Goal: Task Accomplishment & Management: Use online tool/utility

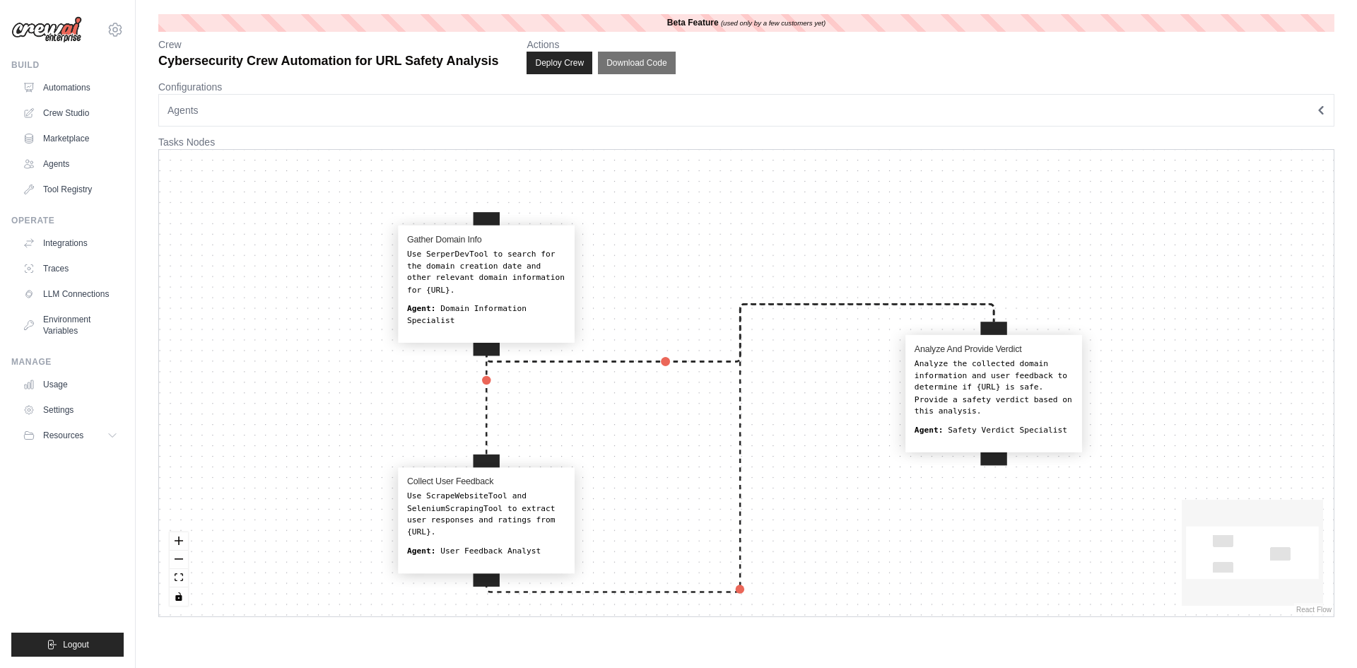
click at [472, 265] on div "Use SerperDevTool to search for the domain creation date and other relevant dom…" at bounding box center [486, 271] width 158 height 47
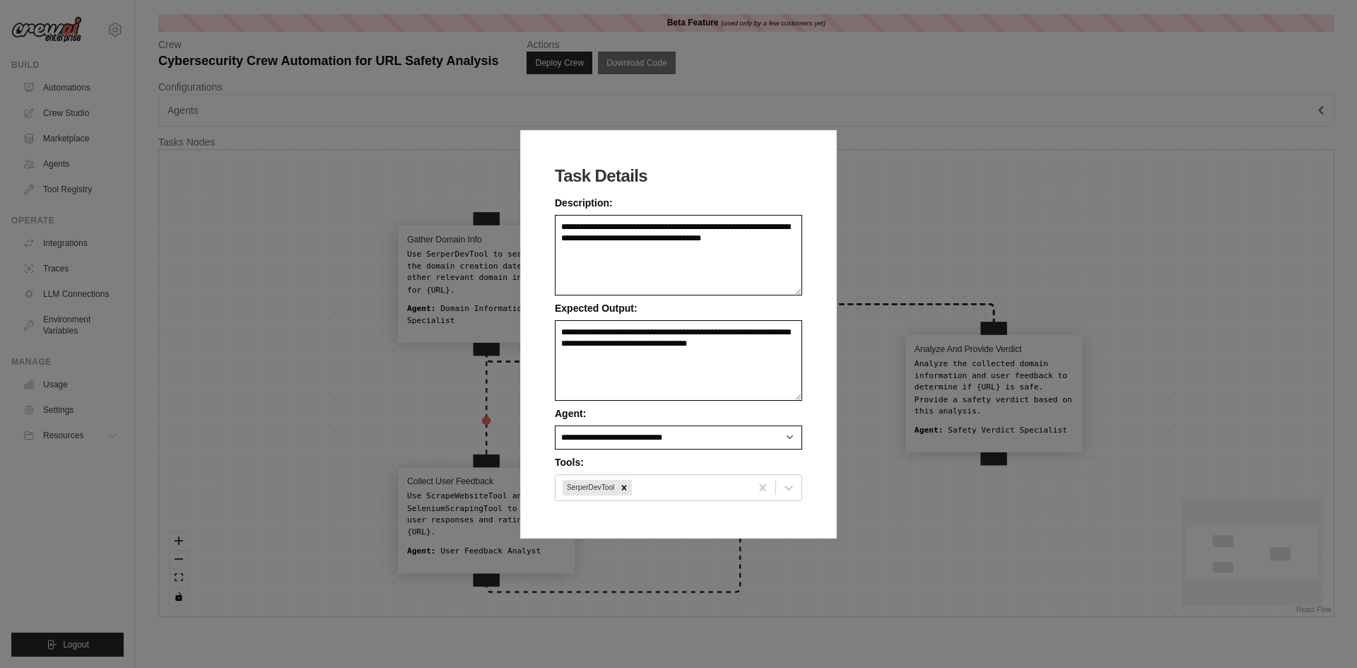
click at [906, 168] on div "**********" at bounding box center [678, 334] width 1357 height 668
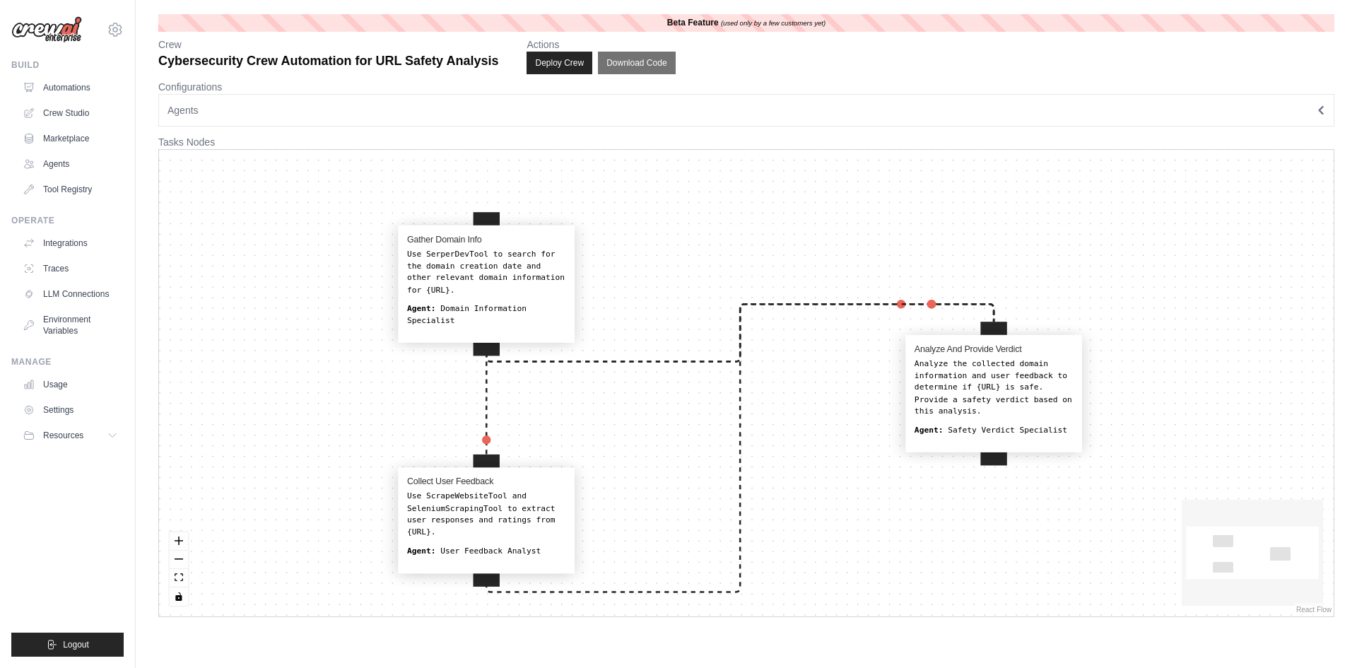
click at [496, 514] on div "Use ScrapeWebsiteTool and SeleniumScrapingTool to extract user responses and ra…" at bounding box center [486, 514] width 158 height 47
select select "**********"
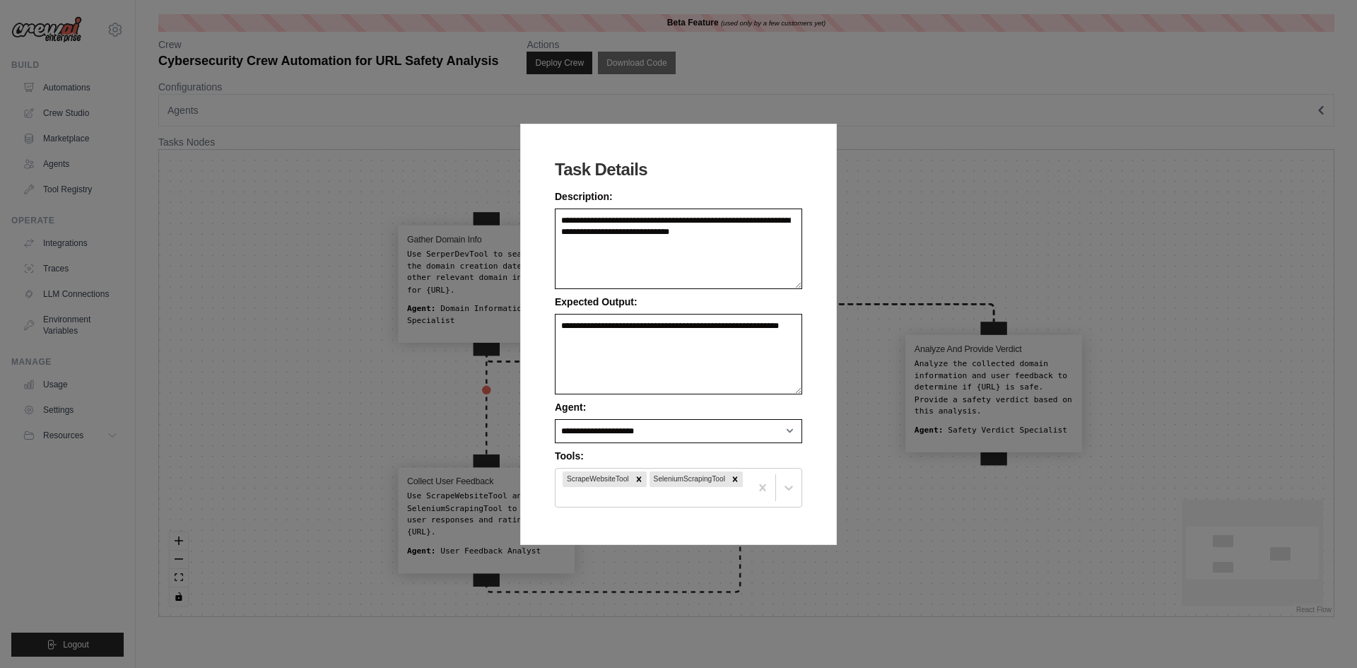
click at [913, 537] on div "**********" at bounding box center [678, 334] width 1357 height 668
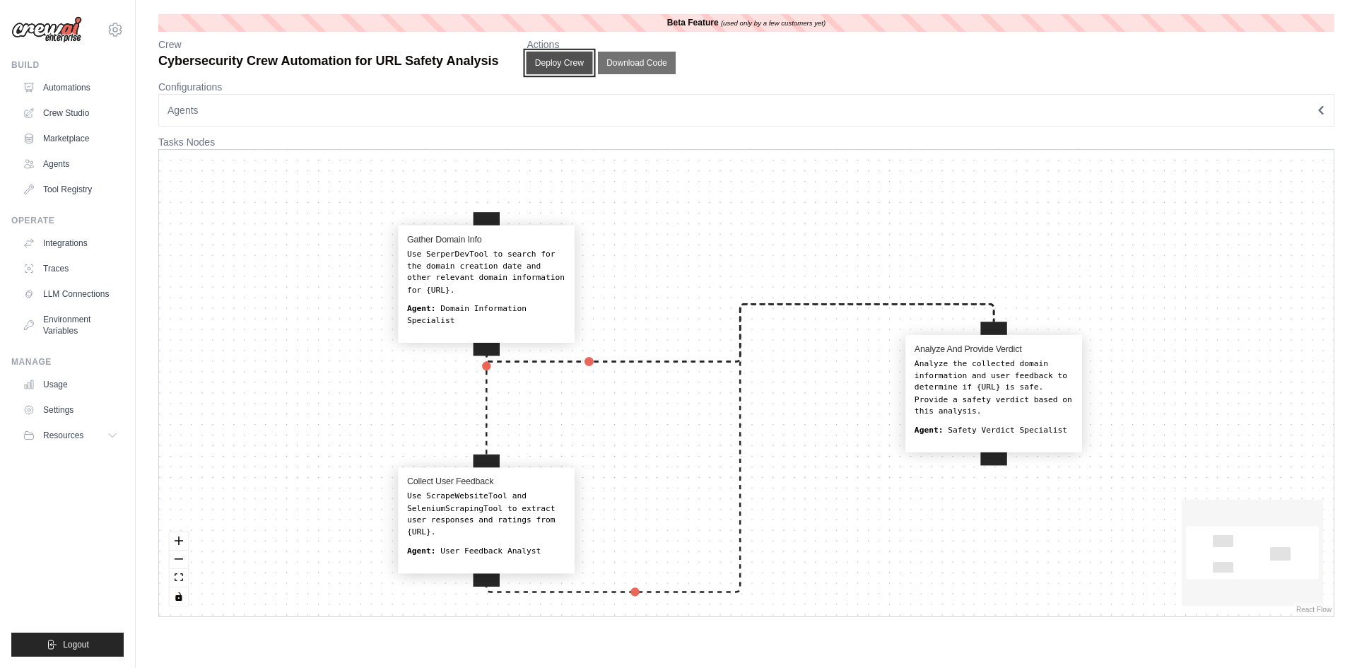
click at [573, 64] on button "Deploy Crew" at bounding box center [560, 63] width 66 height 23
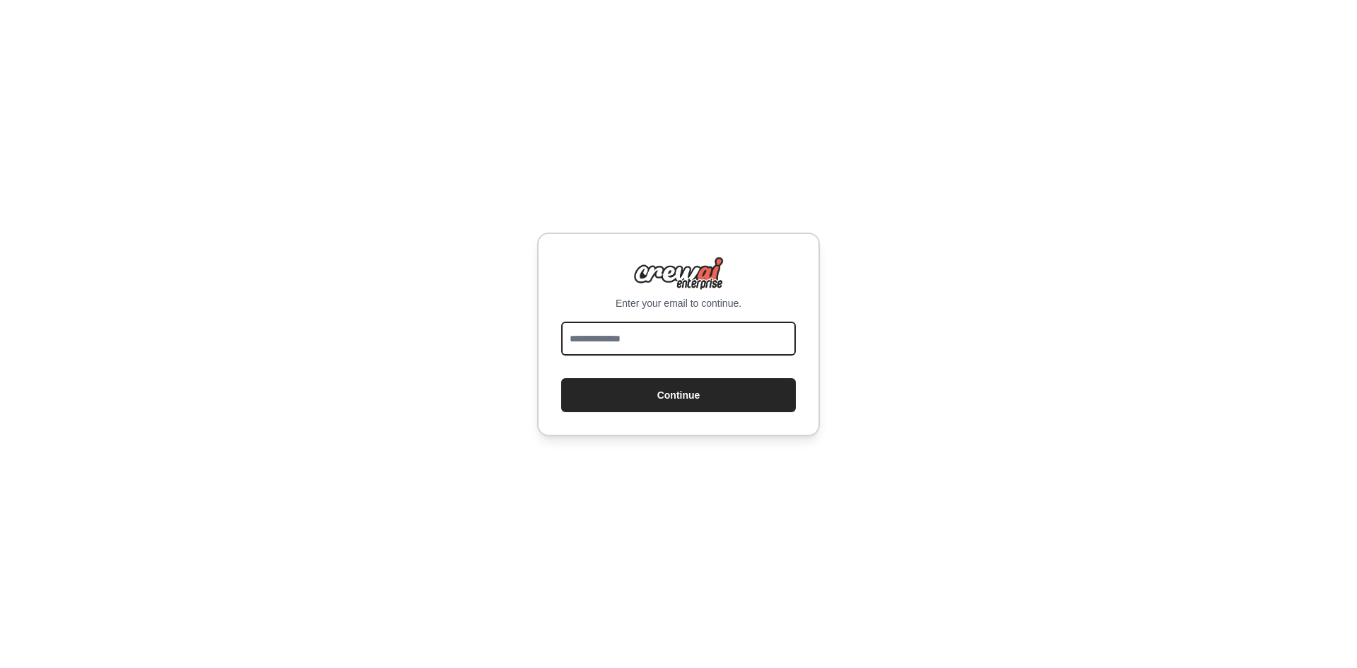
click at [610, 341] on input "email" at bounding box center [678, 339] width 235 height 34
type input "**********"
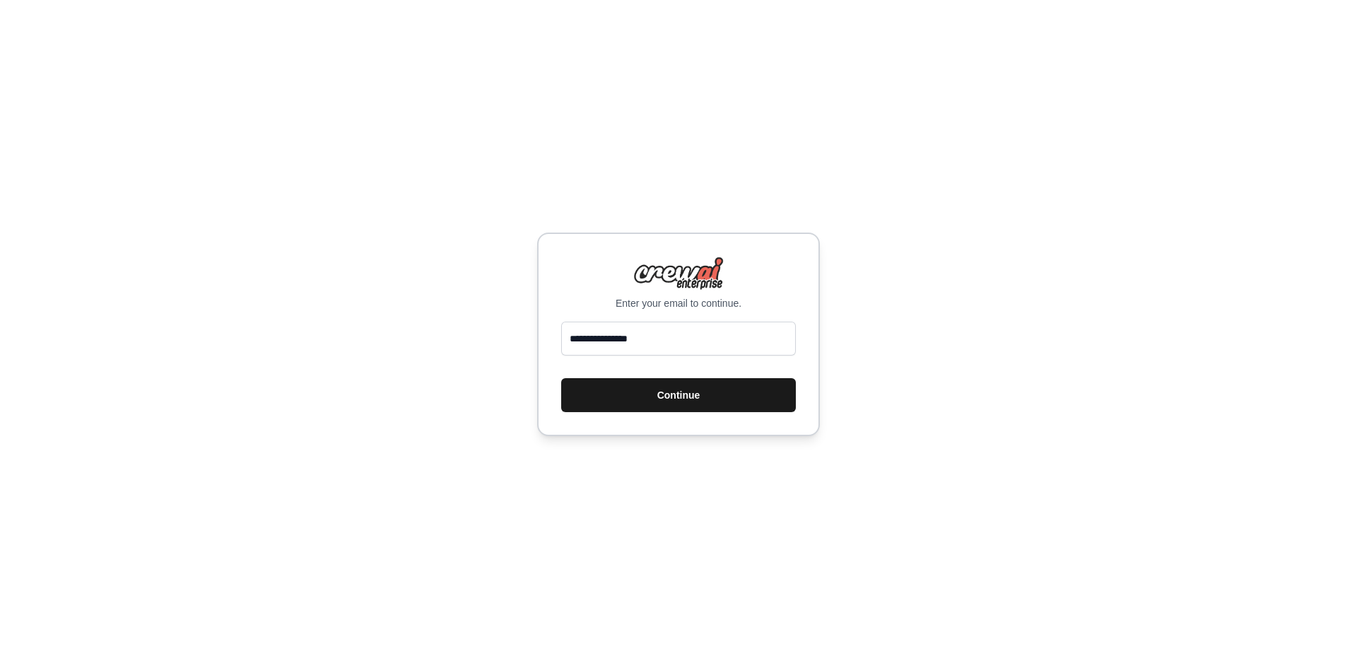
click at [625, 389] on button "Continue" at bounding box center [678, 395] width 235 height 34
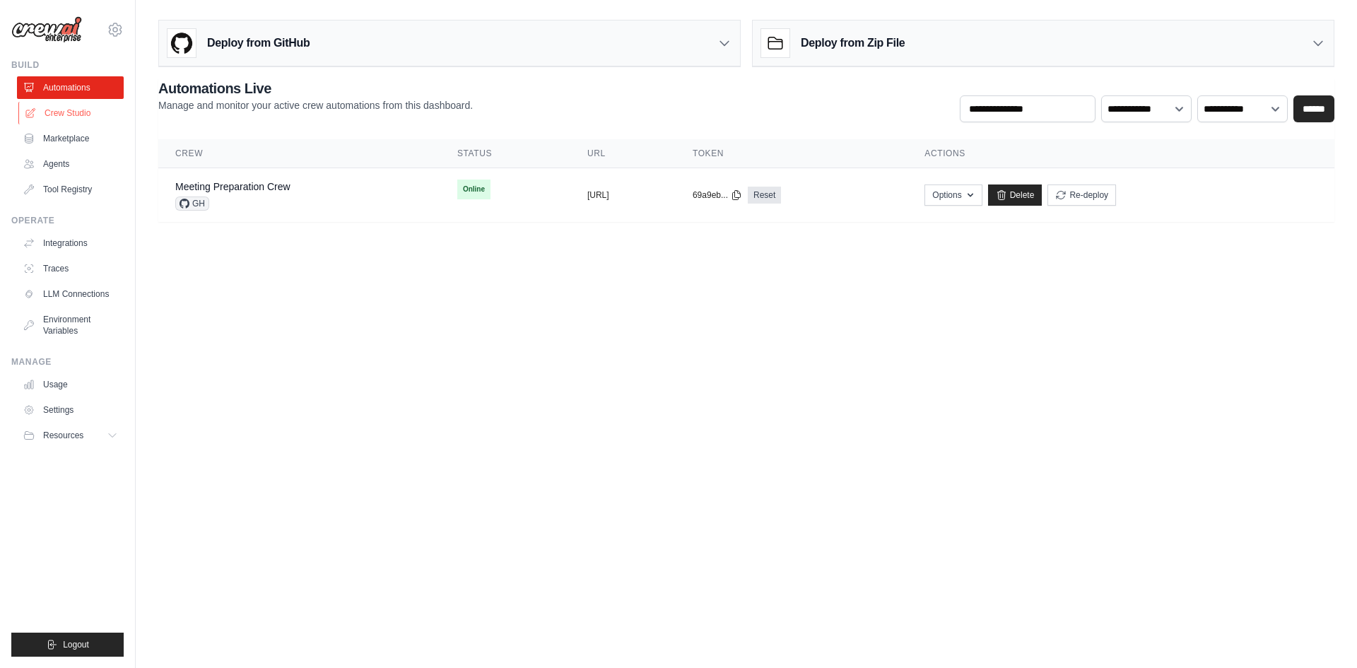
click at [62, 114] on link "Crew Studio" at bounding box center [71, 113] width 107 height 23
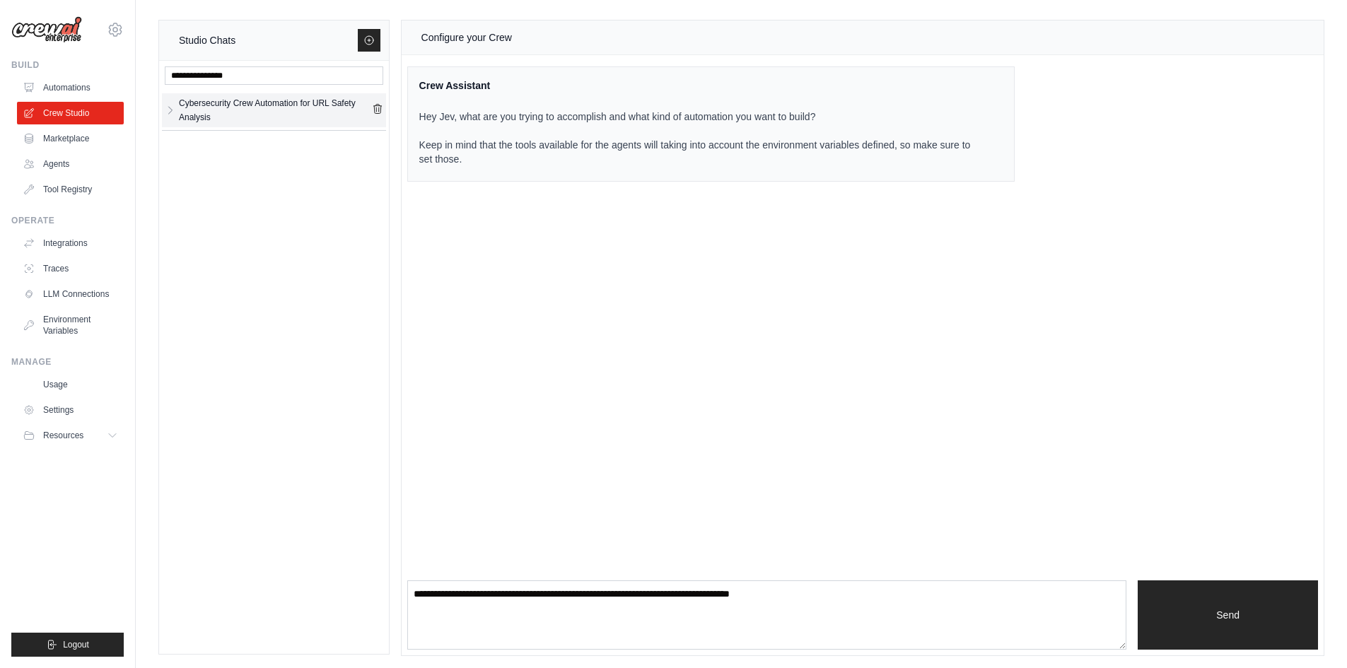
click at [216, 100] on div "Cybersecurity Crew Automation for URL Safety Analysis" at bounding box center [275, 110] width 193 height 28
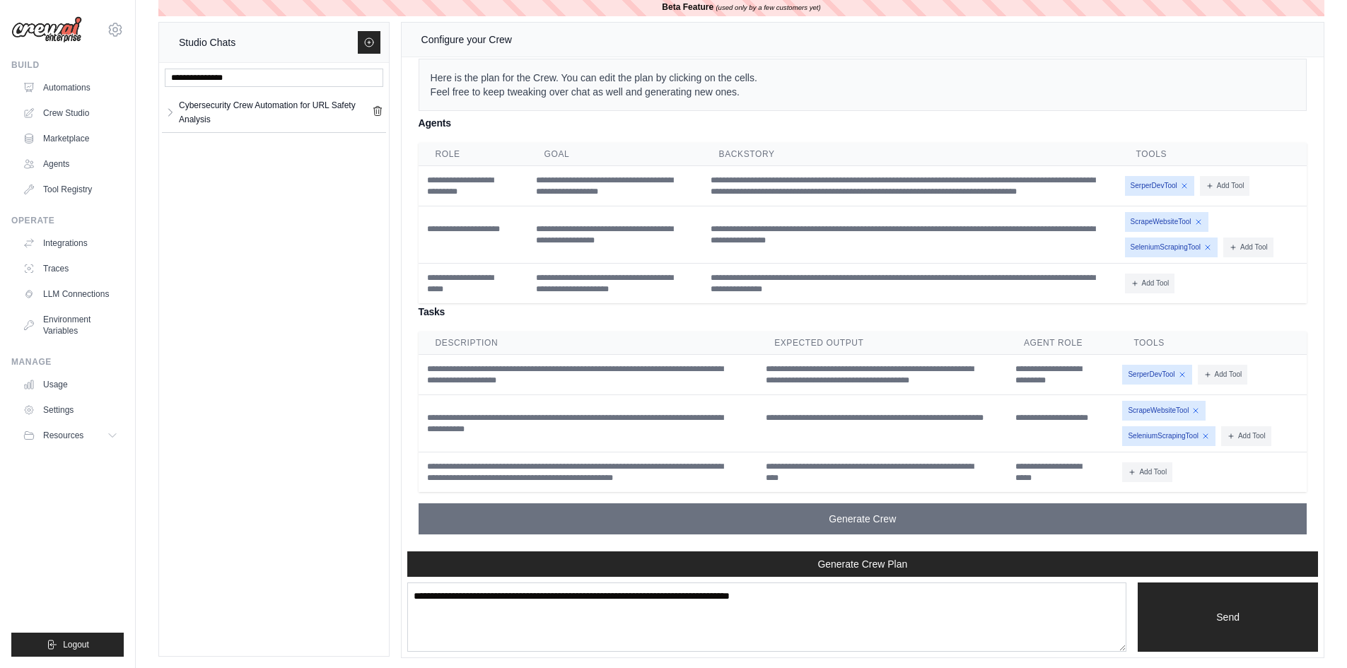
scroll to position [20, 0]
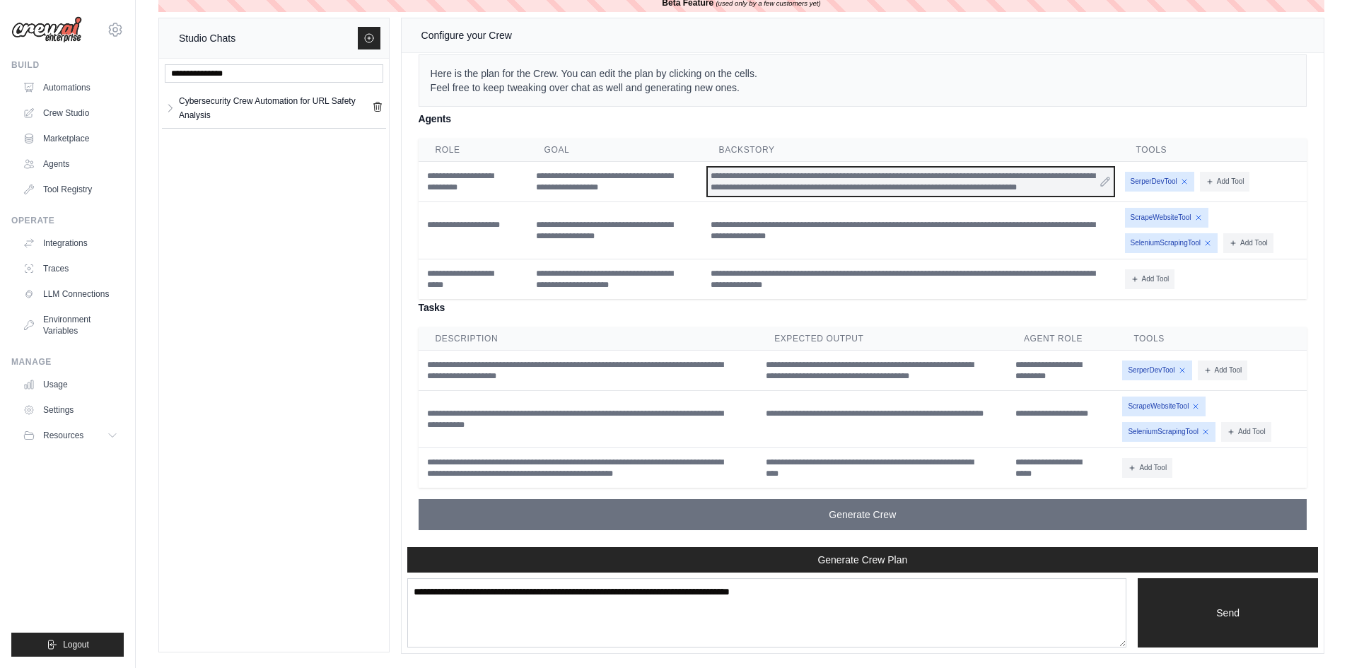
click at [821, 192] on div "**********" at bounding box center [911, 182] width 406 height 28
click at [831, 185] on div "**********" at bounding box center [911, 182] width 406 height 28
click at [916, 182] on div "**********" at bounding box center [911, 182] width 406 height 28
drag, startPoint x: 867, startPoint y: 185, endPoint x: 810, endPoint y: 183, distance: 56.6
click at [810, 183] on div "**********" at bounding box center [911, 182] width 406 height 28
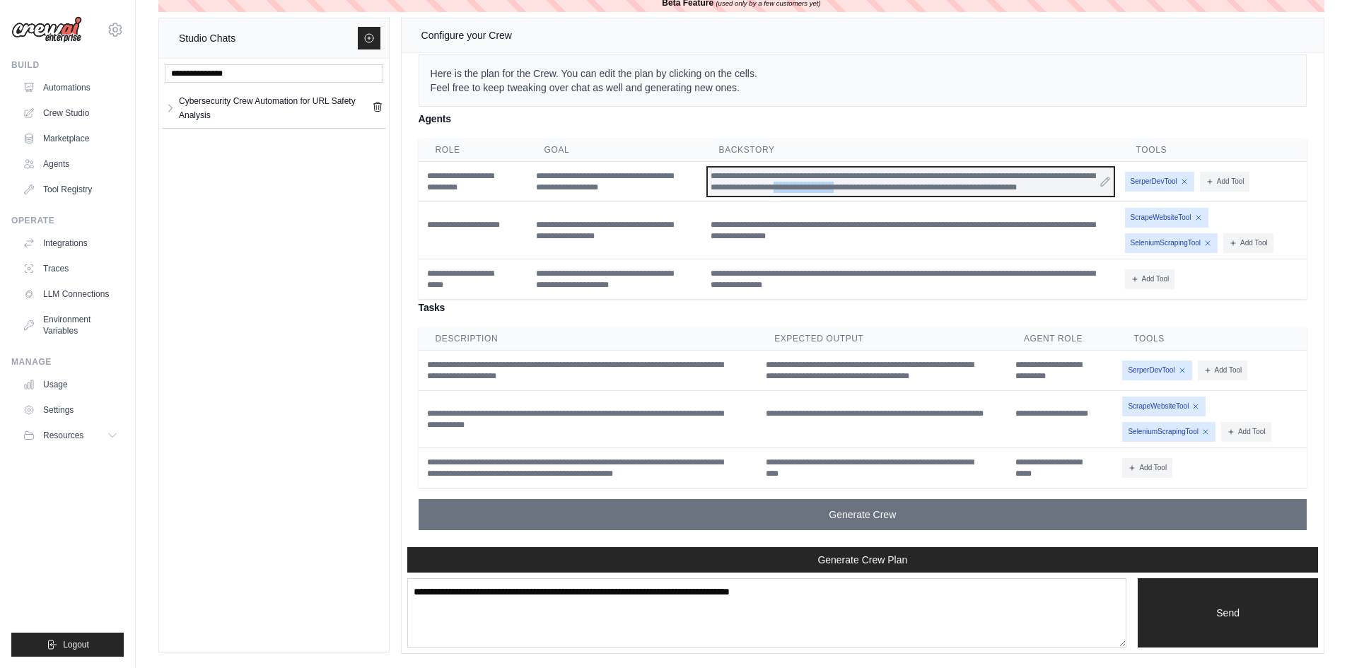
click at [845, 186] on div "**********" at bounding box center [911, 182] width 406 height 28
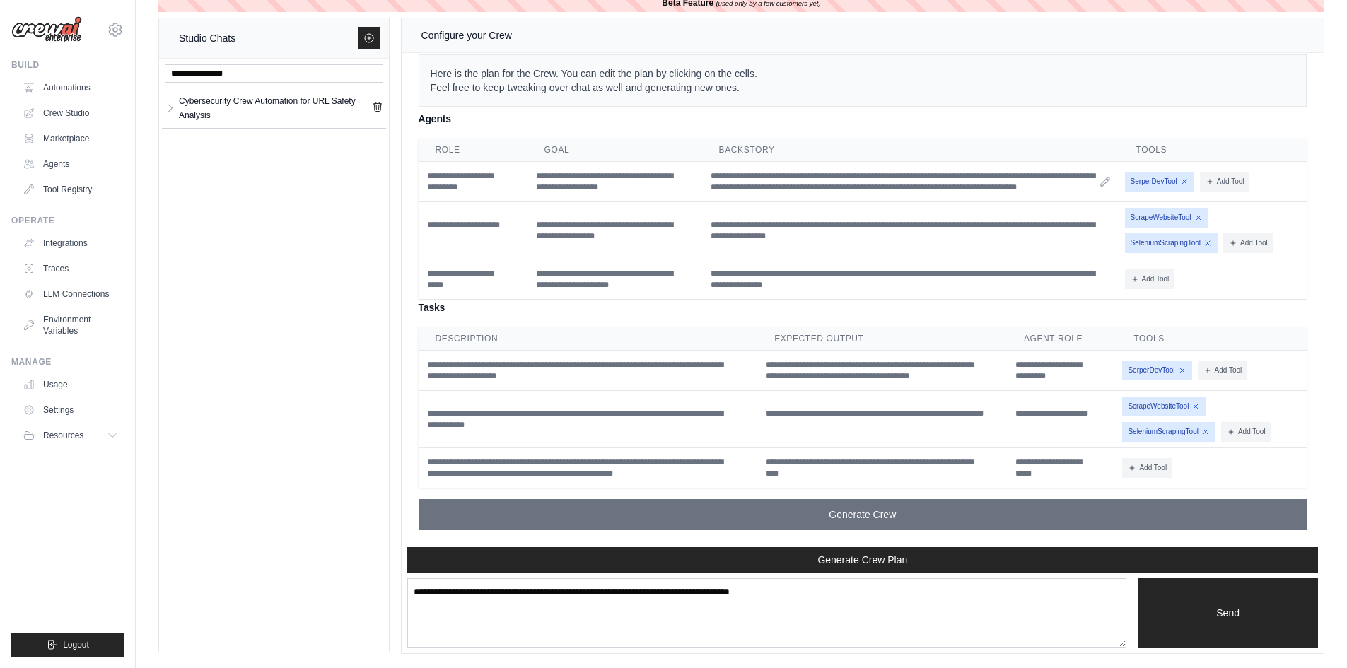
click at [1103, 184] on icon at bounding box center [1104, 181] width 11 height 11
click at [1105, 181] on icon at bounding box center [1104, 181] width 11 height 11
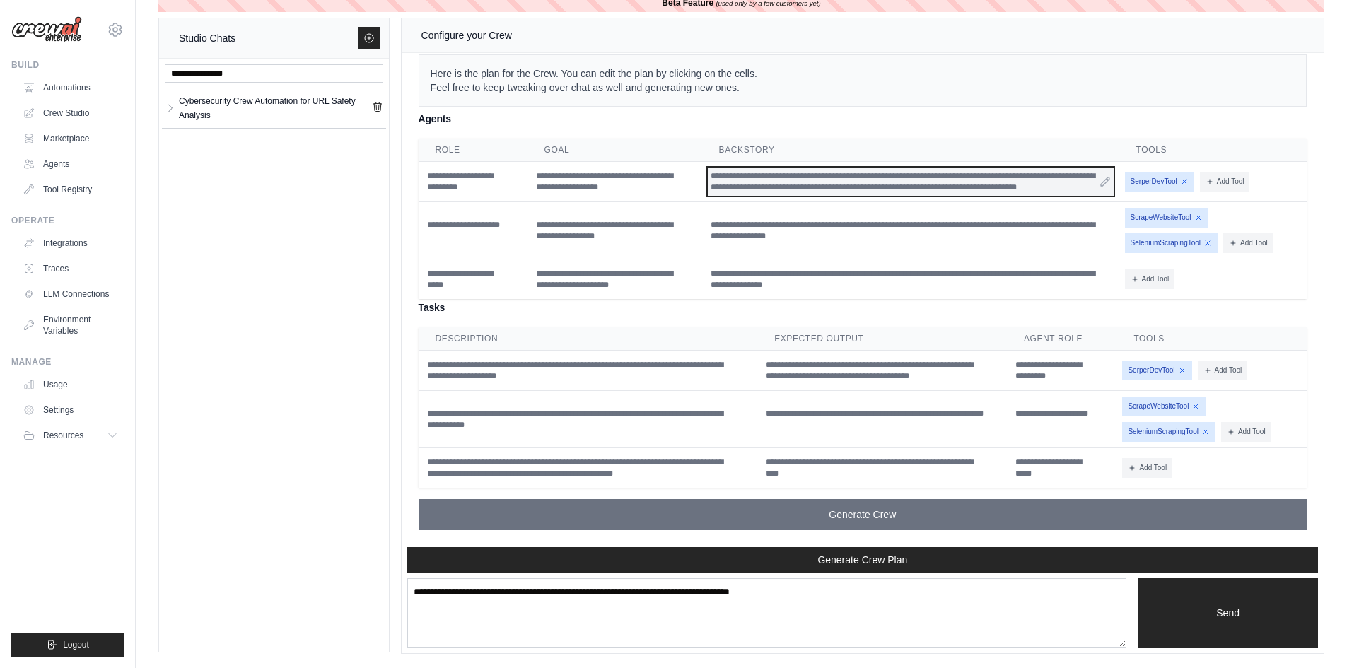
click at [1050, 184] on div "**********" at bounding box center [911, 182] width 406 height 28
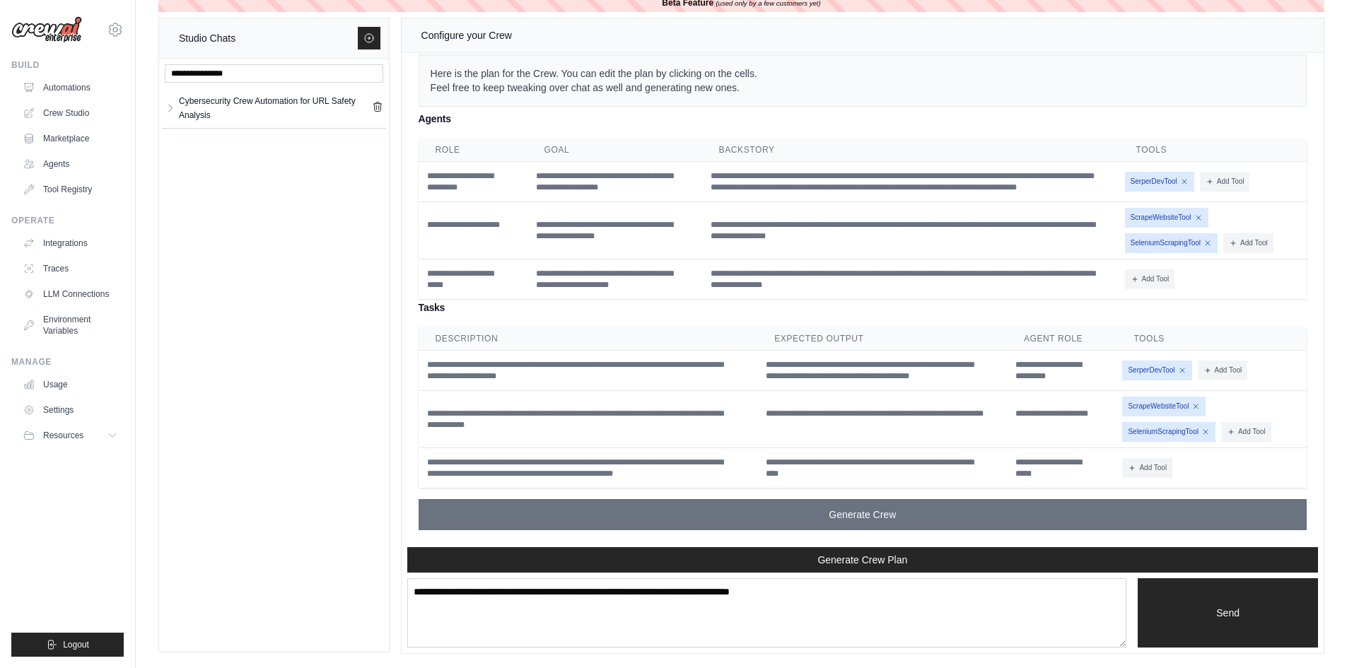
click at [289, 199] on div "Cybersecurity Crew Automation for URL Safety Analysis Cybersecurity Cr... **" at bounding box center [274, 355] width 230 height 593
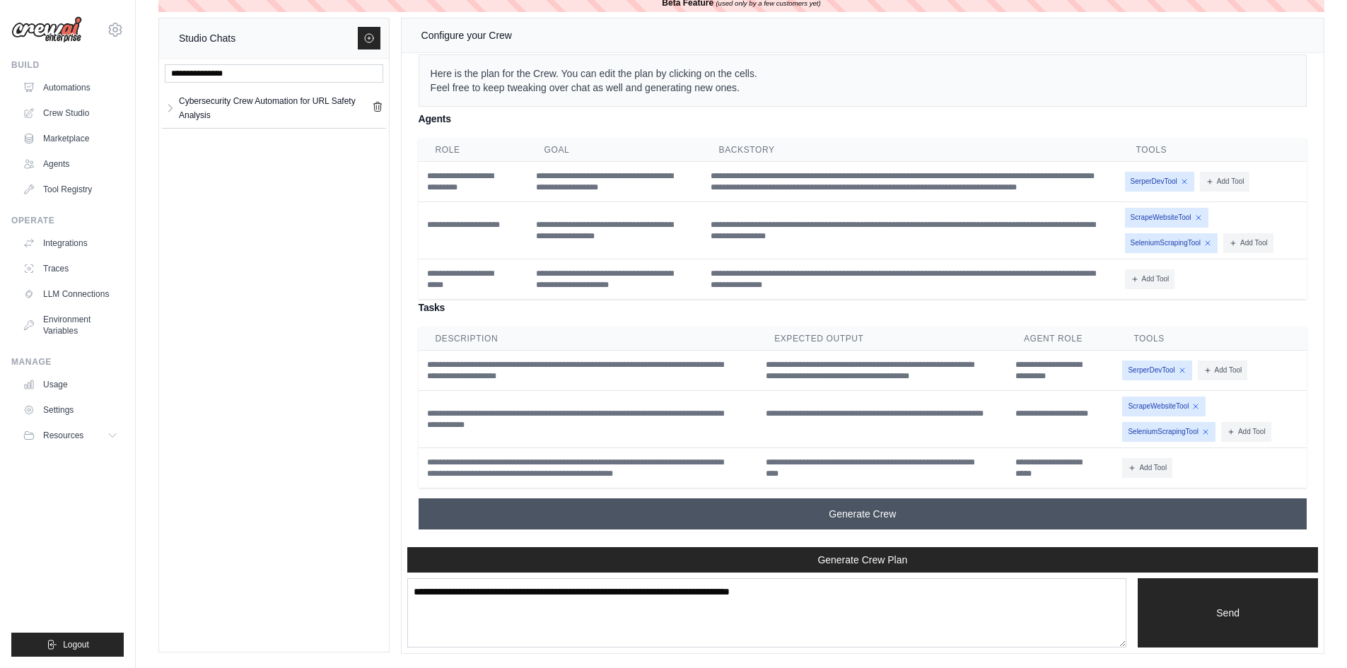
click at [854, 515] on span "Generate Crew" at bounding box center [862, 514] width 67 height 14
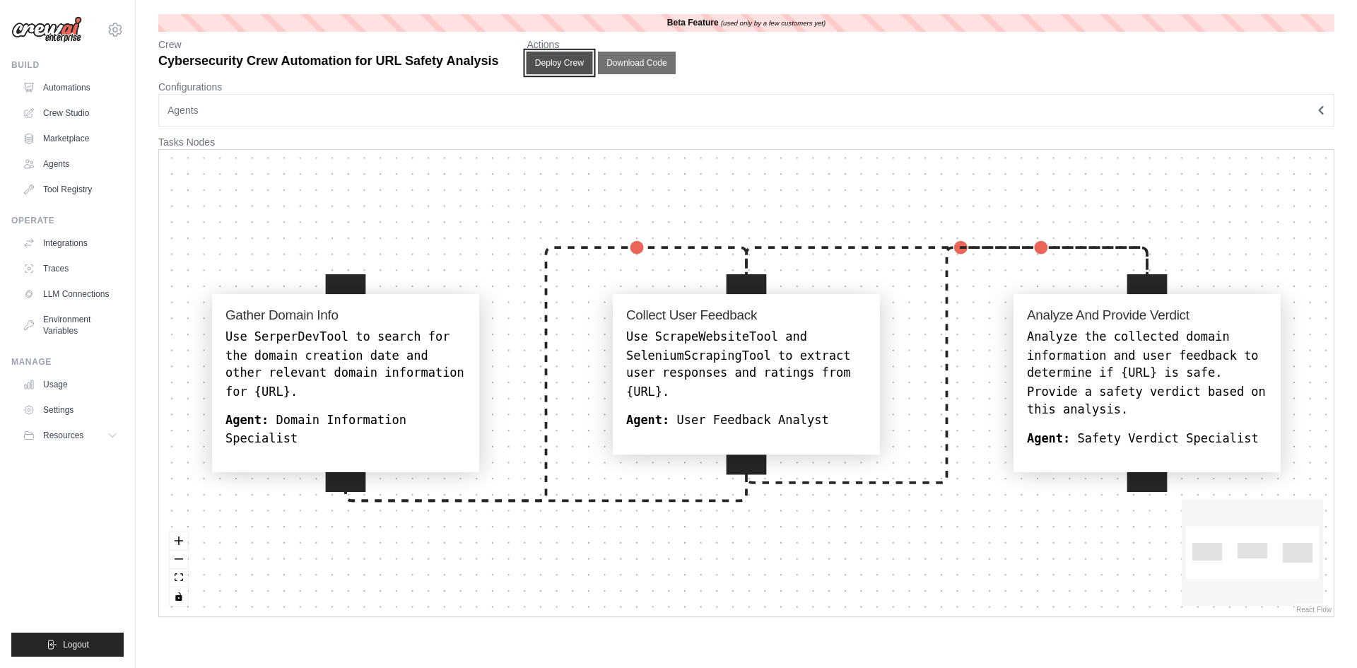
click at [554, 63] on button "Deploy Crew" at bounding box center [560, 63] width 66 height 23
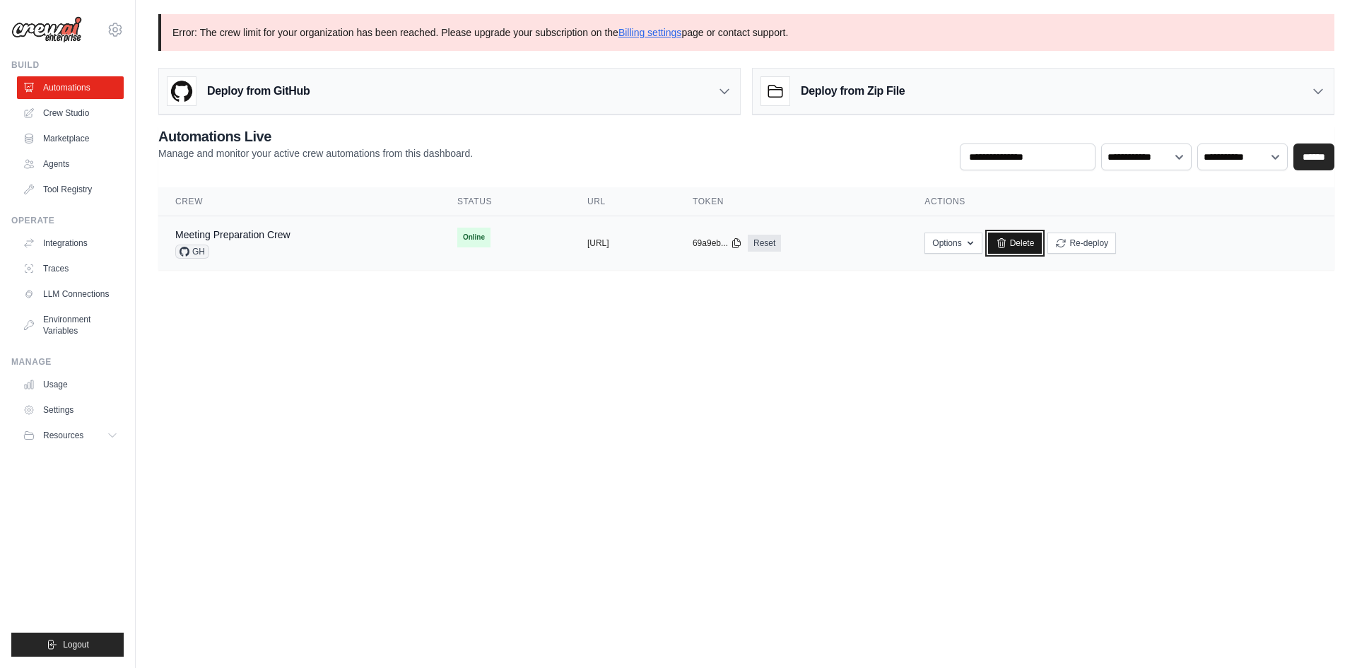
click at [1043, 247] on link "Delete" at bounding box center [1015, 243] width 54 height 21
click at [1043, 240] on link "Delete" at bounding box center [1015, 243] width 54 height 21
click at [781, 240] on link "Reset" at bounding box center [764, 243] width 33 height 17
click at [976, 242] on icon "button" at bounding box center [970, 242] width 11 height 11
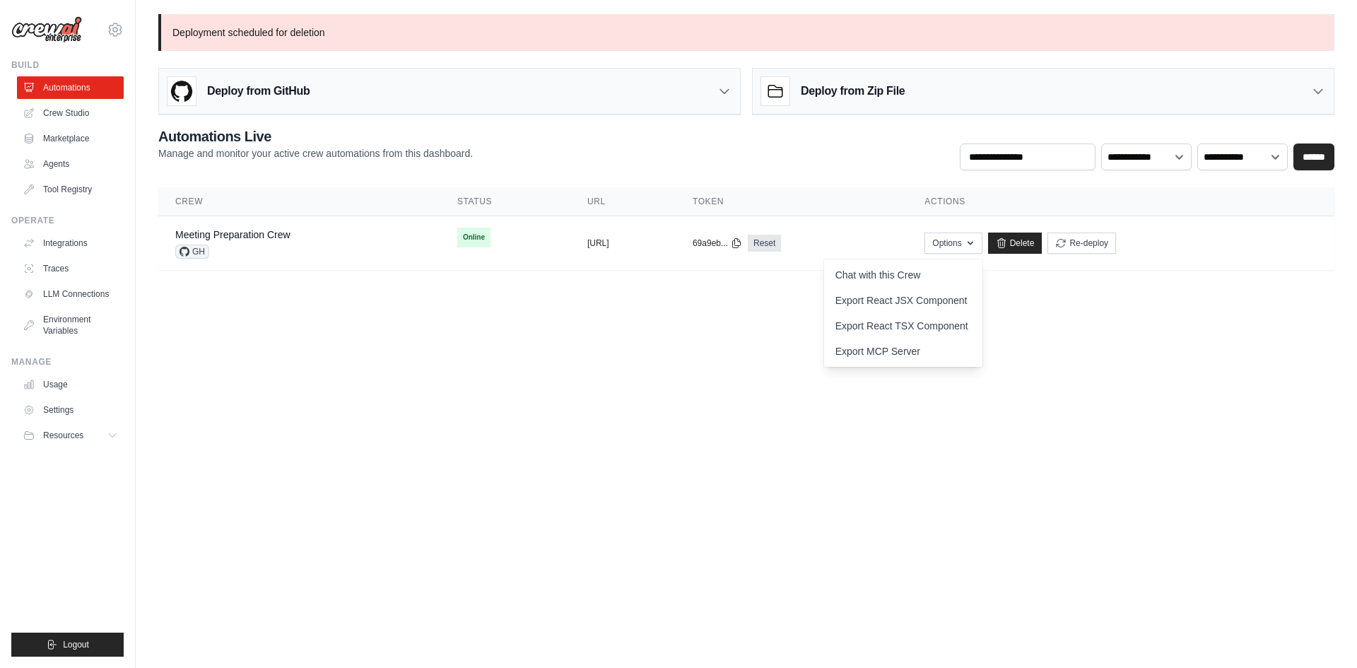
click at [923, 498] on body "jevsbl@gmail.com Settings Build Automations Crew Studio" at bounding box center [678, 334] width 1357 height 668
click at [66, 110] on link "Crew Studio" at bounding box center [71, 113] width 107 height 23
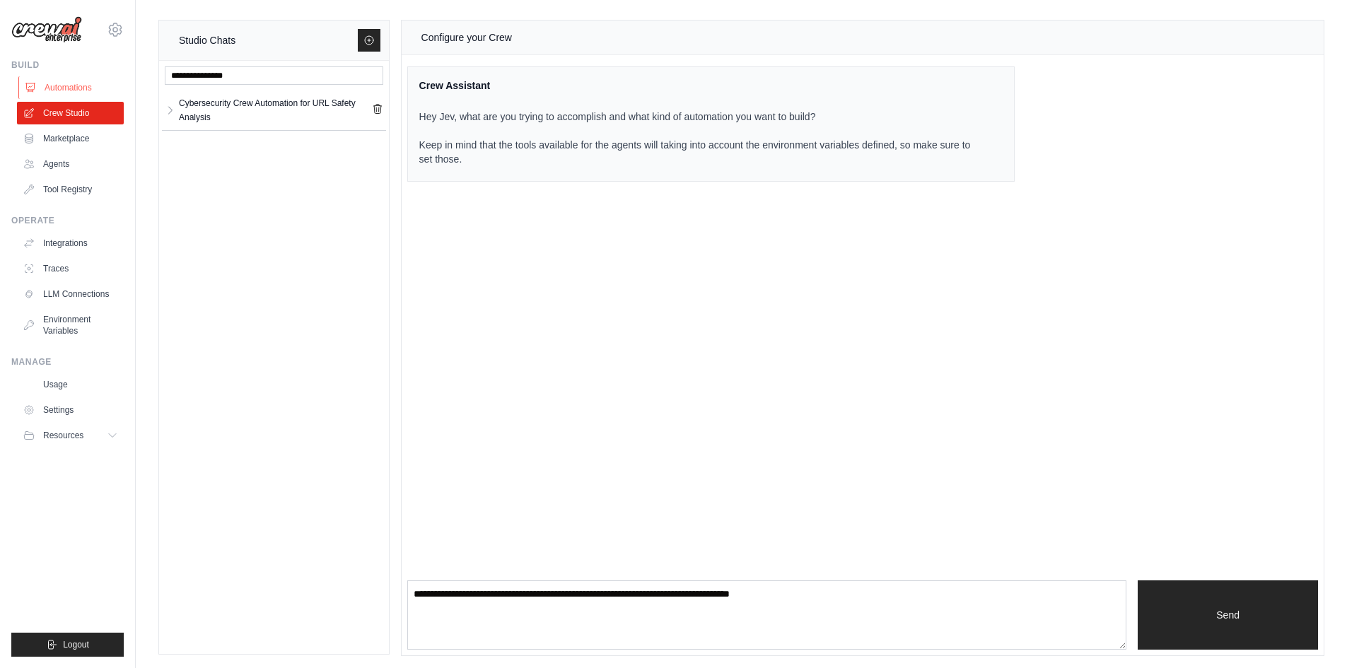
click at [62, 88] on link "Automations" at bounding box center [71, 87] width 107 height 23
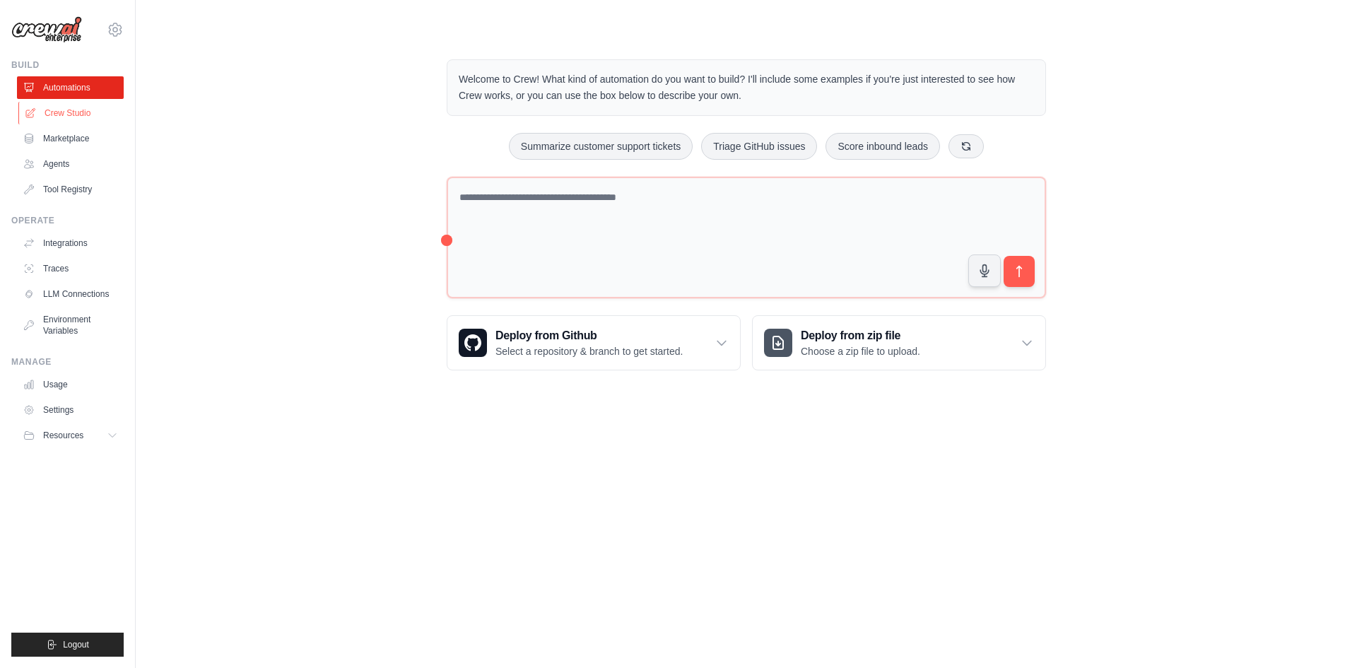
click at [64, 108] on link "Crew Studio" at bounding box center [71, 113] width 107 height 23
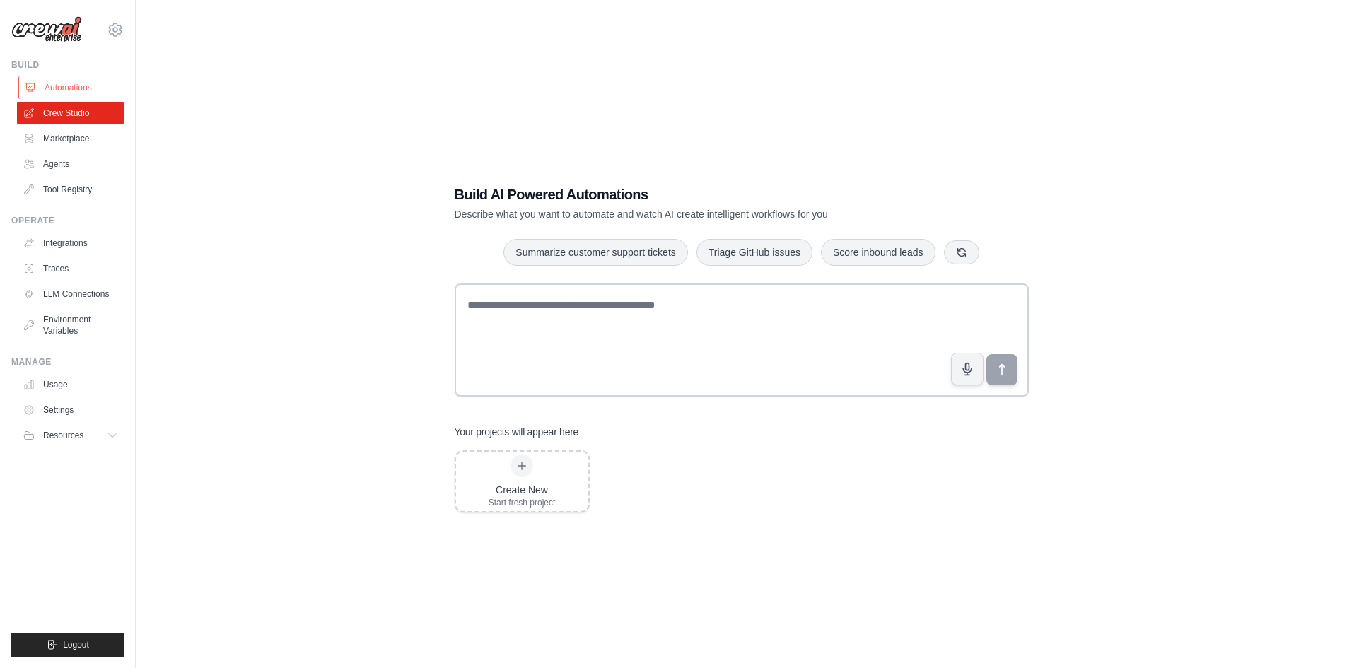
click at [60, 86] on link "Automations" at bounding box center [71, 87] width 107 height 23
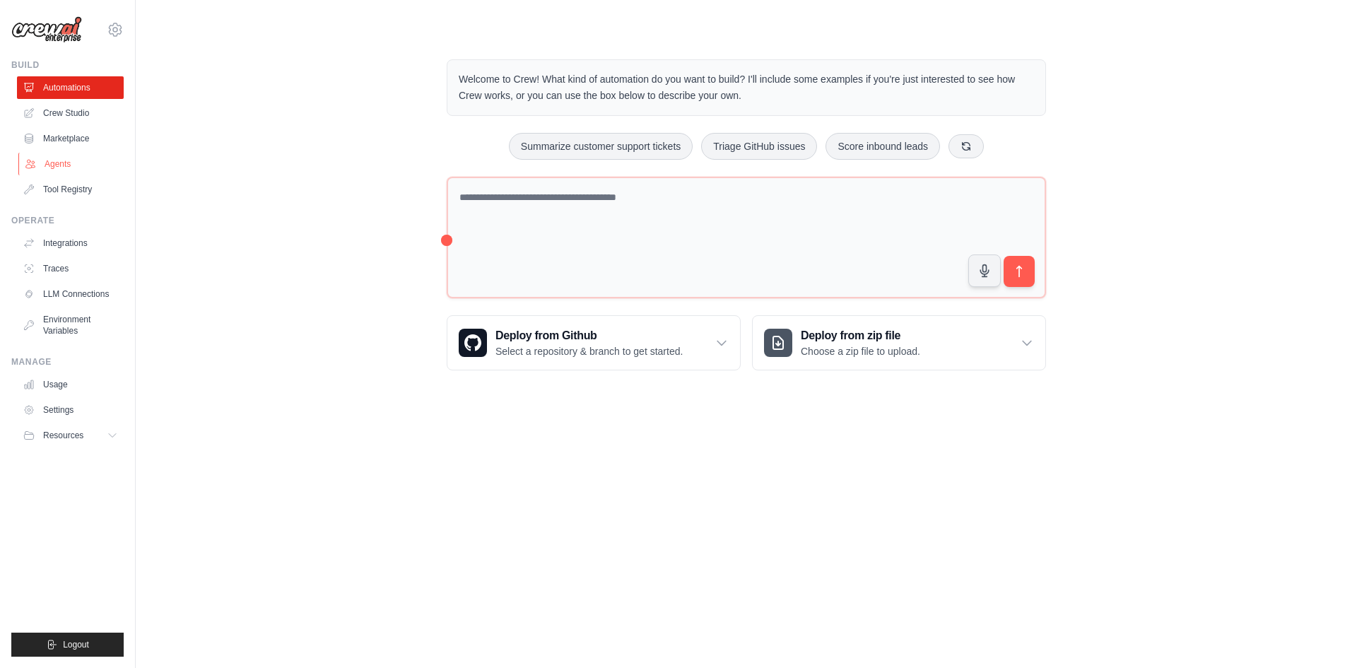
click at [64, 160] on link "Agents" at bounding box center [71, 164] width 107 height 23
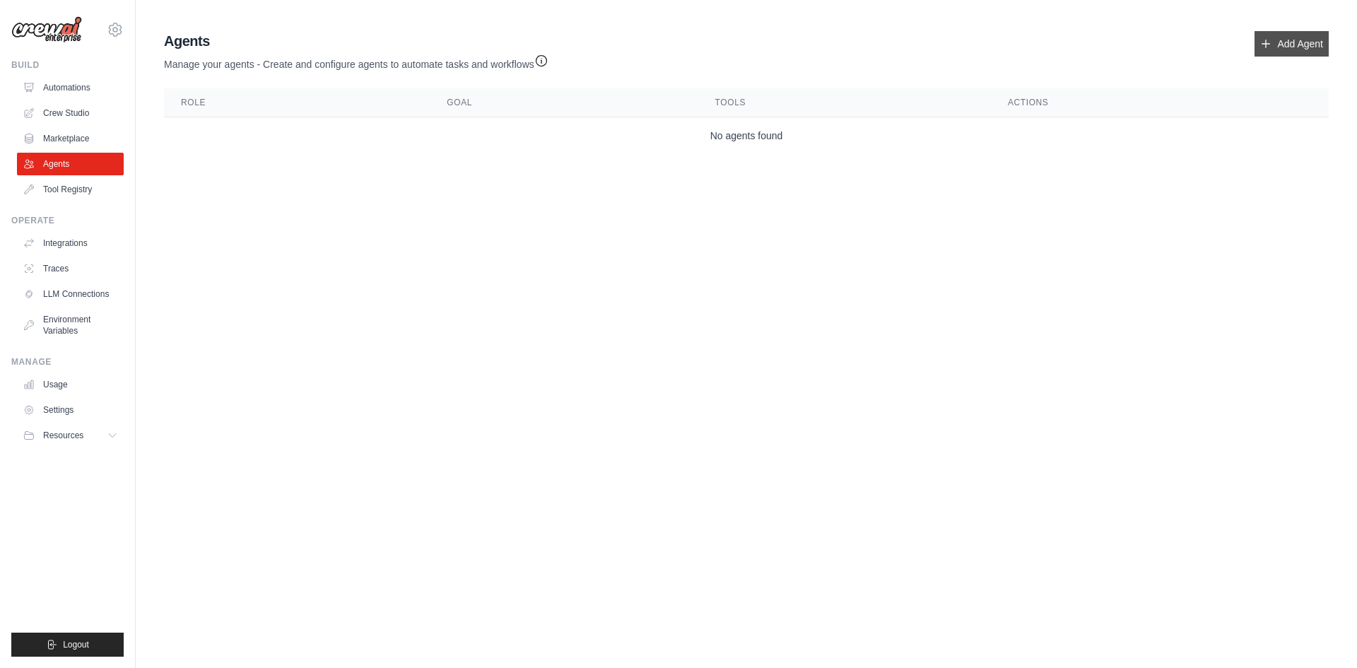
click at [1282, 45] on link "Add Agent" at bounding box center [1292, 43] width 74 height 25
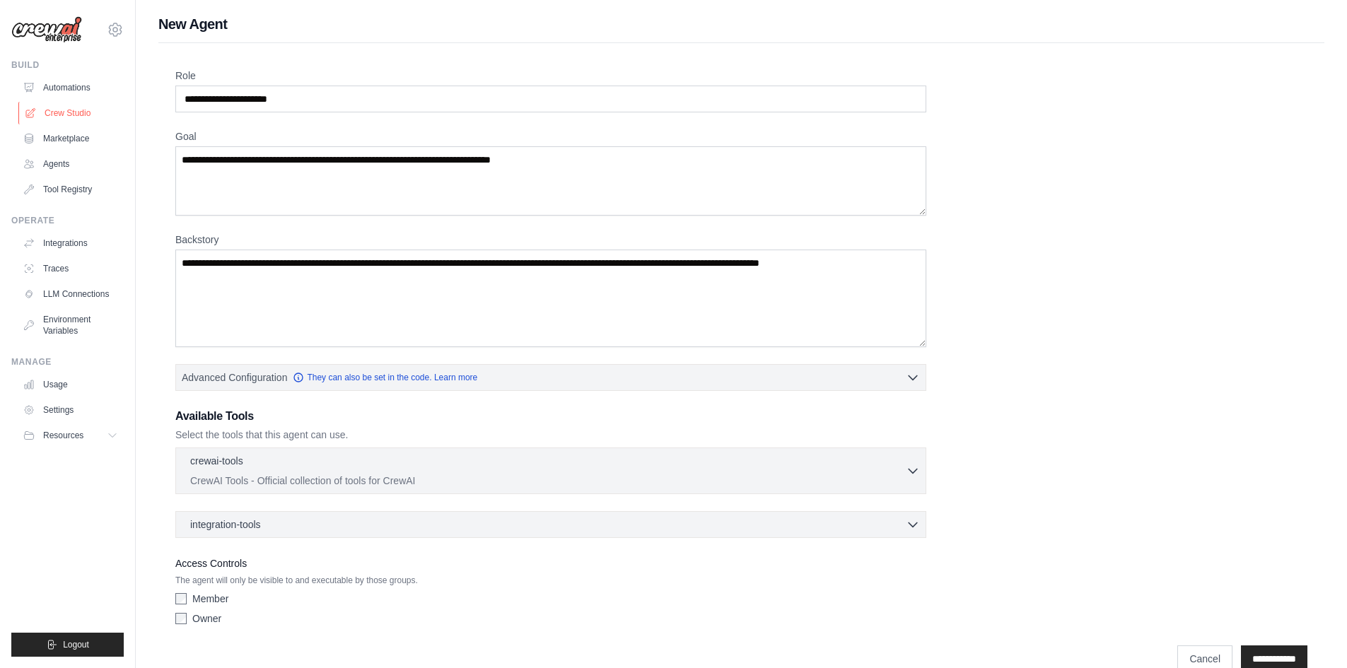
click at [54, 110] on link "Crew Studio" at bounding box center [71, 113] width 107 height 23
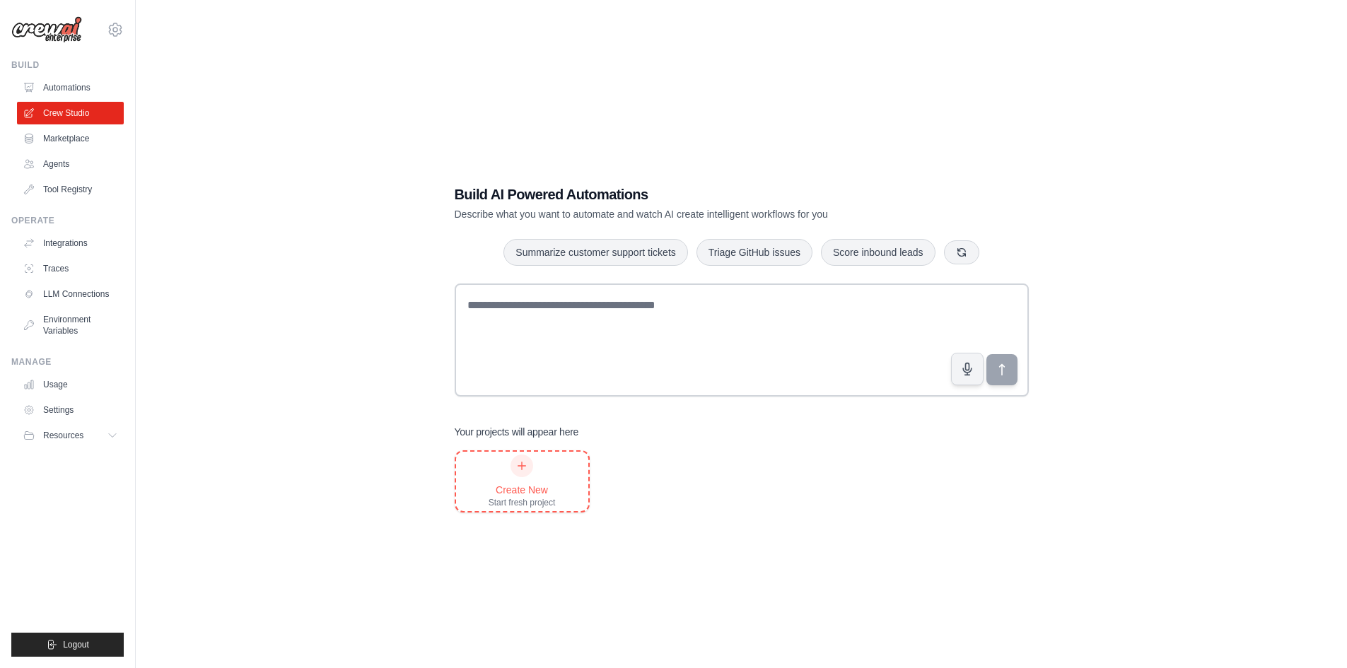
click at [527, 472] on div at bounding box center [521, 466] width 23 height 23
click at [71, 188] on link "Tool Registry" at bounding box center [71, 189] width 107 height 23
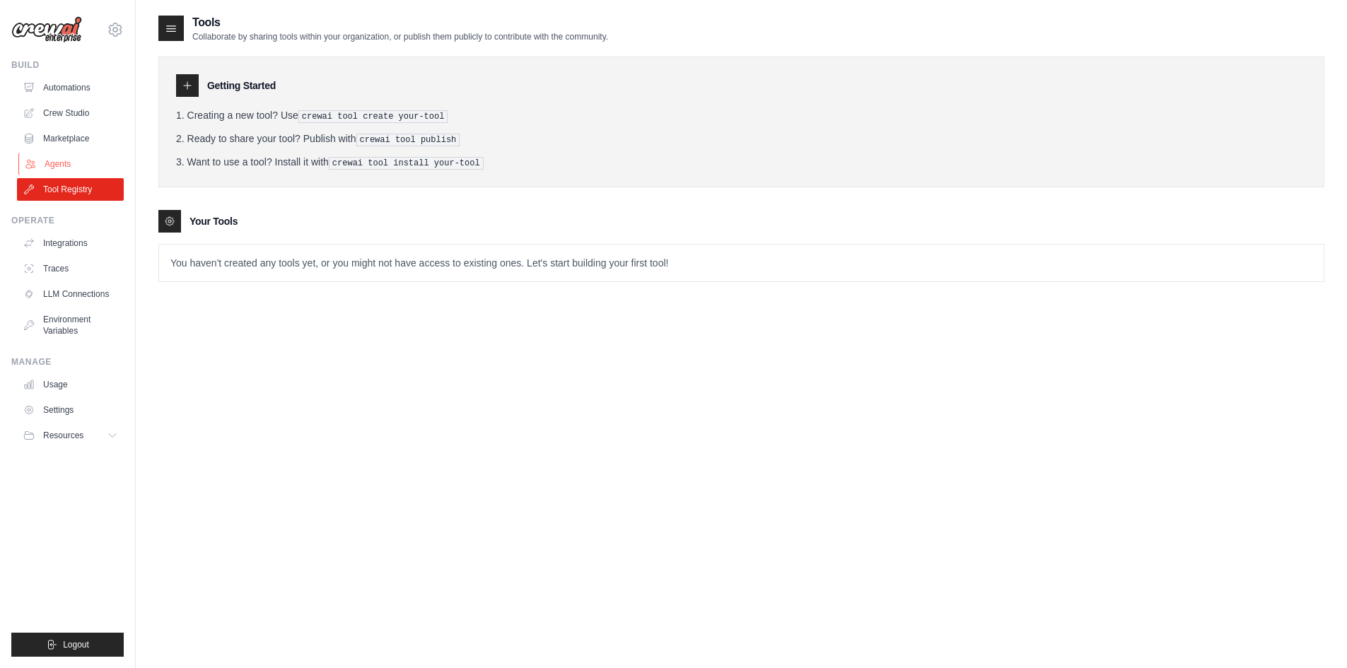
click at [55, 164] on link "Agents" at bounding box center [71, 164] width 107 height 23
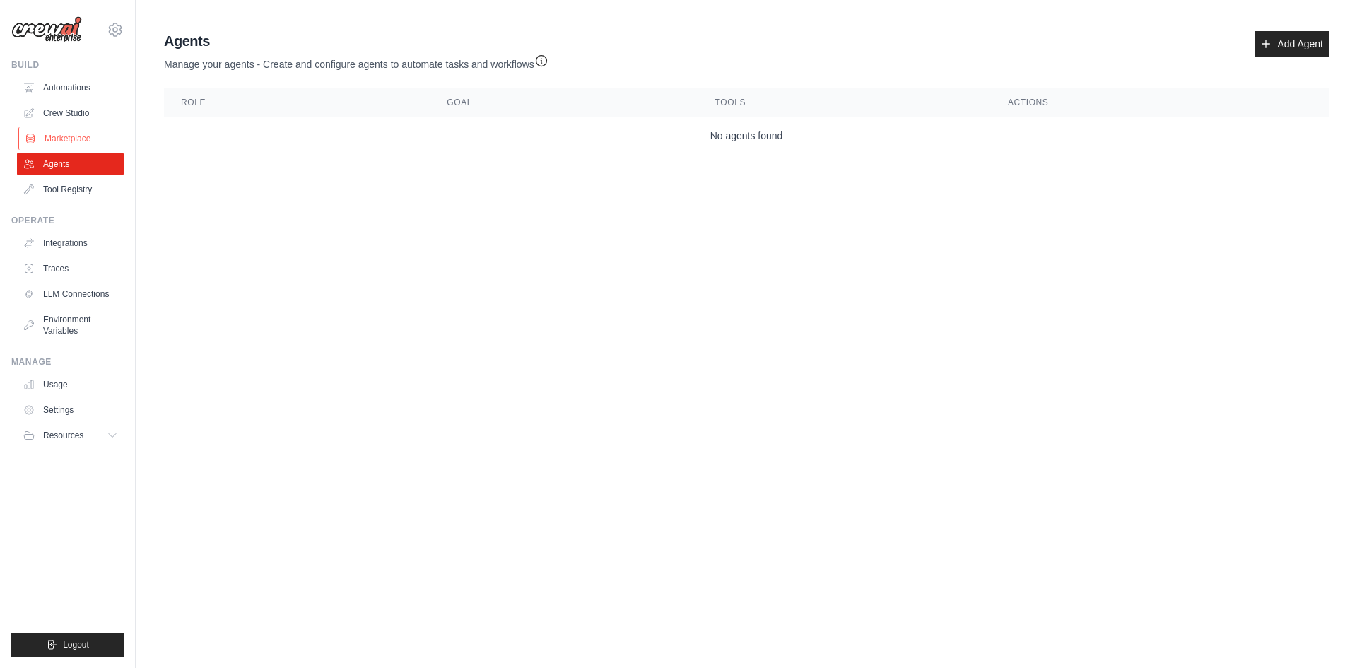
click at [68, 137] on link "Marketplace" at bounding box center [71, 138] width 107 height 23
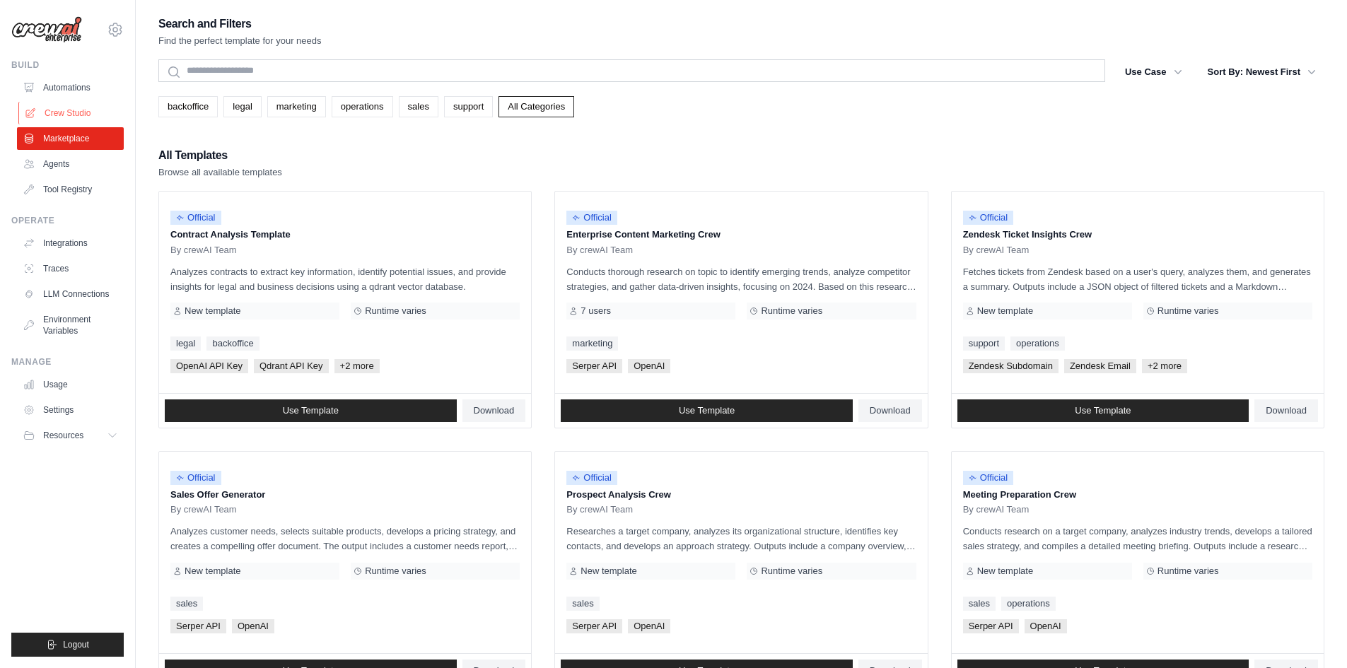
click at [69, 103] on link "Crew Studio" at bounding box center [71, 113] width 107 height 23
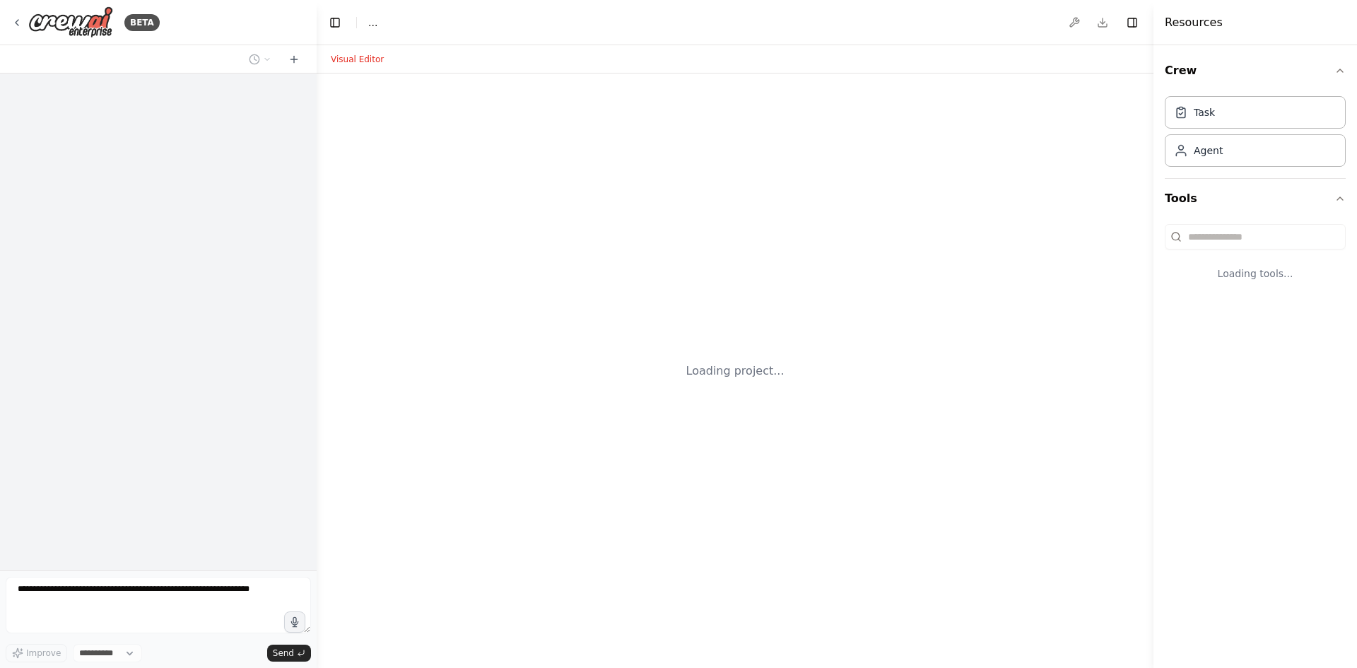
select select "****"
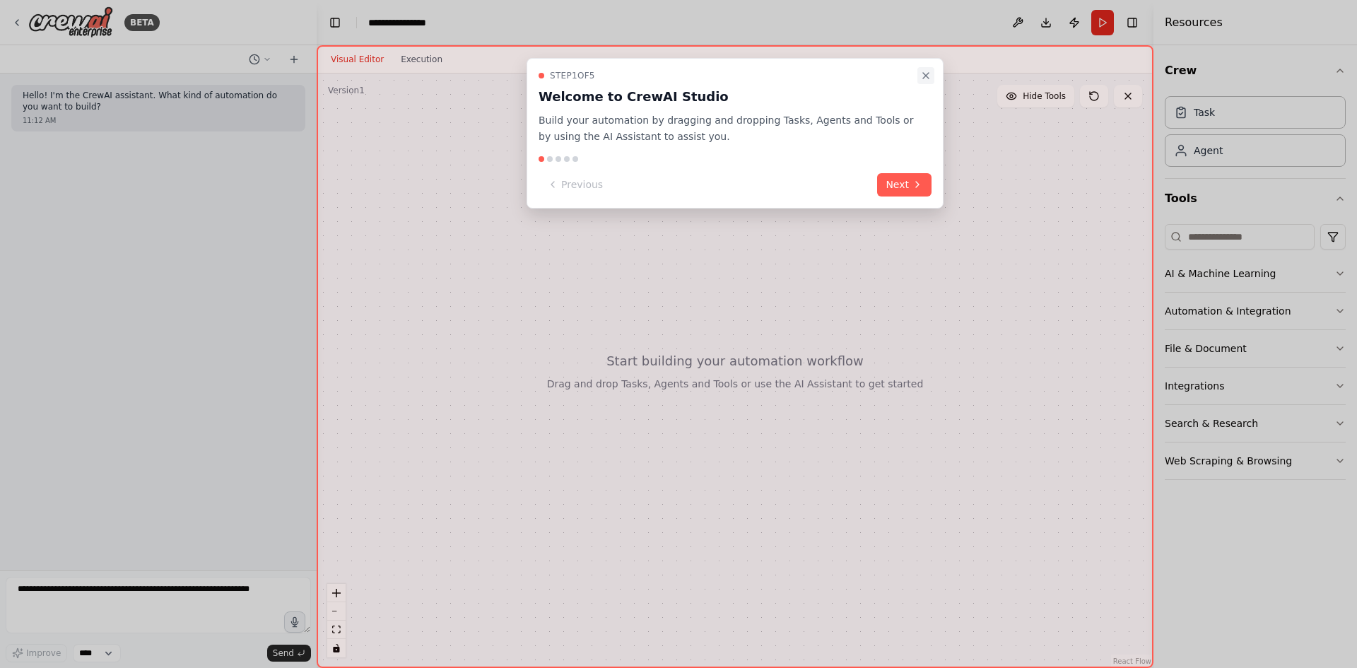
click at [928, 75] on icon "Close walkthrough" at bounding box center [925, 75] width 11 height 11
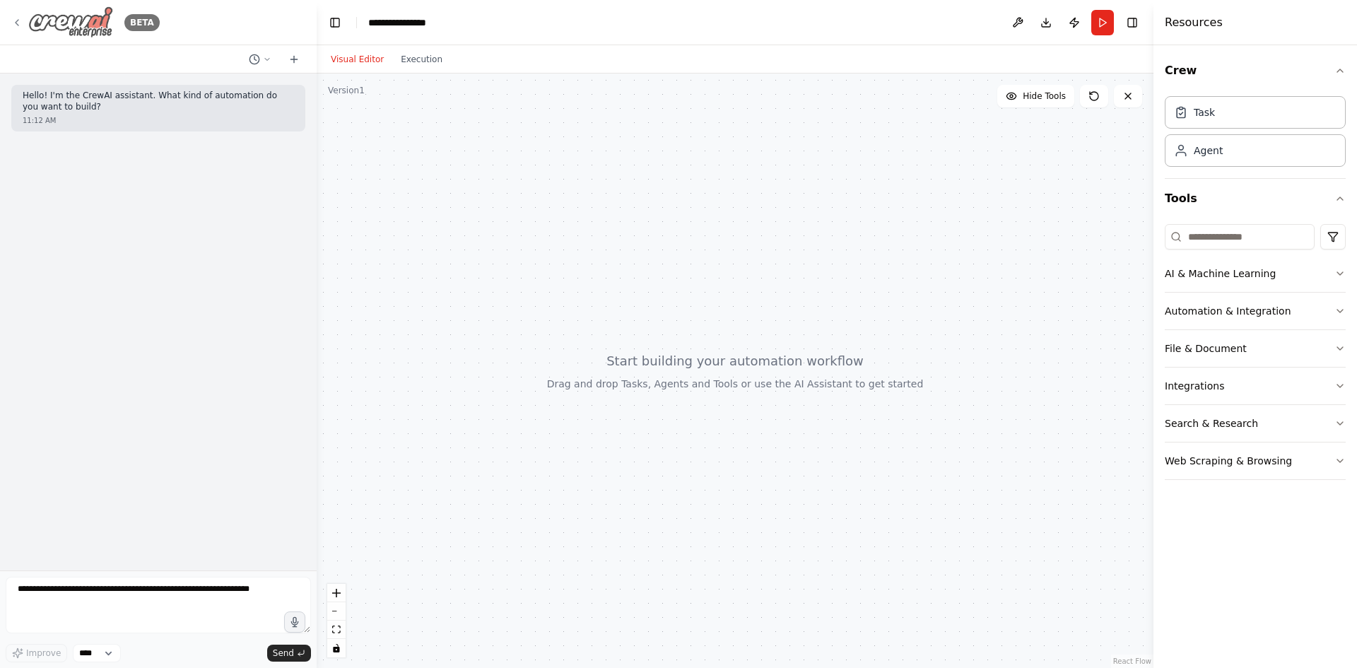
click at [17, 18] on icon at bounding box center [16, 22] width 11 height 11
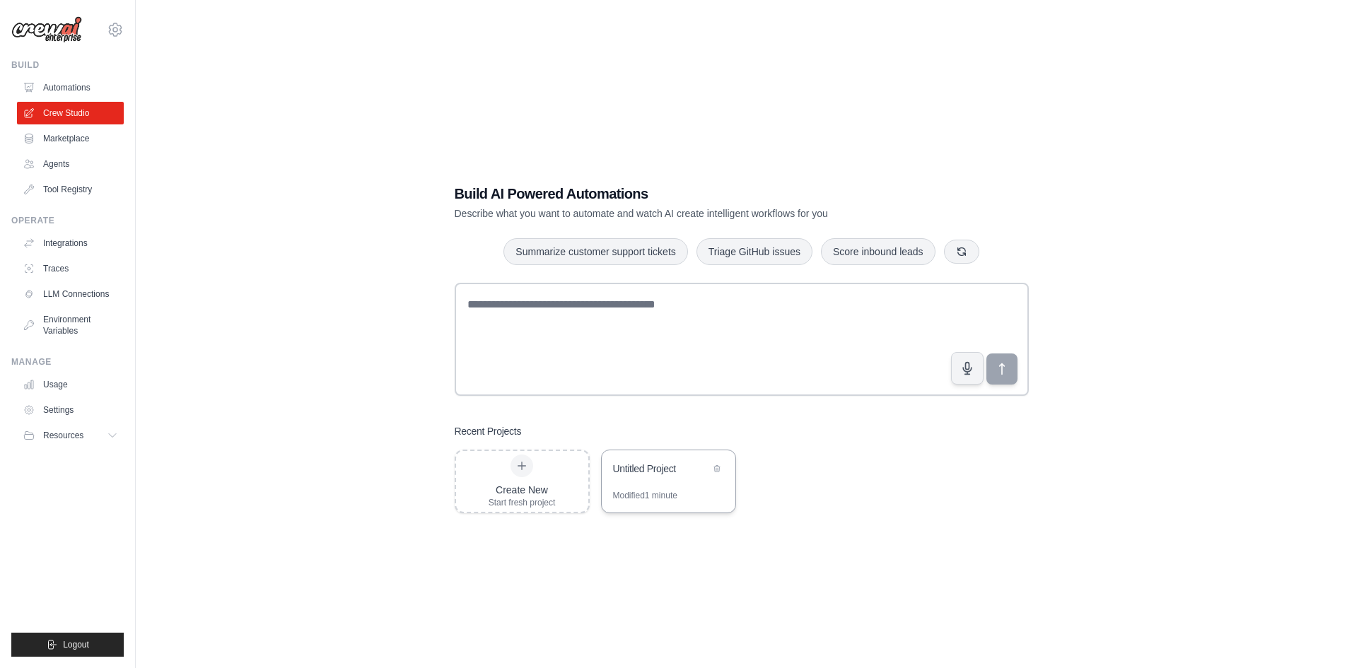
click at [660, 477] on div "Untitled Project" at bounding box center [661, 470] width 97 height 17
click at [69, 110] on link "Crew Studio" at bounding box center [71, 113] width 107 height 23
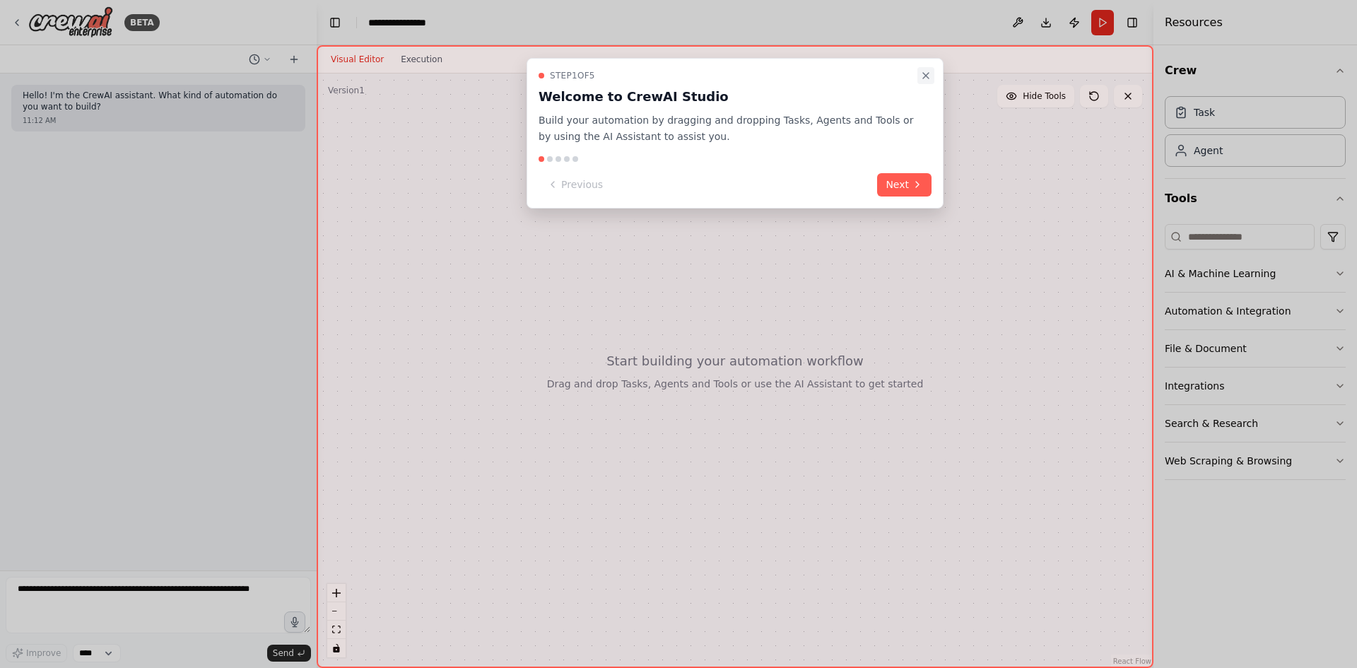
click at [930, 74] on icon "Close walkthrough" at bounding box center [925, 75] width 11 height 11
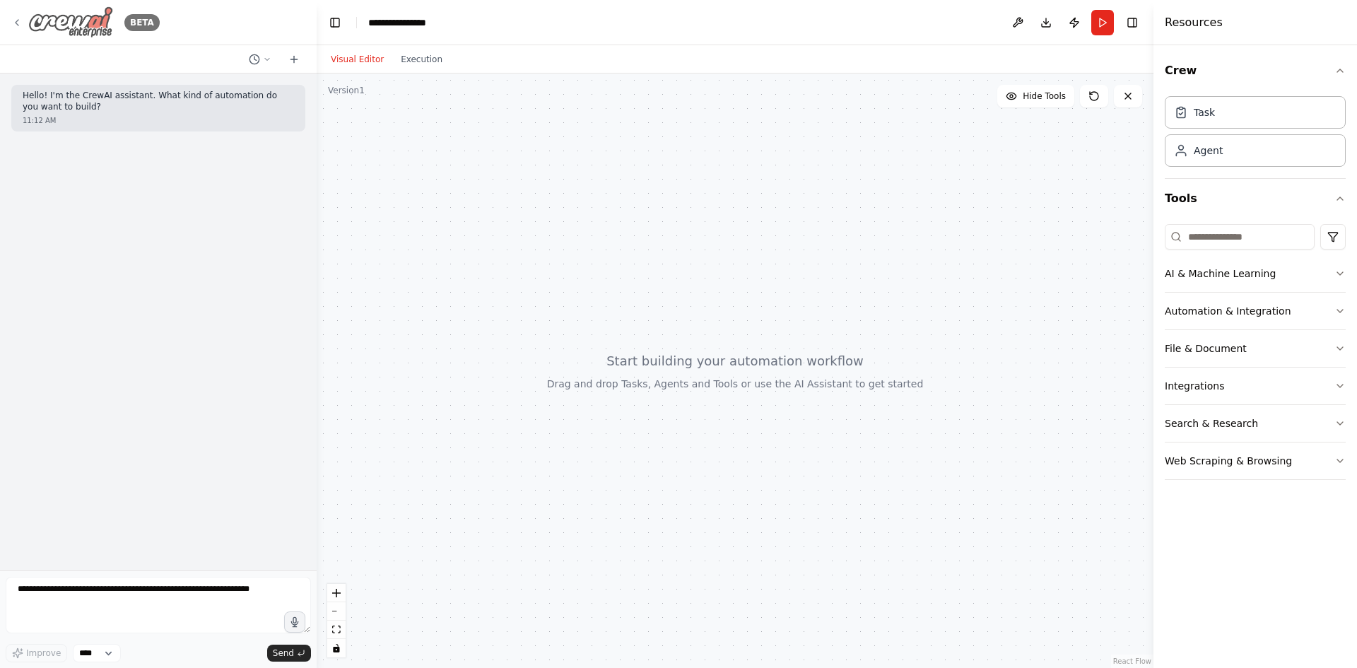
click at [15, 21] on icon at bounding box center [16, 22] width 11 height 11
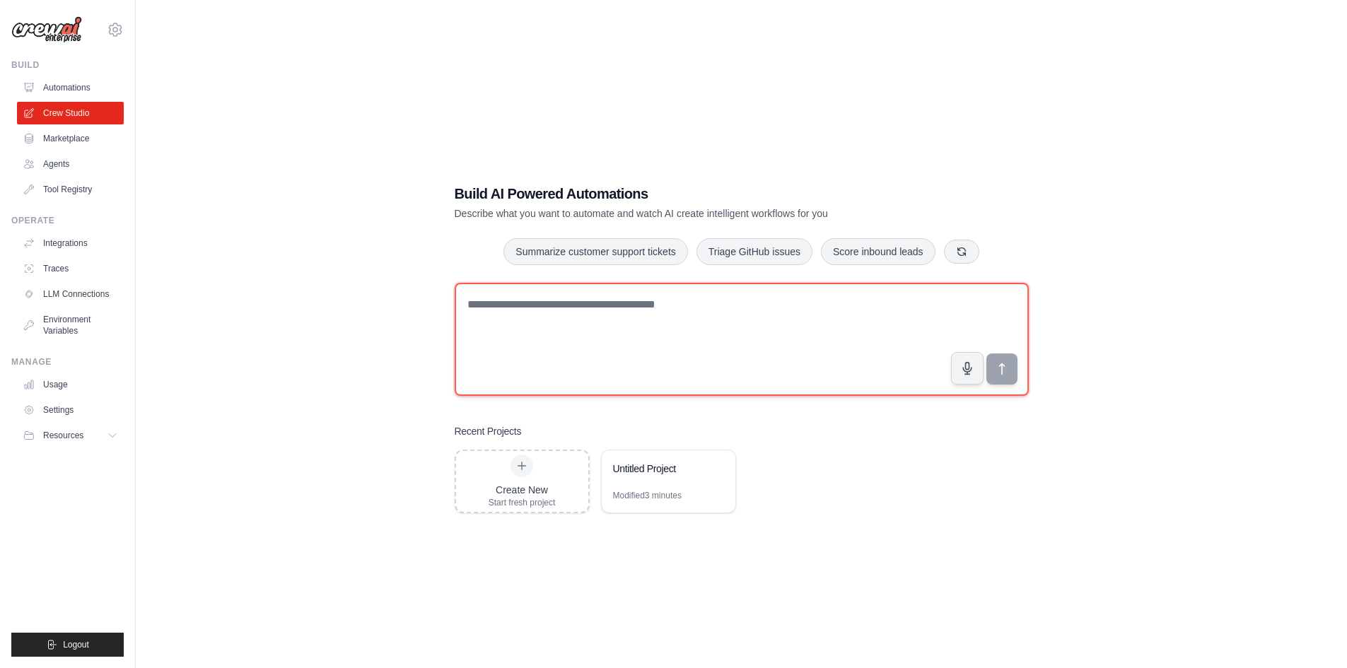
click at [475, 305] on textarea at bounding box center [742, 339] width 574 height 113
type textarea "**********"
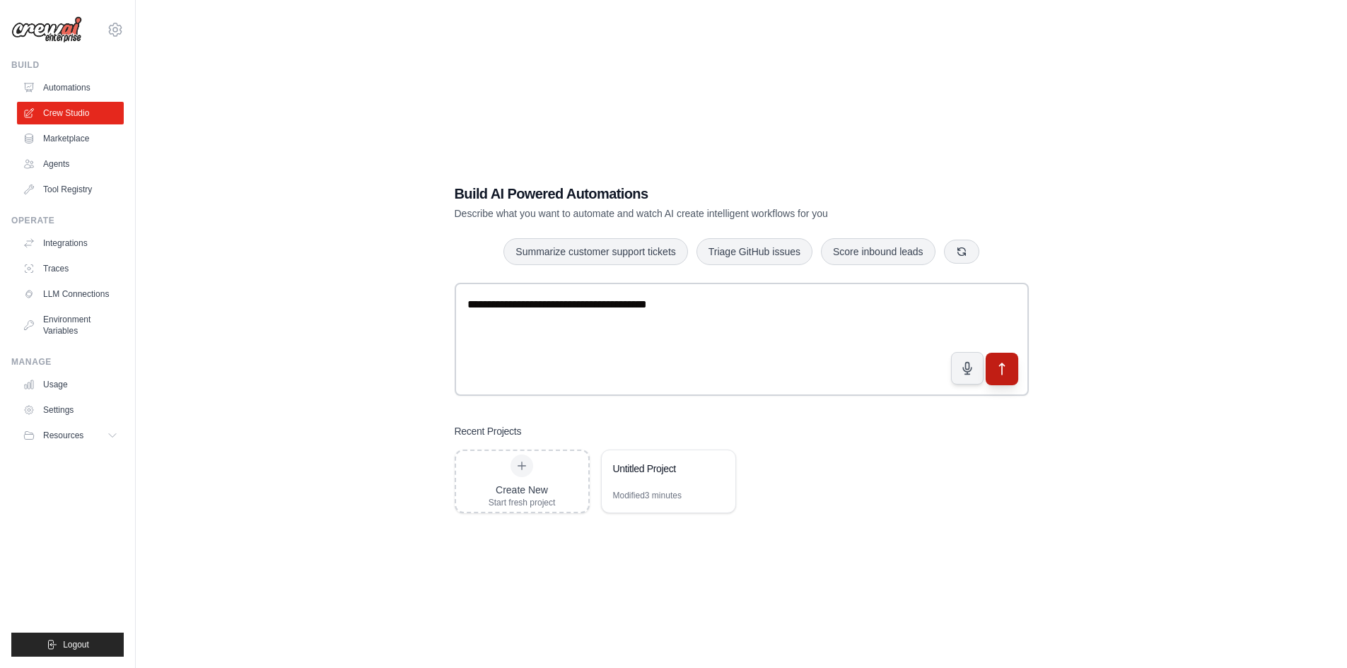
click at [1016, 379] on button "submit" at bounding box center [1001, 368] width 33 height 33
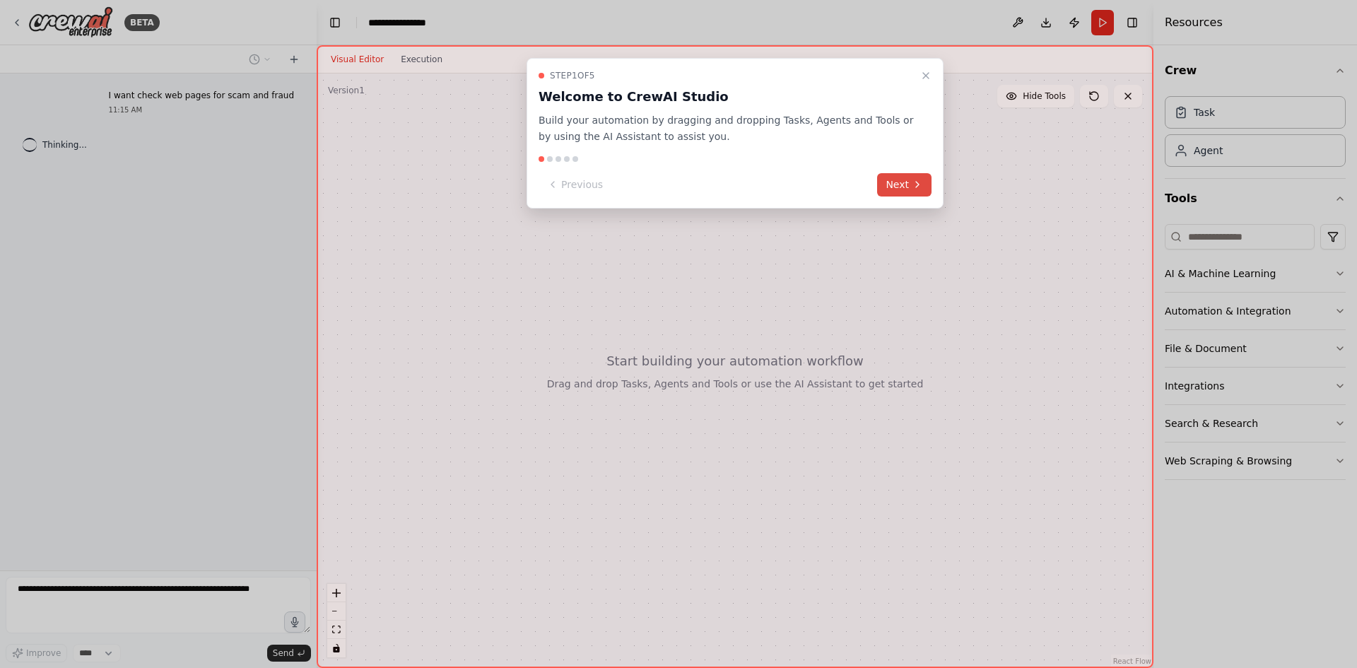
click at [908, 188] on button "Next" at bounding box center [904, 184] width 54 height 23
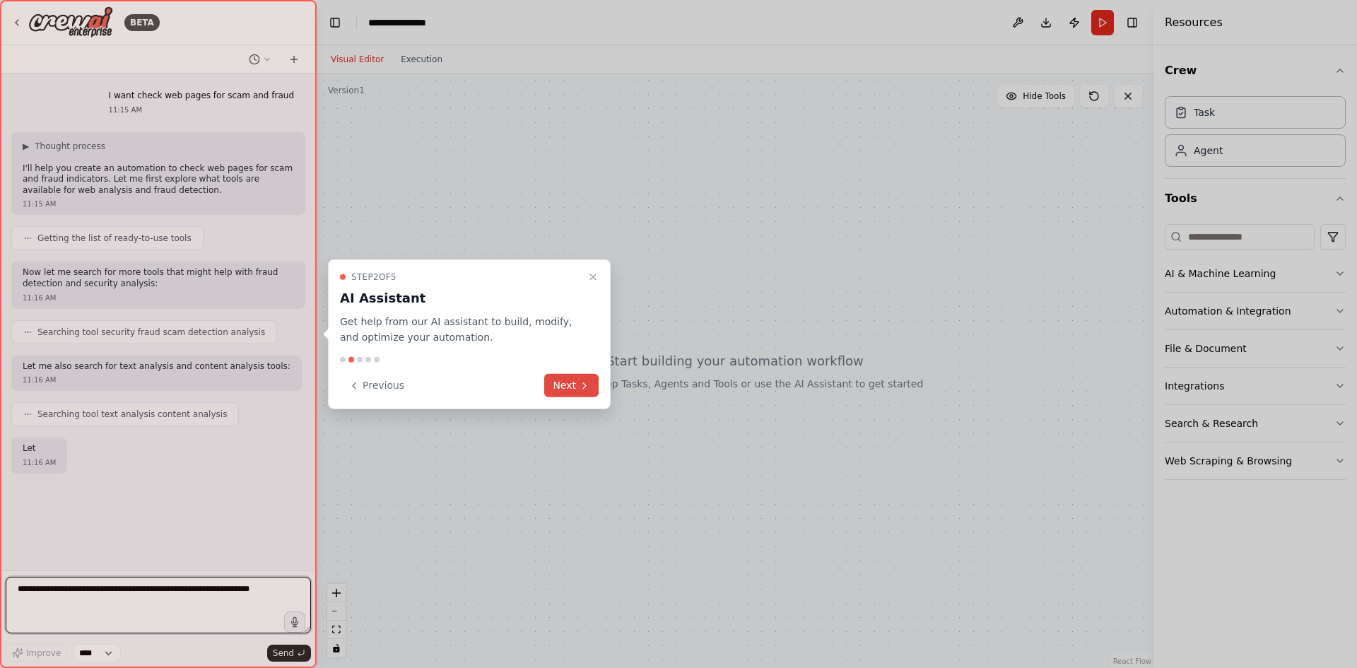
click at [583, 390] on icon at bounding box center [584, 385] width 11 height 11
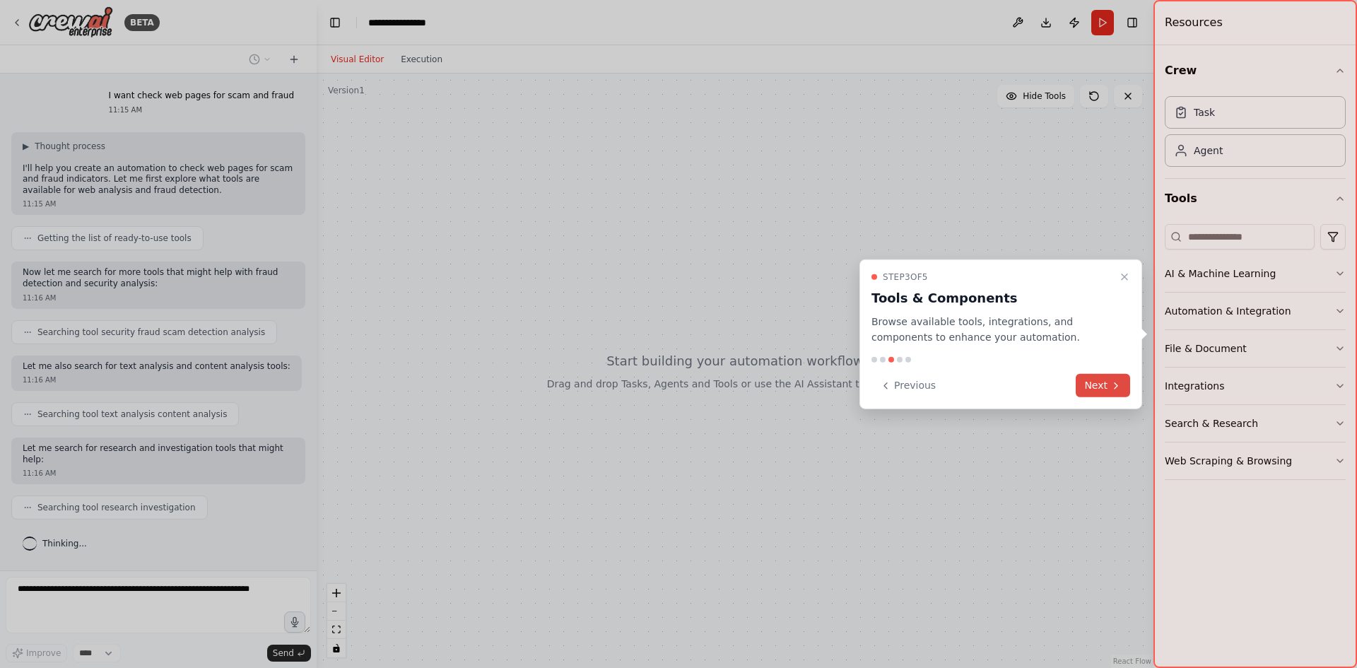
click at [1111, 374] on button "Next" at bounding box center [1103, 385] width 54 height 23
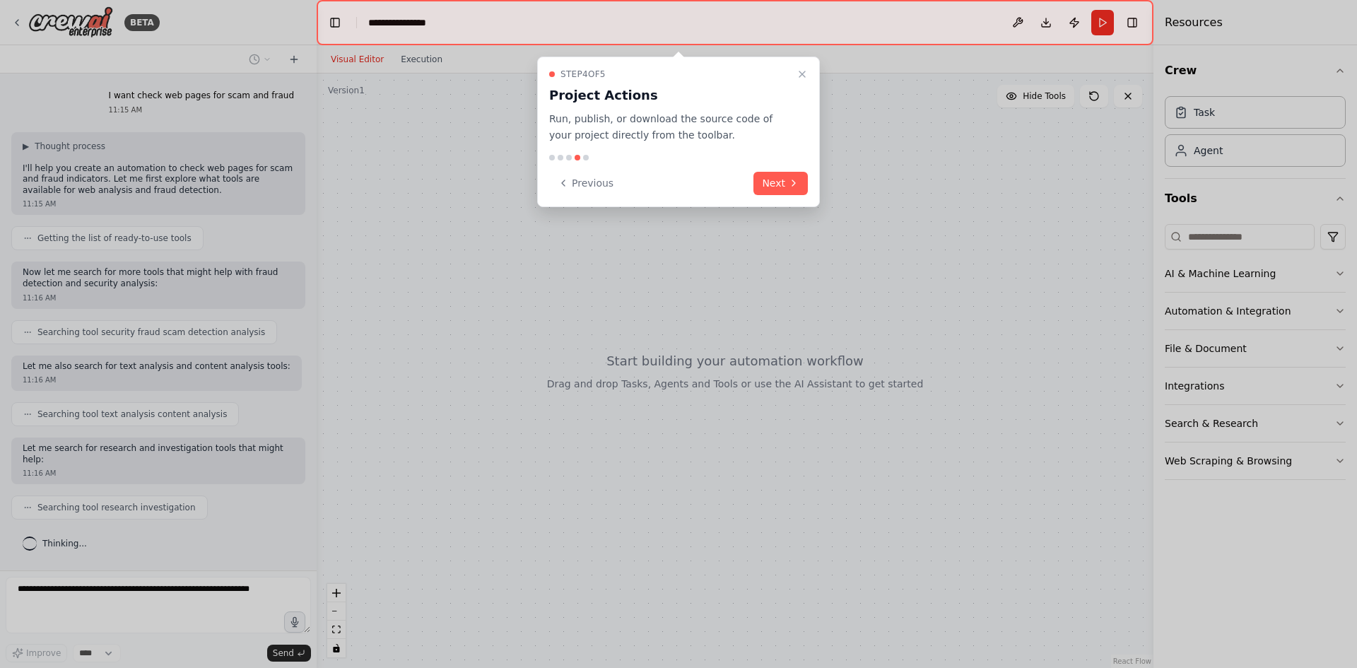
click at [766, 167] on div "Step 4 of 5 Project Actions Run, publish, or download the source code of your p…" at bounding box center [678, 132] width 283 height 151
click at [772, 185] on button "Next" at bounding box center [781, 183] width 54 height 23
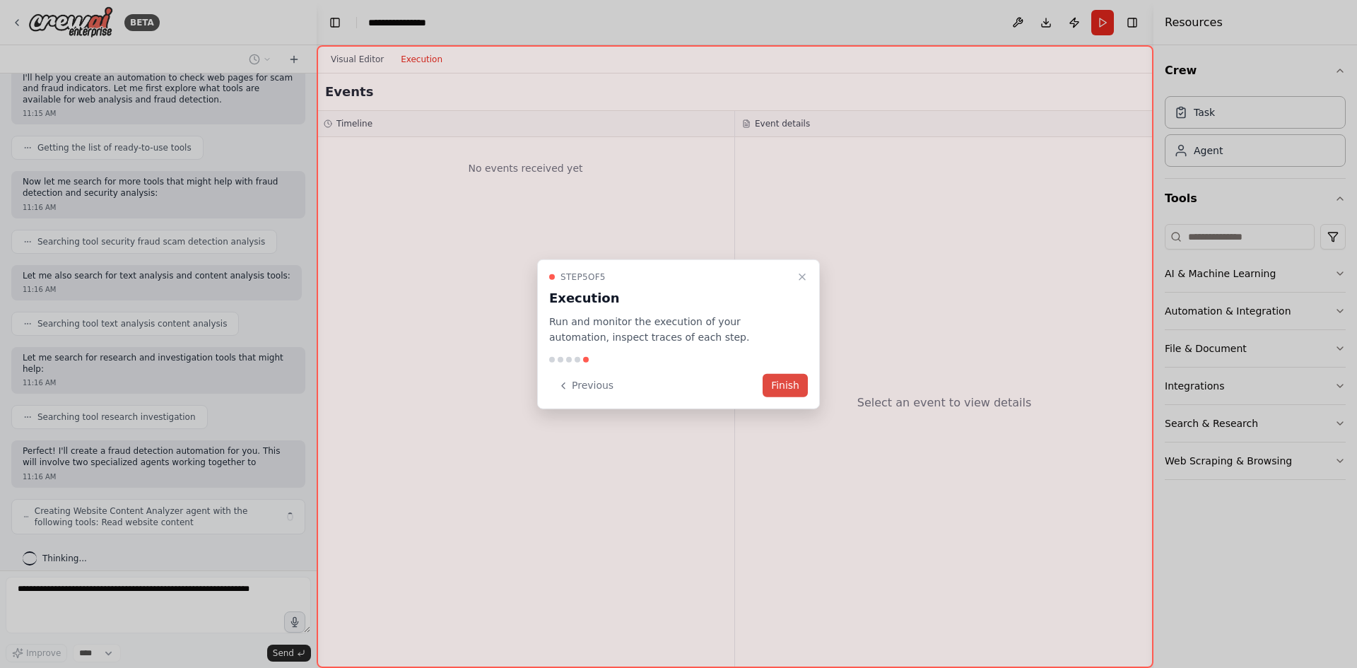
click at [787, 387] on button "Finish" at bounding box center [785, 385] width 45 height 23
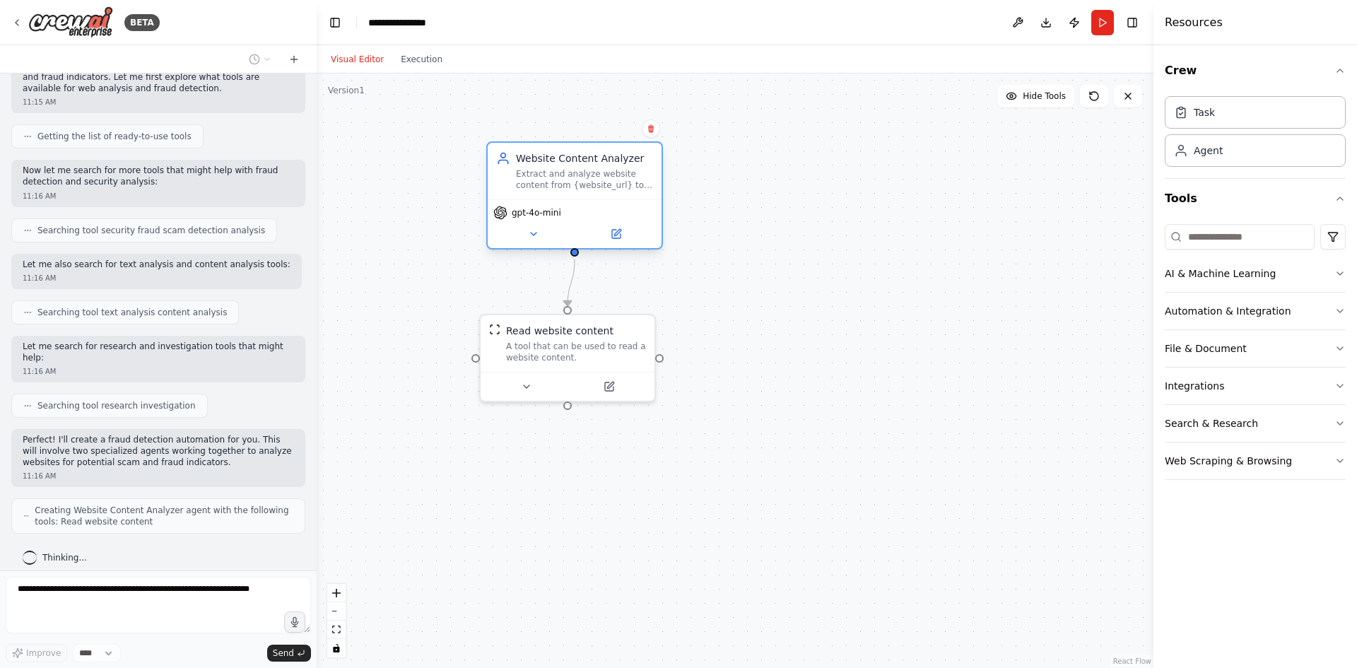
scroll to position [137, 0]
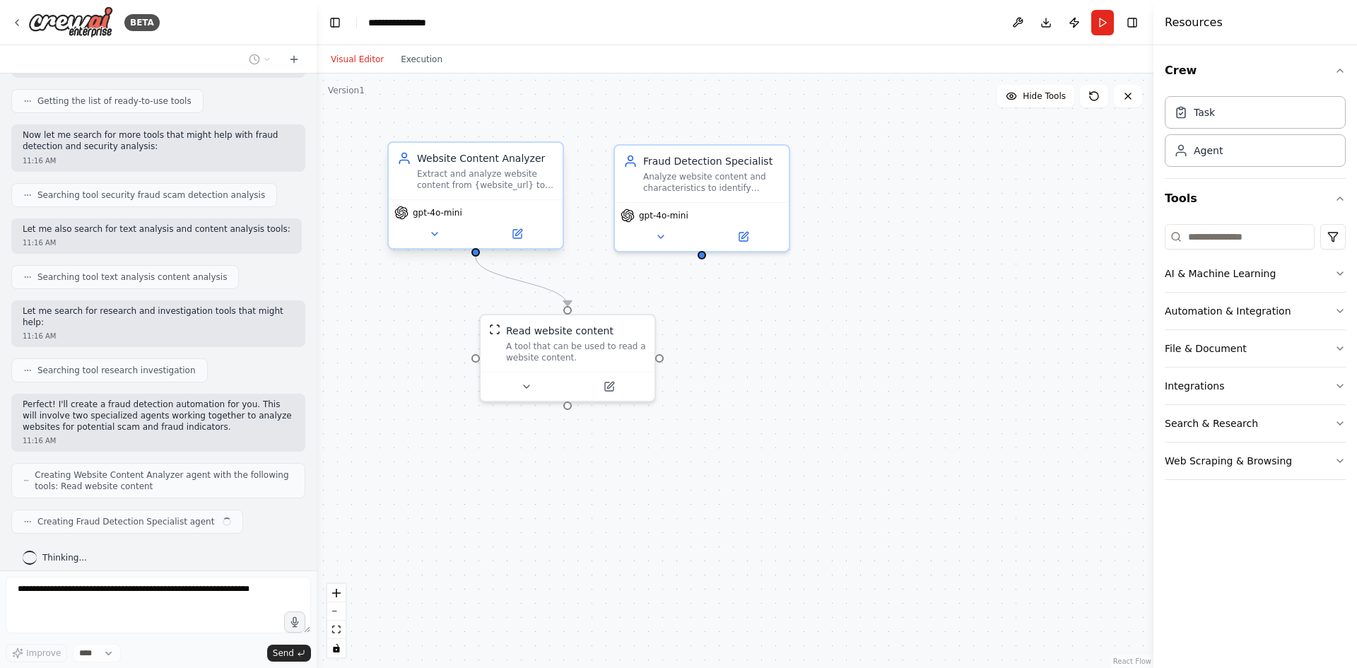
drag, startPoint x: 499, startPoint y: 185, endPoint x: 553, endPoint y: 177, distance: 54.3
click at [553, 177] on div "Extract and analyze website content from {website_url} to gather comprehensive …" at bounding box center [485, 179] width 137 height 23
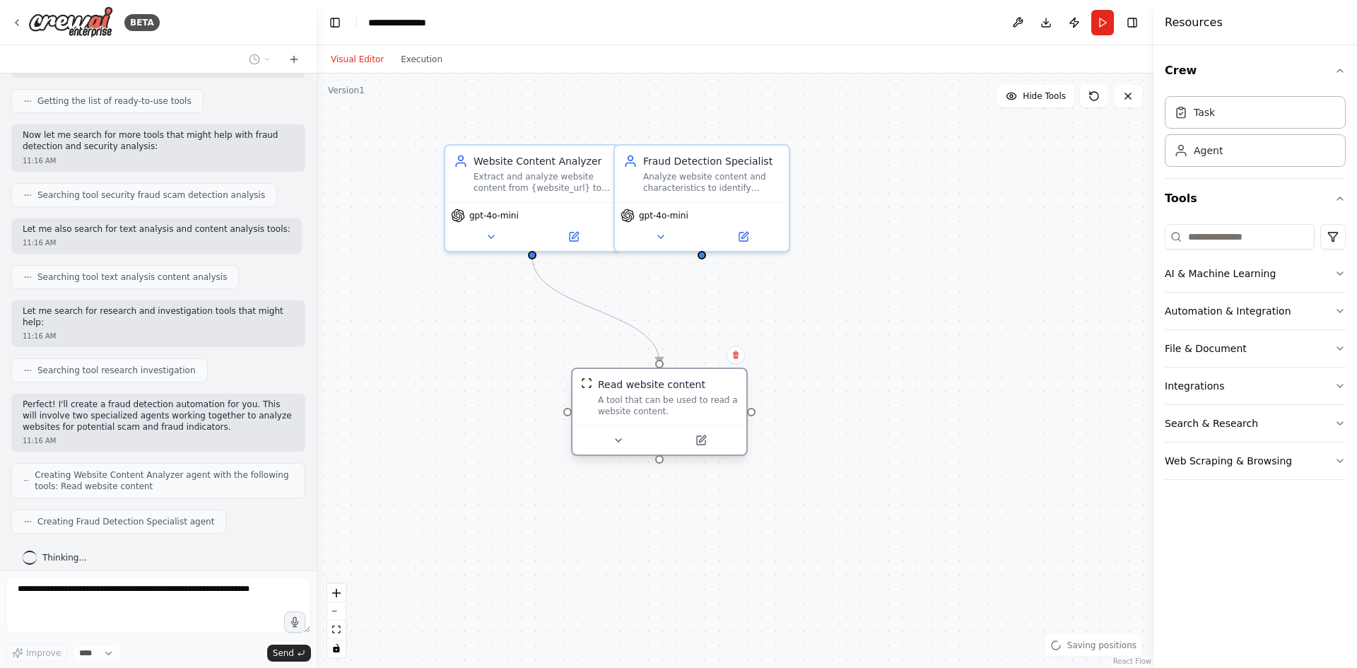
drag, startPoint x: 604, startPoint y: 346, endPoint x: 696, endPoint y: 407, distance: 110.2
click at [696, 407] on div "A tool that can be used to read a website content." at bounding box center [668, 405] width 140 height 23
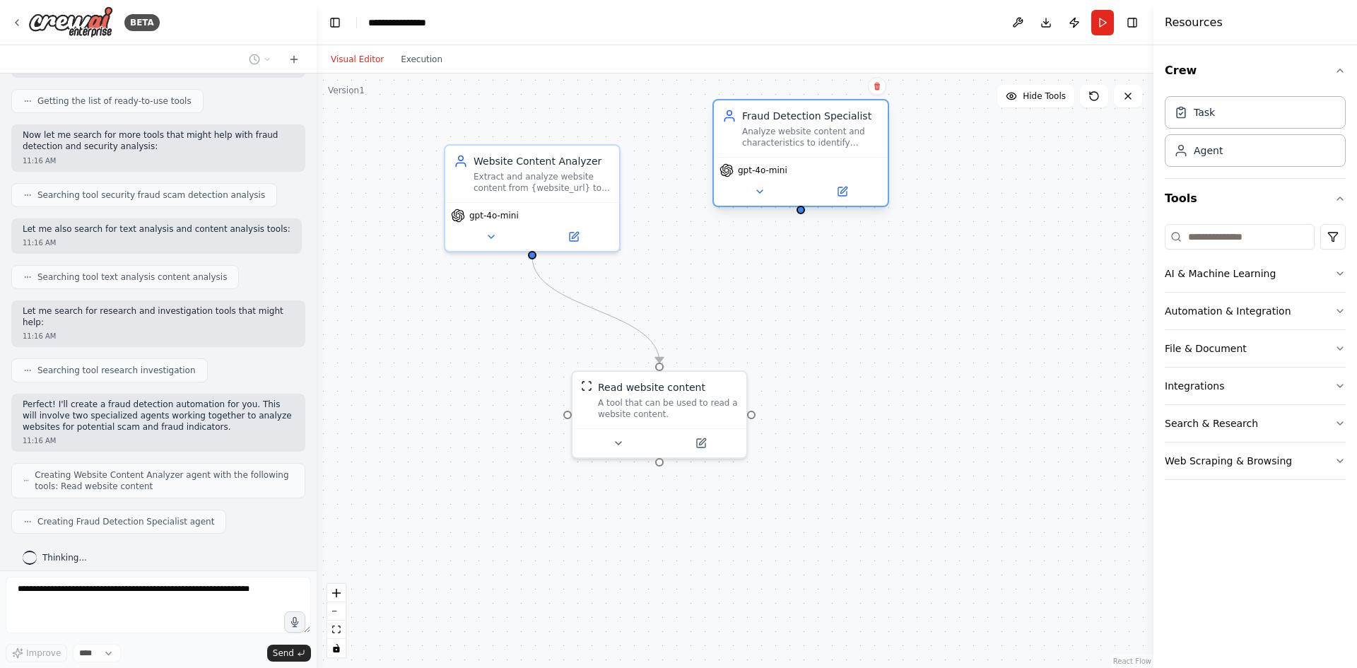
drag, startPoint x: 722, startPoint y: 187, endPoint x: 827, endPoint y: 144, distance: 113.8
click at [827, 144] on div "Analyze website content and characteristics to identify potential scam and frau…" at bounding box center [810, 137] width 137 height 23
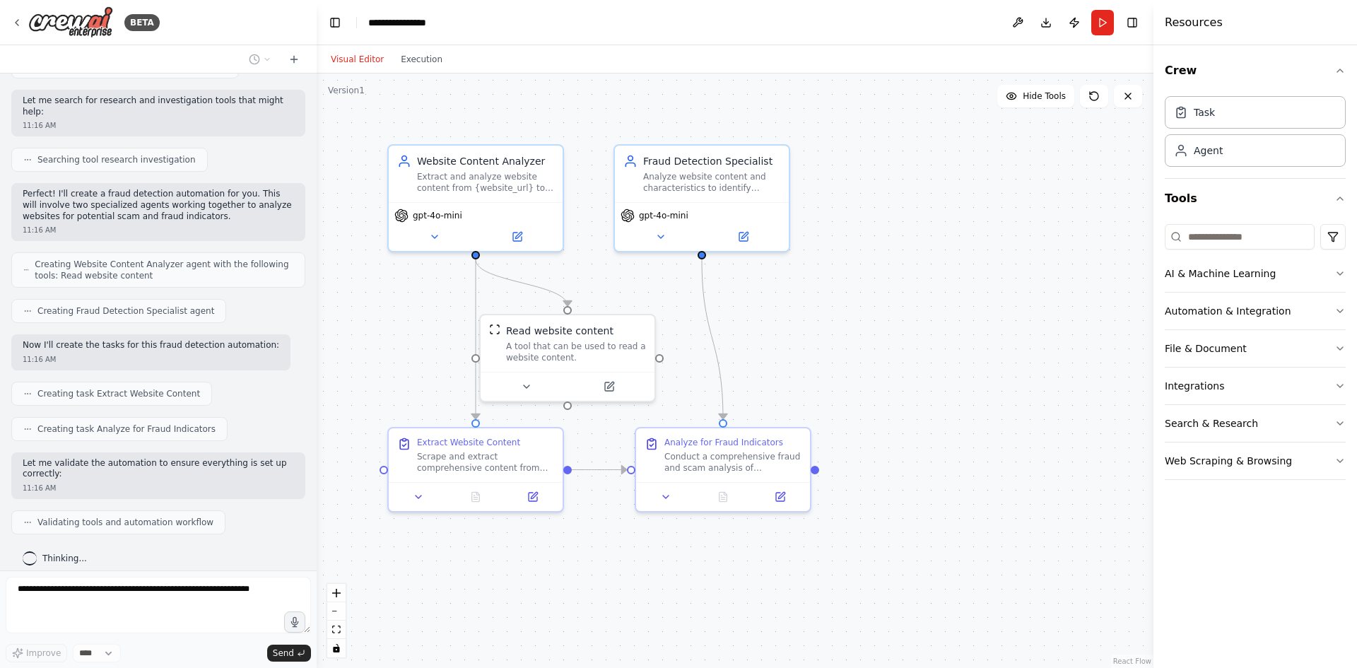
scroll to position [431, 0]
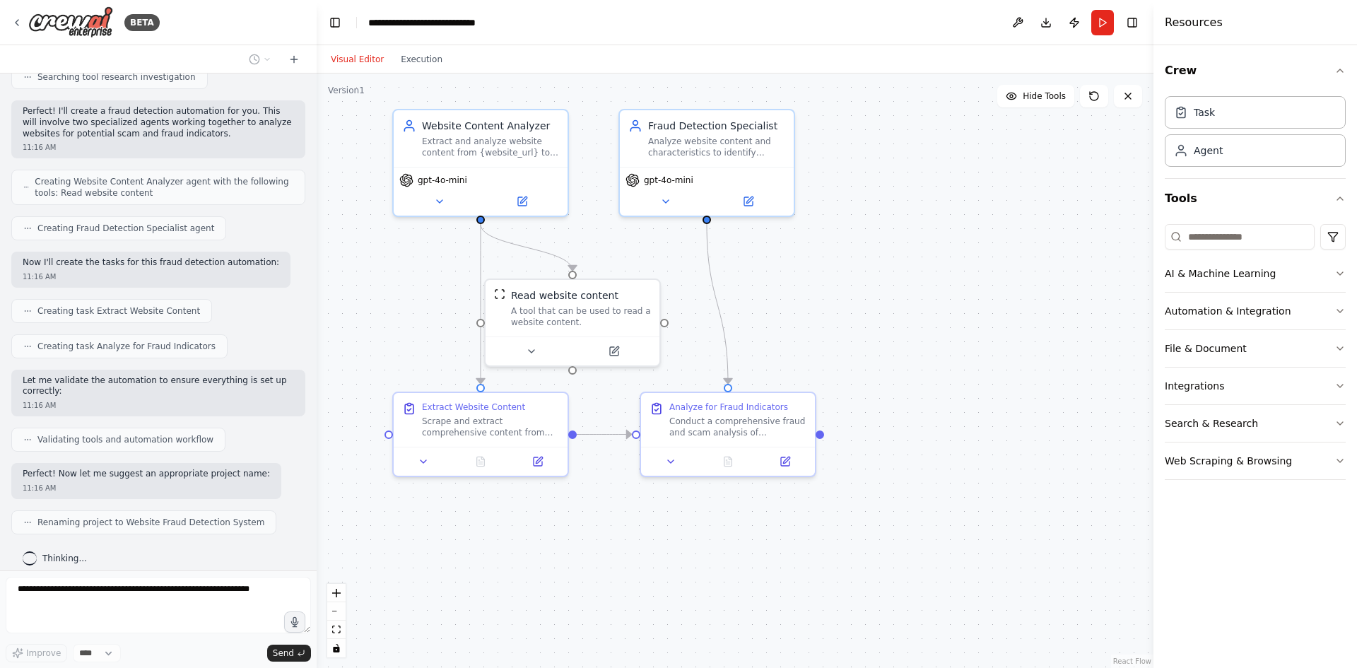
drag, startPoint x: 318, startPoint y: 471, endPoint x: 323, endPoint y: 437, distance: 34.3
click at [323, 437] on div ".deletable-edge-delete-btn { width: 20px; height: 20px; border: 0px solid #ffff…" at bounding box center [735, 371] width 837 height 595
drag, startPoint x: 312, startPoint y: 438, endPoint x: 320, endPoint y: 385, distance: 54.3
click at [320, 385] on div "BETA I want check web pages for scam and fraud 11:15 AM ▶ Thought process I'll …" at bounding box center [678, 334] width 1357 height 668
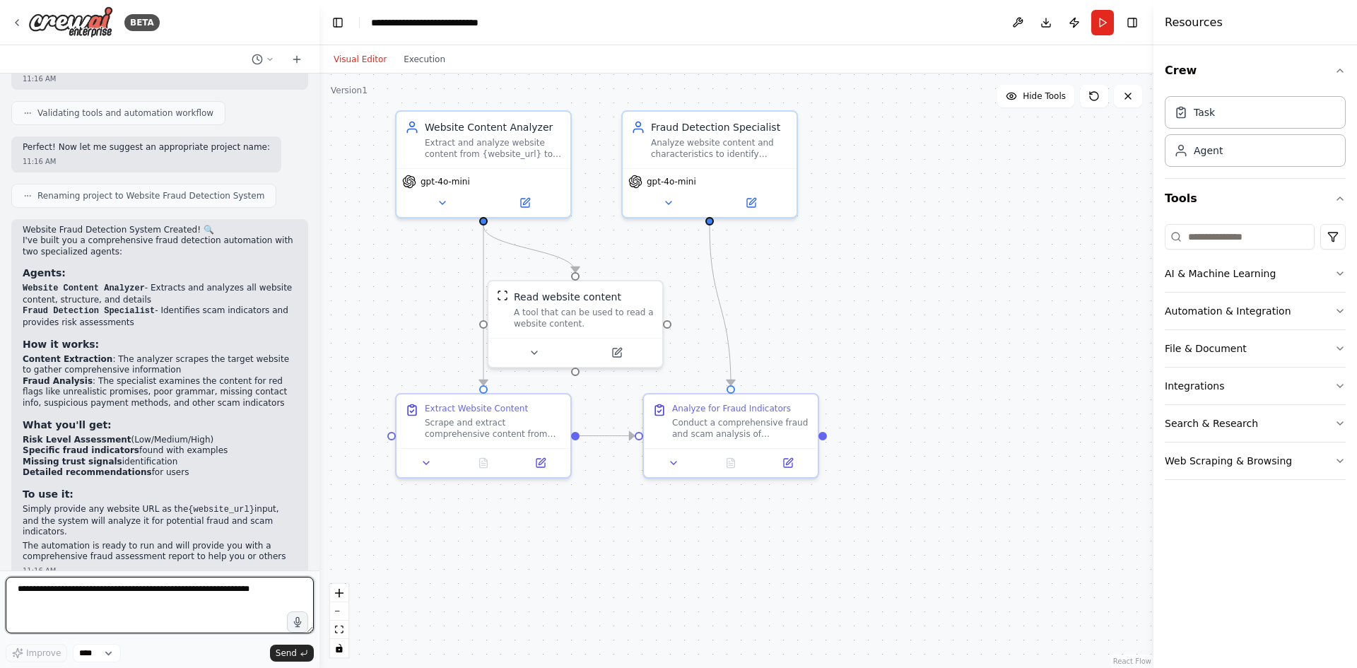
scroll to position [768, 0]
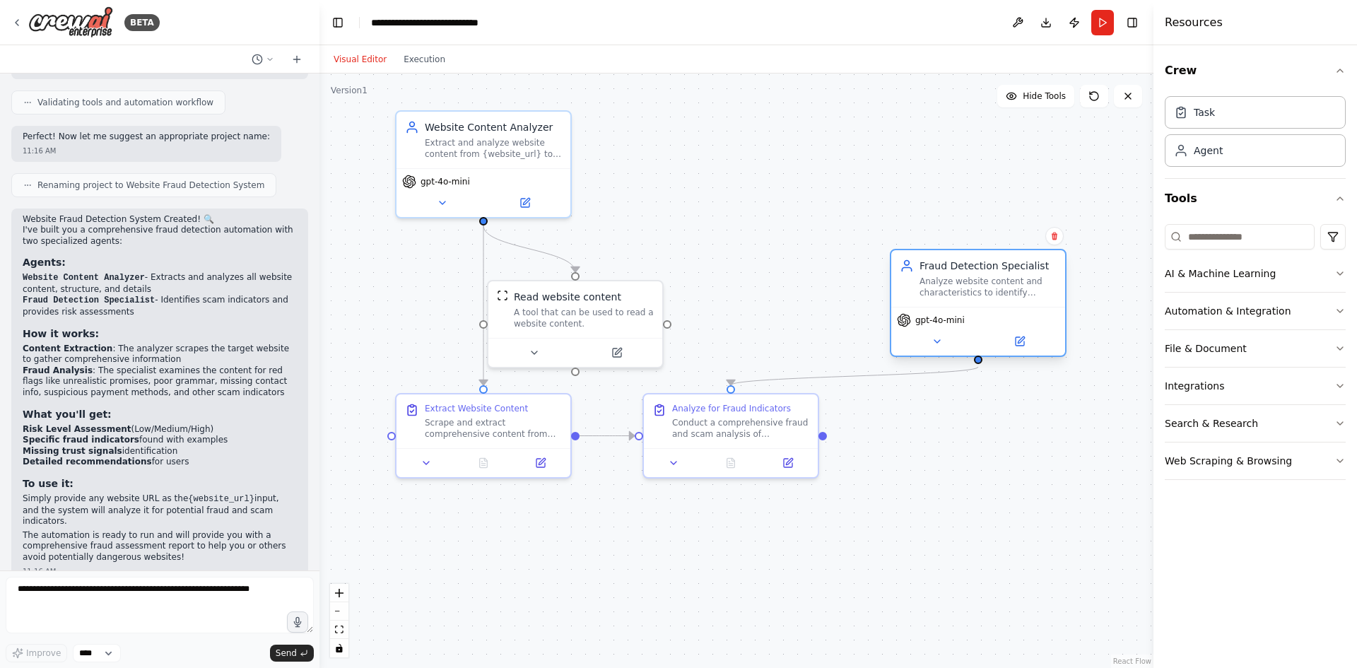
drag, startPoint x: 706, startPoint y: 147, endPoint x: 971, endPoint y: 295, distance: 302.9
click at [971, 295] on div "Analyze website content and characteristics to identify potential scam and frau…" at bounding box center [988, 287] width 137 height 23
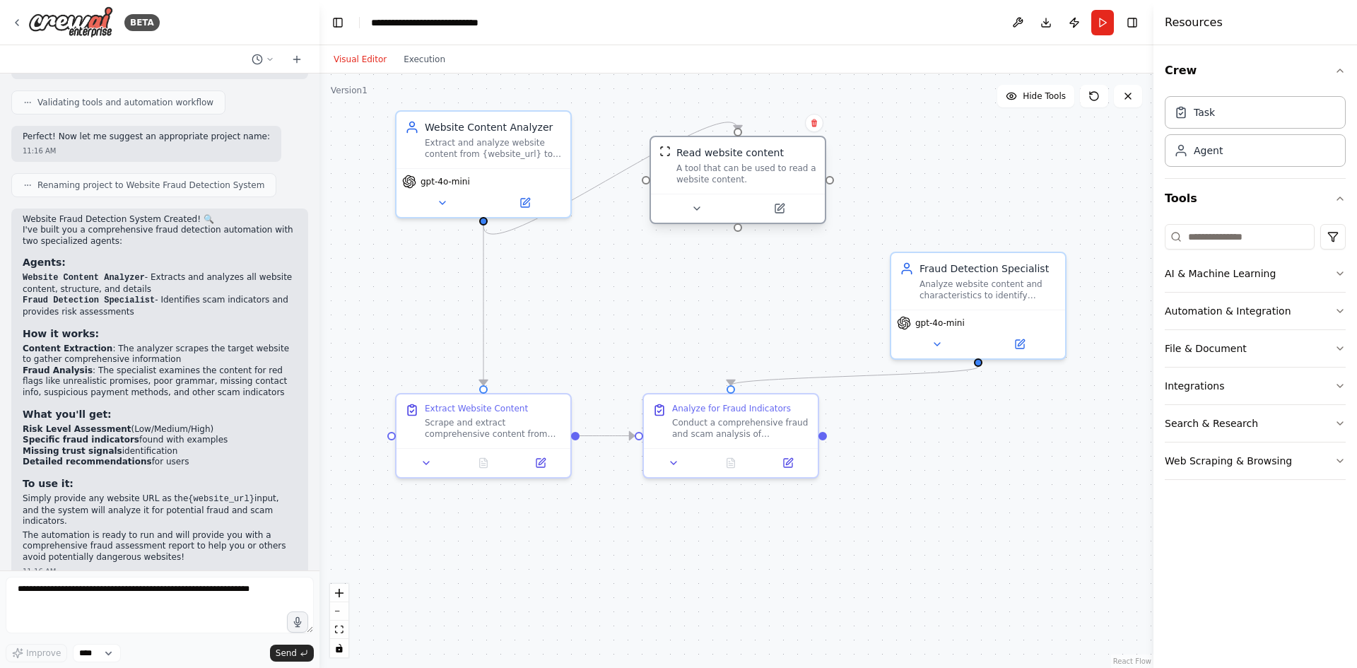
drag, startPoint x: 633, startPoint y: 310, endPoint x: 754, endPoint y: 176, distance: 180.7
click at [754, 176] on div "A tool that can be used to read a website content." at bounding box center [747, 174] width 140 height 23
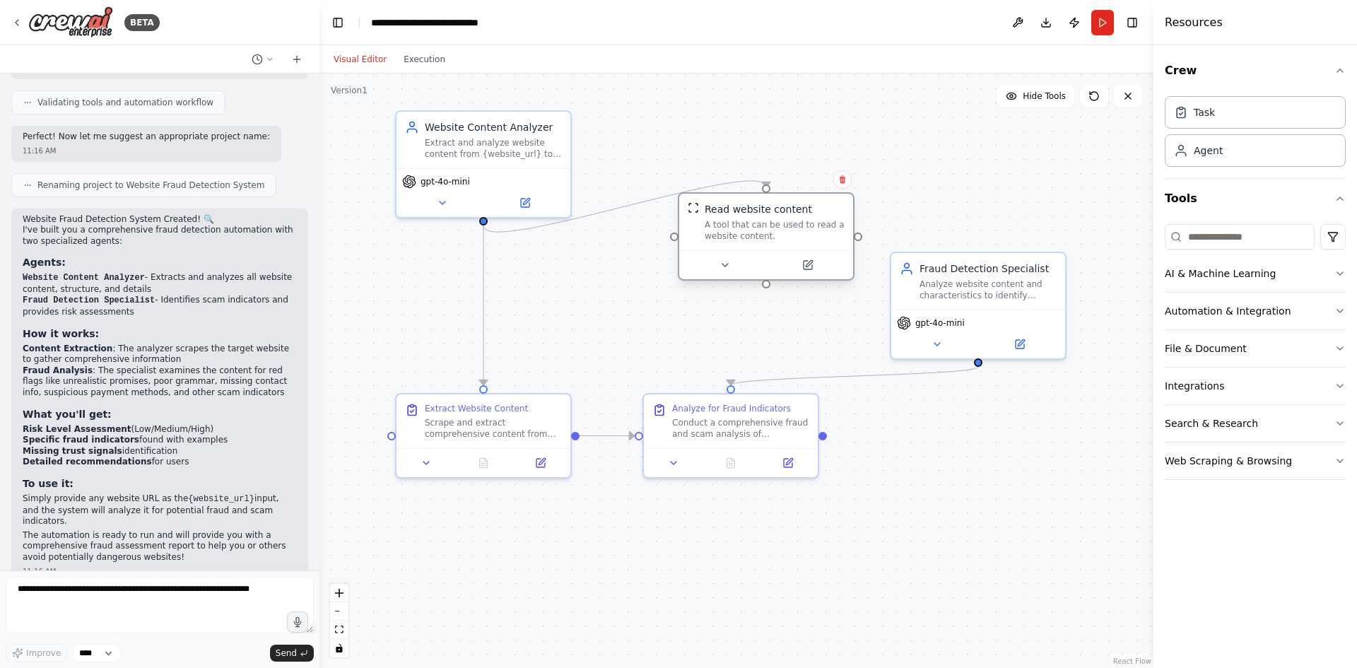
drag, startPoint x: 720, startPoint y: 183, endPoint x: 747, endPoint y: 243, distance: 65.8
click at [747, 244] on div "Read website content A tool that can be used to read a website content." at bounding box center [766, 222] width 174 height 57
click at [1106, 26] on button "Run" at bounding box center [1103, 22] width 23 height 25
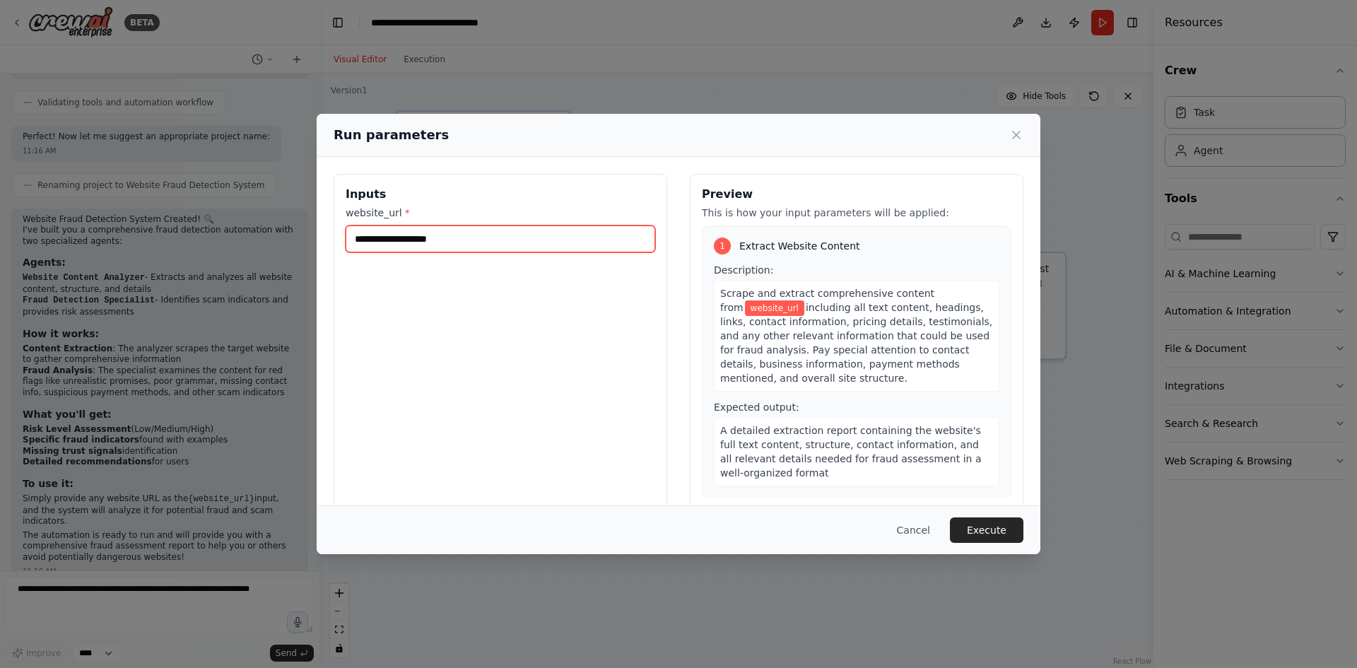
click at [447, 240] on input "website_url *" at bounding box center [501, 239] width 310 height 27
click at [452, 239] on input "website_url *" at bounding box center [501, 239] width 310 height 27
paste input "**********"
type input "**********"
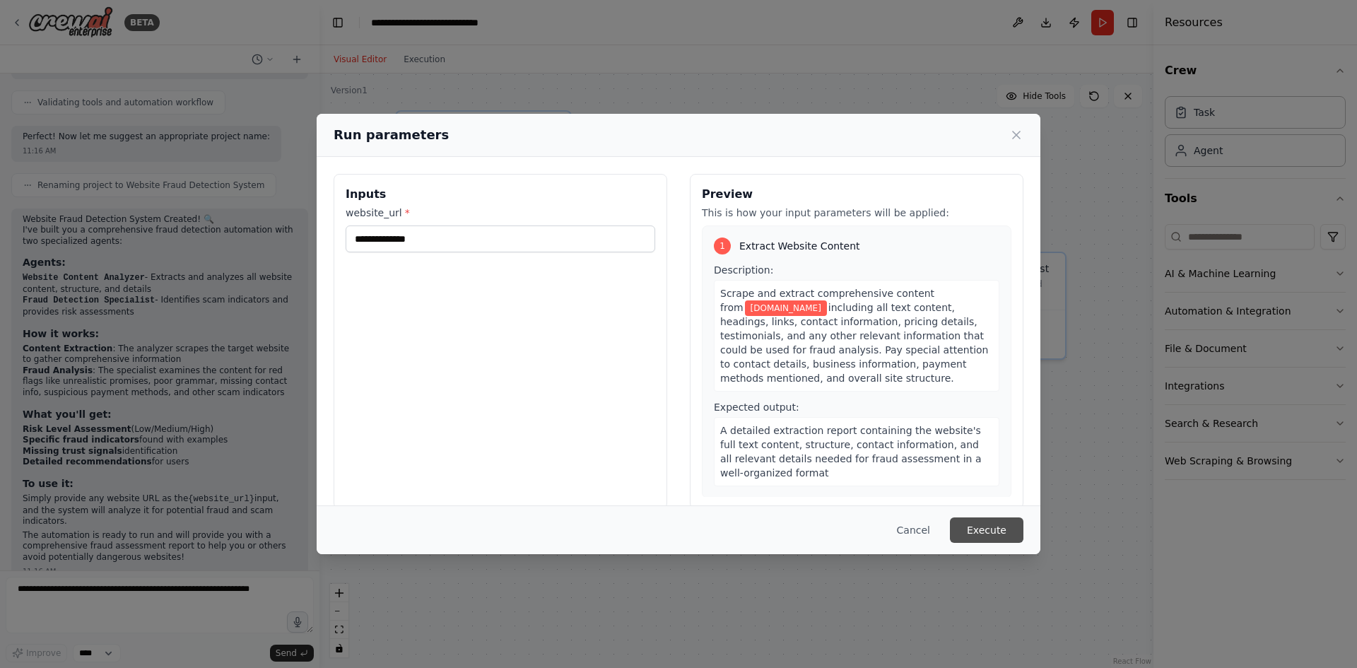
click at [990, 527] on button "Execute" at bounding box center [987, 530] width 74 height 25
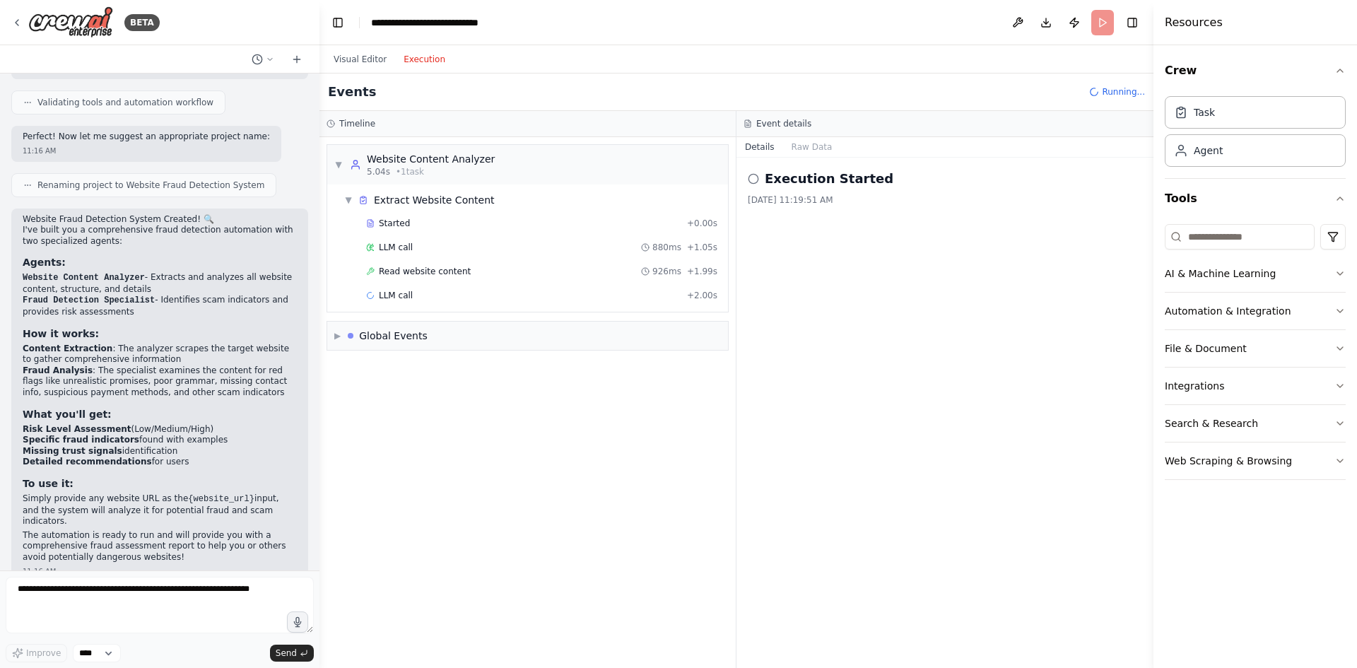
click at [406, 64] on button "Execution" at bounding box center [424, 59] width 59 height 17
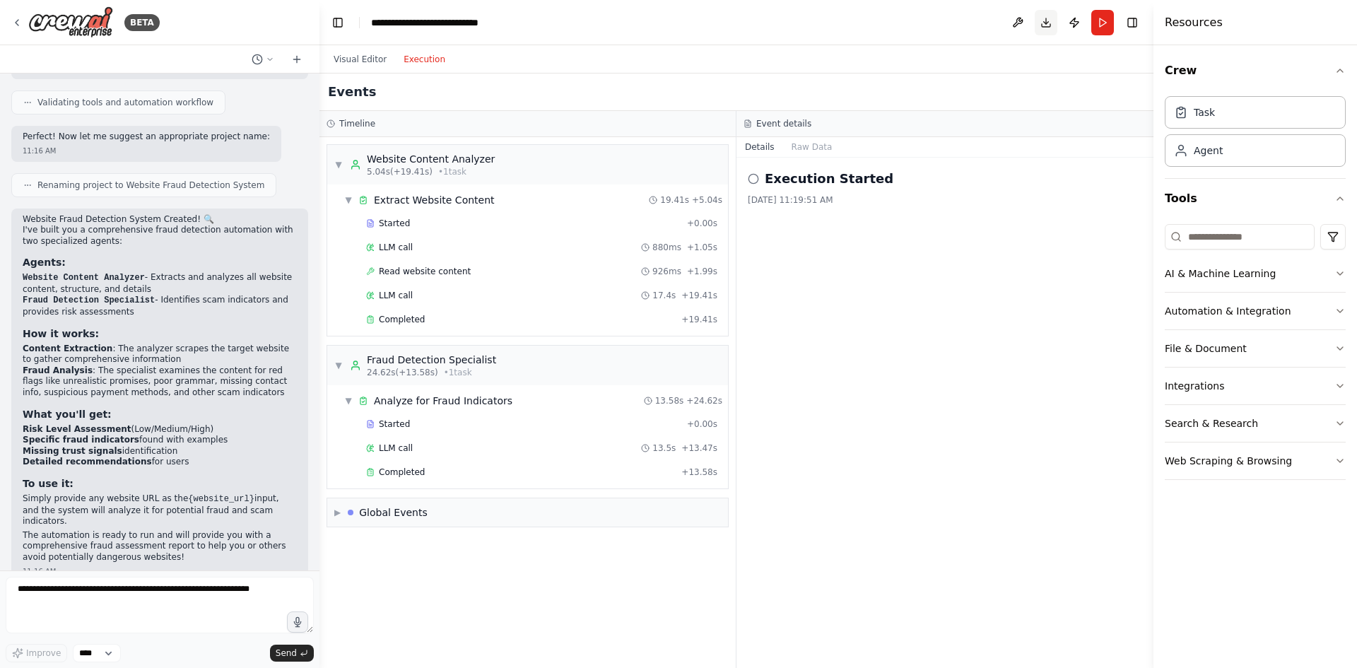
click at [1045, 23] on button "Download" at bounding box center [1046, 22] width 23 height 25
click at [1046, 23] on button "Download" at bounding box center [1046, 22] width 23 height 25
click at [986, 520] on div "Execution Started 8/14/2025, 11:19:51 AM" at bounding box center [945, 413] width 417 height 510
click at [341, 515] on span "▶" at bounding box center [337, 512] width 6 height 11
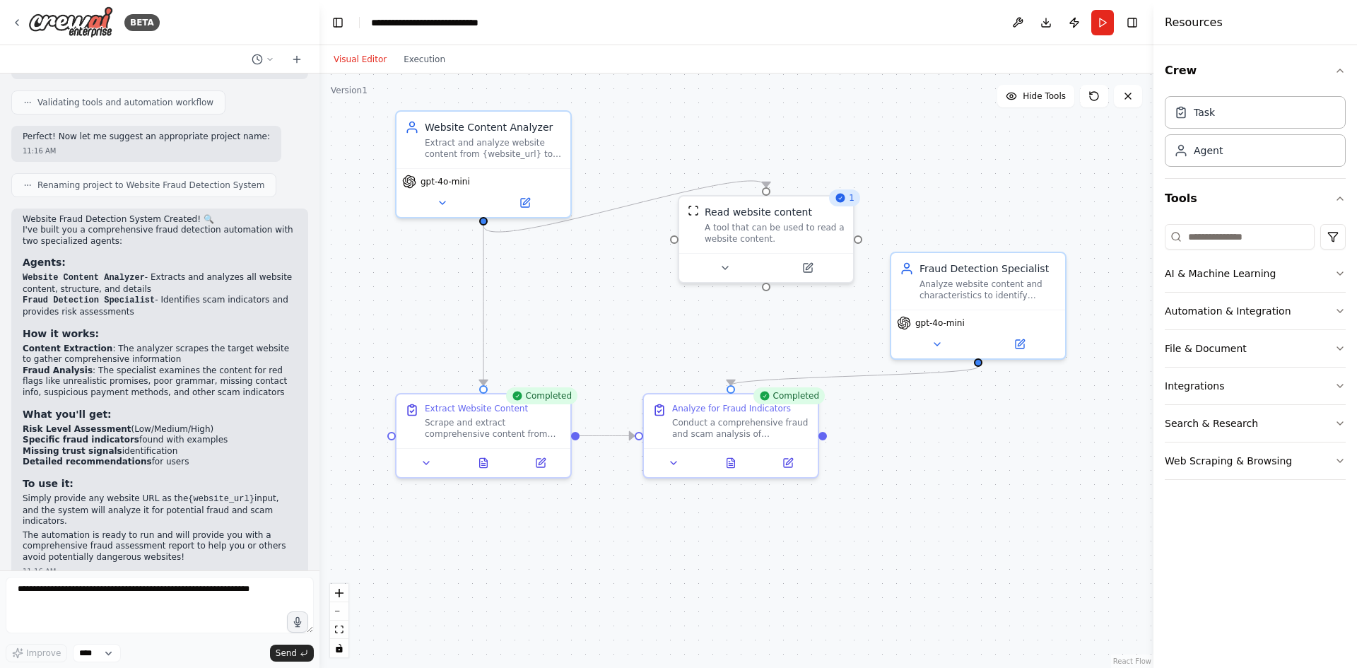
click at [359, 62] on button "Visual Editor" at bounding box center [360, 59] width 70 height 17
click at [1041, 103] on button "Hide Tools" at bounding box center [1036, 96] width 77 height 23
click at [1050, 95] on span "Show Tools" at bounding box center [1042, 95] width 47 height 11
click at [730, 462] on icon at bounding box center [731, 459] width 8 height 9
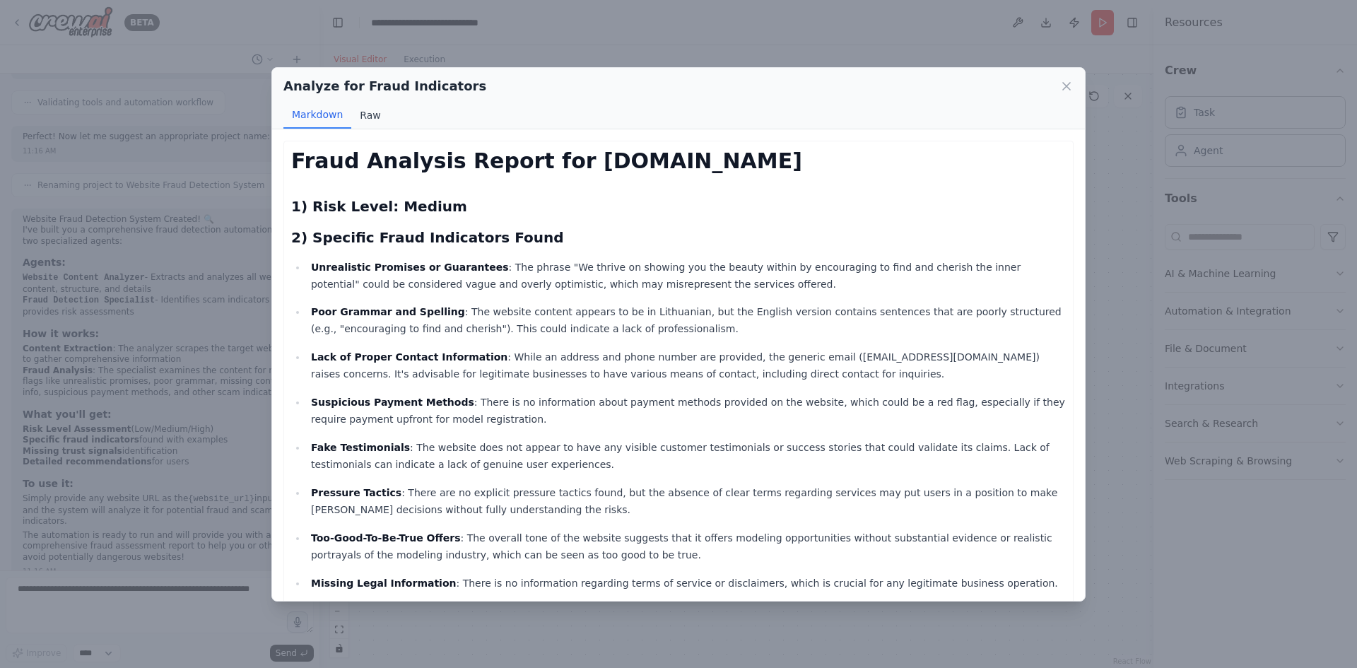
click at [363, 118] on button "Raw" at bounding box center [369, 115] width 37 height 27
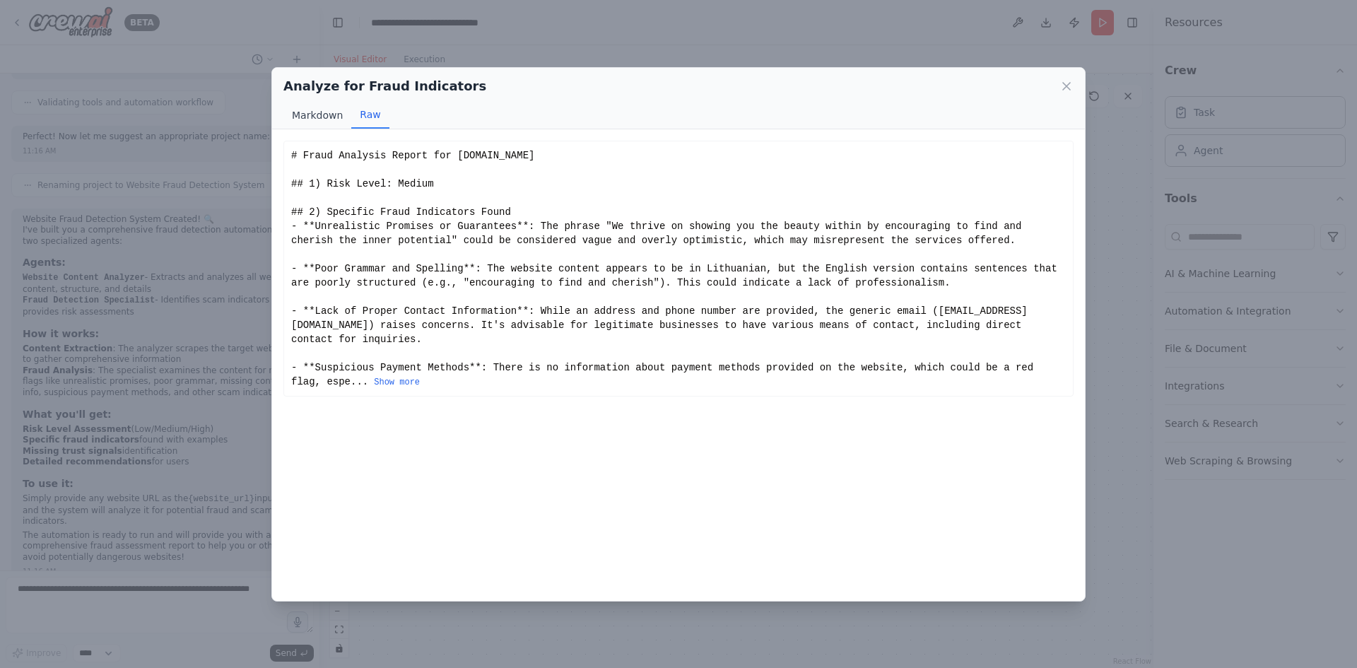
click at [323, 116] on button "Markdown" at bounding box center [318, 115] width 68 height 27
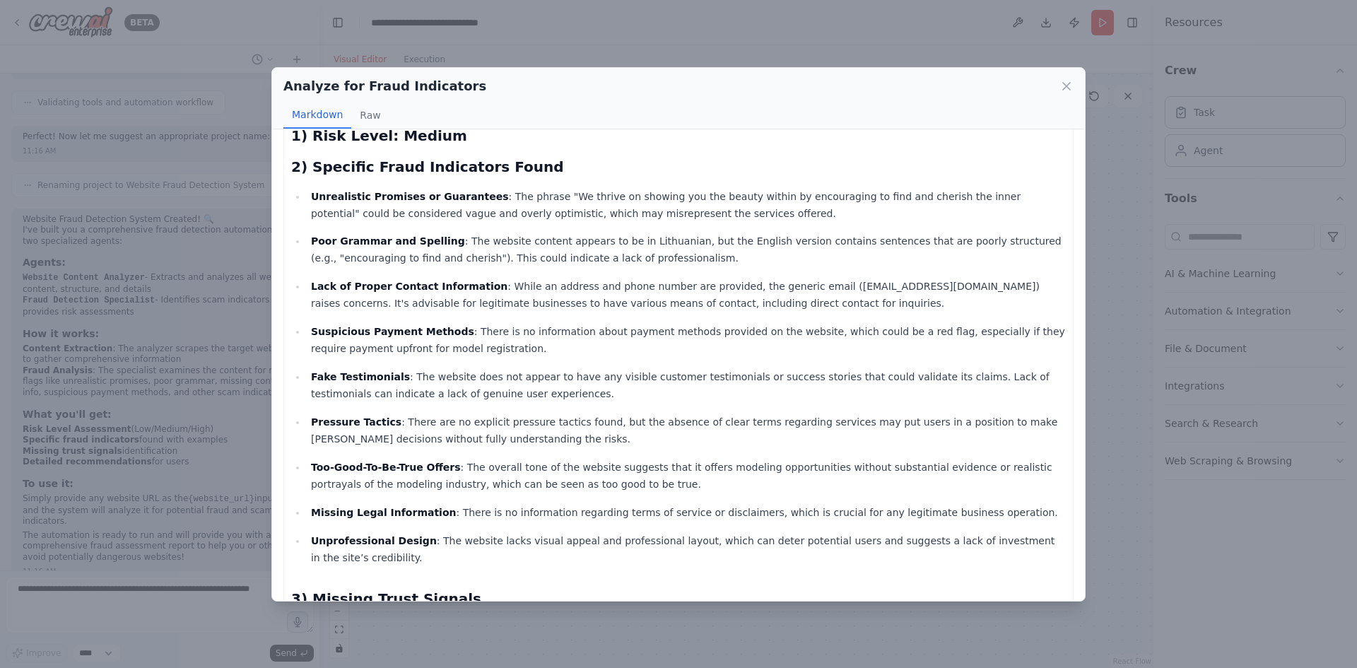
scroll to position [141, 0]
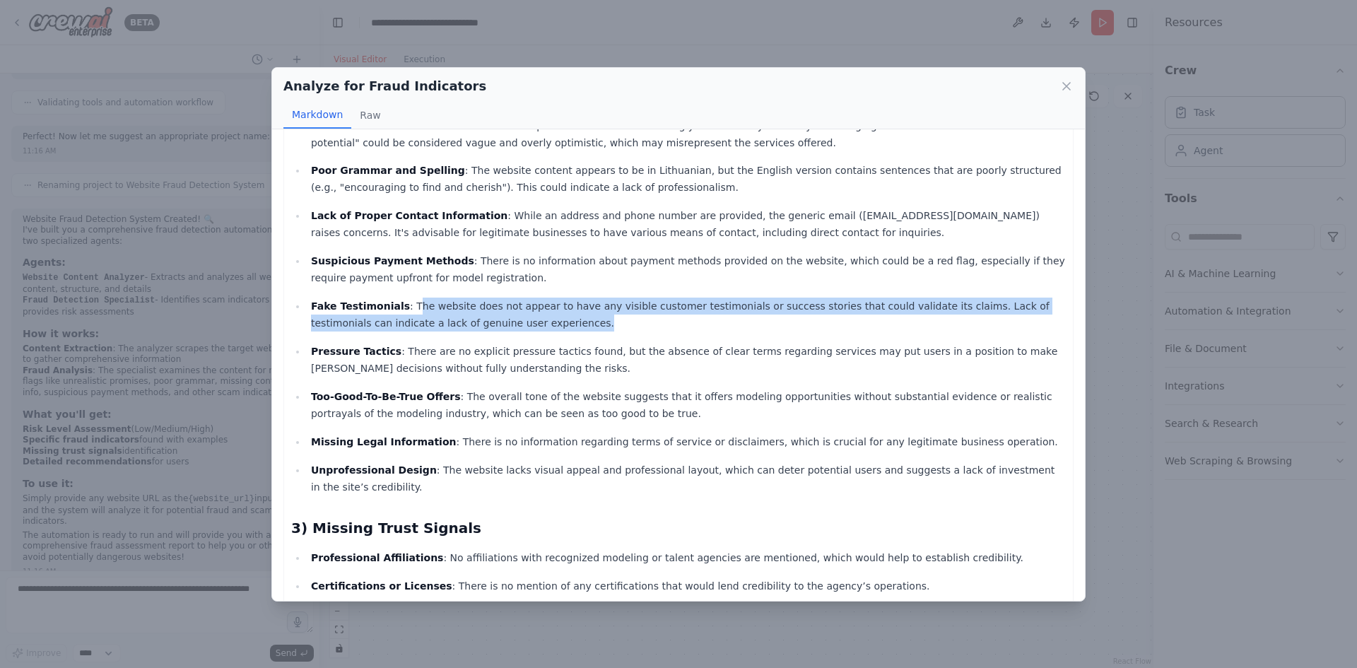
drag, startPoint x: 401, startPoint y: 307, endPoint x: 483, endPoint y: 325, distance: 83.9
click at [483, 325] on p "Fake Testimonials : The website does not appear to have any visible customer te…" at bounding box center [688, 315] width 755 height 34
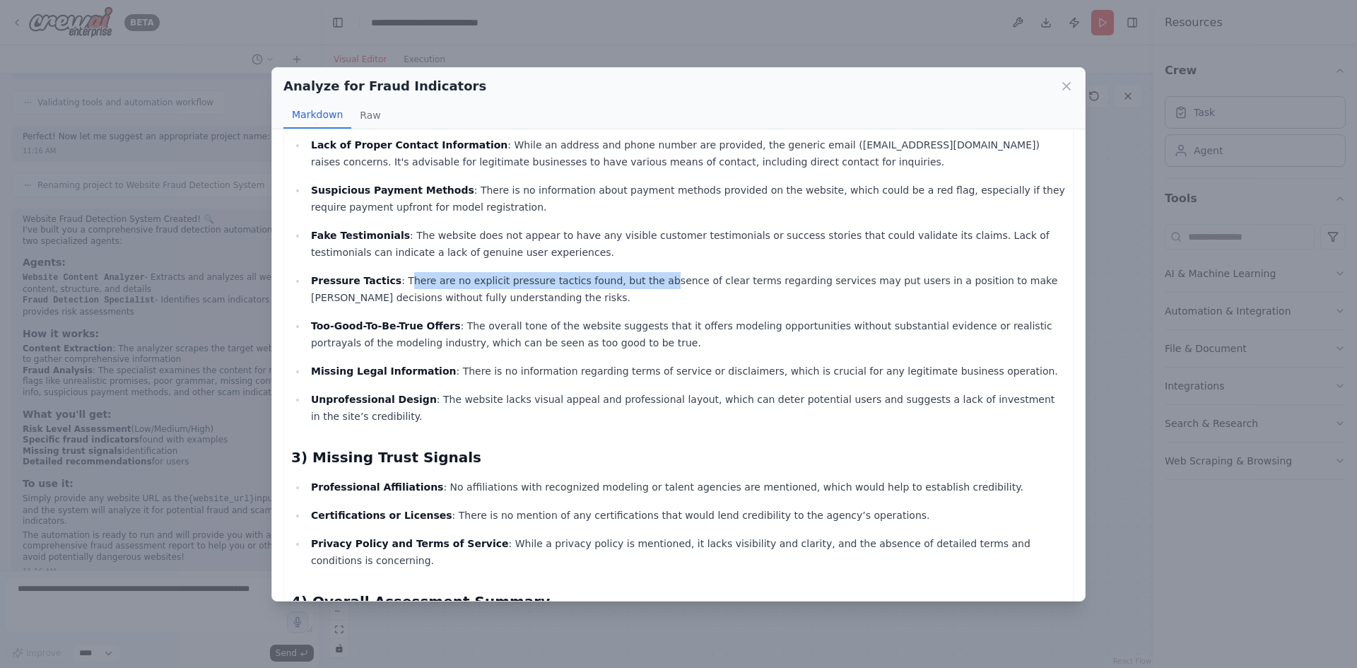
drag, startPoint x: 389, startPoint y: 281, endPoint x: 628, endPoint y: 294, distance: 239.3
click at [625, 287] on p "Pressure Tactics : There are no explicit pressure tactics found, but the absenc…" at bounding box center [688, 289] width 755 height 34
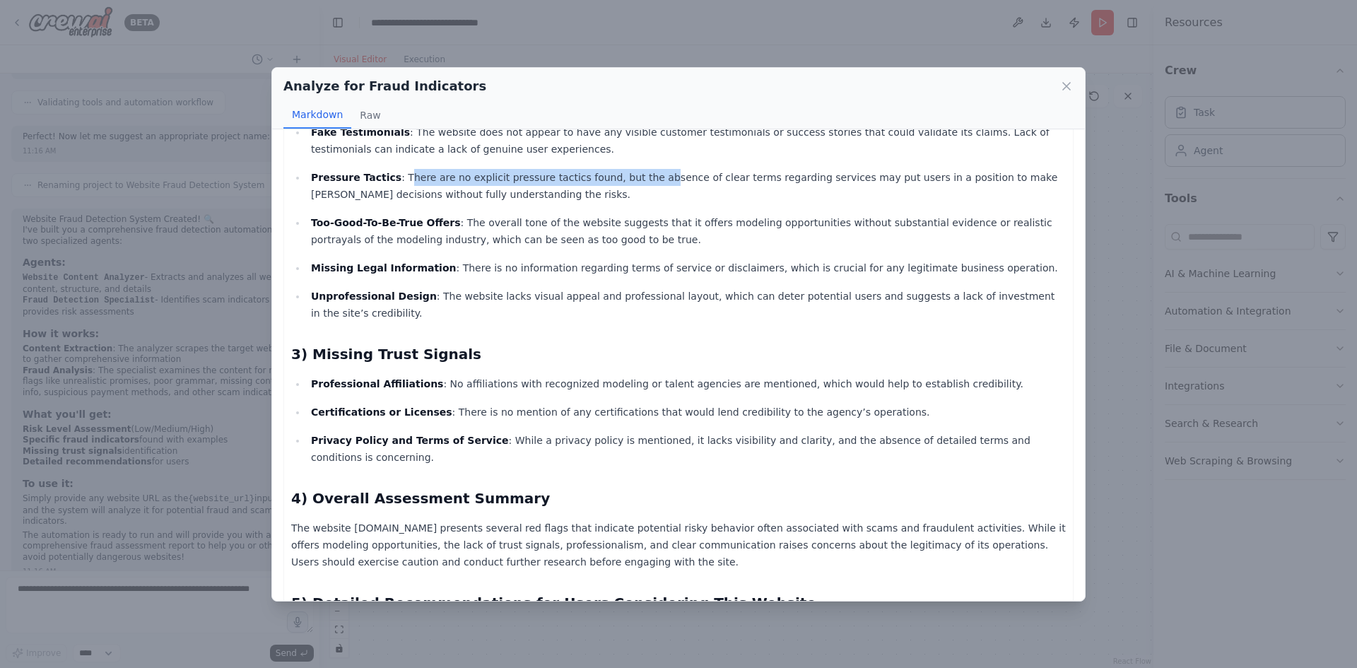
scroll to position [283, 0]
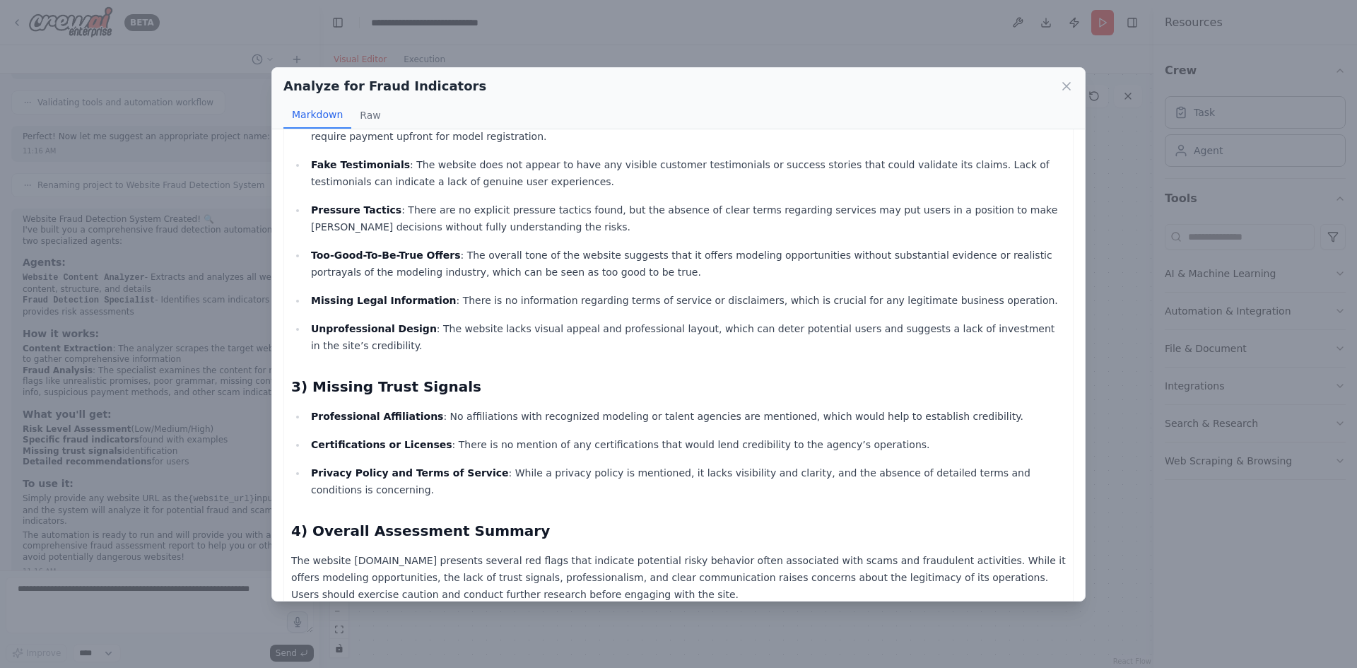
click at [617, 259] on p "Too-Good-To-Be-True Offers : The overall tone of the website suggests that it o…" at bounding box center [688, 264] width 755 height 34
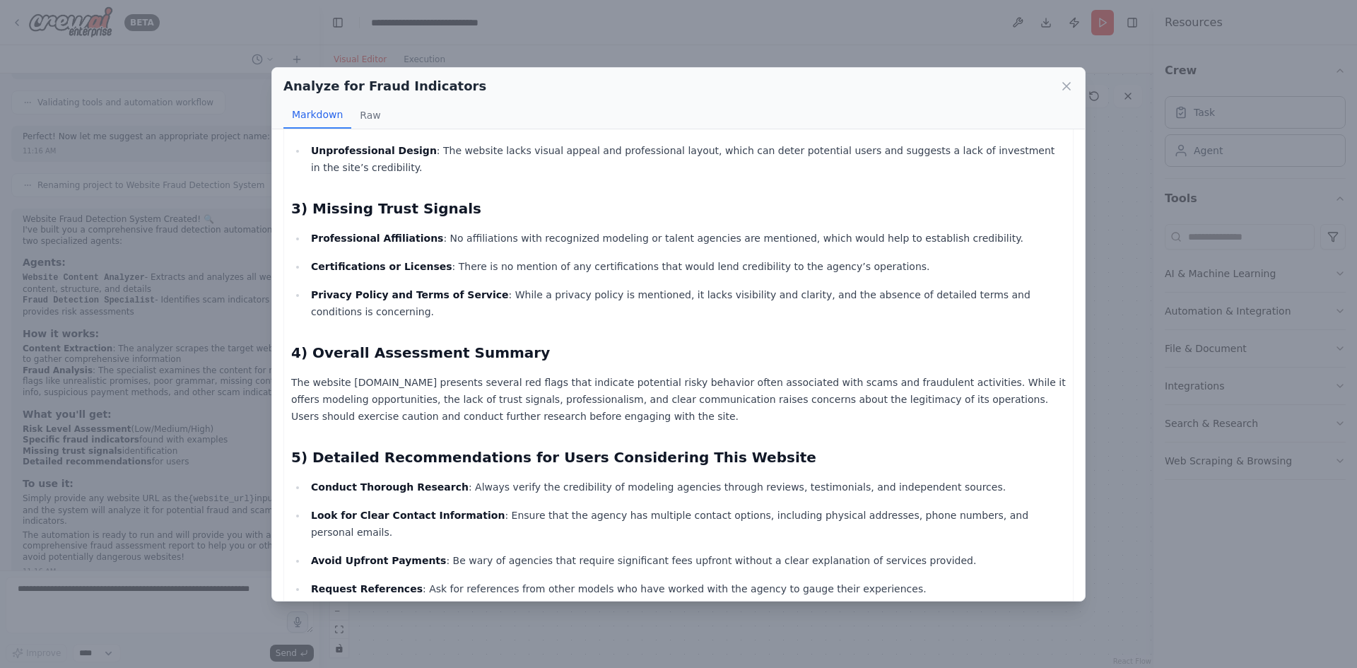
scroll to position [440, 0]
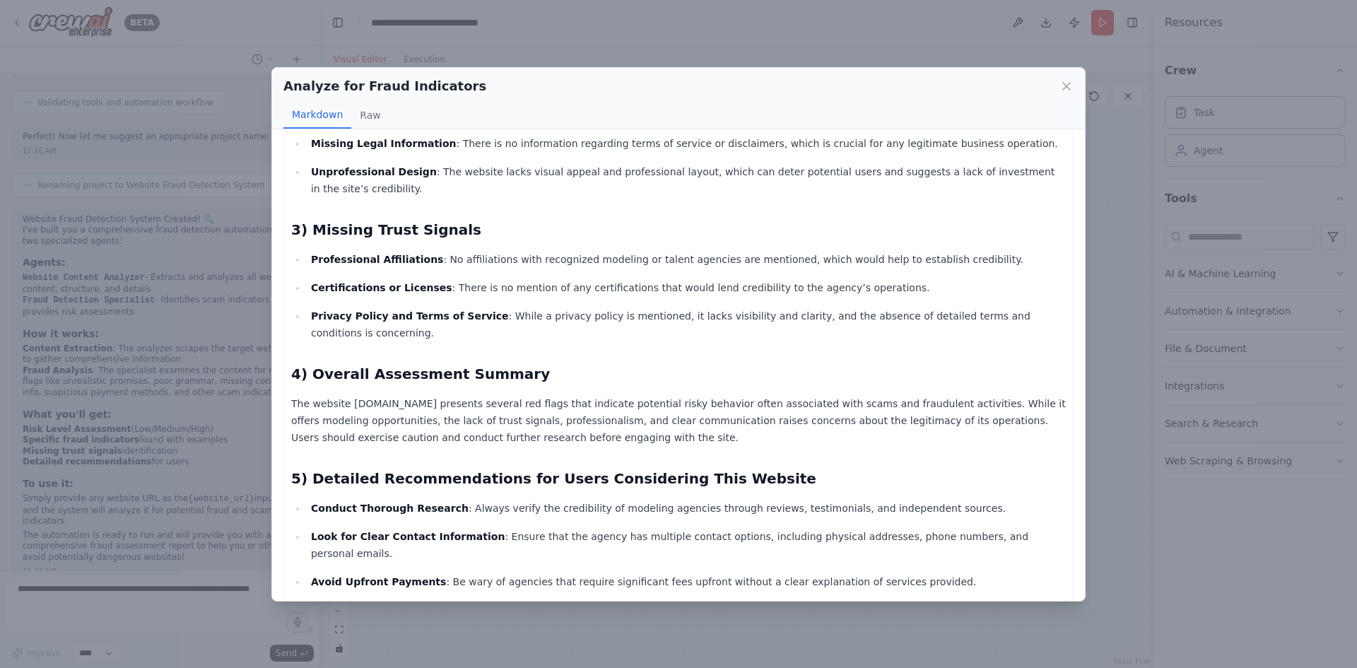
click at [1073, 90] on icon at bounding box center [1067, 86] width 14 height 14
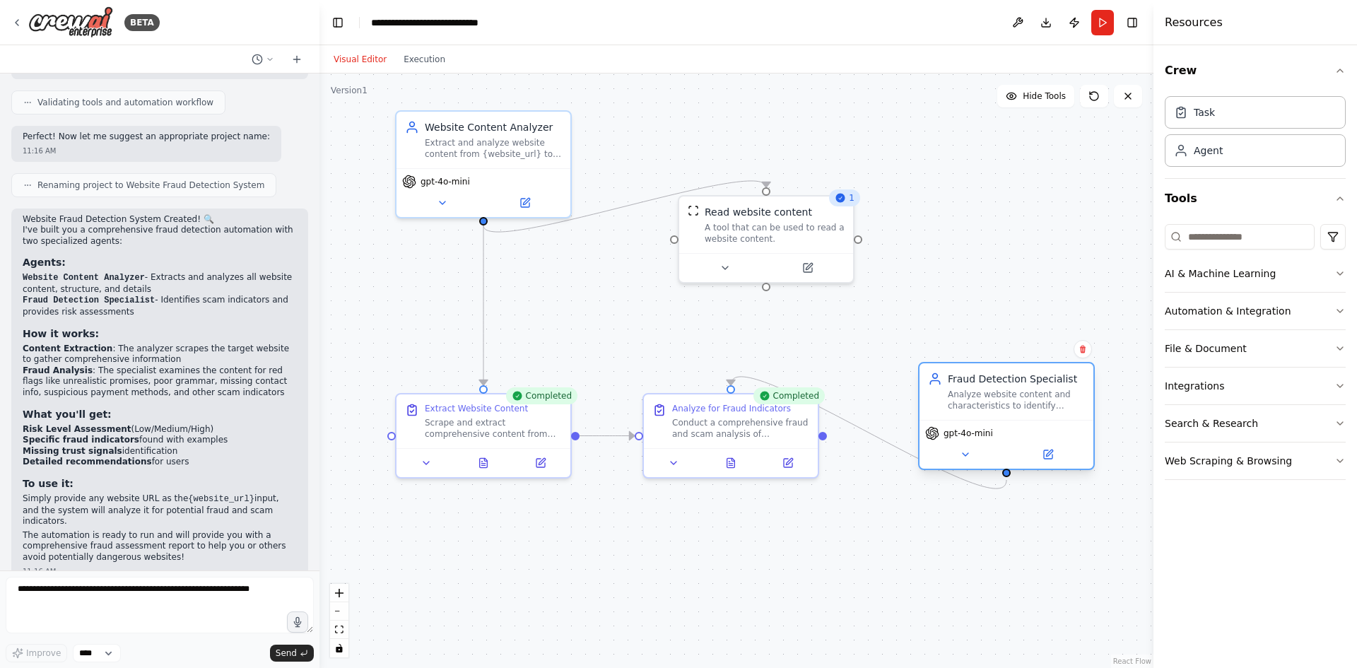
drag, startPoint x: 1018, startPoint y: 286, endPoint x: 1040, endPoint y: 407, distance: 122.2
click at [1040, 407] on div "Analyze website content and characteristics to identify potential scam and frau…" at bounding box center [1016, 400] width 137 height 23
click at [521, 201] on icon at bounding box center [525, 200] width 8 height 8
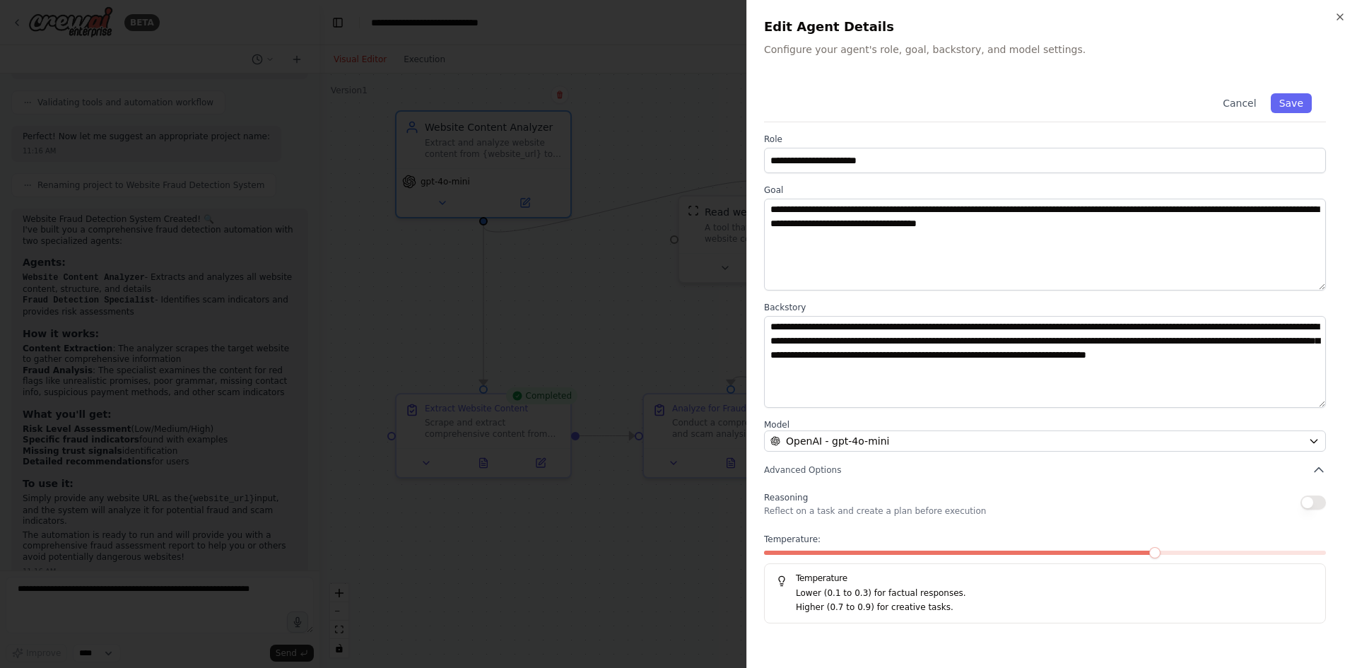
click at [1347, 23] on div "**********" at bounding box center [1052, 334] width 611 height 668
click at [1336, 15] on icon "button" at bounding box center [1340, 16] width 11 height 11
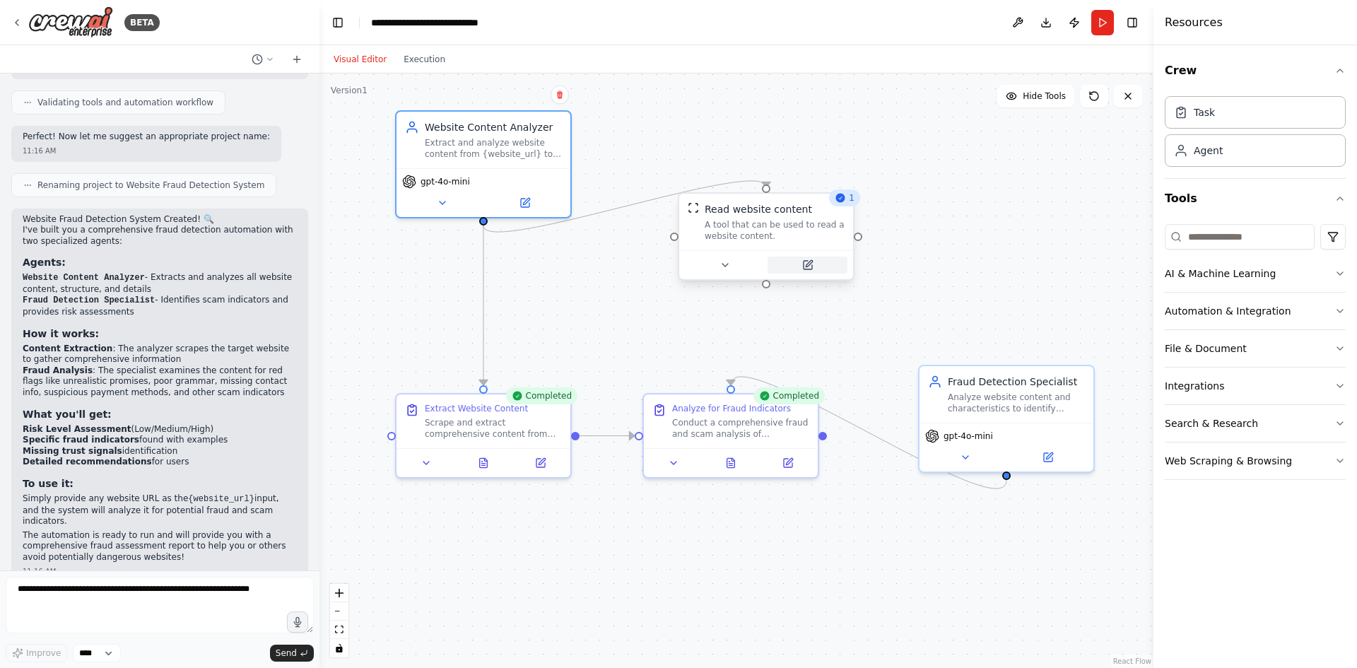
click at [809, 266] on icon at bounding box center [809, 263] width 6 height 6
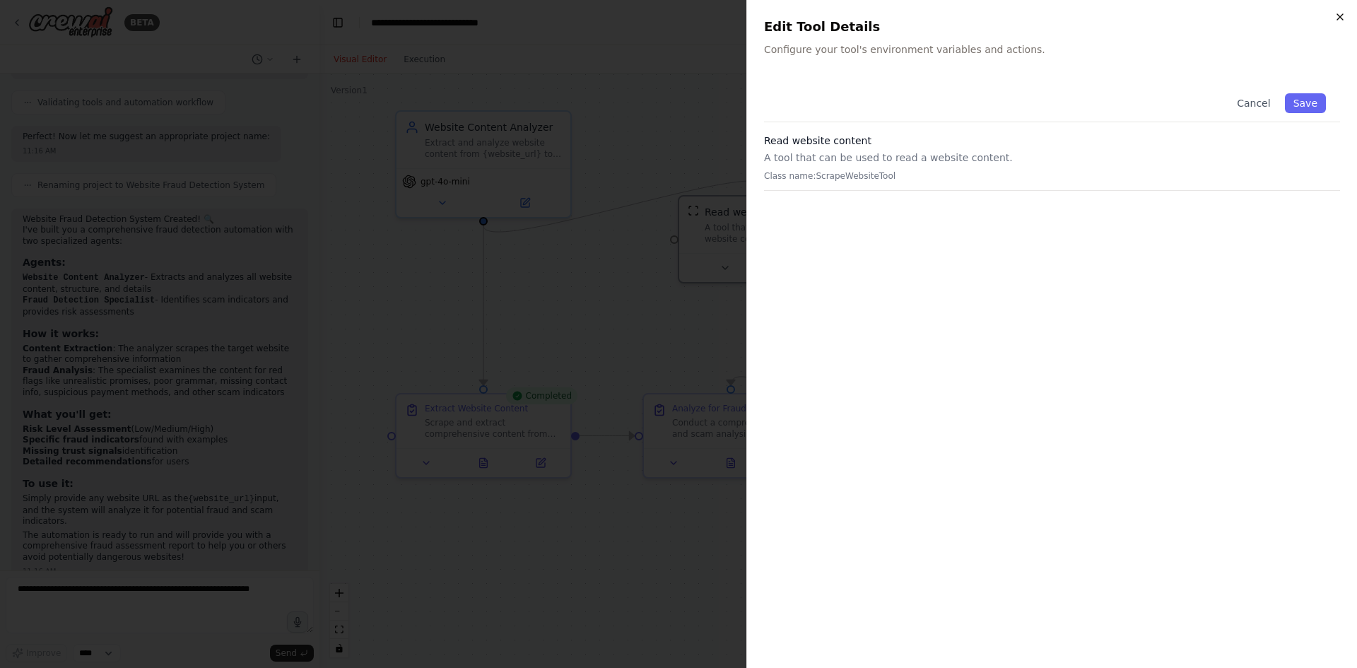
click at [1345, 16] on icon "button" at bounding box center [1340, 16] width 11 height 11
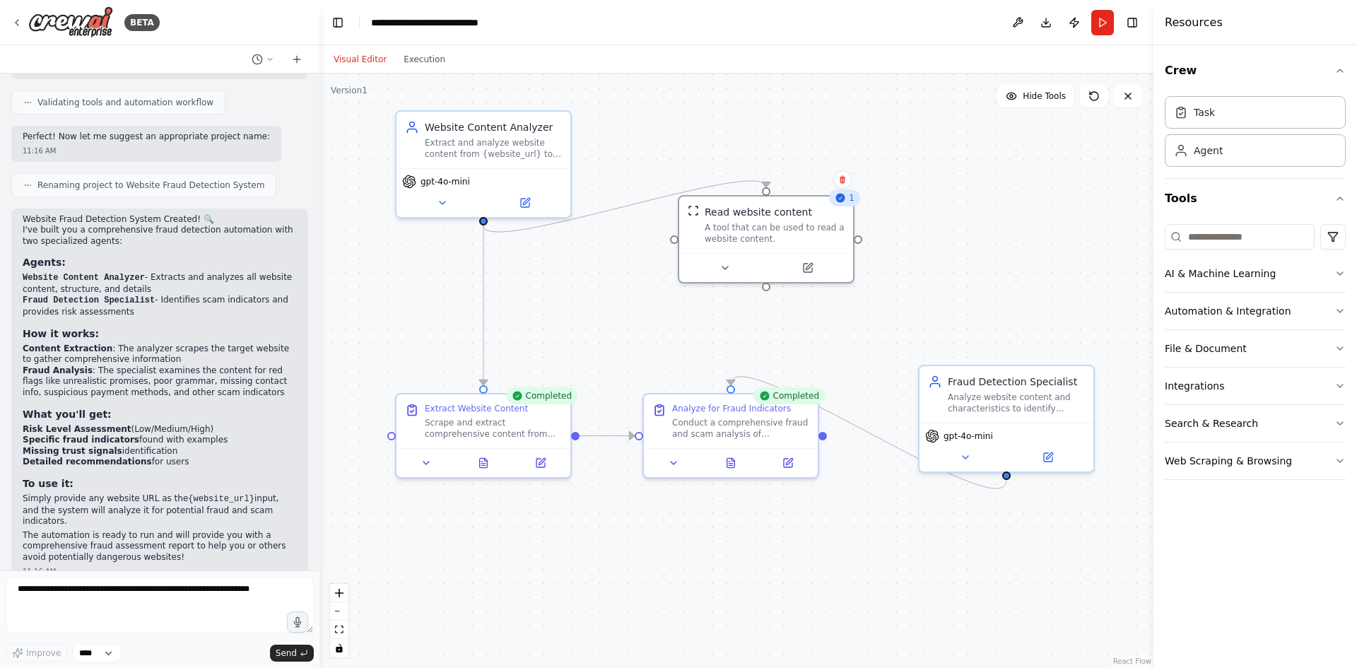
drag, startPoint x: 961, startPoint y: 235, endPoint x: 935, endPoint y: 253, distance: 31.6
click at [935, 253] on div ".deletable-edge-delete-btn { width: 20px; height: 20px; border: 0px solid #ffff…" at bounding box center [737, 371] width 834 height 595
drag, startPoint x: 317, startPoint y: 501, endPoint x: 317, endPoint y: 456, distance: 44.5
click at [317, 456] on div "BETA I want check web pages for scam and fraud 11:15 AM ▶ Thought process I'll …" at bounding box center [678, 334] width 1357 height 668
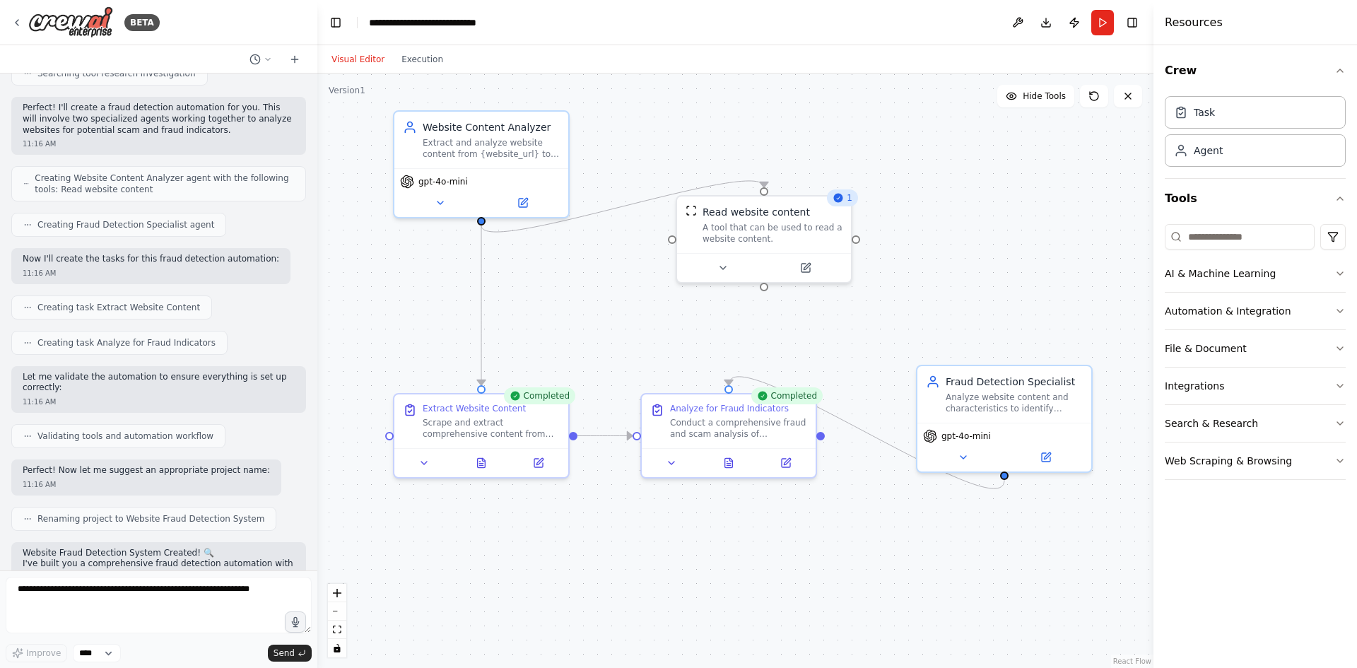
scroll to position [633, 0]
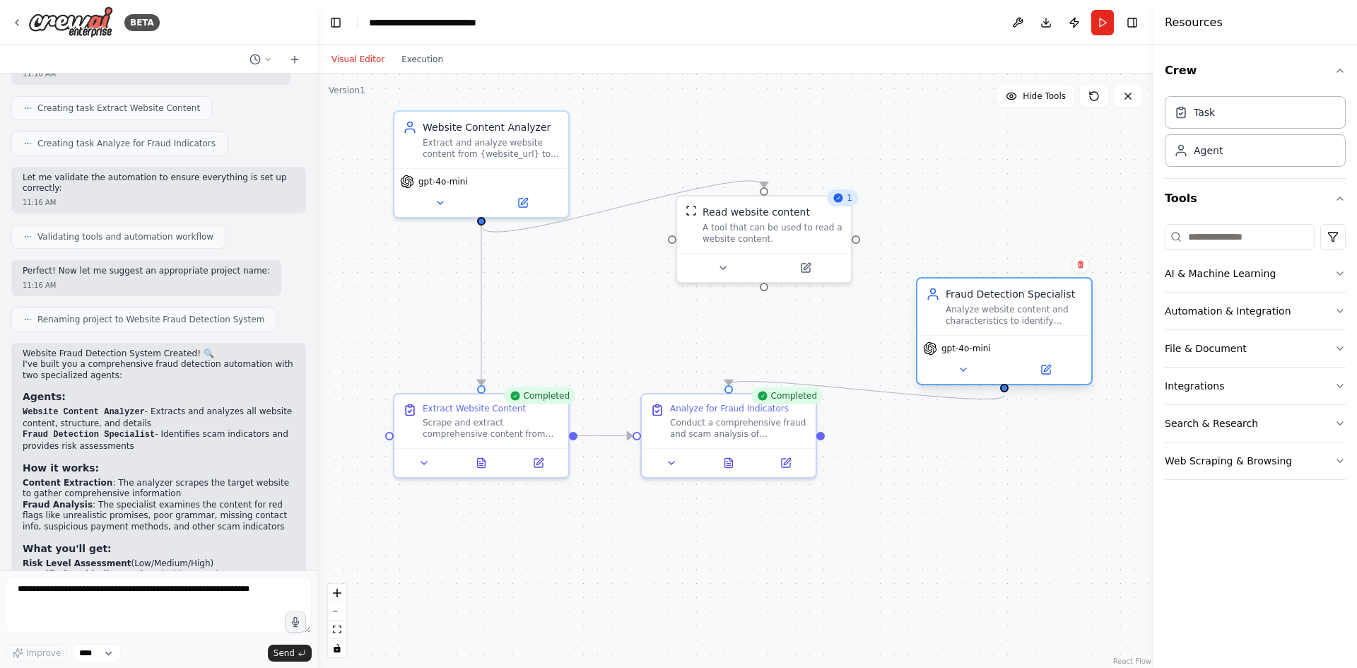
drag, startPoint x: 1021, startPoint y: 397, endPoint x: 1027, endPoint y: 313, distance: 84.3
click at [1027, 313] on div "Analyze website content and characteristics to identify potential scam and frau…" at bounding box center [1014, 315] width 137 height 23
click at [1046, 368] on icon at bounding box center [1047, 368] width 6 height 6
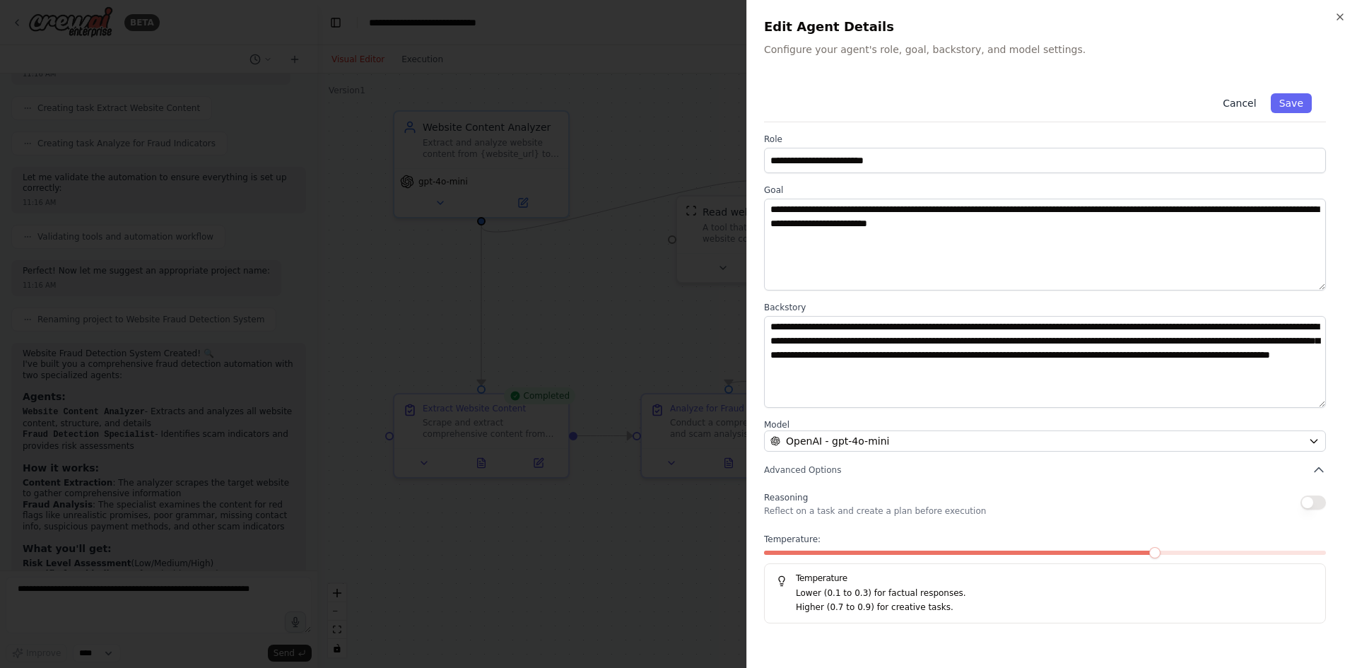
click at [1237, 103] on button "Cancel" at bounding box center [1240, 103] width 50 height 20
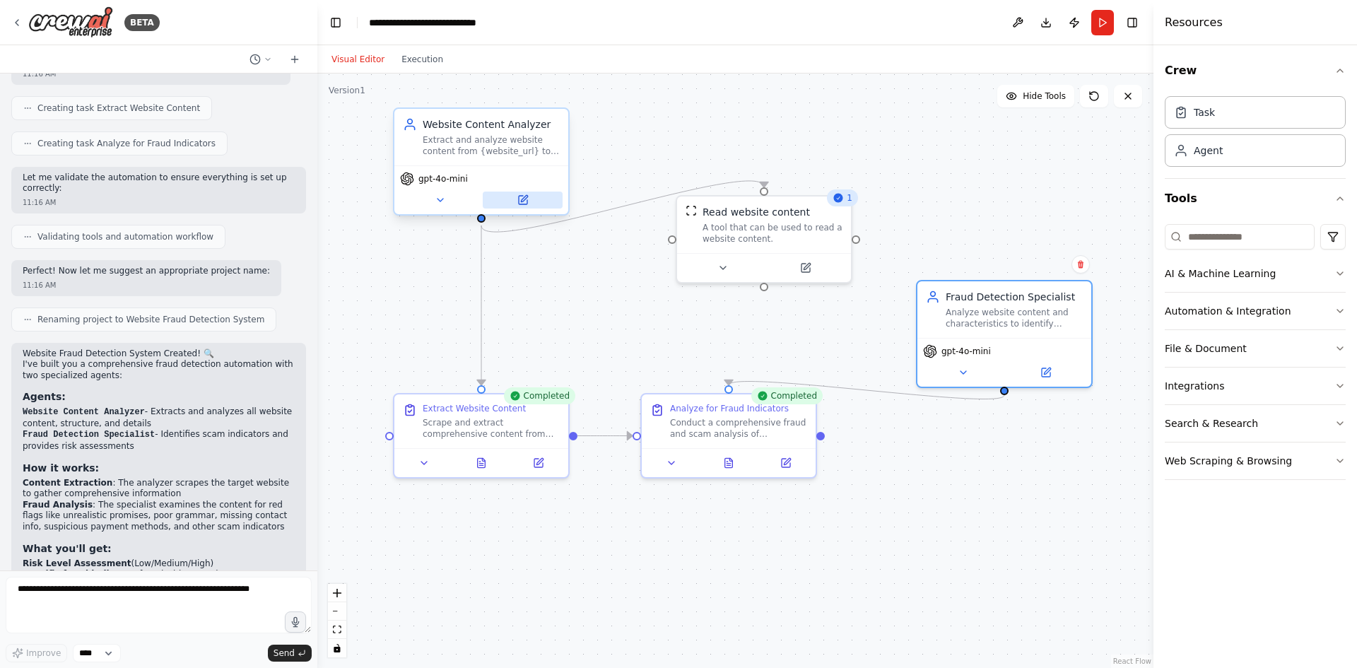
click at [523, 202] on icon at bounding box center [523, 200] width 8 height 8
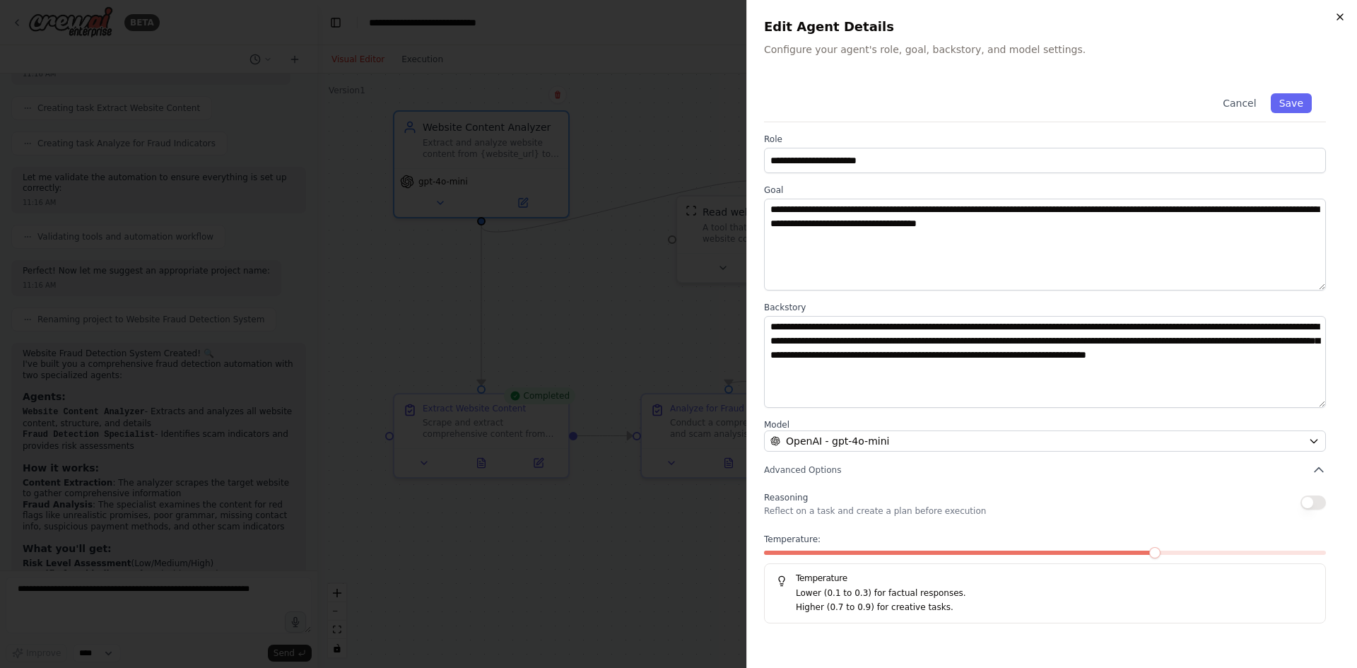
click at [1342, 17] on icon "button" at bounding box center [1340, 16] width 11 height 11
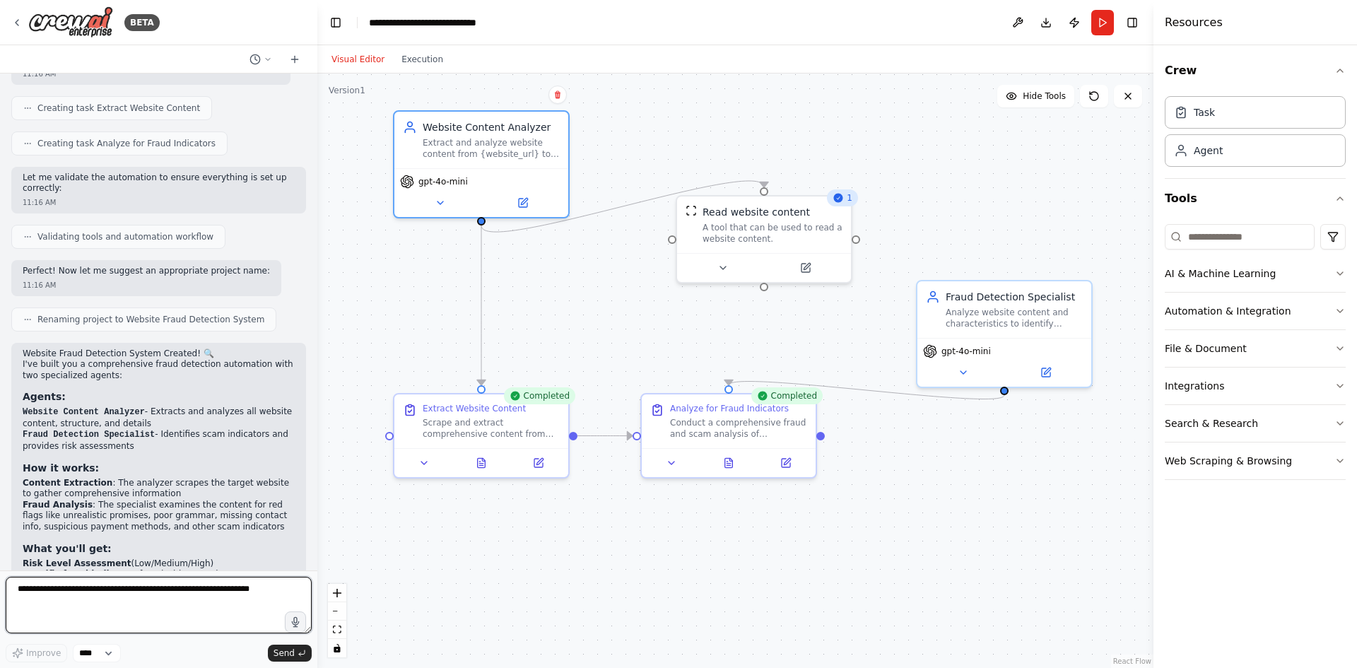
click at [41, 591] on textarea at bounding box center [159, 605] width 306 height 57
type textarea "**********"
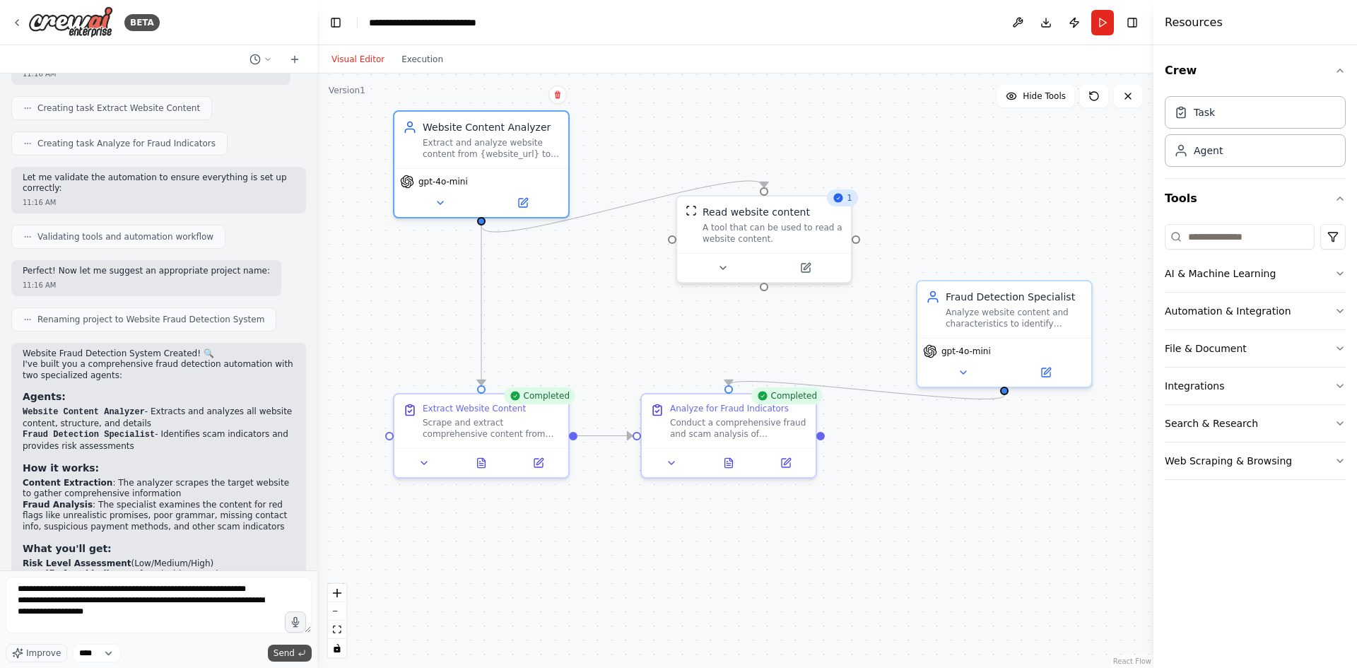
click at [282, 651] on span "Send" at bounding box center [284, 653] width 21 height 11
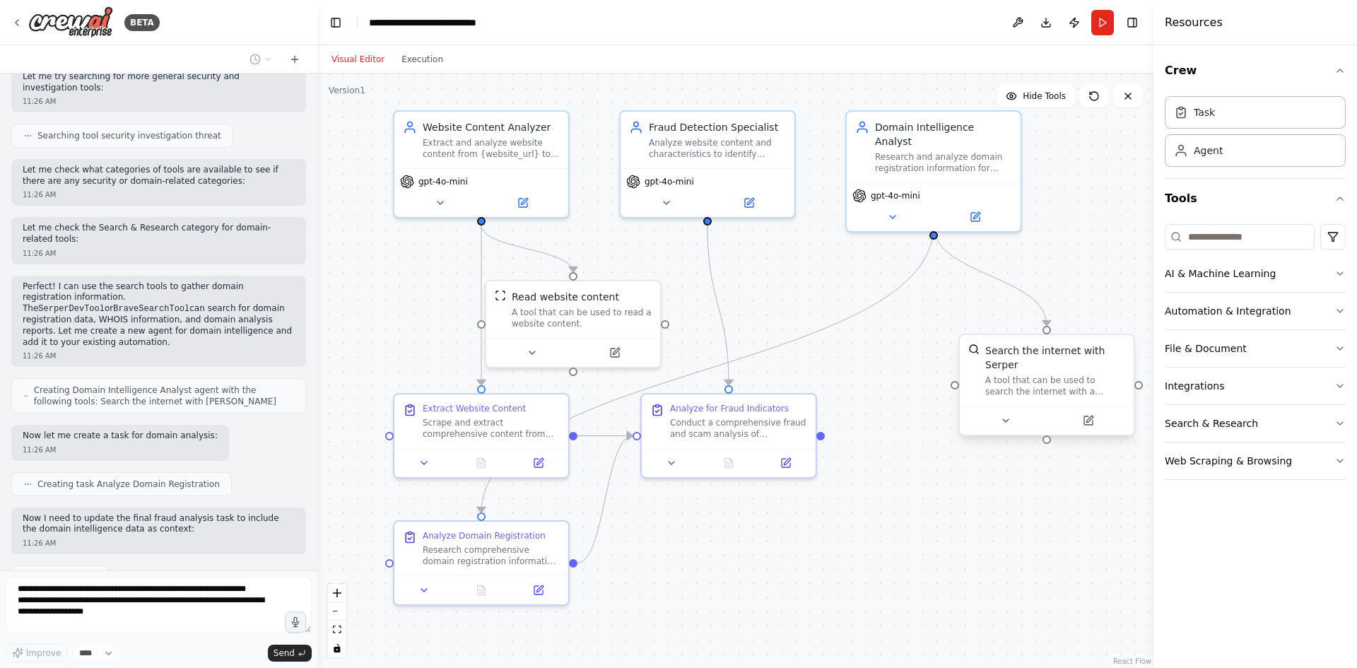
scroll to position [1775, 0]
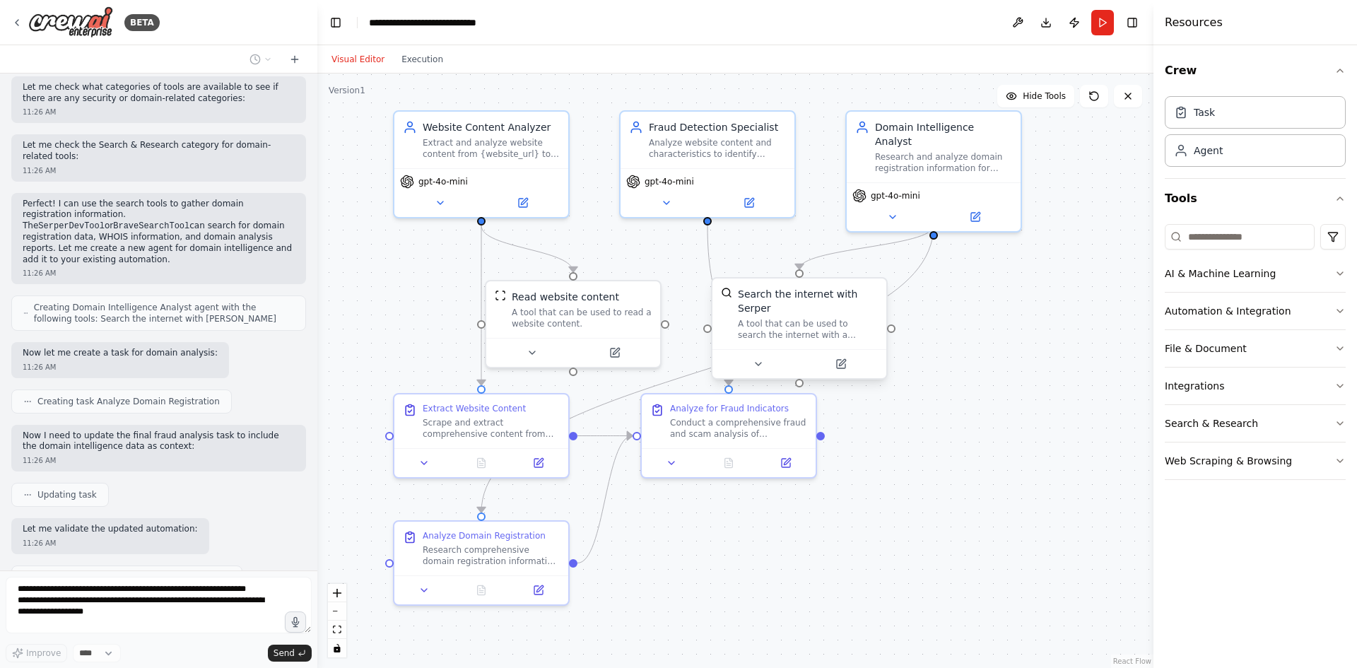
drag, startPoint x: 812, startPoint y: 329, endPoint x: 1065, endPoint y: 438, distance: 274.9
click at [1065, 438] on div ".deletable-edge-delete-btn { width: 20px; height: 20px; border: 0px solid #ffff…" at bounding box center [735, 371] width 836 height 595
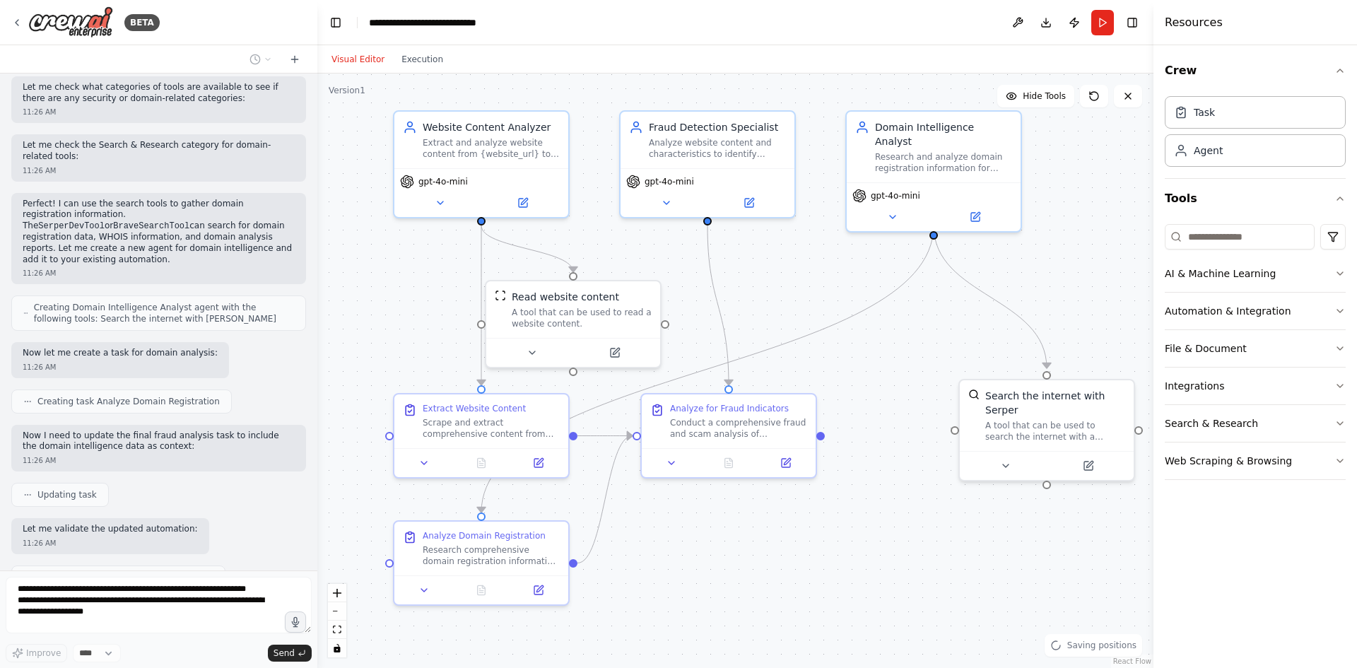
click at [949, 542] on div ".deletable-edge-delete-btn { width: 20px; height: 20px; border: 0px solid #ffff…" at bounding box center [735, 371] width 836 height 595
click at [1085, 459] on icon at bounding box center [1089, 463] width 8 height 8
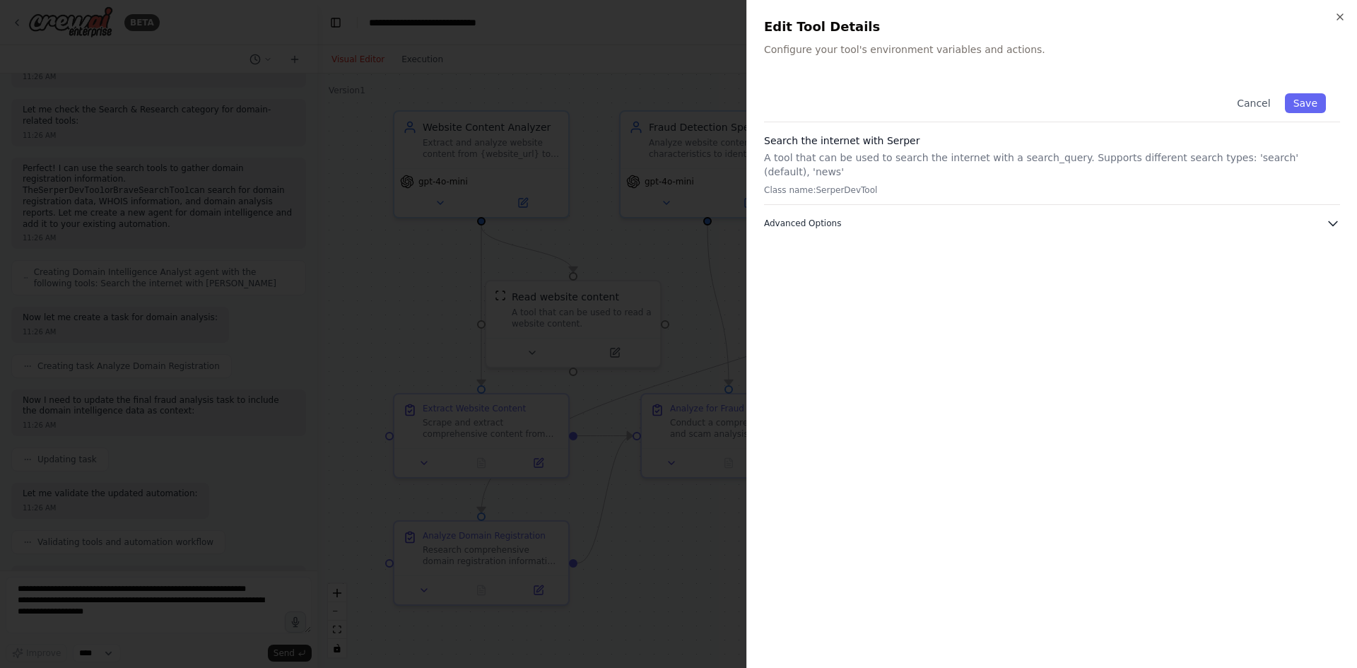
click at [1328, 216] on icon "button" at bounding box center [1333, 223] width 14 height 14
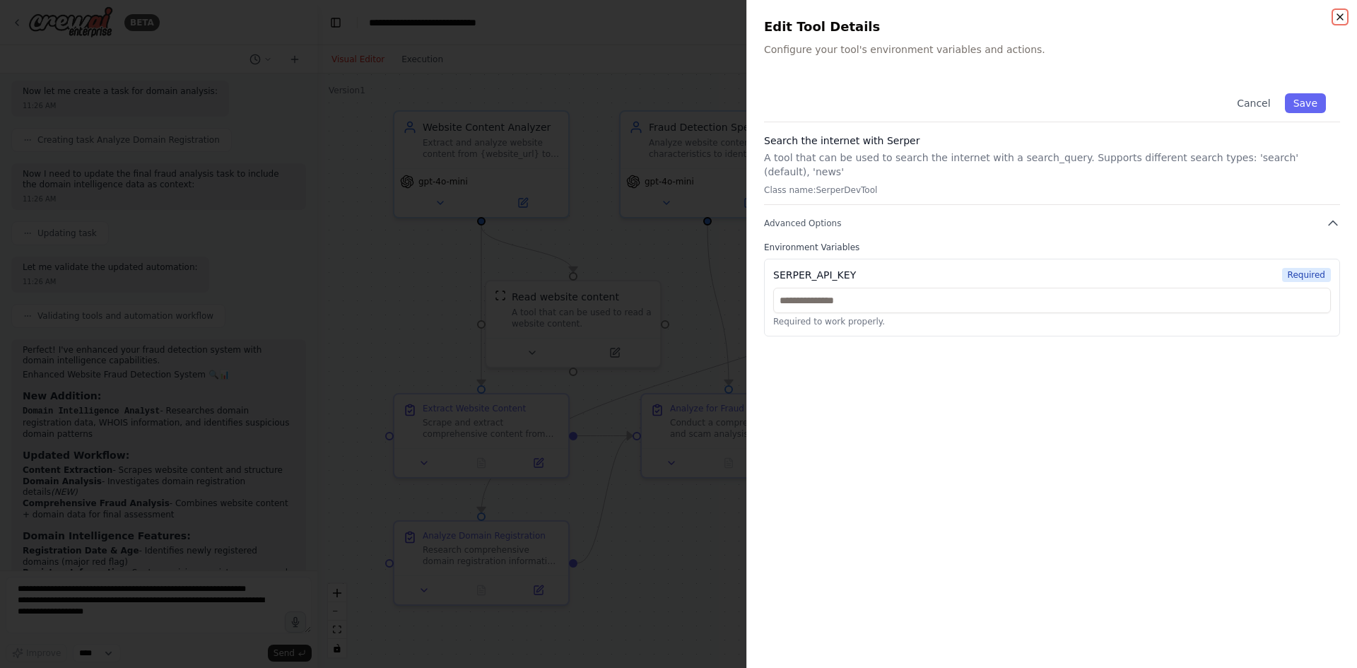
click at [1343, 15] on icon "button" at bounding box center [1340, 16] width 11 height 11
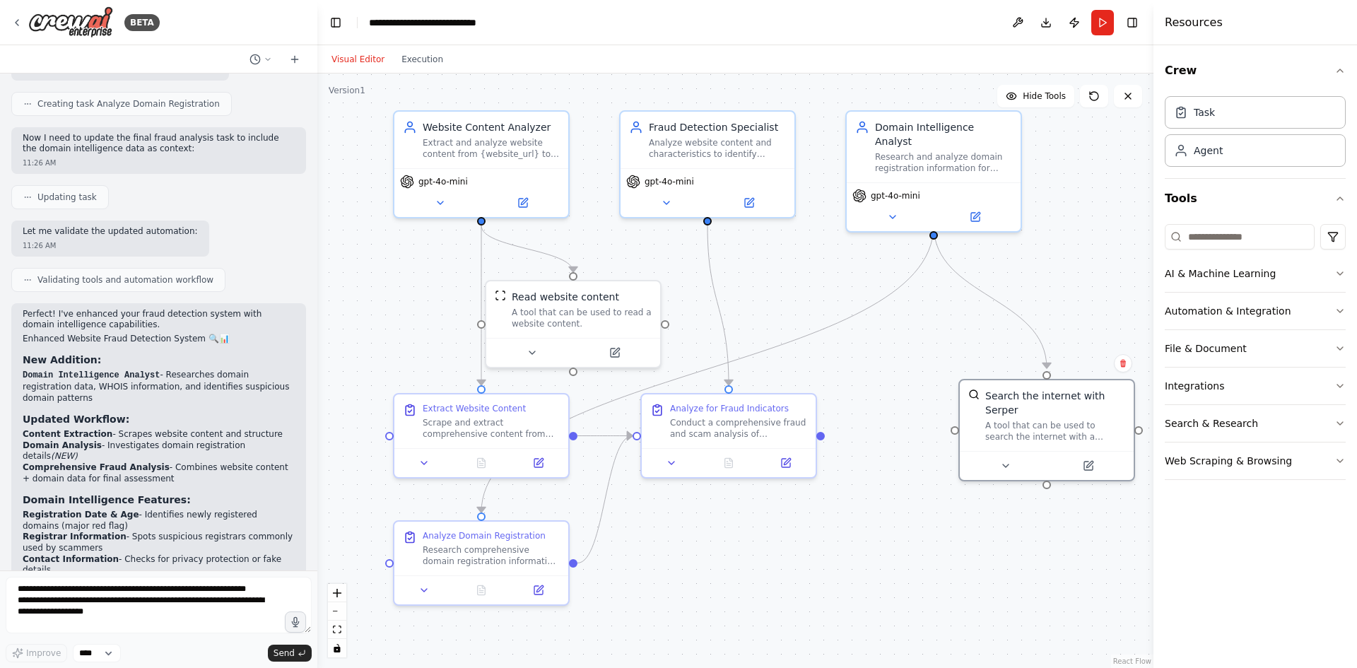
scroll to position [2211, 0]
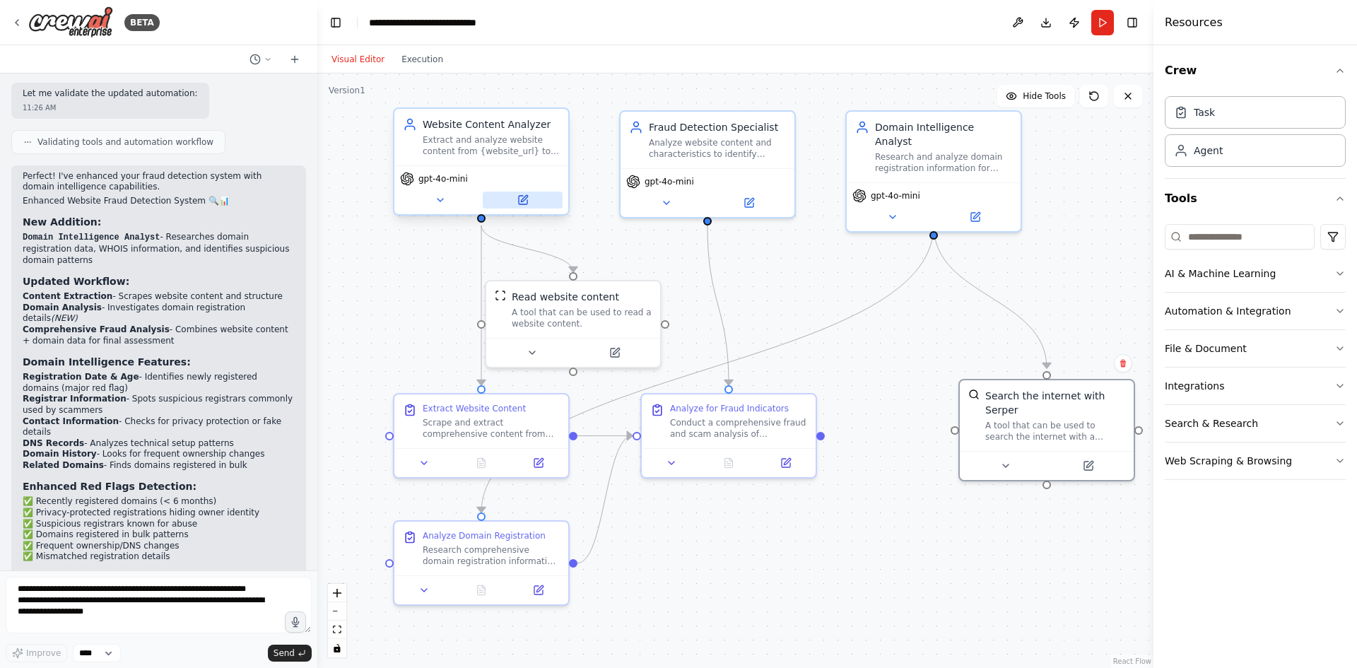
click at [530, 197] on button at bounding box center [523, 200] width 80 height 17
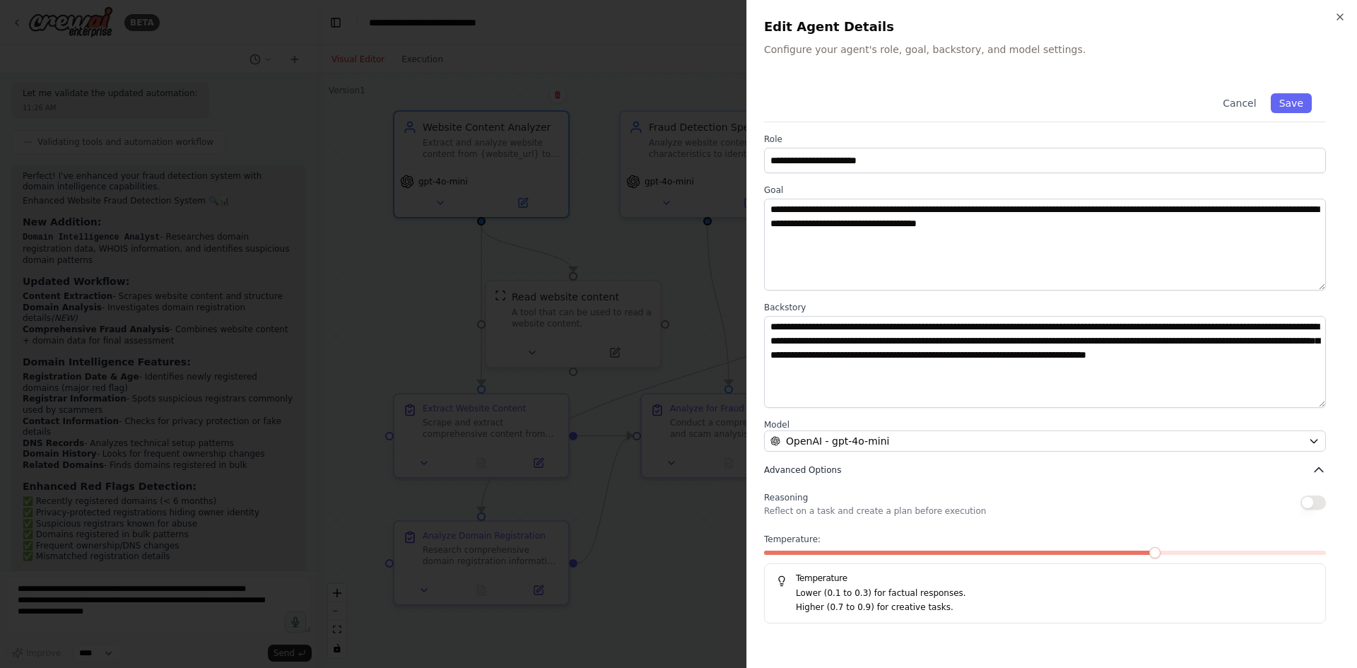
click at [1325, 469] on icon "button" at bounding box center [1319, 470] width 14 height 14
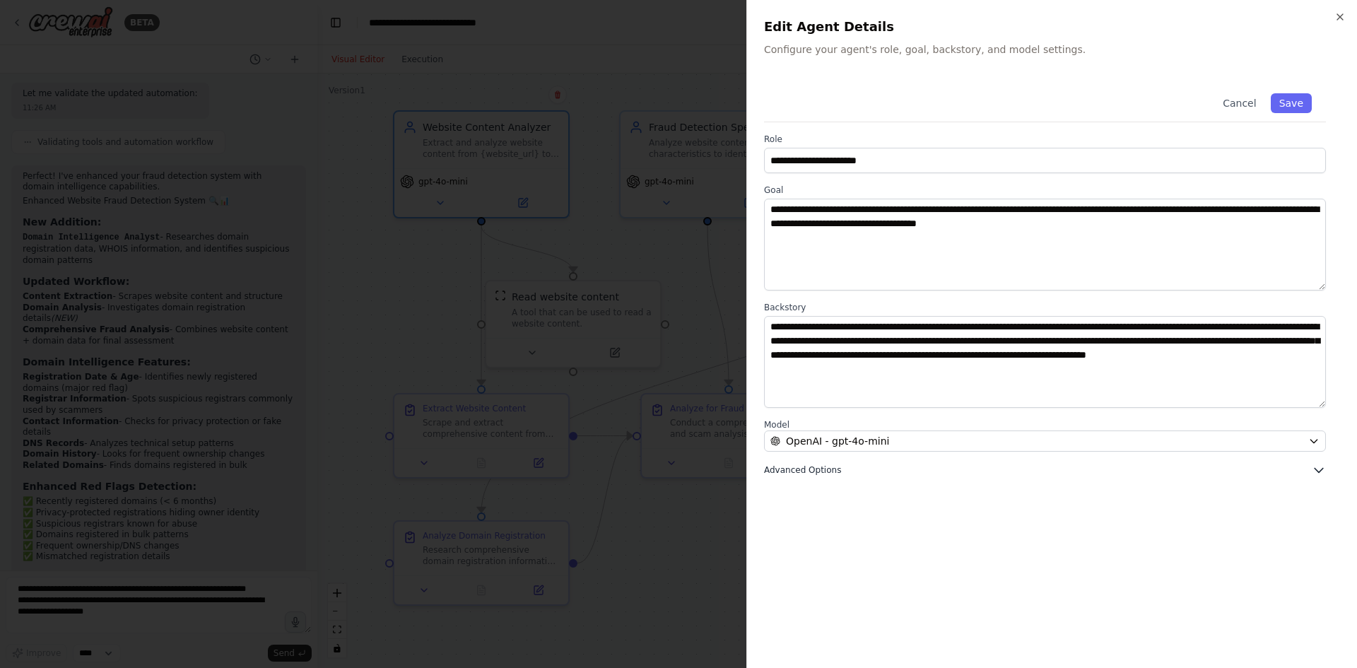
click at [1320, 470] on icon "button" at bounding box center [1319, 470] width 14 height 14
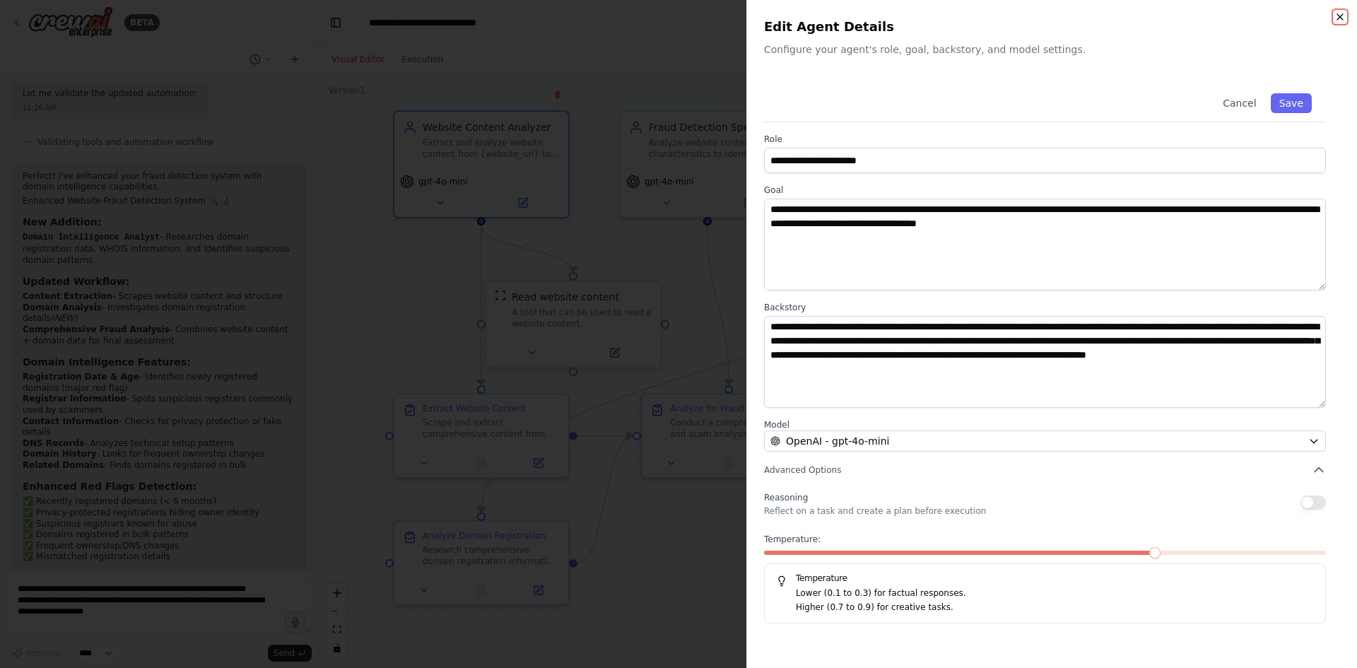
click at [1339, 15] on icon "button" at bounding box center [1340, 16] width 11 height 11
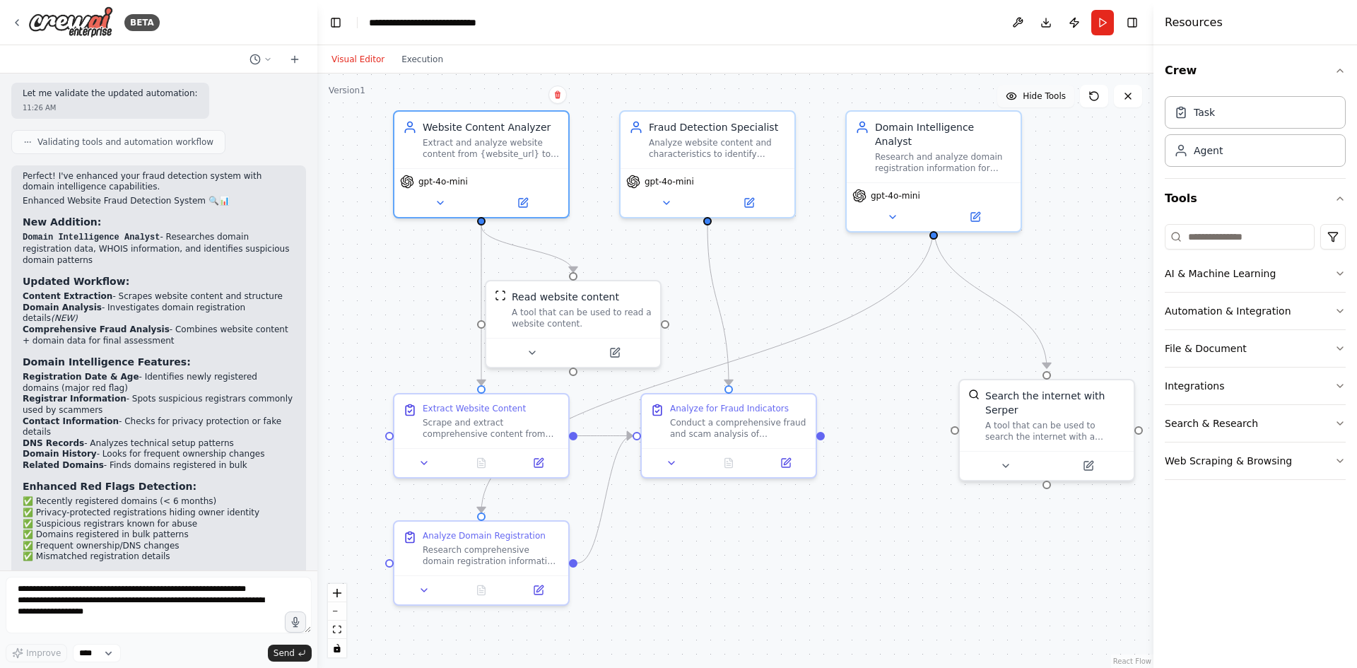
click at [1045, 103] on button "Hide Tools" at bounding box center [1036, 96] width 77 height 23
click at [1045, 101] on span "Show Tools" at bounding box center [1042, 95] width 47 height 11
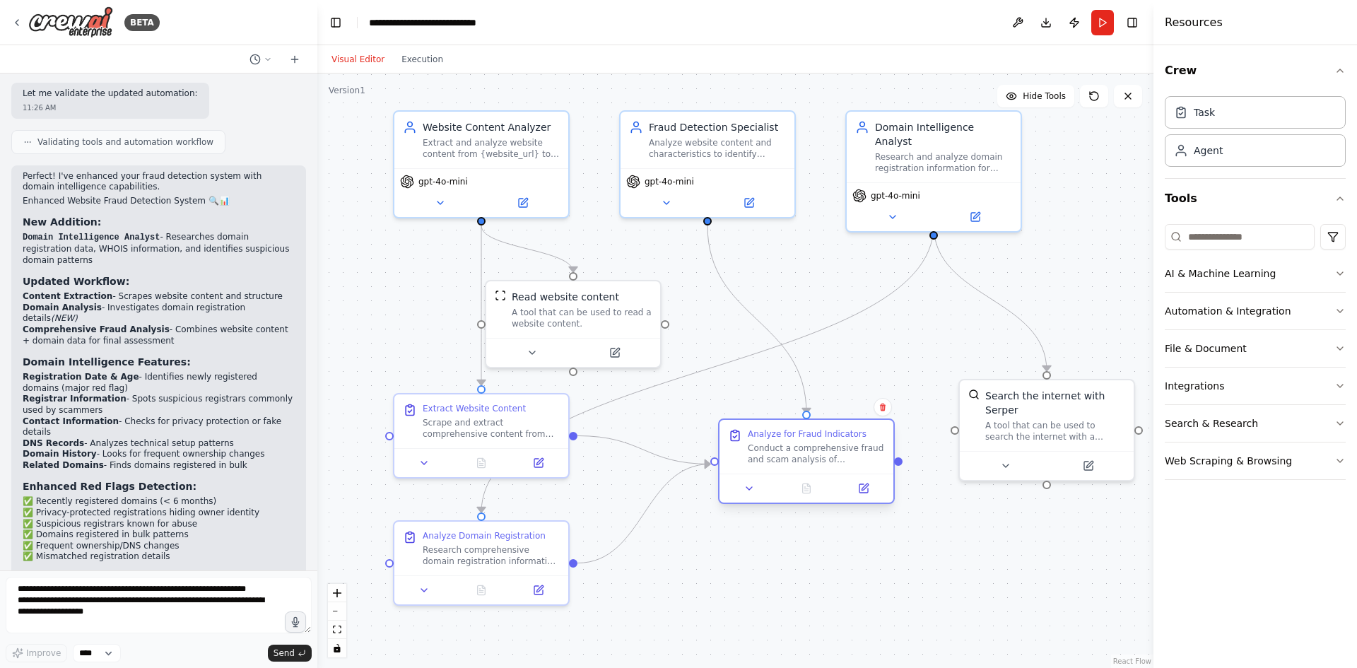
click at [831, 480] on div at bounding box center [807, 488] width 174 height 29
click at [823, 482] on div at bounding box center [792, 488] width 163 height 17
drag, startPoint x: 481, startPoint y: 381, endPoint x: 385, endPoint y: 437, distance: 111.2
click at [385, 437] on div ".deletable-edge-delete-btn { width: 20px; height: 20px; border: 0px solid #ffff…" at bounding box center [735, 371] width 836 height 595
drag, startPoint x: 481, startPoint y: 221, endPoint x: 486, endPoint y: 407, distance: 186.7
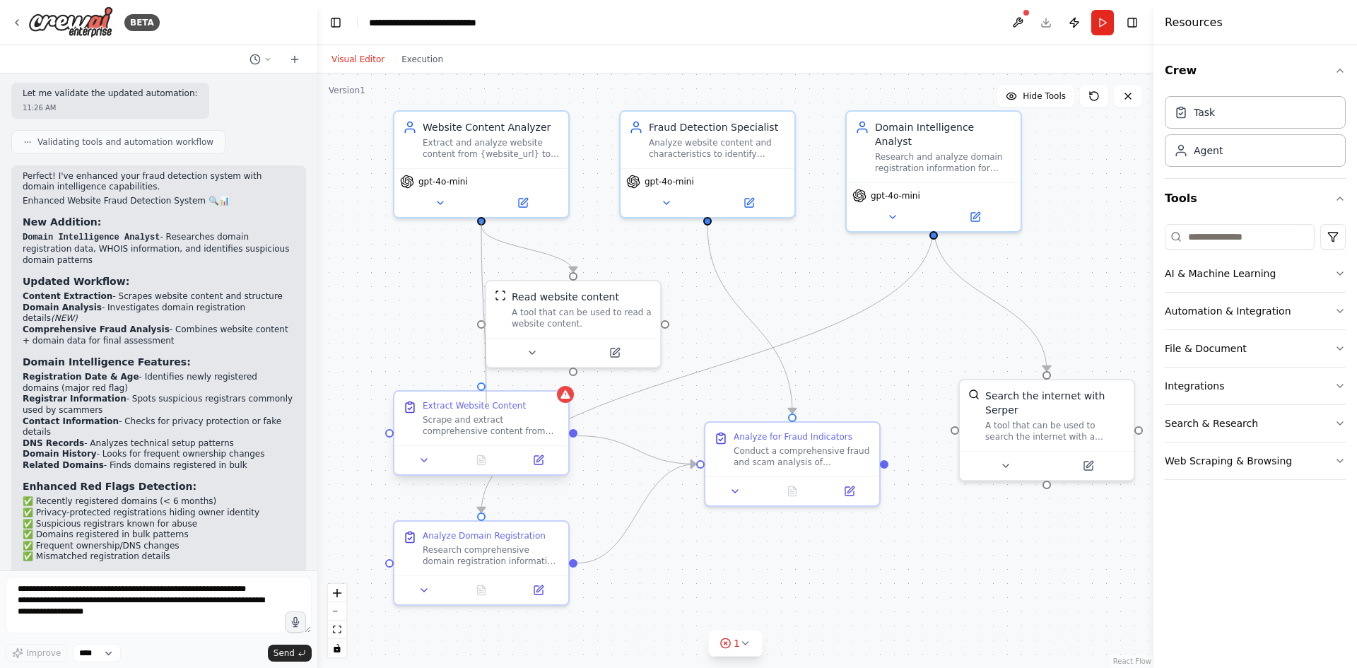
click at [486, 407] on div "Website Content Analyzer Extract and analyze website content from {website_url}…" at bounding box center [740, 337] width 836 height 595
drag, startPoint x: 481, startPoint y: 387, endPoint x: 478, endPoint y: 223, distance: 164.1
click at [478, 223] on div ".deletable-edge-delete-btn { width: 20px; height: 20px; border: 0px solid #ffff…" at bounding box center [735, 371] width 836 height 595
drag, startPoint x: 552, startPoint y: 318, endPoint x: 575, endPoint y: 298, distance: 30.6
click at [575, 298] on div "A tool that can be used to read a website content." at bounding box center [603, 301] width 140 height 23
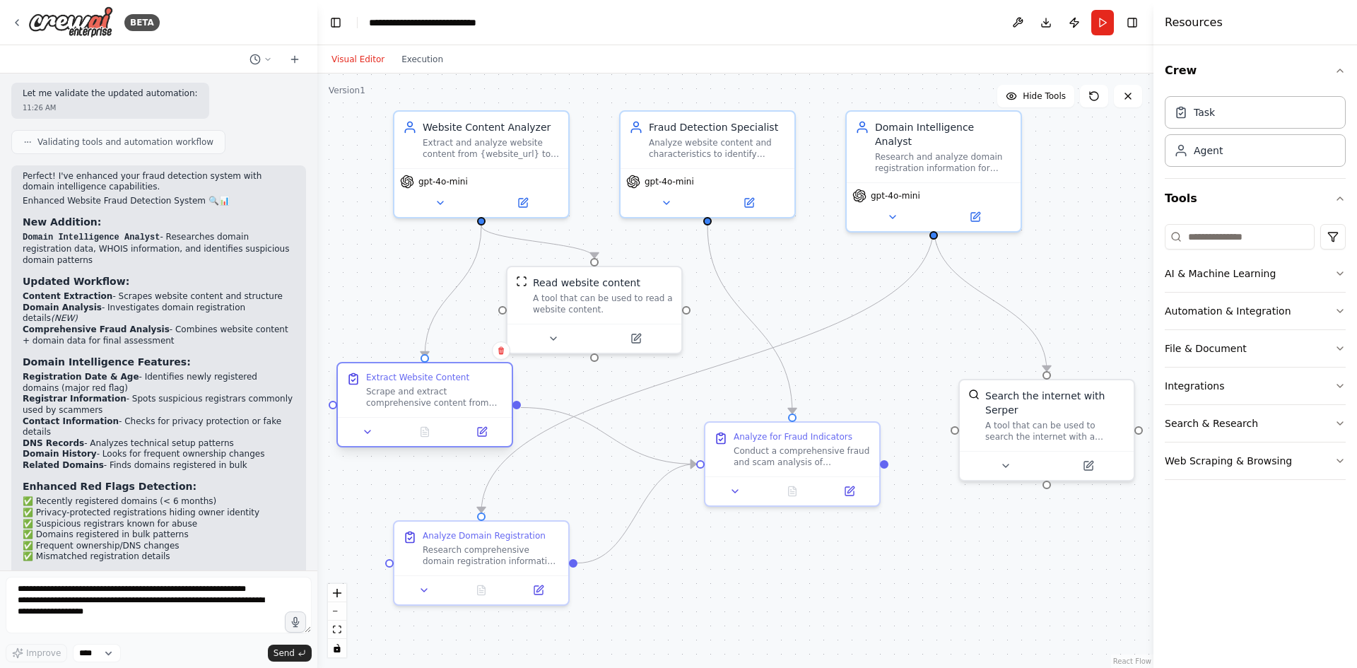
drag, startPoint x: 481, startPoint y: 421, endPoint x: 431, endPoint y: 395, distance: 56.3
click at [431, 395] on div "Scrape and extract comprehensive content from {website_url} including all text …" at bounding box center [434, 397] width 137 height 23
click at [746, 196] on icon at bounding box center [749, 200] width 8 height 8
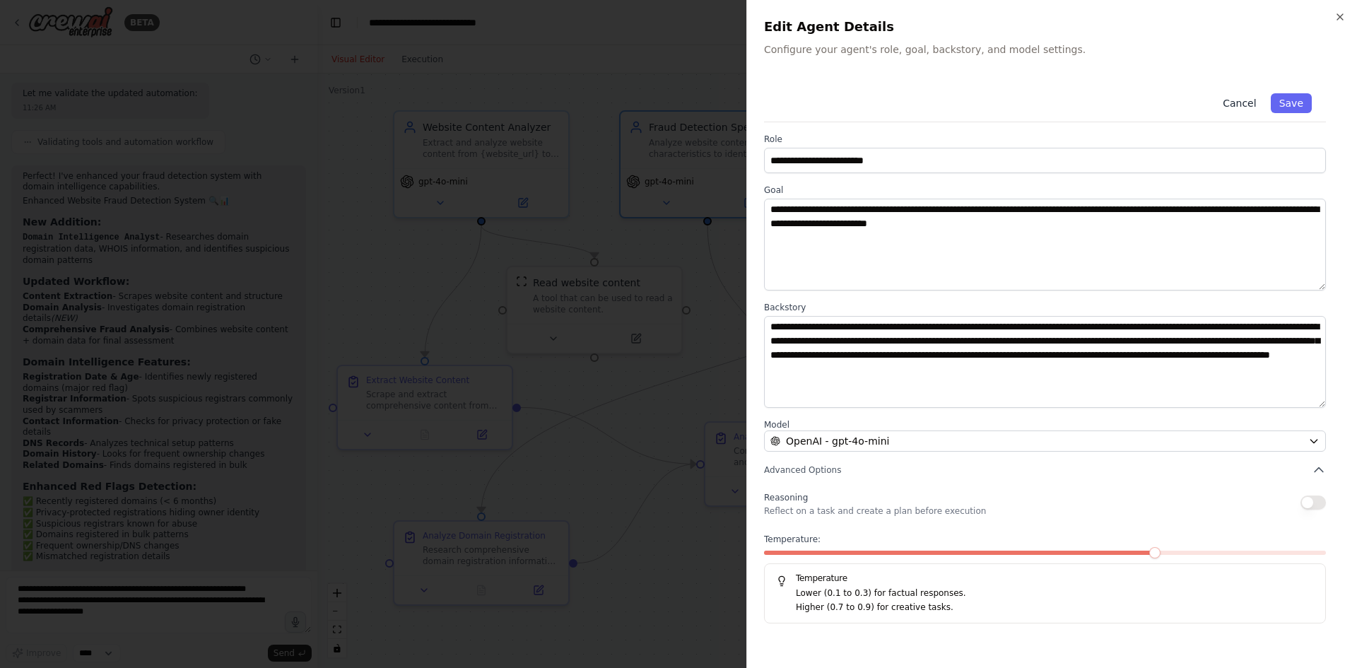
click at [1246, 103] on button "Cancel" at bounding box center [1240, 103] width 50 height 20
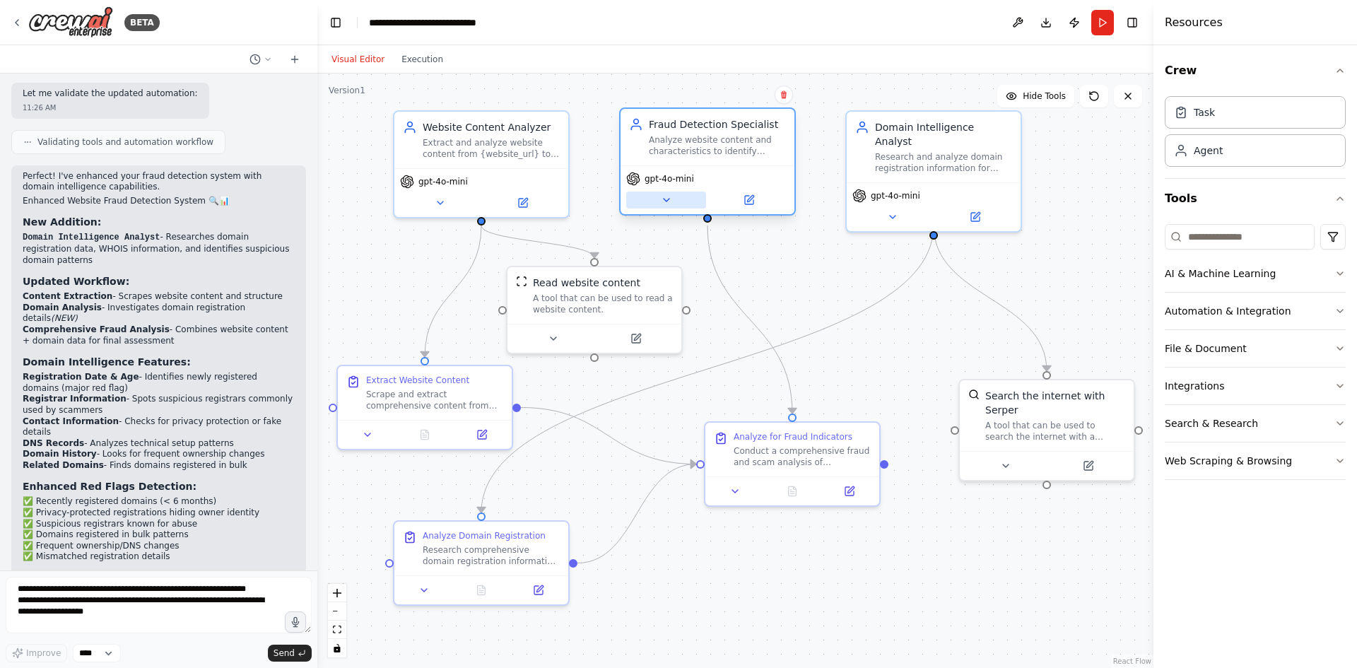
click at [667, 203] on icon at bounding box center [666, 199] width 11 height 11
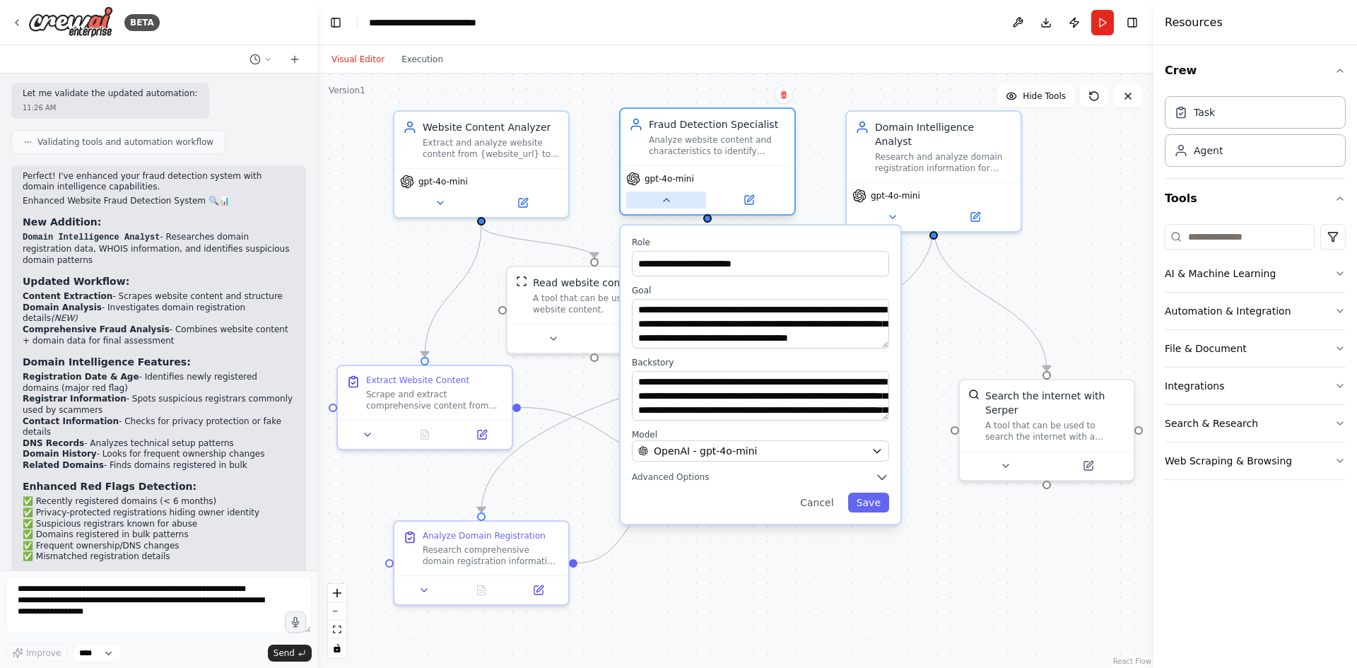
click at [667, 203] on icon at bounding box center [666, 199] width 11 height 11
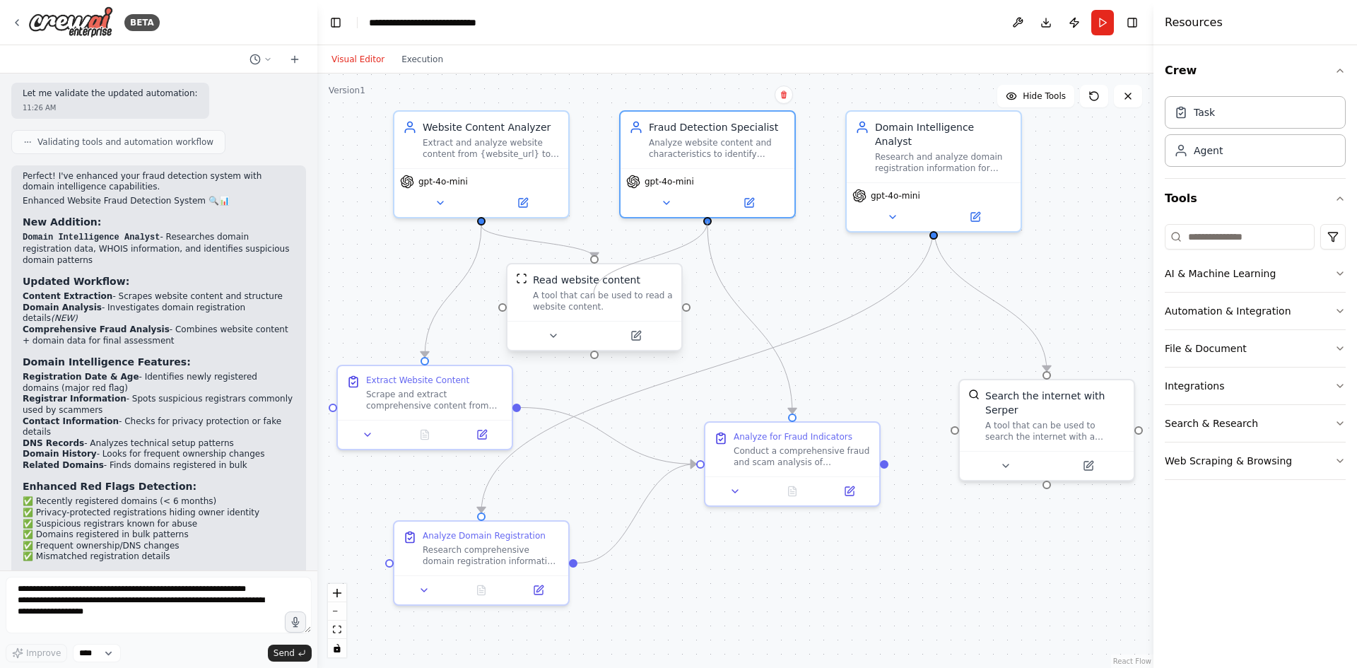
drag, startPoint x: 708, startPoint y: 221, endPoint x: 594, endPoint y: 294, distance: 135.1
click at [594, 294] on div "Website Content Analyzer Extract and analyze website content from {website_url}…" at bounding box center [740, 337] width 836 height 595
drag, startPoint x: 709, startPoint y: 221, endPoint x: 592, endPoint y: 264, distance: 124.1
click at [595, 259] on div "Website Content Analyzer Extract and analyze website content from {website_url}…" at bounding box center [740, 337] width 836 height 595
click at [711, 323] on div ".deletable-edge-delete-btn { width: 20px; height: 20px; border: 0px solid #ffff…" at bounding box center [735, 371] width 836 height 595
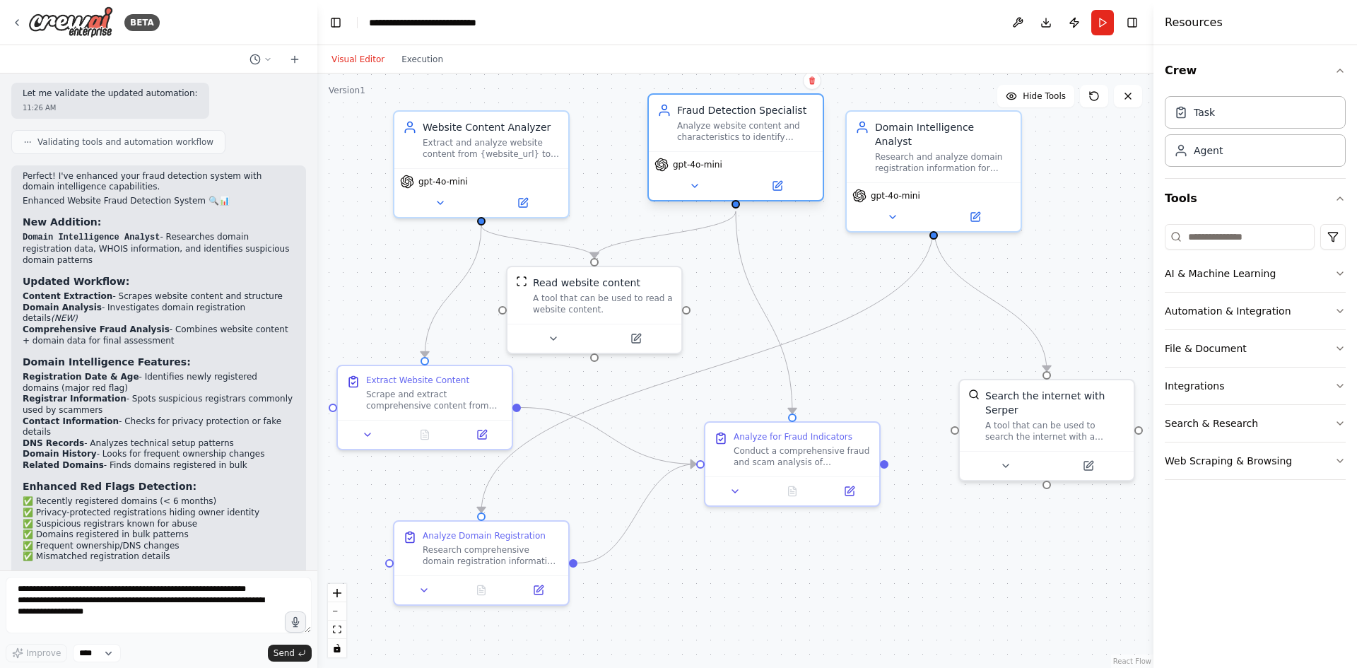
drag, startPoint x: 716, startPoint y: 138, endPoint x: 739, endPoint y: 121, distance: 28.3
click at [739, 121] on div "Analyze website content and characteristics to identify potential scam and frau…" at bounding box center [745, 131] width 137 height 23
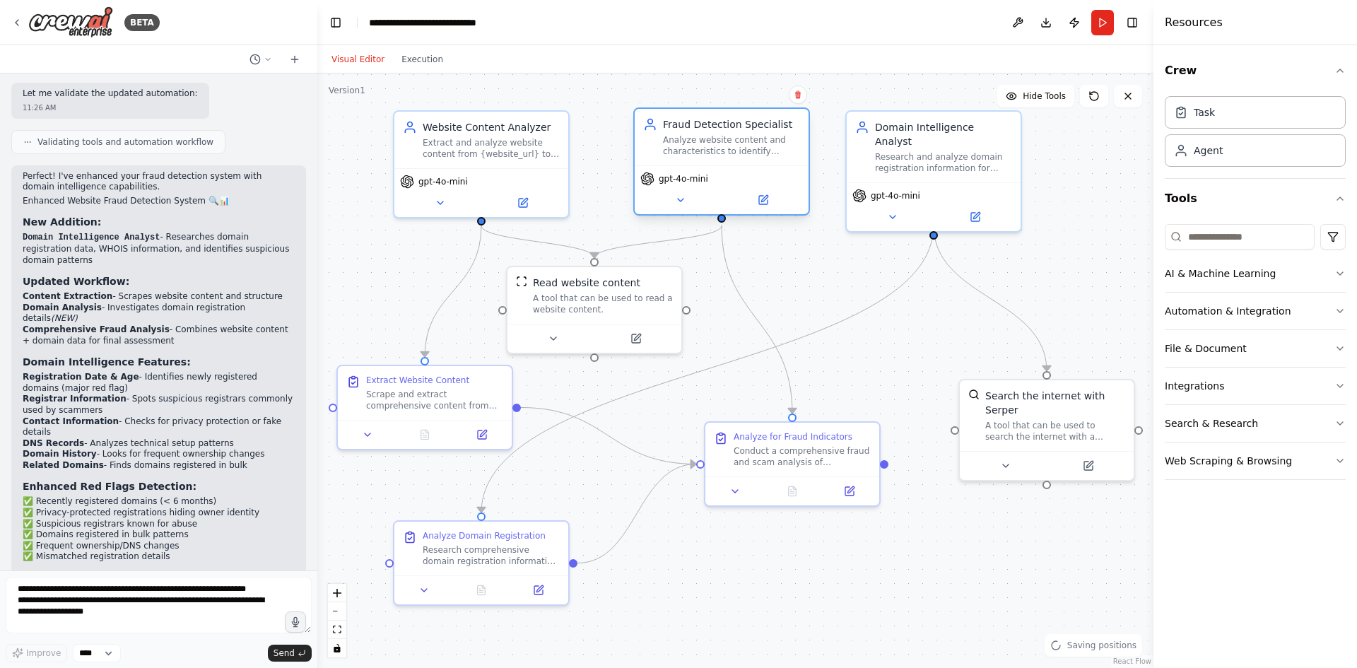
drag, startPoint x: 735, startPoint y: 124, endPoint x: 727, endPoint y: 141, distance: 18.7
click at [727, 141] on div "Analyze website content and characteristics to identify potential scam and frau…" at bounding box center [731, 145] width 137 height 23
click at [681, 197] on icon at bounding box center [680, 199] width 11 height 11
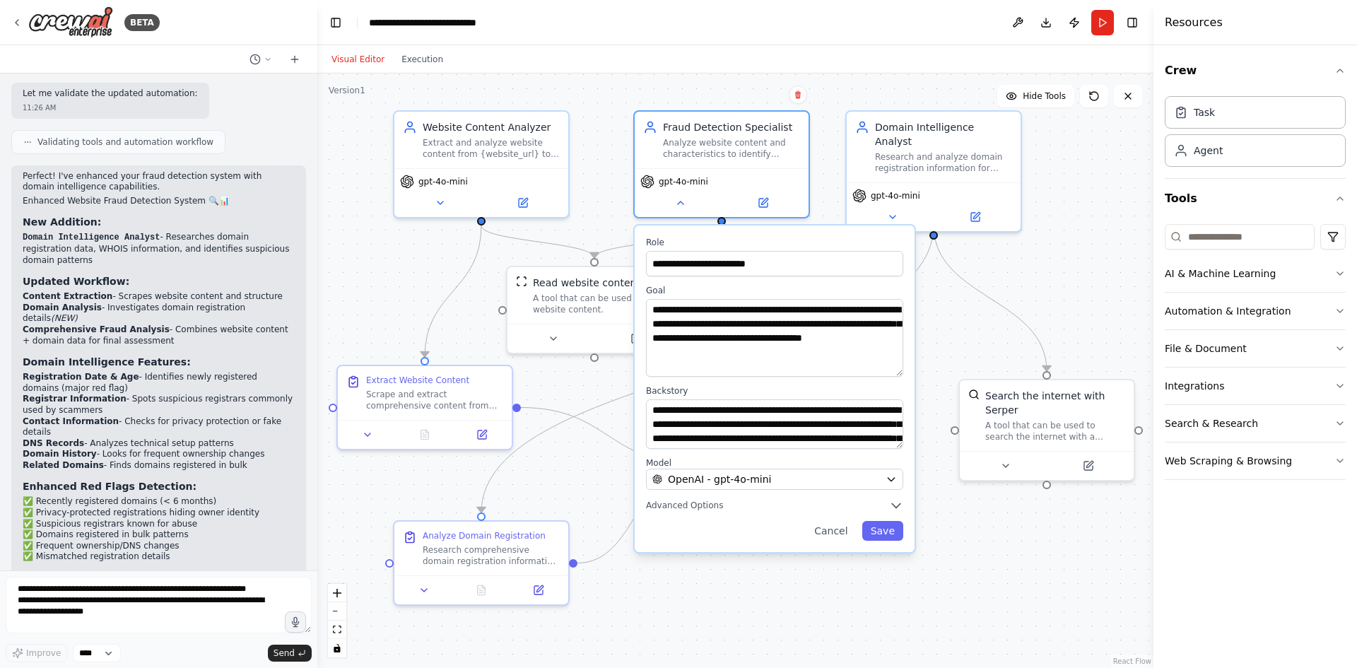
drag, startPoint x: 899, startPoint y: 344, endPoint x: 899, endPoint y: 375, distance: 30.4
click at [899, 373] on textarea "**********" at bounding box center [774, 338] width 257 height 78
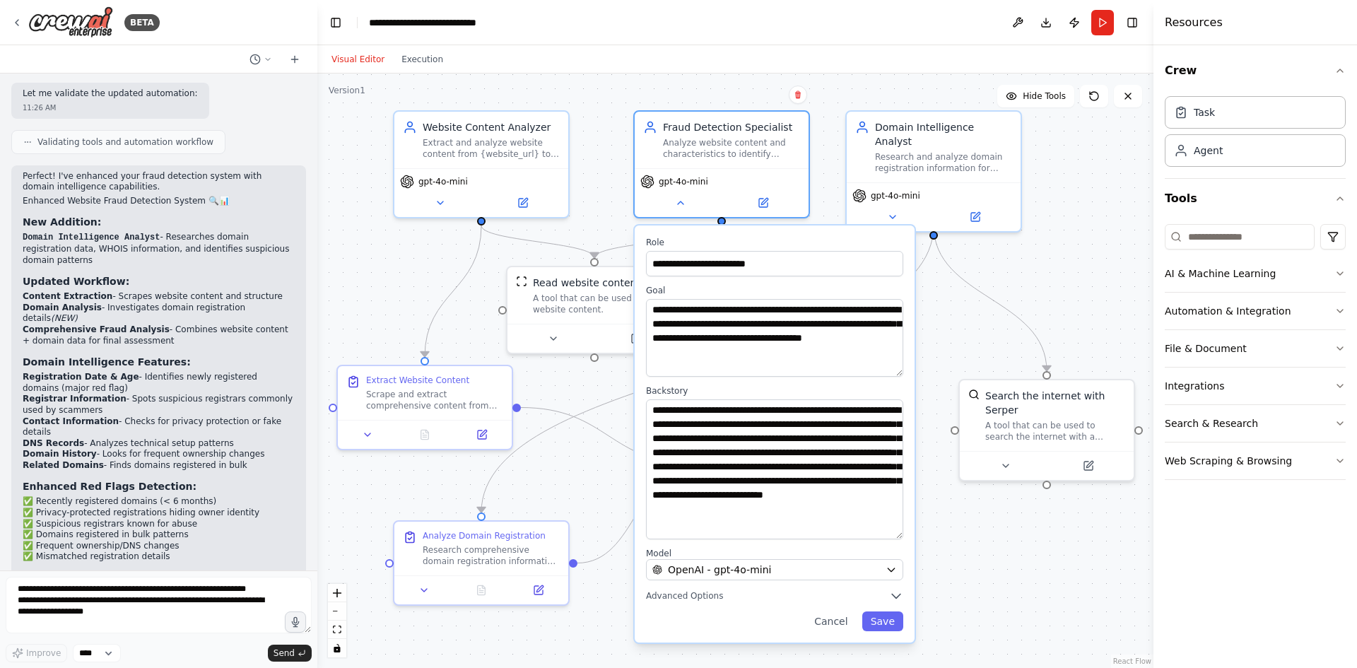
drag, startPoint x: 897, startPoint y: 448, endPoint x: 904, endPoint y: 547, distance: 99.2
click at [904, 537] on div "**********" at bounding box center [775, 434] width 280 height 417
click at [884, 621] on button "Save" at bounding box center [883, 621] width 41 height 20
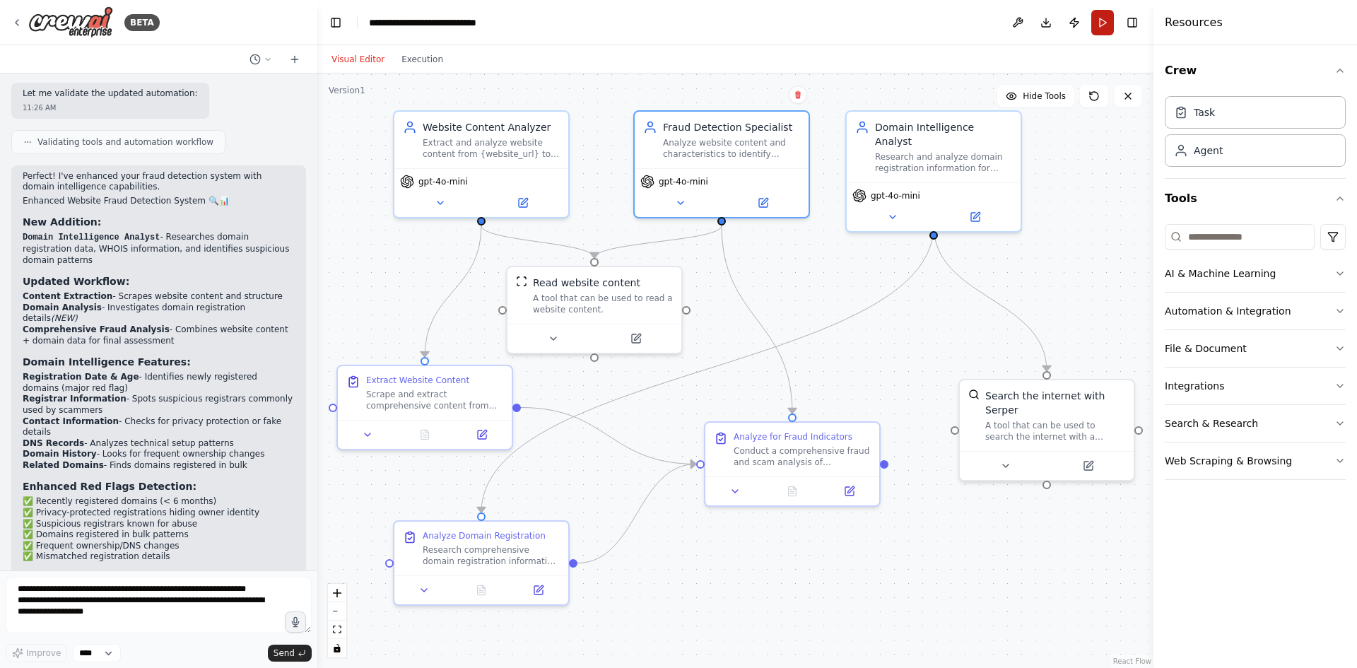
click at [1099, 27] on button "Run" at bounding box center [1103, 22] width 23 height 25
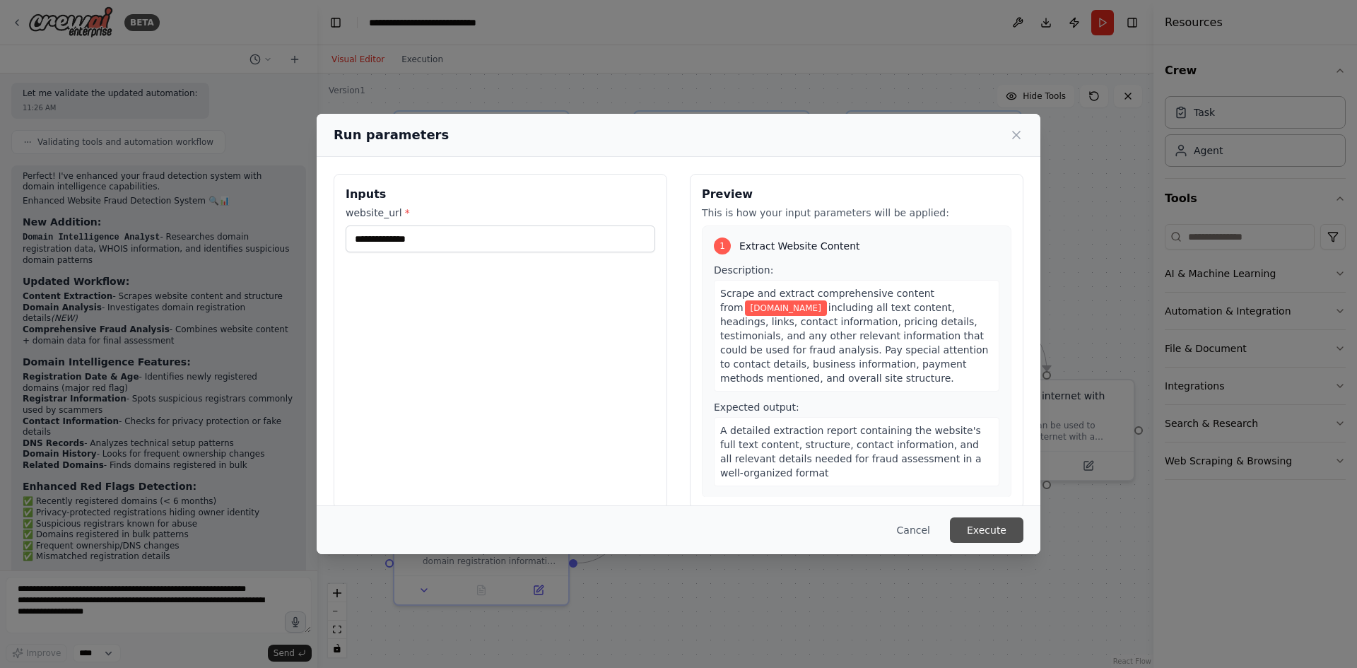
click at [993, 528] on button "Execute" at bounding box center [987, 530] width 74 height 25
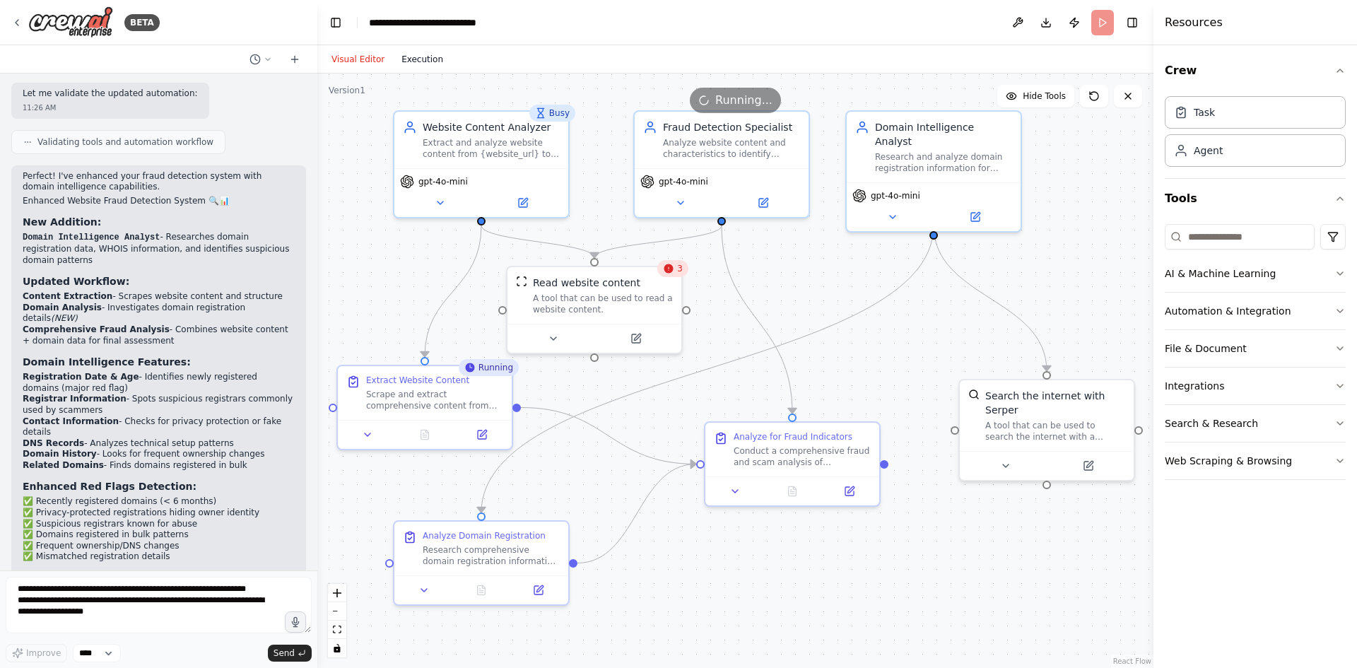
click at [409, 58] on button "Execution" at bounding box center [422, 59] width 59 height 17
click at [356, 61] on button "Visual Editor" at bounding box center [358, 59] width 70 height 17
click at [681, 274] on span "3" at bounding box center [680, 268] width 6 height 11
click at [417, 59] on button "Execution" at bounding box center [422, 59] width 59 height 17
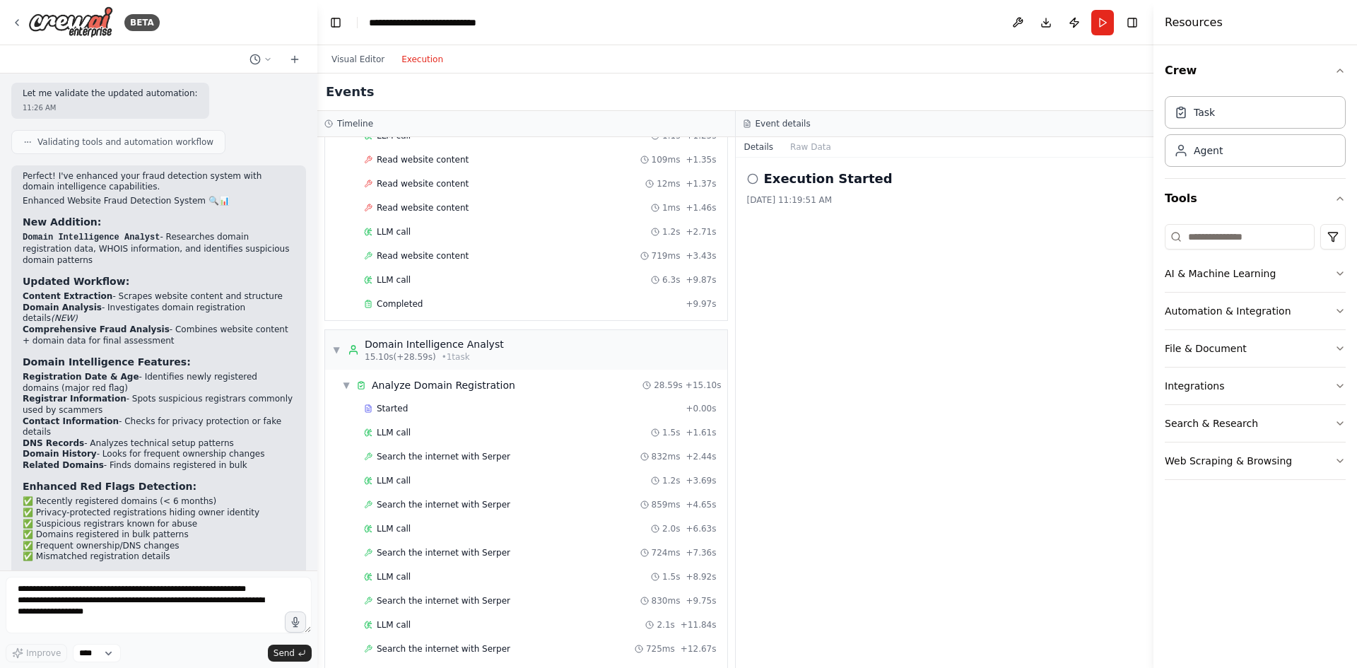
scroll to position [0, 0]
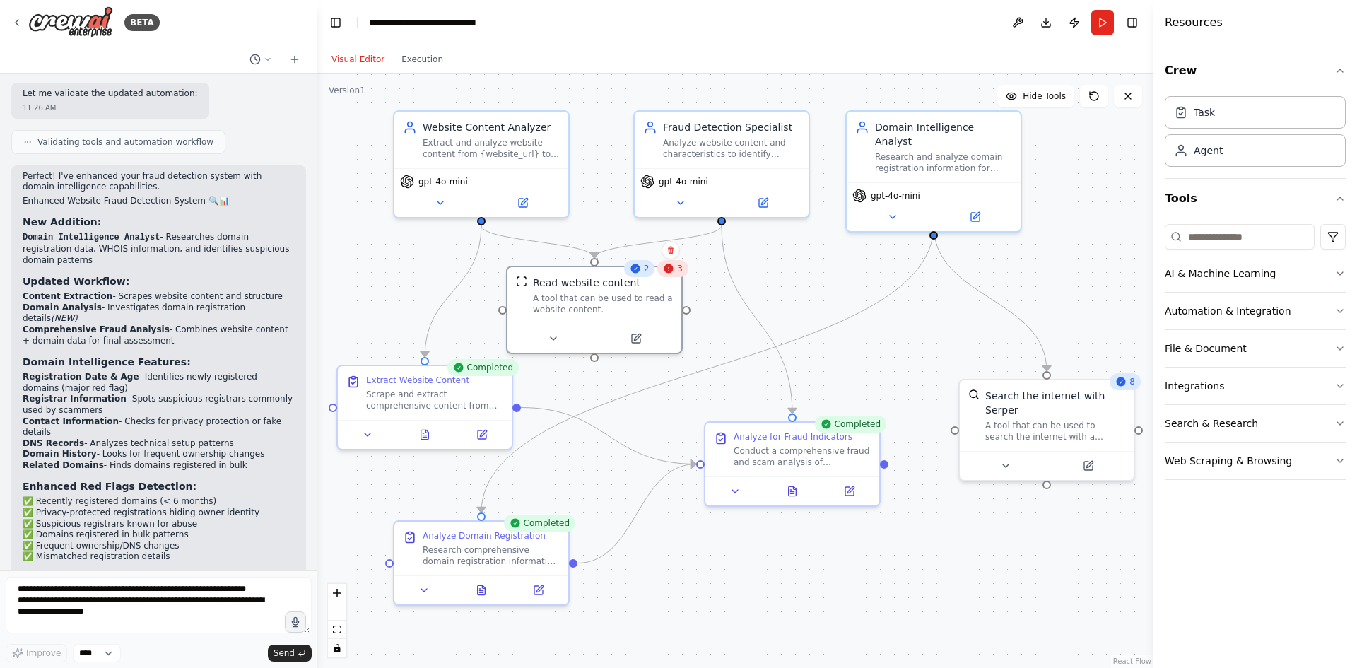
click at [358, 59] on button "Visual Editor" at bounding box center [358, 59] width 70 height 17
click at [637, 269] on icon at bounding box center [635, 268] width 11 height 11
click at [680, 271] on span "3" at bounding box center [680, 268] width 6 height 11
click at [572, 338] on button at bounding box center [553, 335] width 80 height 17
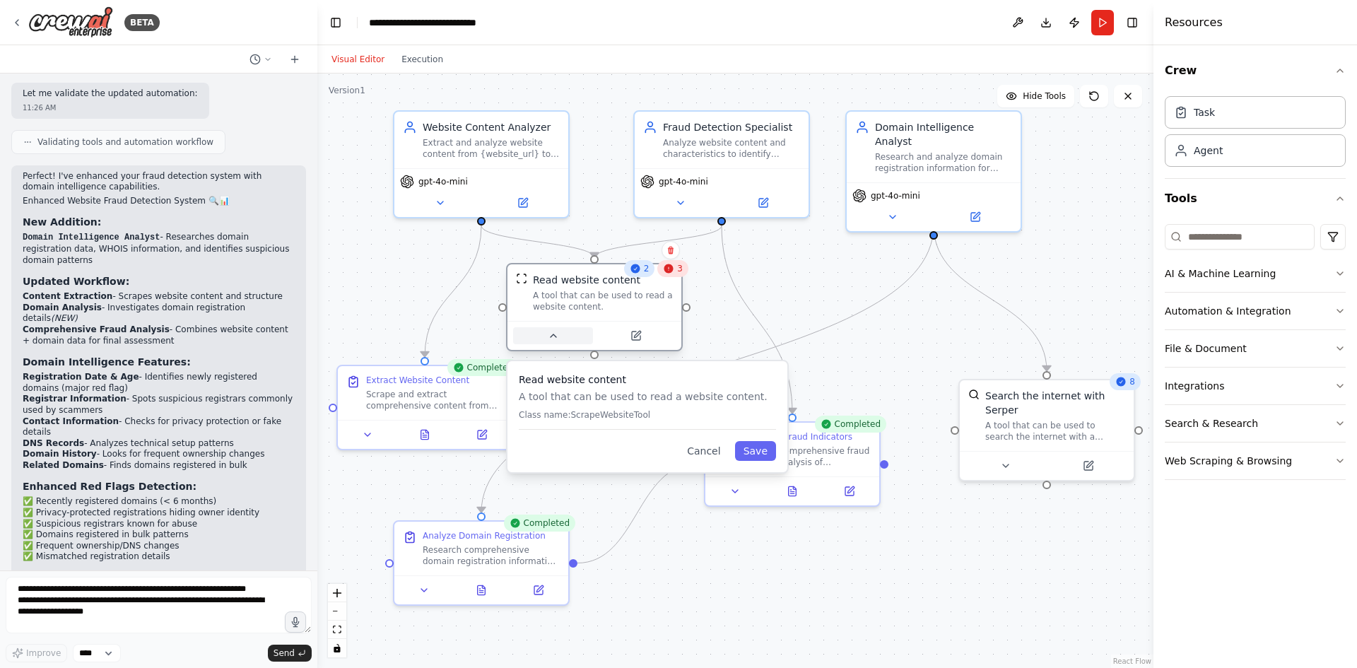
click at [572, 338] on button at bounding box center [553, 335] width 80 height 17
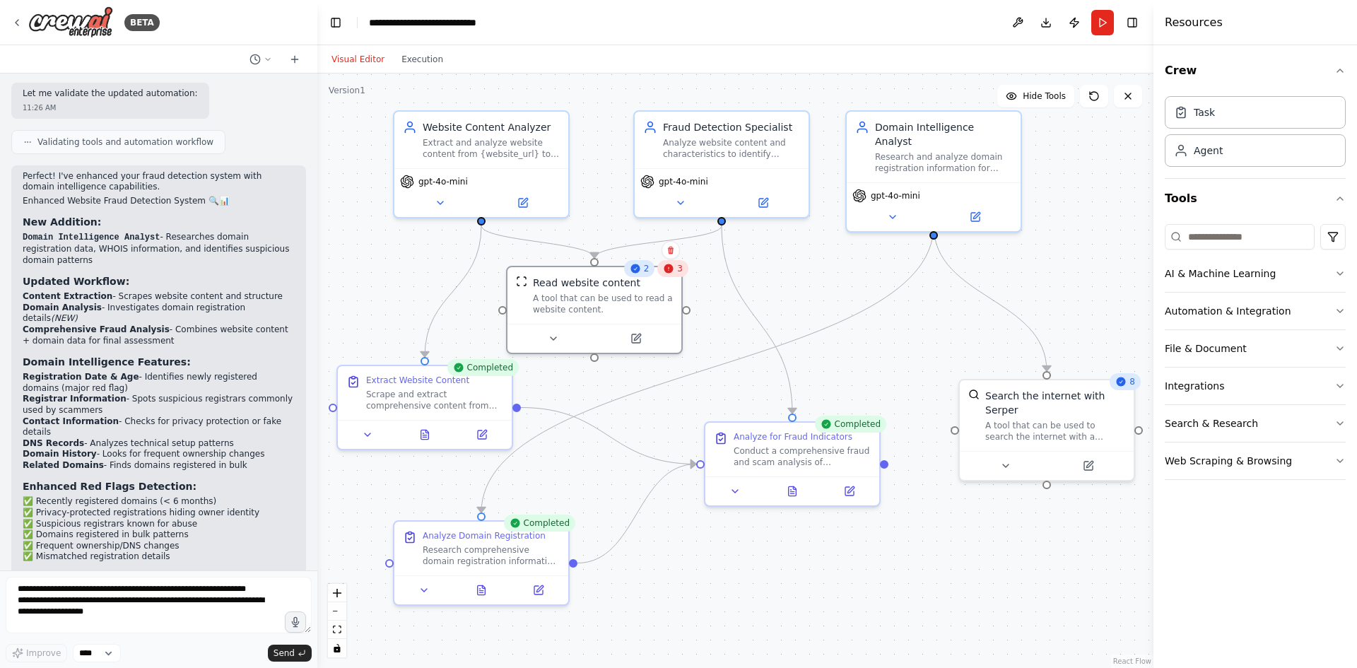
click at [672, 271] on icon at bounding box center [669, 268] width 9 height 9
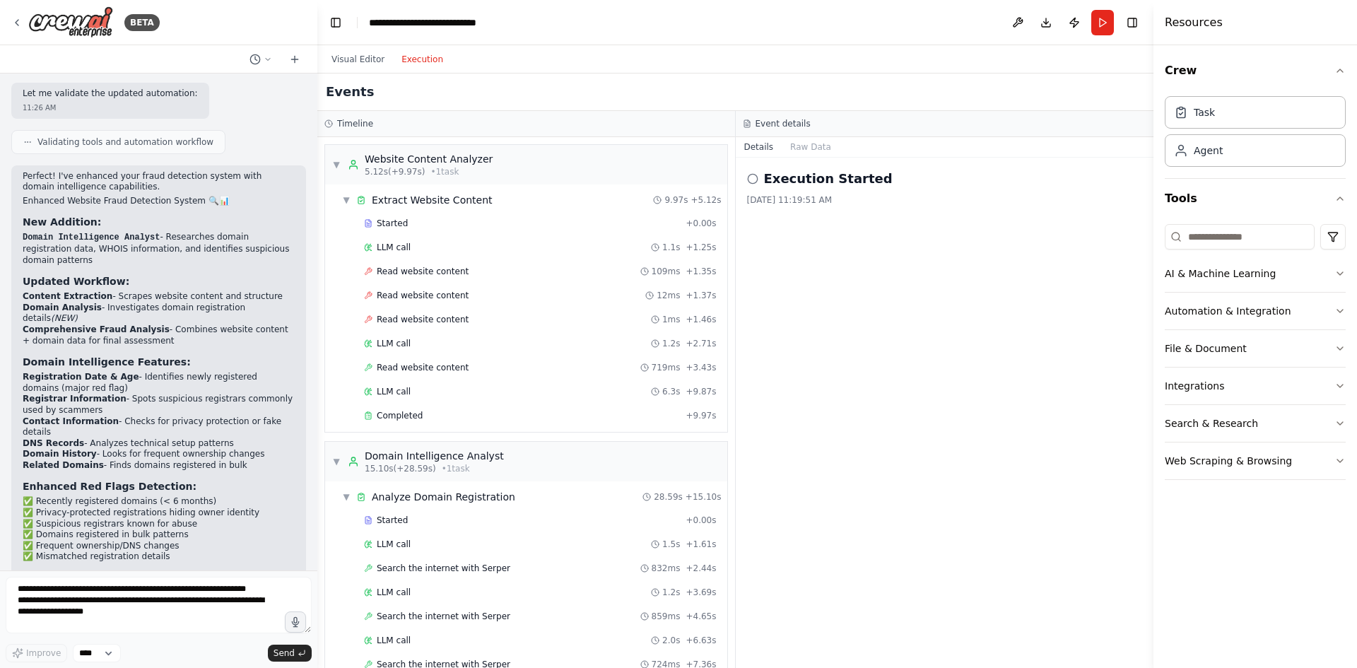
click at [424, 52] on button "Execution" at bounding box center [422, 59] width 59 height 17
click at [358, 58] on button "Visual Editor" at bounding box center [358, 59] width 70 height 17
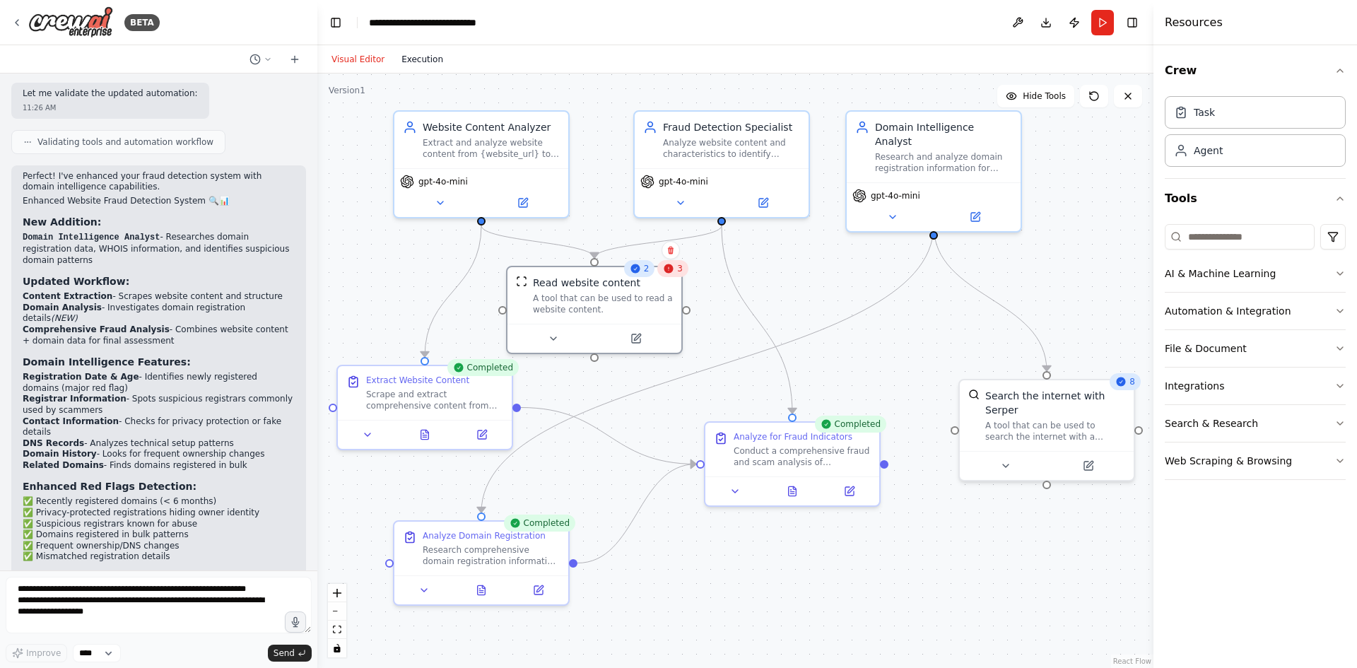
click at [405, 58] on button "Execution" at bounding box center [422, 59] width 59 height 17
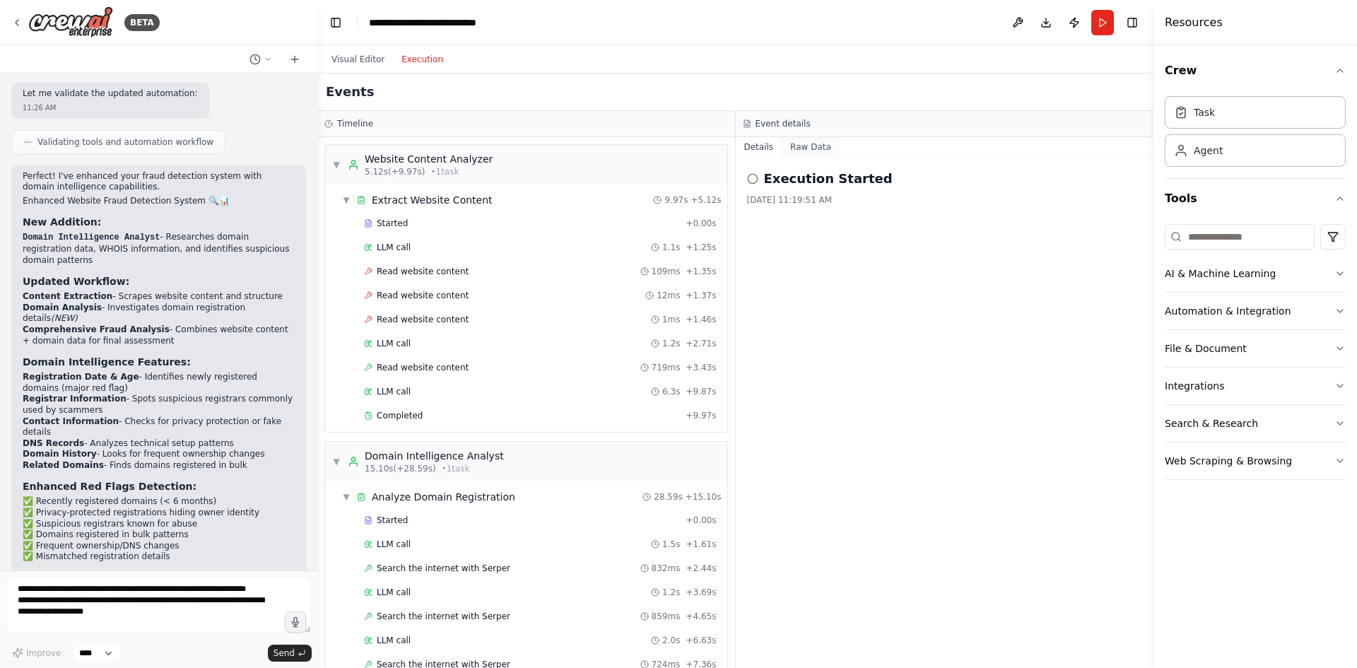
click at [807, 145] on button "Raw Data" at bounding box center [811, 147] width 58 height 20
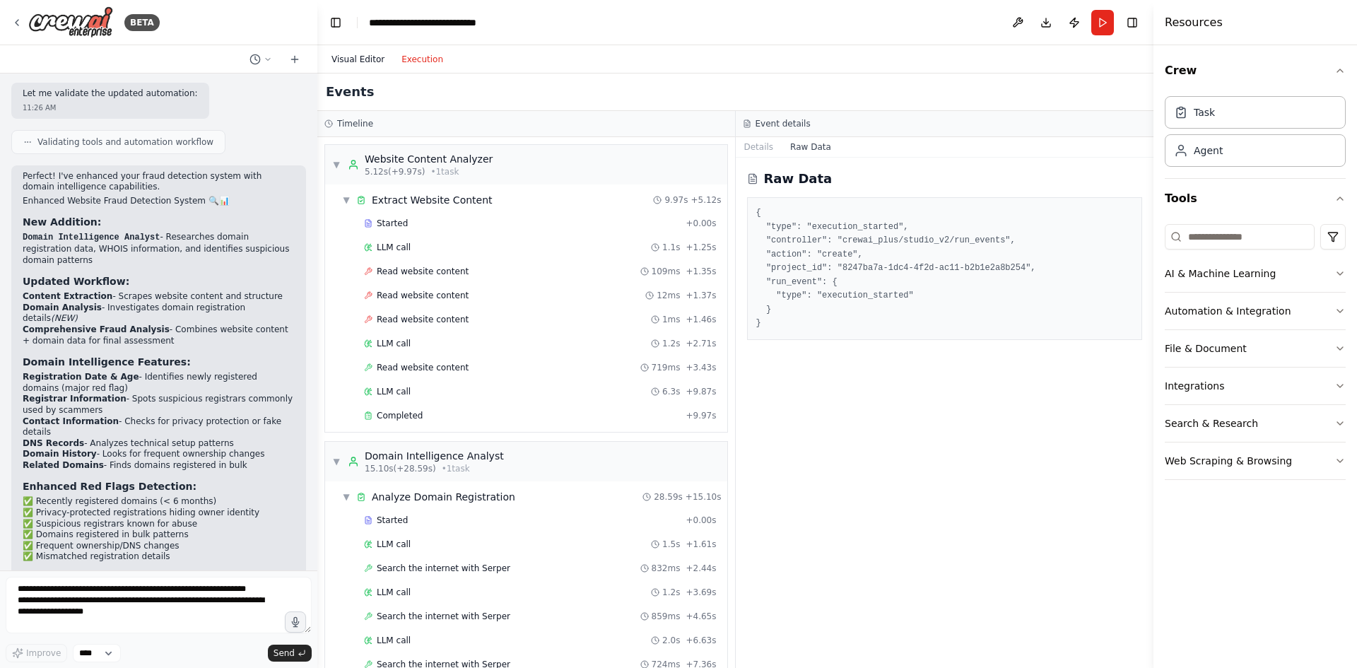
click at [352, 56] on button "Visual Editor" at bounding box center [358, 59] width 70 height 17
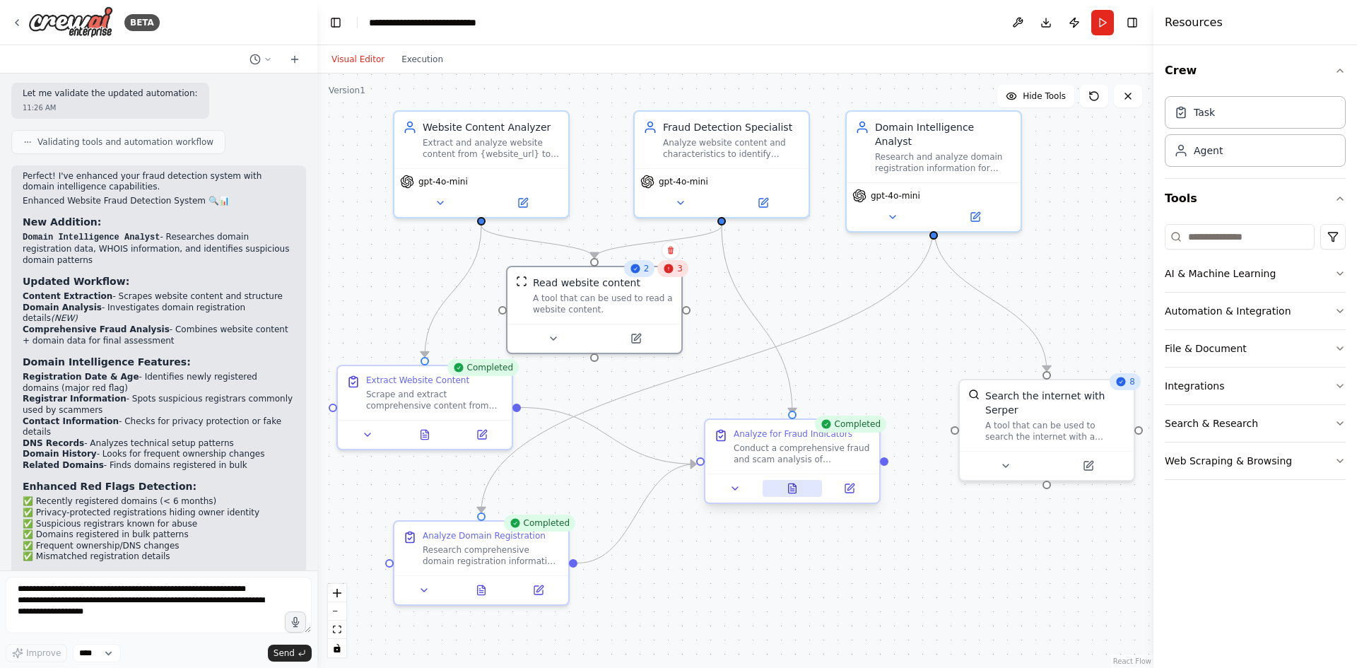
click at [781, 484] on button at bounding box center [793, 488] width 60 height 17
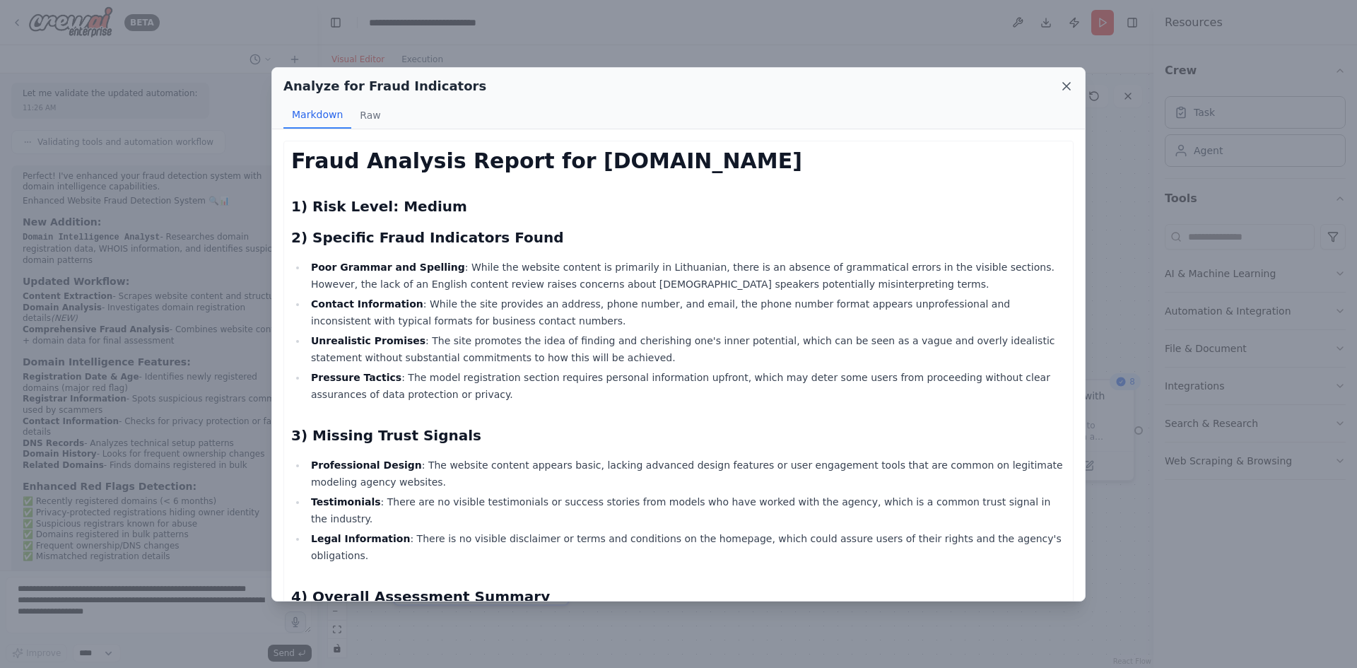
click at [1071, 84] on icon at bounding box center [1067, 86] width 14 height 14
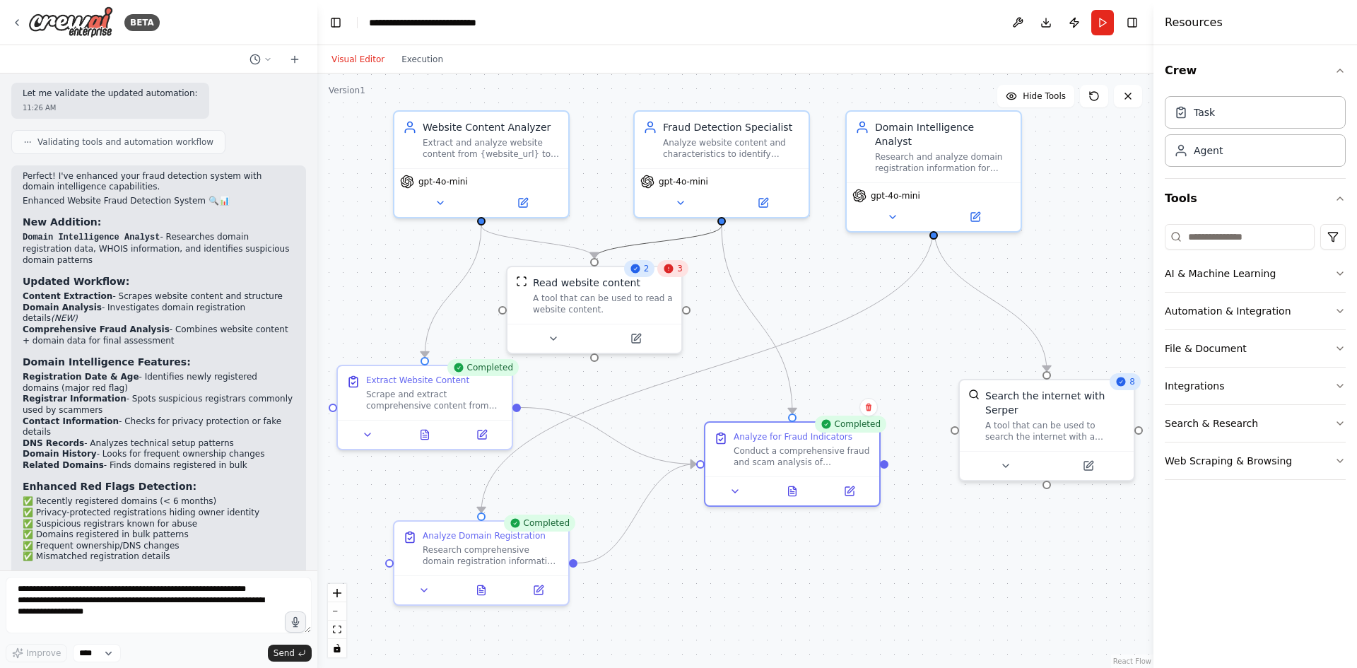
click at [685, 240] on icon "Edge from c07f2e2d-30f3-4ccb-95dd-090d49312b2a to 400c3292-ce58-4128-ae54-68d4e…" at bounding box center [658, 242] width 127 height 33
click at [658, 245] on icon at bounding box center [658, 241] width 11 height 13
click at [1104, 16] on button "Run" at bounding box center [1103, 22] width 23 height 25
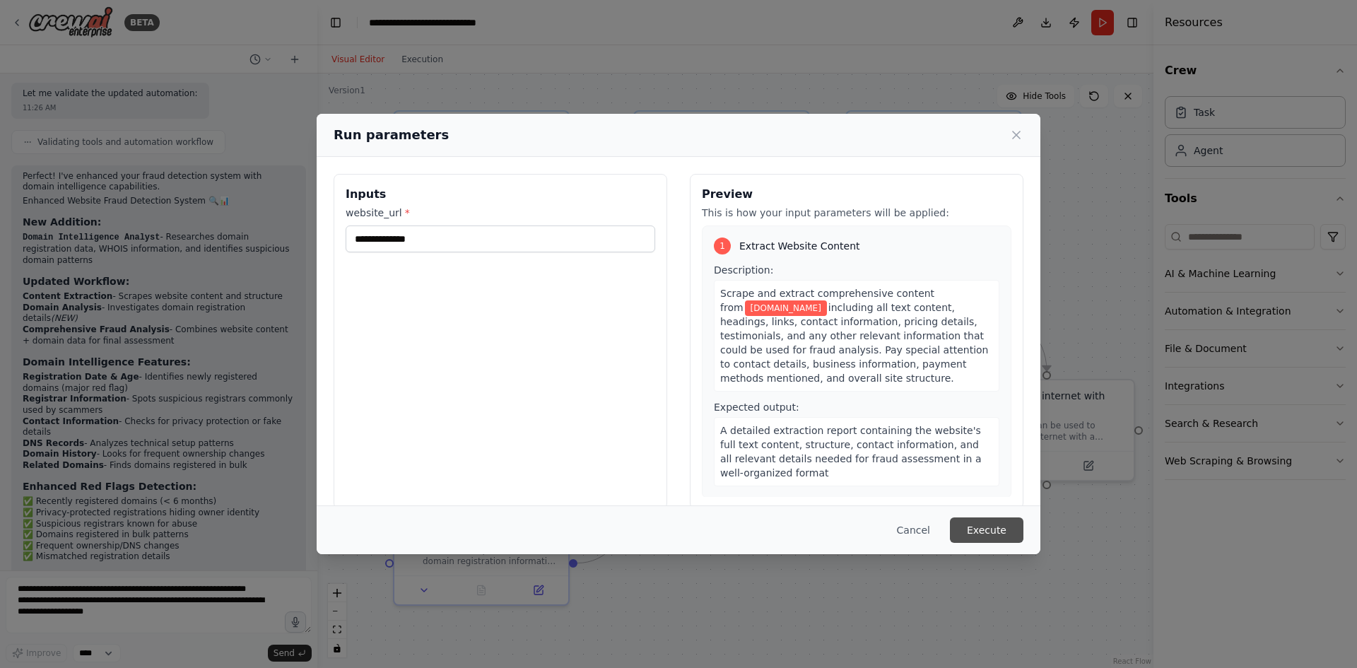
click at [983, 522] on button "Execute" at bounding box center [987, 530] width 74 height 25
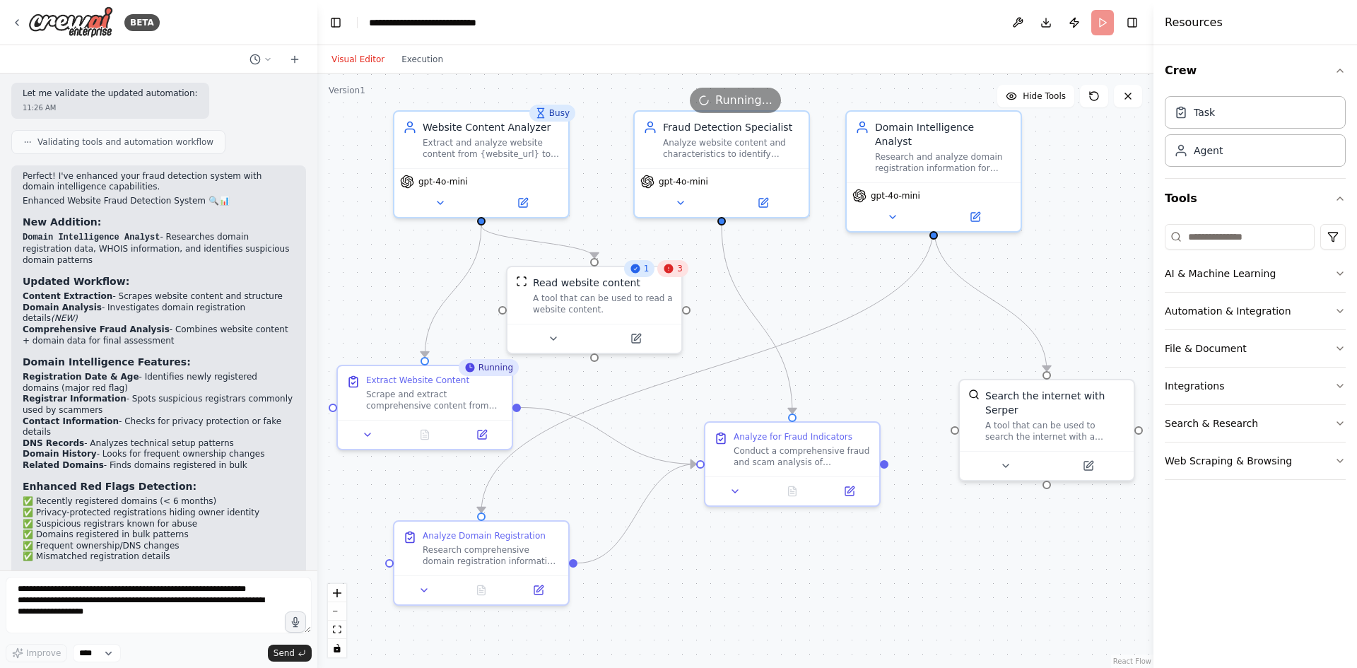
click at [677, 270] on div "3" at bounding box center [672, 268] width 31 height 17
click at [671, 272] on icon at bounding box center [669, 268] width 9 height 9
click at [714, 303] on div ".deletable-edge-delete-btn { width: 20px; height: 20px; border: 0px solid #ffff…" at bounding box center [735, 371] width 836 height 595
click at [597, 303] on div "A tool that can be used to read a website content." at bounding box center [603, 301] width 140 height 23
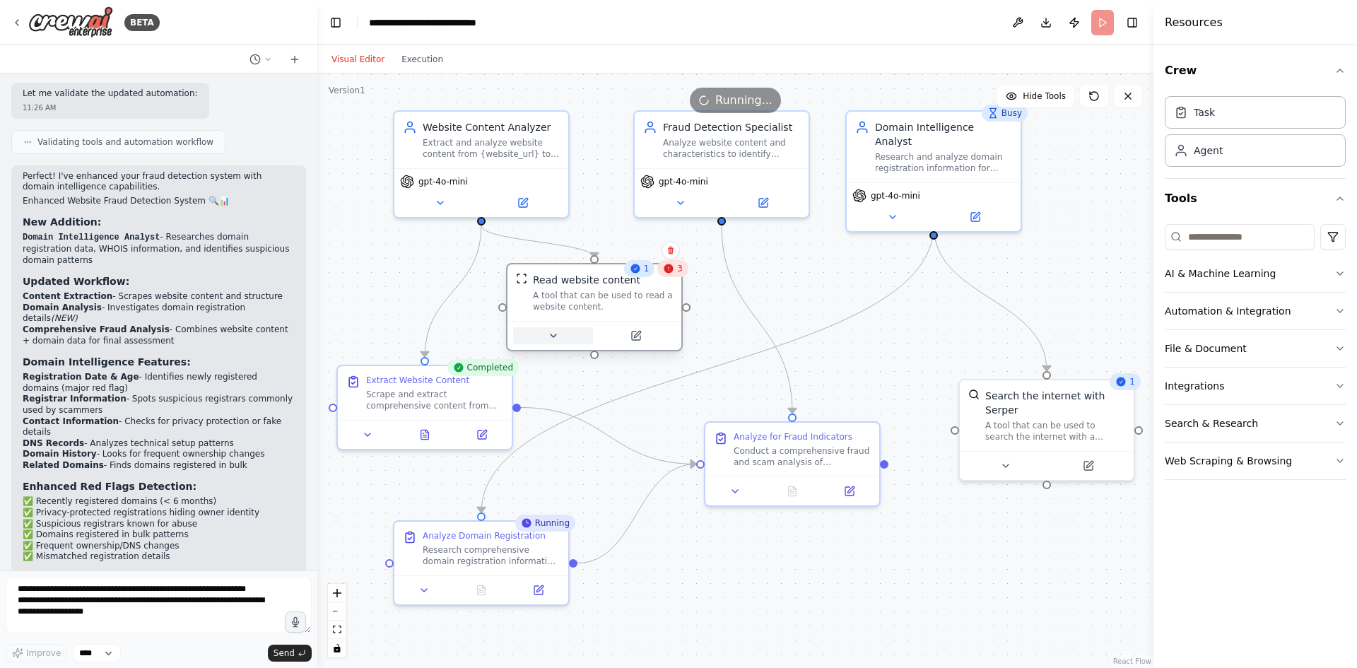
click at [552, 331] on icon at bounding box center [553, 335] width 11 height 11
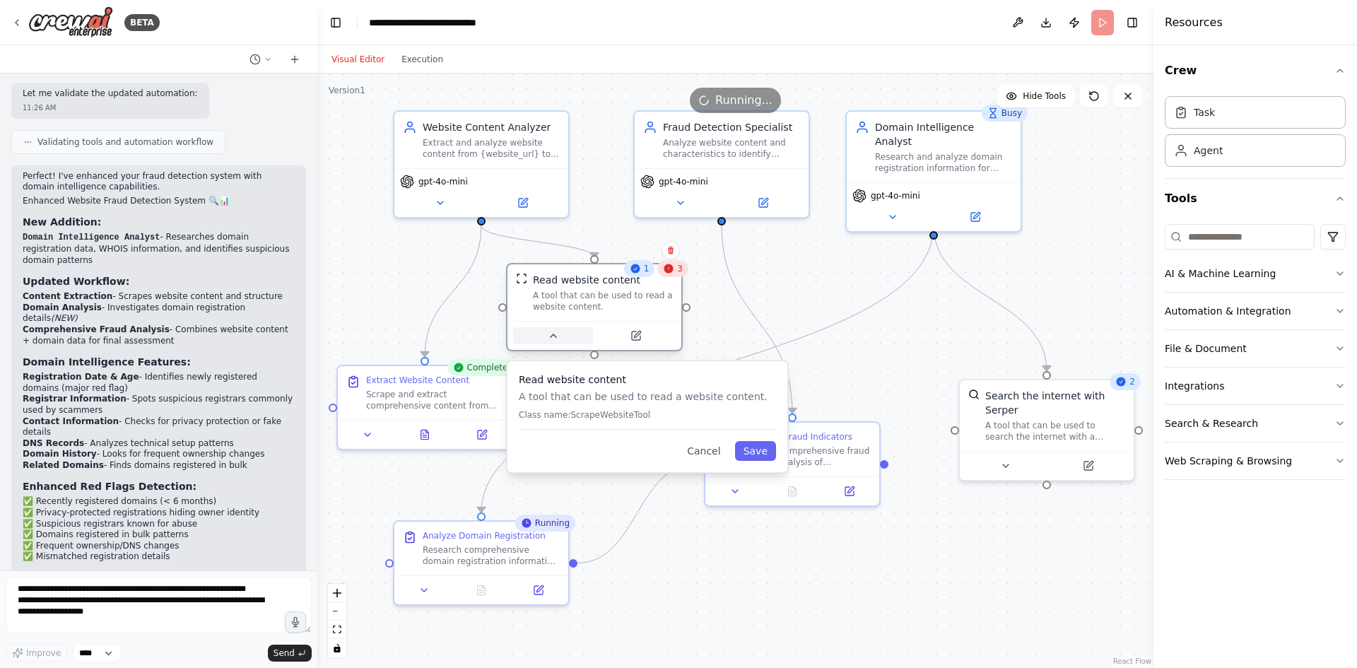
click at [549, 334] on icon at bounding box center [553, 335] width 11 height 11
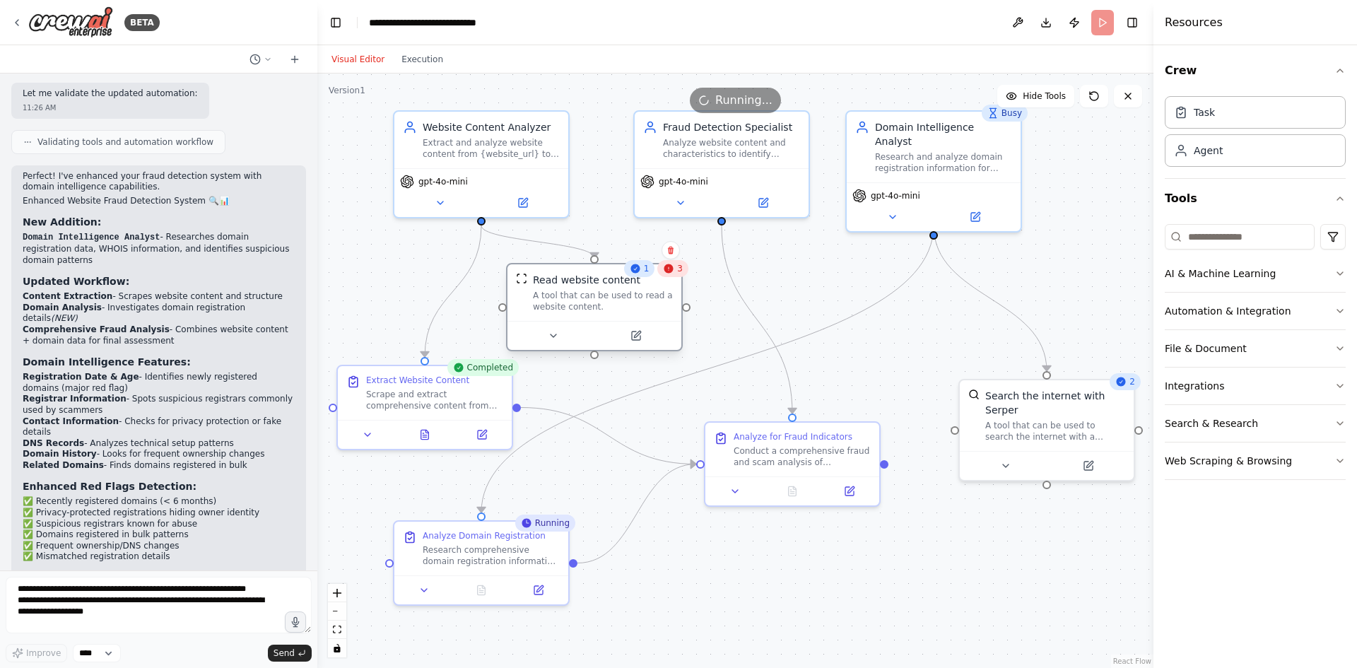
drag, startPoint x: 576, startPoint y: 291, endPoint x: 557, endPoint y: 294, distance: 19.3
click at [557, 294] on div "A tool that can be used to read a website content." at bounding box center [603, 301] width 140 height 23
click at [523, 279] on img at bounding box center [521, 278] width 11 height 11
drag, startPoint x: 525, startPoint y: 282, endPoint x: 537, endPoint y: 279, distance: 11.7
click at [537, 279] on img at bounding box center [535, 278] width 11 height 11
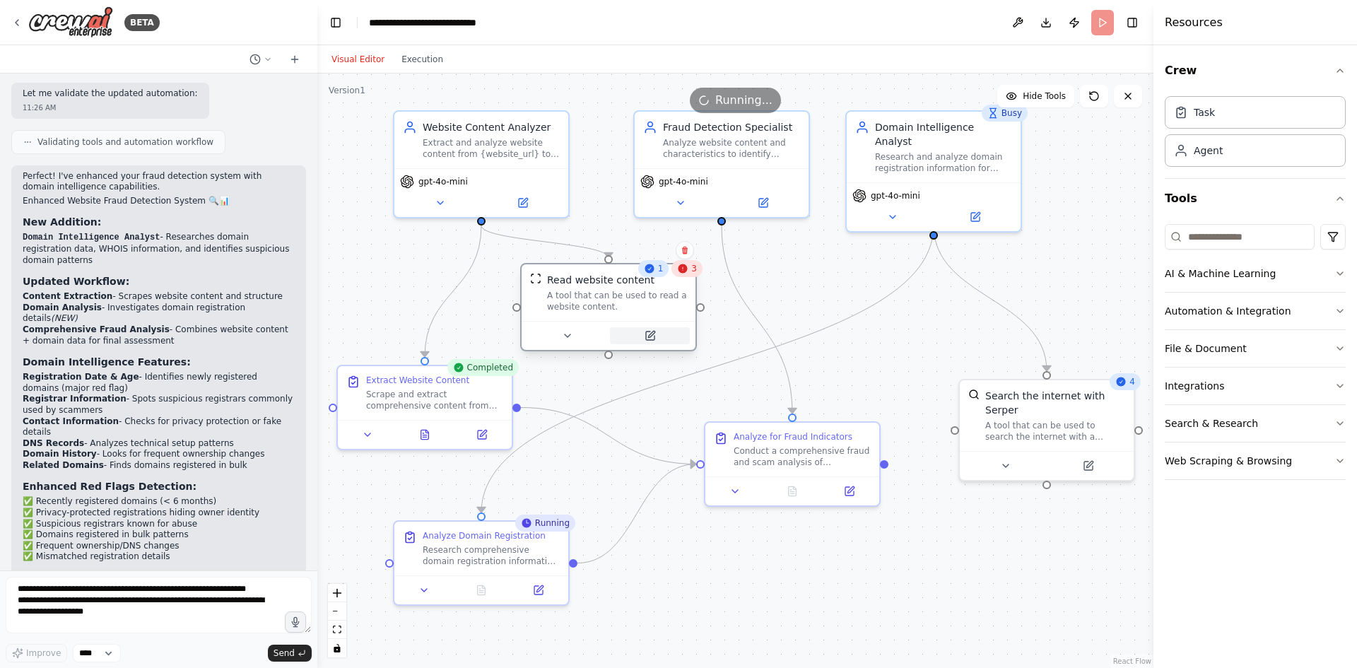
click at [655, 337] on icon at bounding box center [650, 336] width 8 height 8
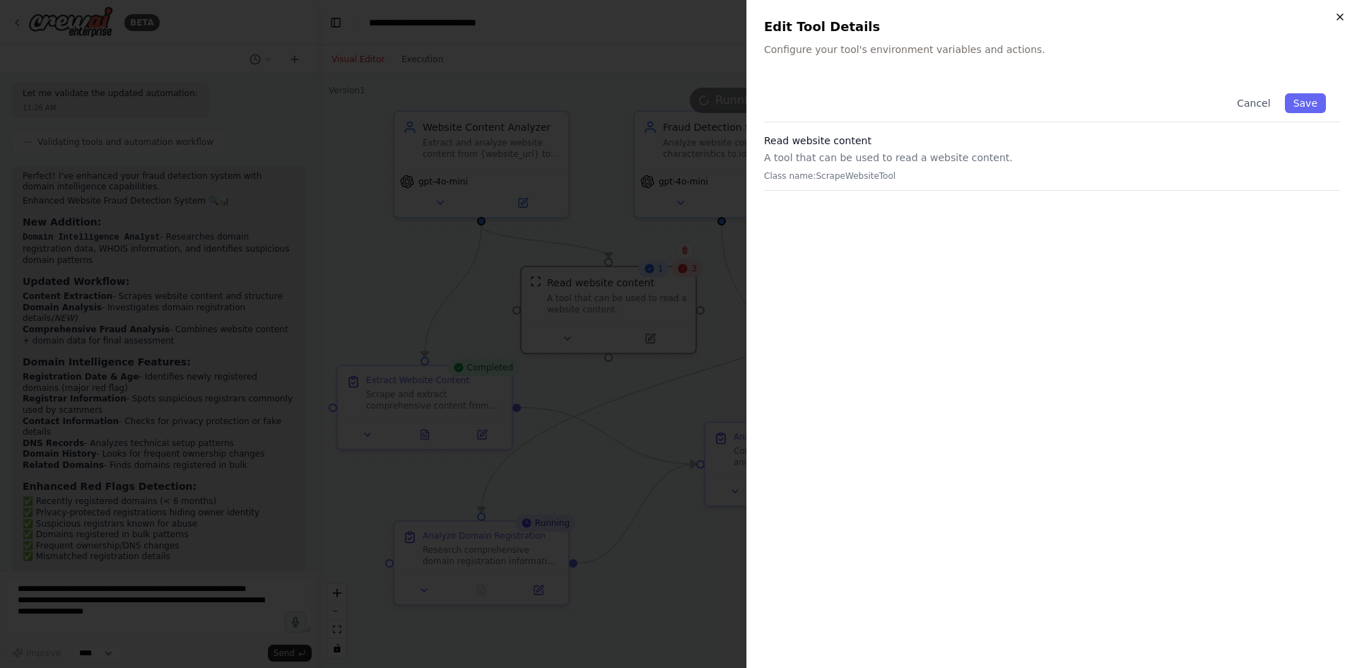
click at [1338, 20] on icon "button" at bounding box center [1341, 17] width 6 height 6
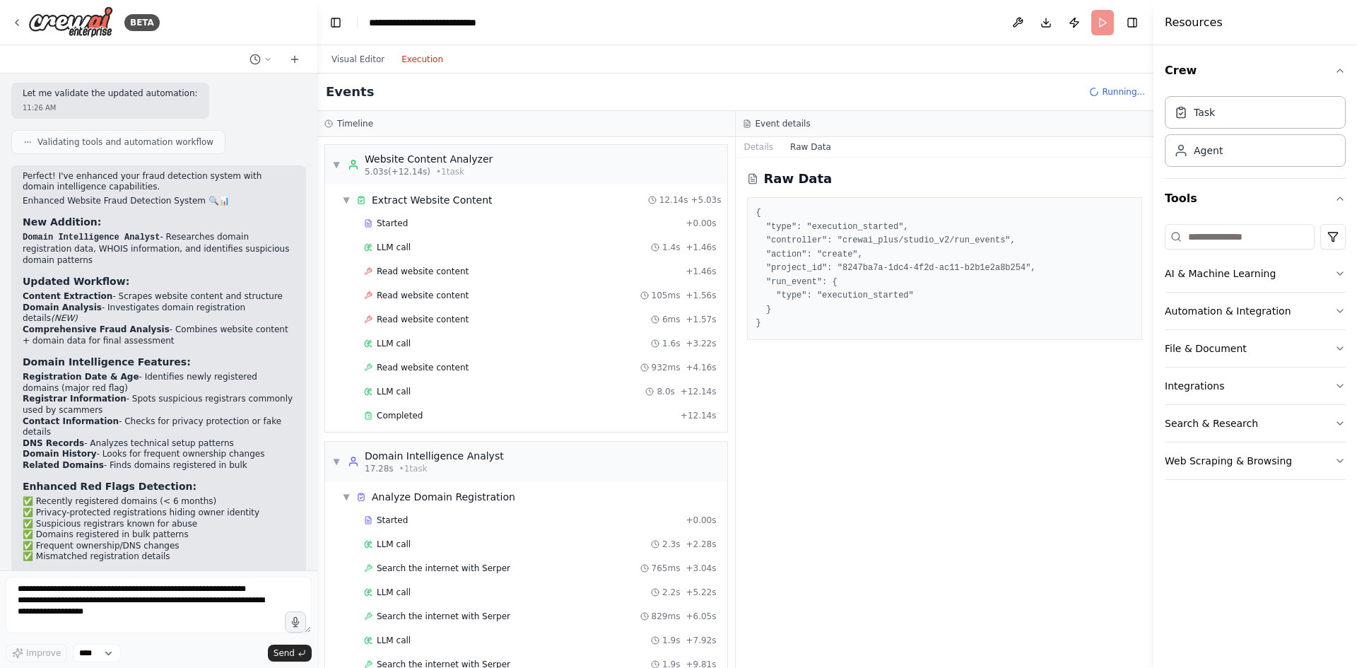
click at [419, 59] on button "Execution" at bounding box center [422, 59] width 59 height 17
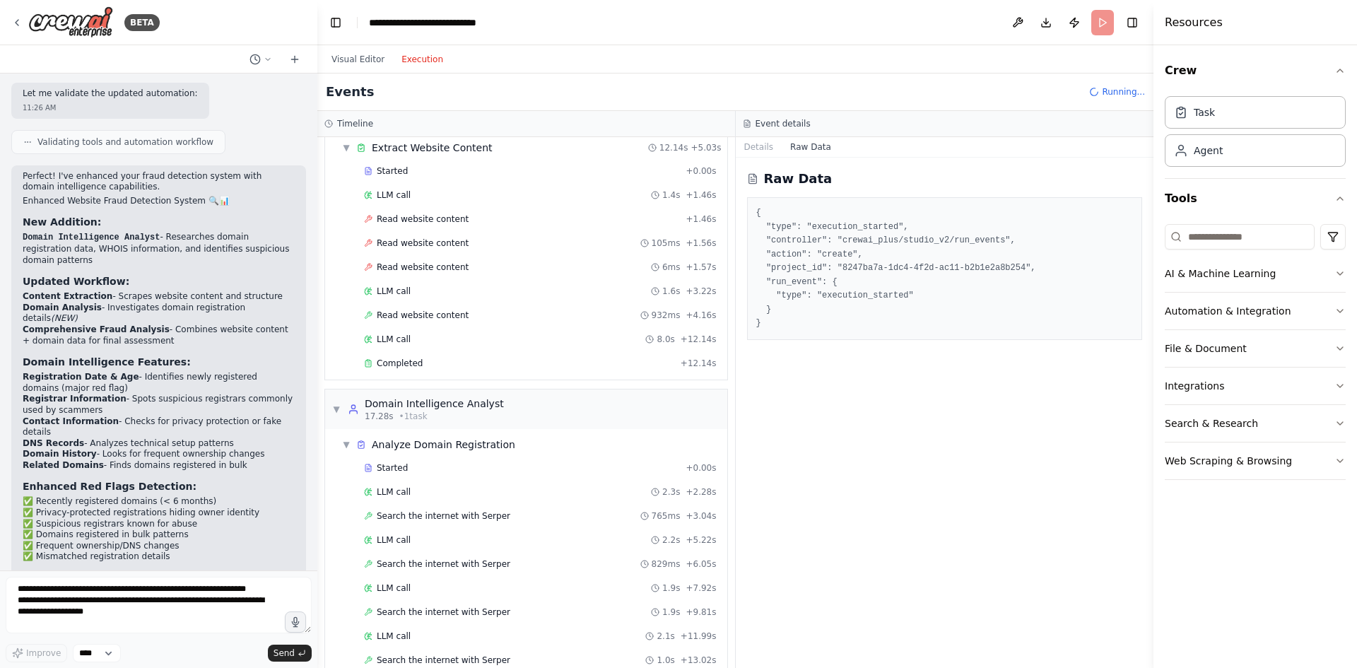
scroll to position [36, 0]
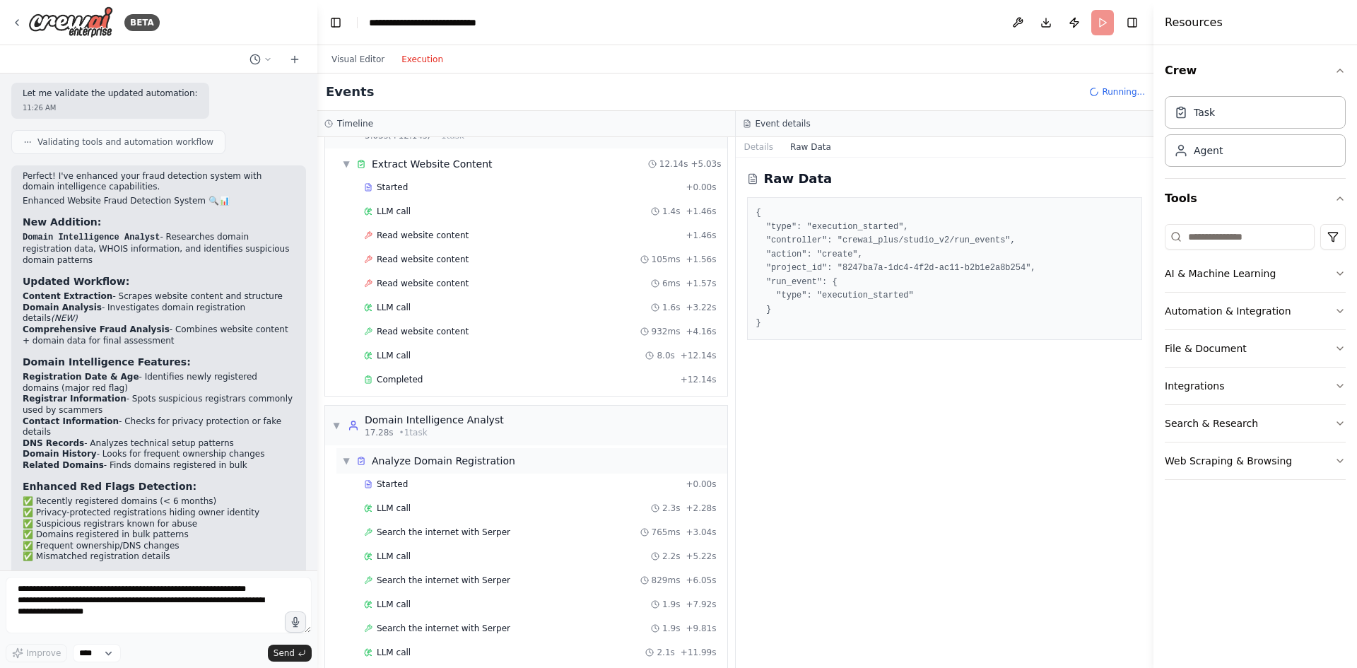
click at [447, 456] on div "Analyze Domain Registration" at bounding box center [444, 461] width 144 height 14
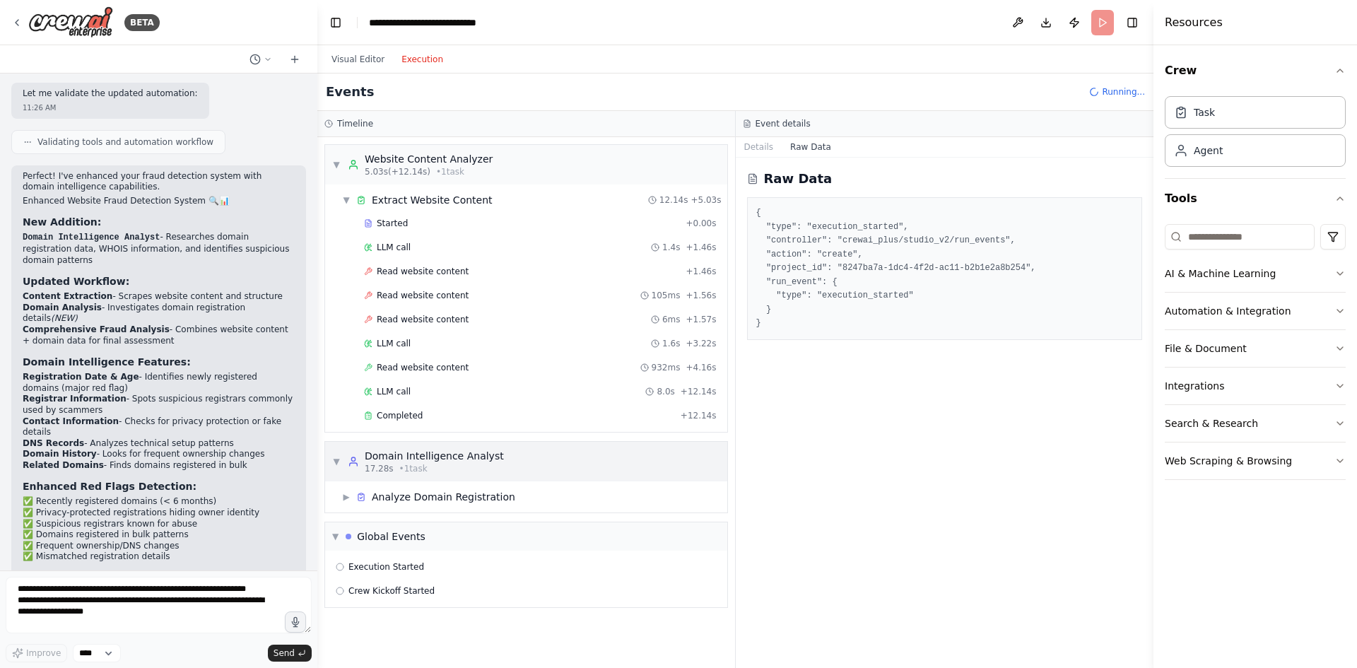
click at [458, 454] on div "Domain Intelligence Analyst" at bounding box center [434, 456] width 139 height 14
click at [339, 460] on span "▶" at bounding box center [336, 461] width 8 height 11
click at [354, 496] on div "▶ Analyze Domain Registration" at bounding box center [428, 497] width 173 height 14
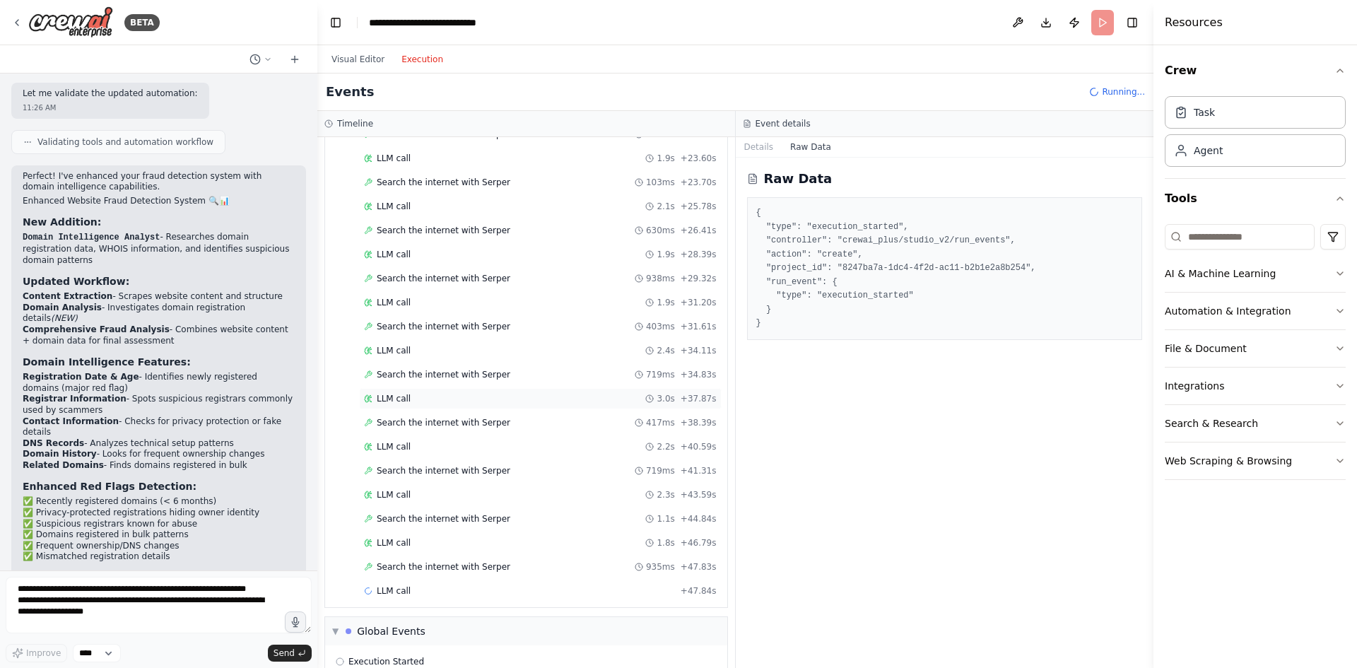
scroll to position [747, 0]
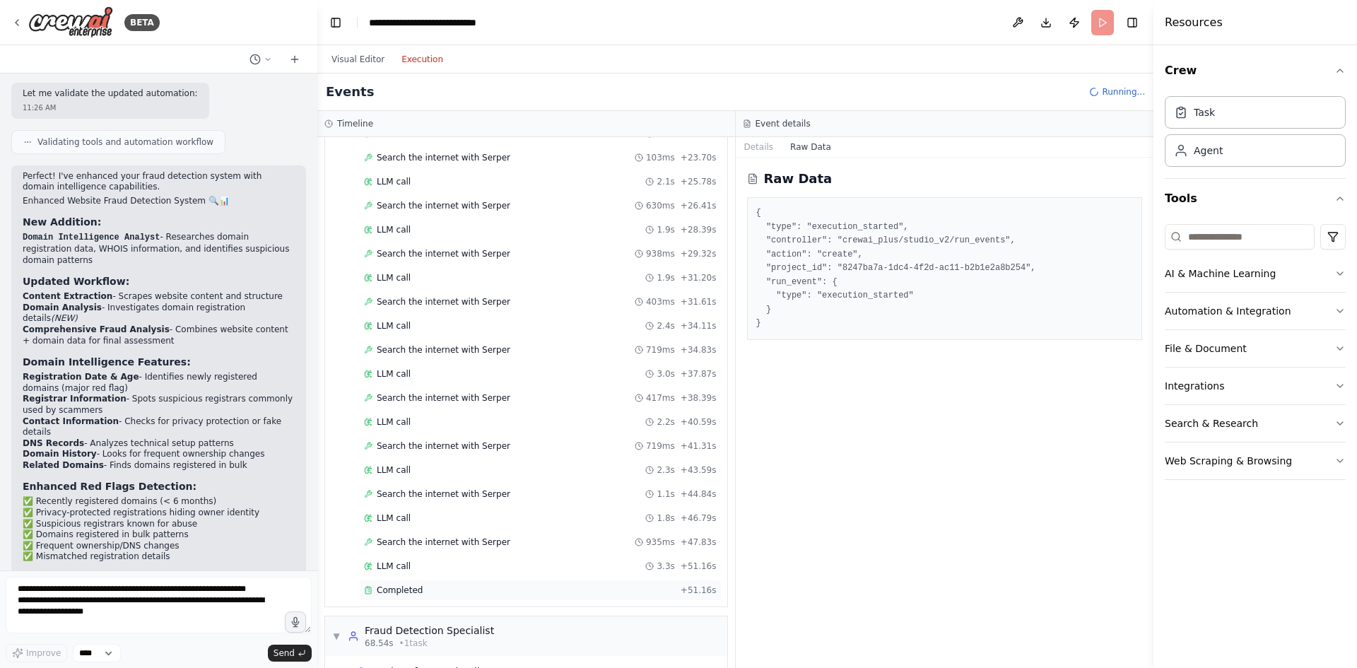
click at [399, 584] on div "Completed + 51.16s" at bounding box center [540, 590] width 363 height 21
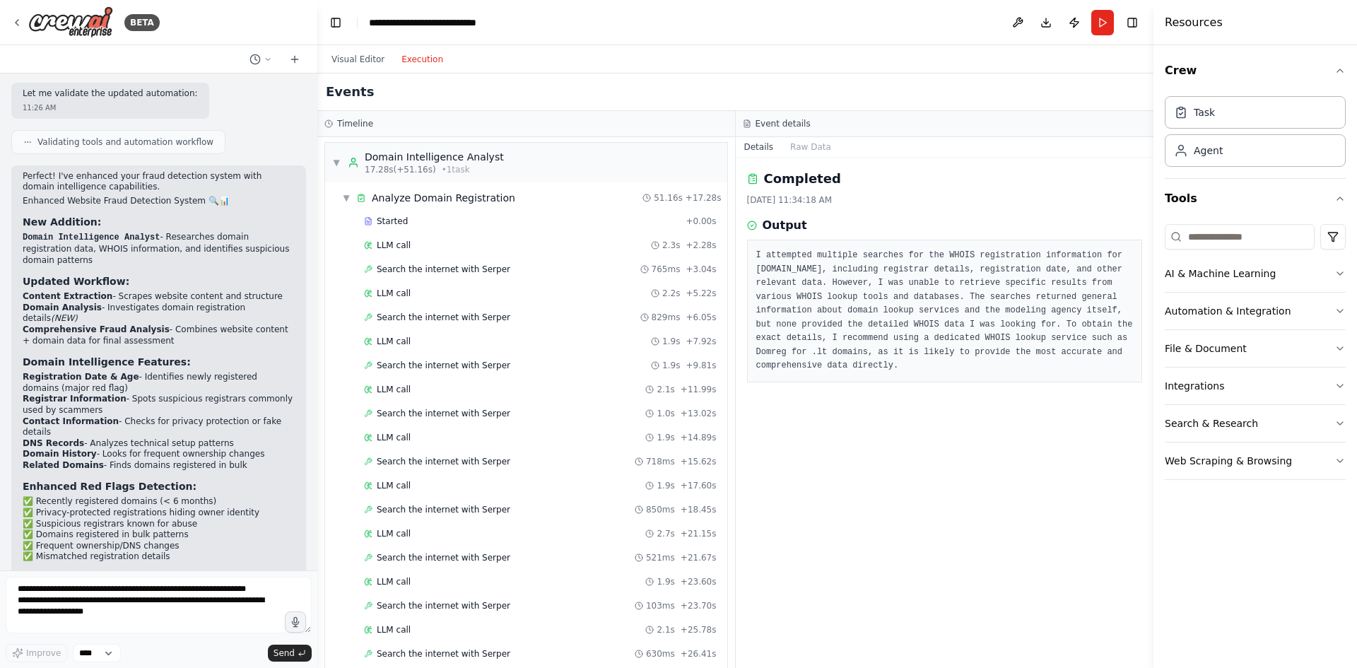
scroll to position [0, 0]
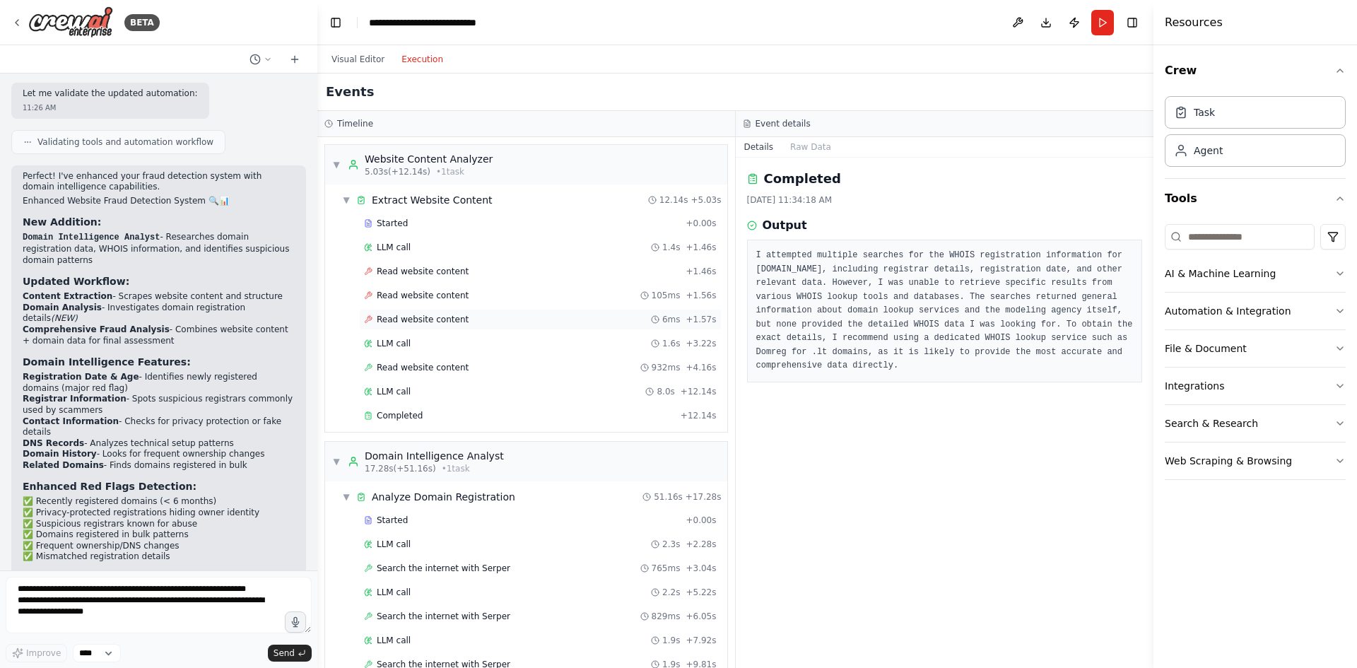
click at [414, 313] on div "Read website content 6ms + 1.57s" at bounding box center [540, 319] width 363 height 21
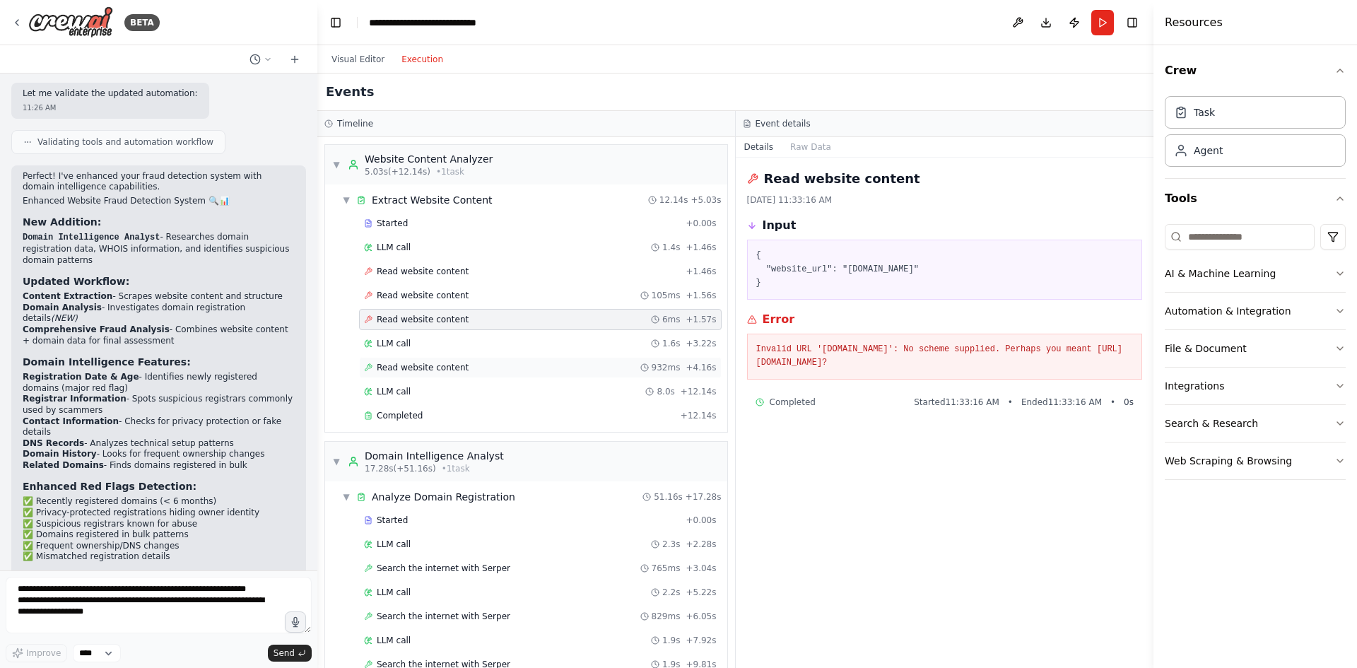
click at [412, 363] on span "Read website content" at bounding box center [423, 367] width 92 height 11
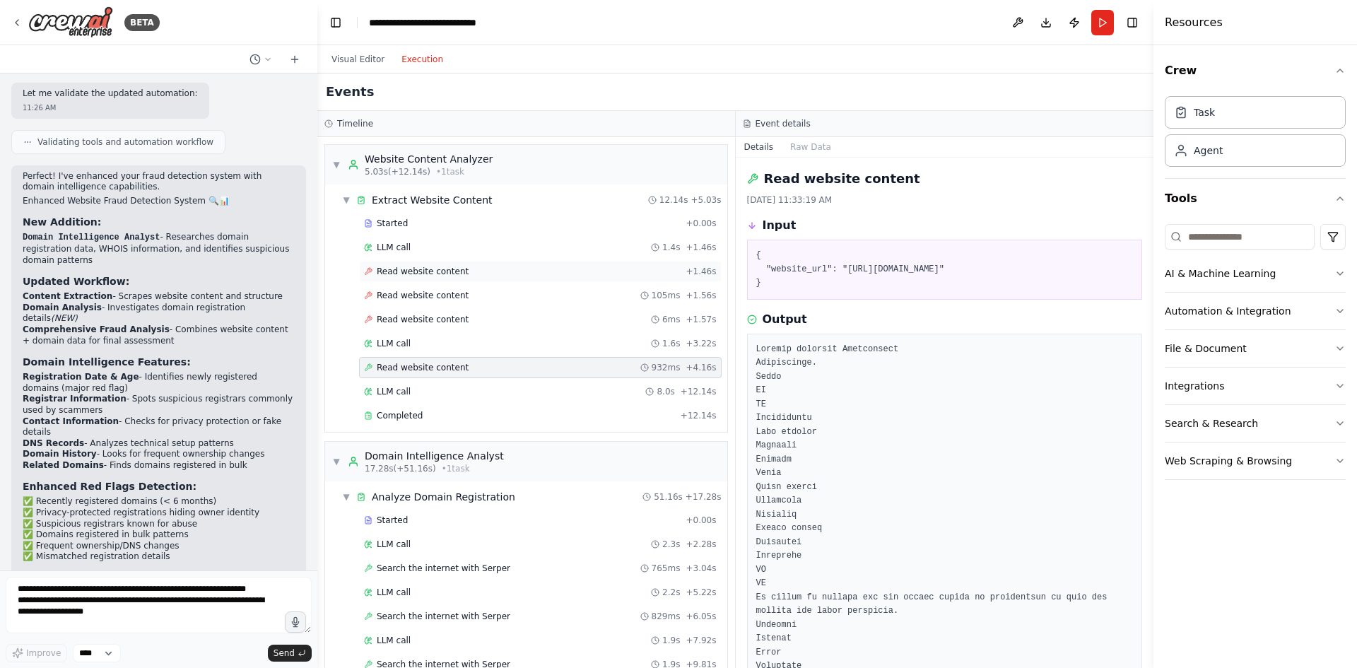
click at [420, 272] on span "Read website content" at bounding box center [423, 271] width 92 height 11
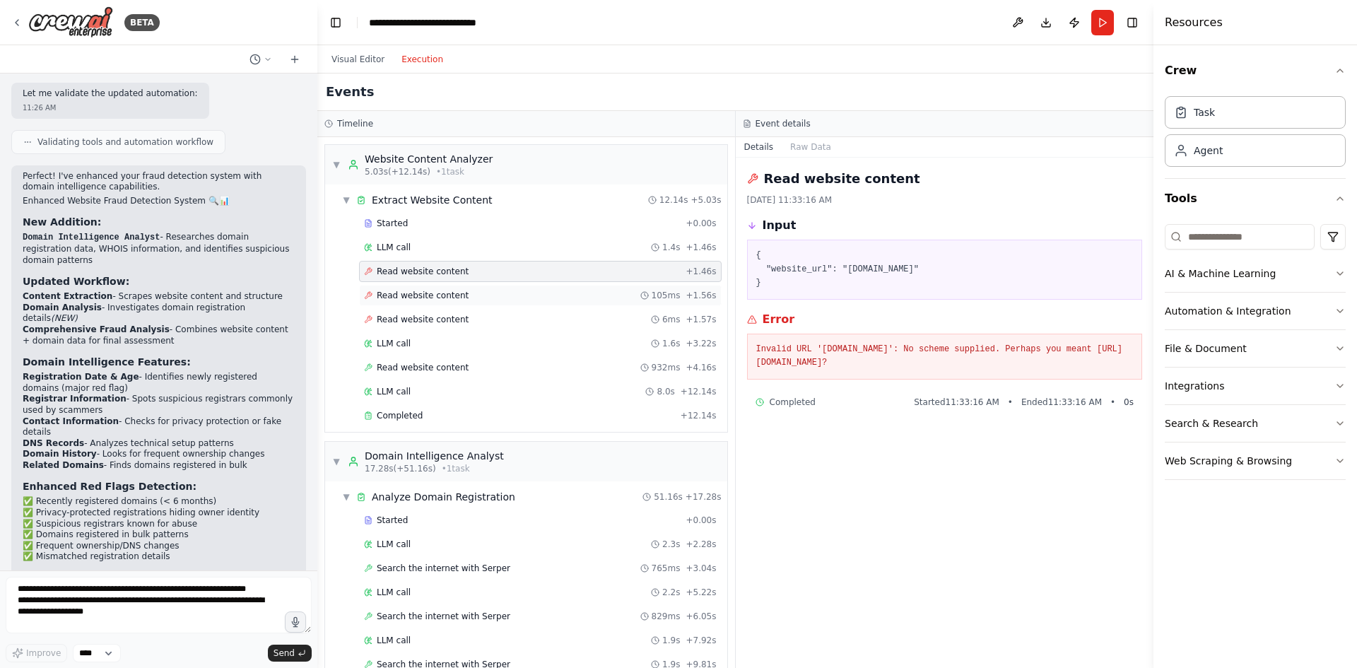
click at [420, 291] on span "Read website content" at bounding box center [423, 295] width 92 height 11
click at [416, 317] on span "Read website content" at bounding box center [423, 319] width 92 height 11
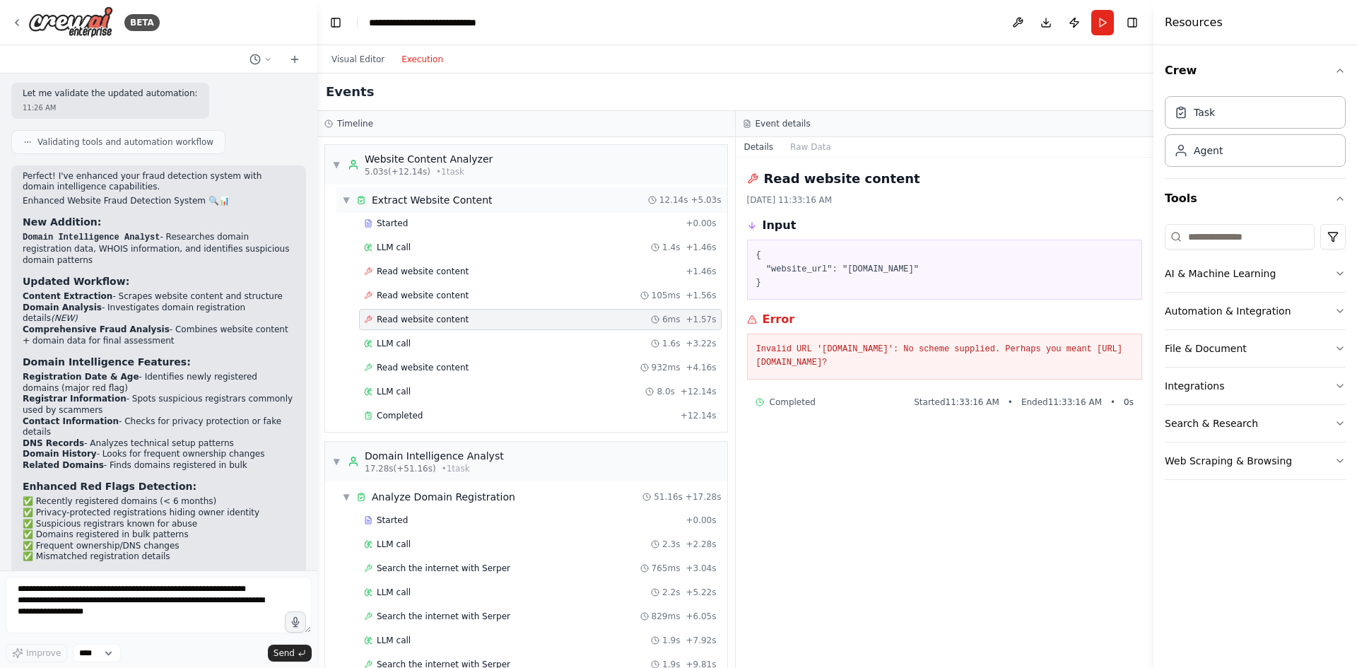
click at [345, 199] on span "▼" at bounding box center [346, 199] width 8 height 11
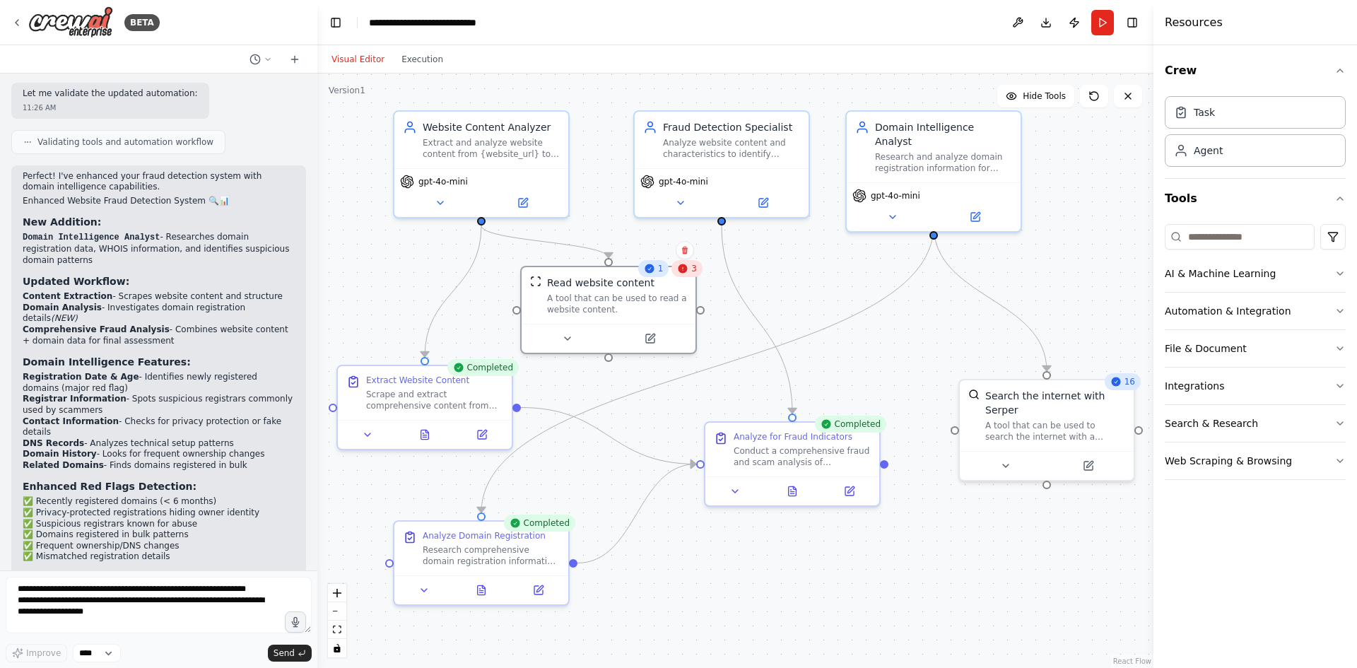
click at [368, 58] on button "Visual Editor" at bounding box center [358, 59] width 70 height 17
click at [646, 336] on icon at bounding box center [650, 336] width 8 height 8
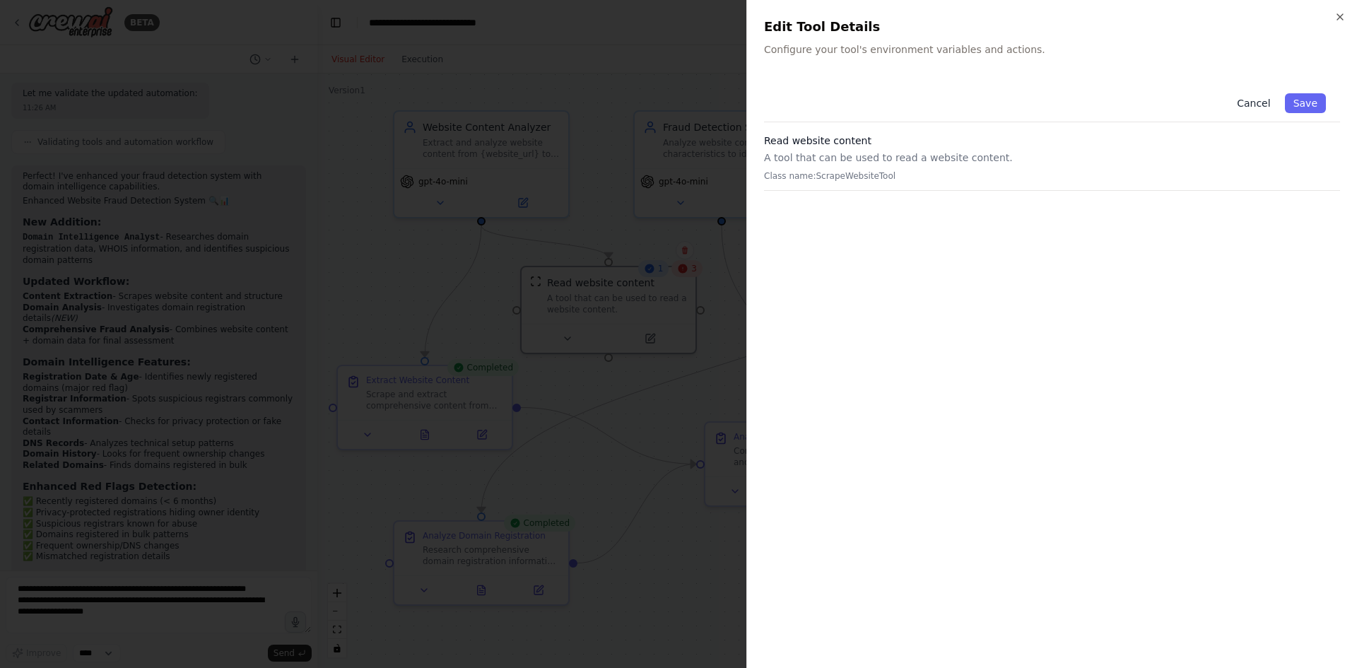
click at [1261, 105] on button "Cancel" at bounding box center [1254, 103] width 50 height 20
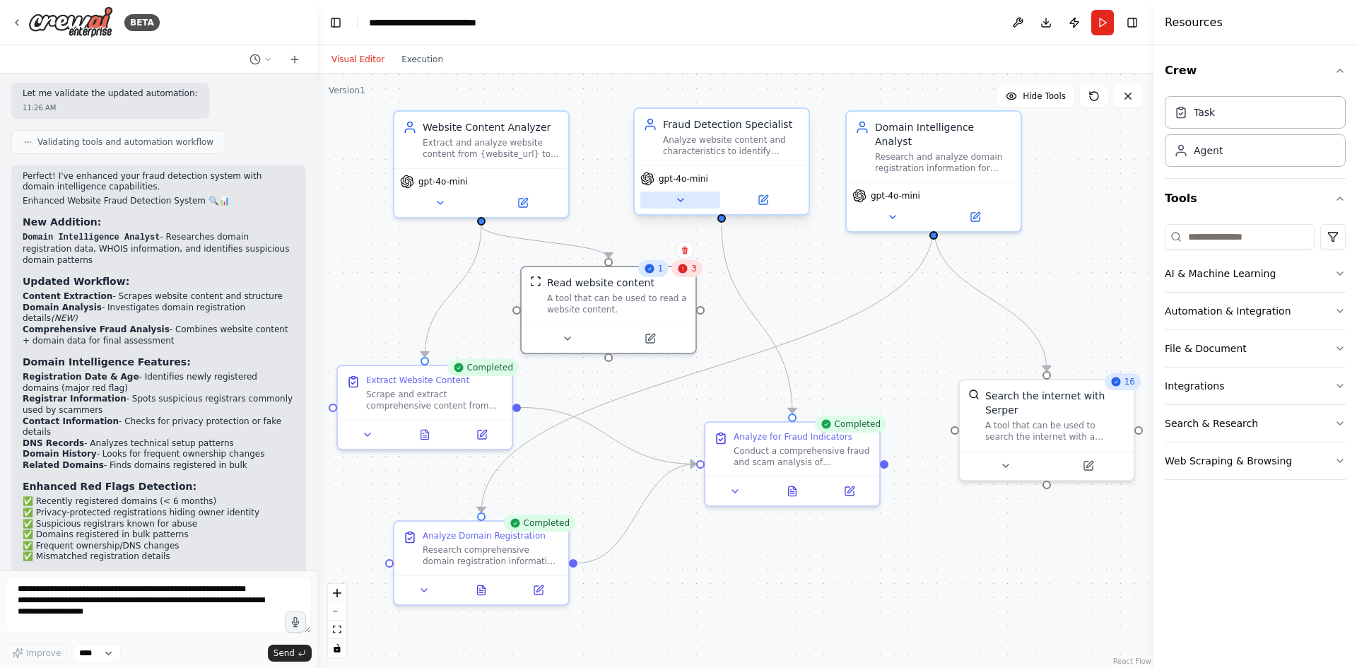
click at [680, 200] on icon at bounding box center [681, 200] width 6 height 3
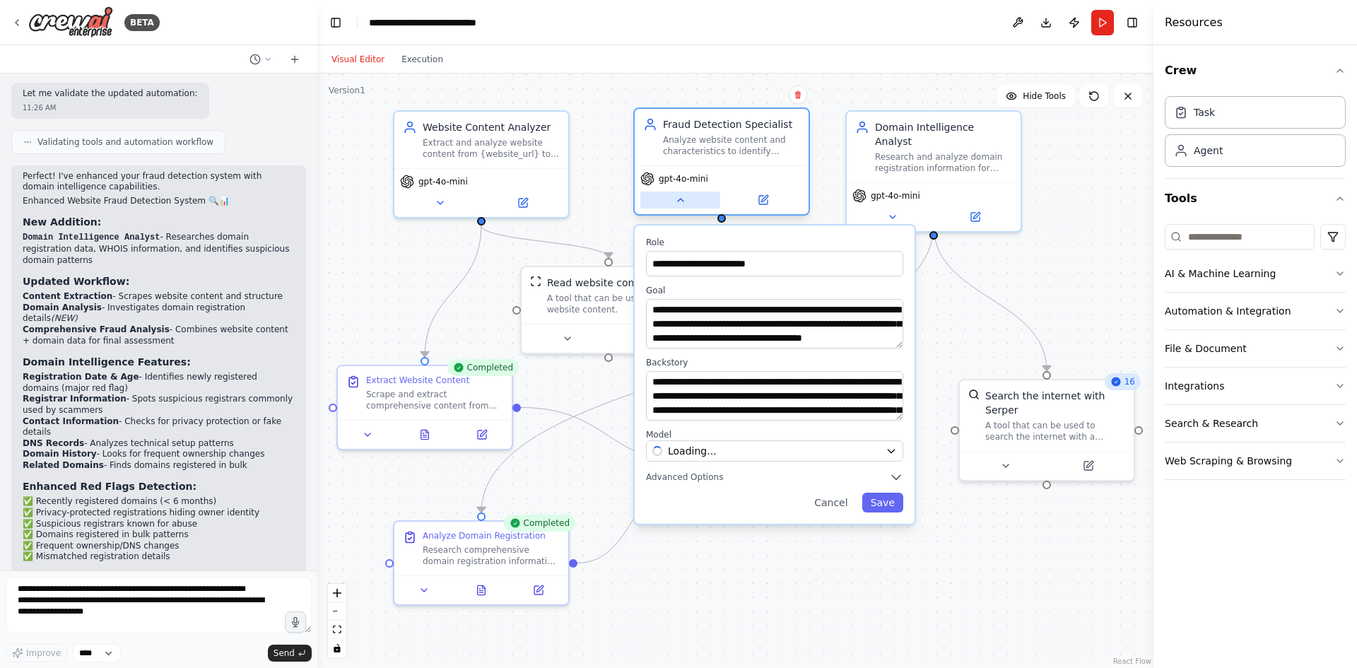
click at [680, 200] on icon at bounding box center [681, 200] width 6 height 3
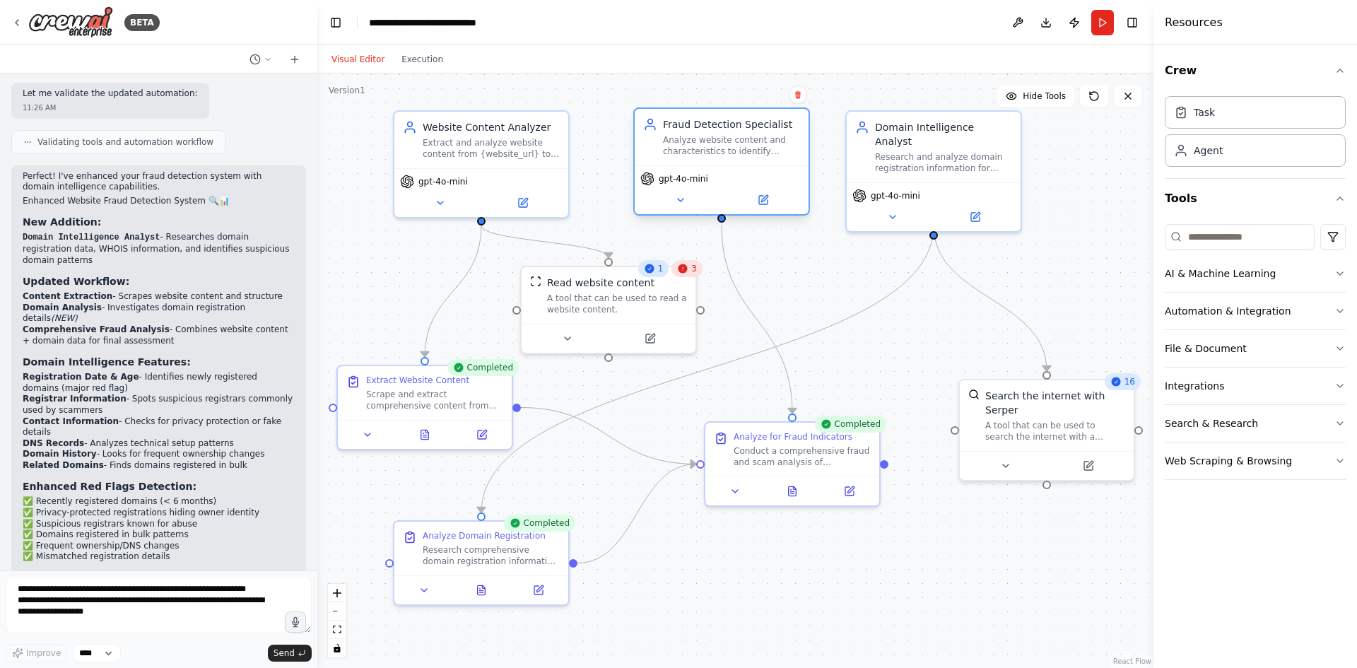
click at [736, 141] on div "Analyze website content and characteristics to identify potential scam and frau…" at bounding box center [731, 145] width 137 height 23
click at [425, 59] on button "Execution" at bounding box center [422, 59] width 59 height 17
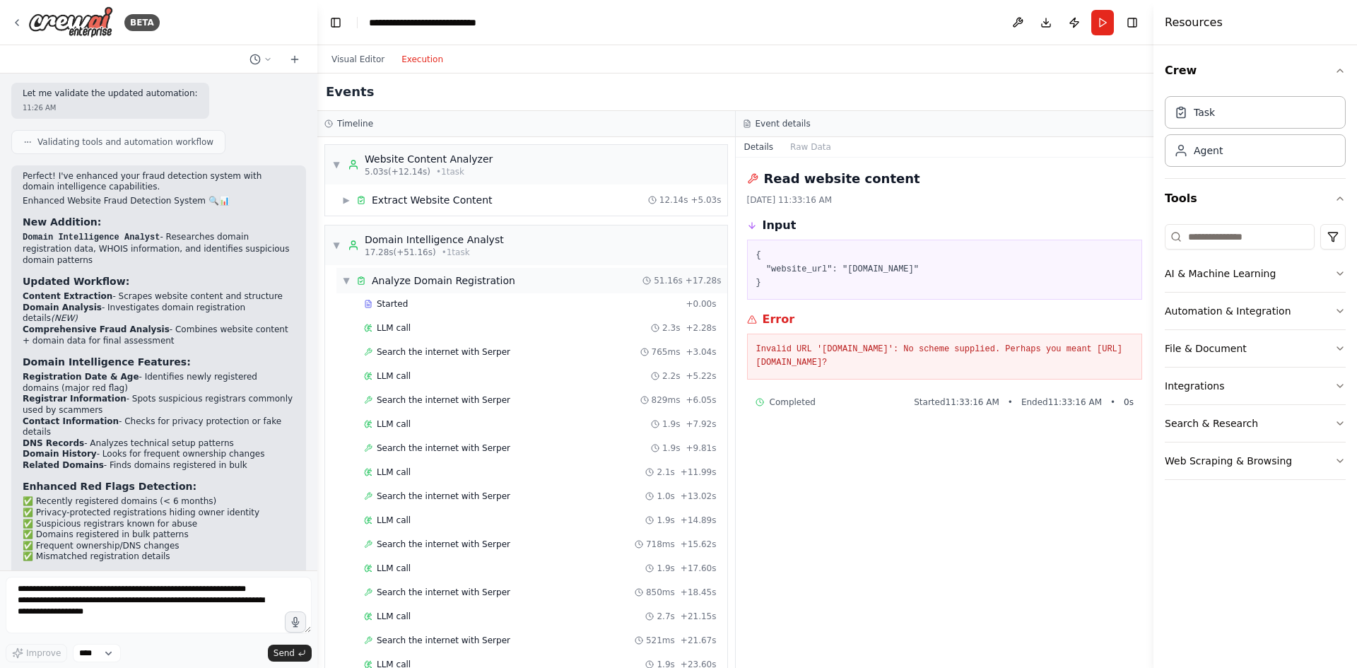
click at [346, 279] on span "▼" at bounding box center [346, 280] width 8 height 11
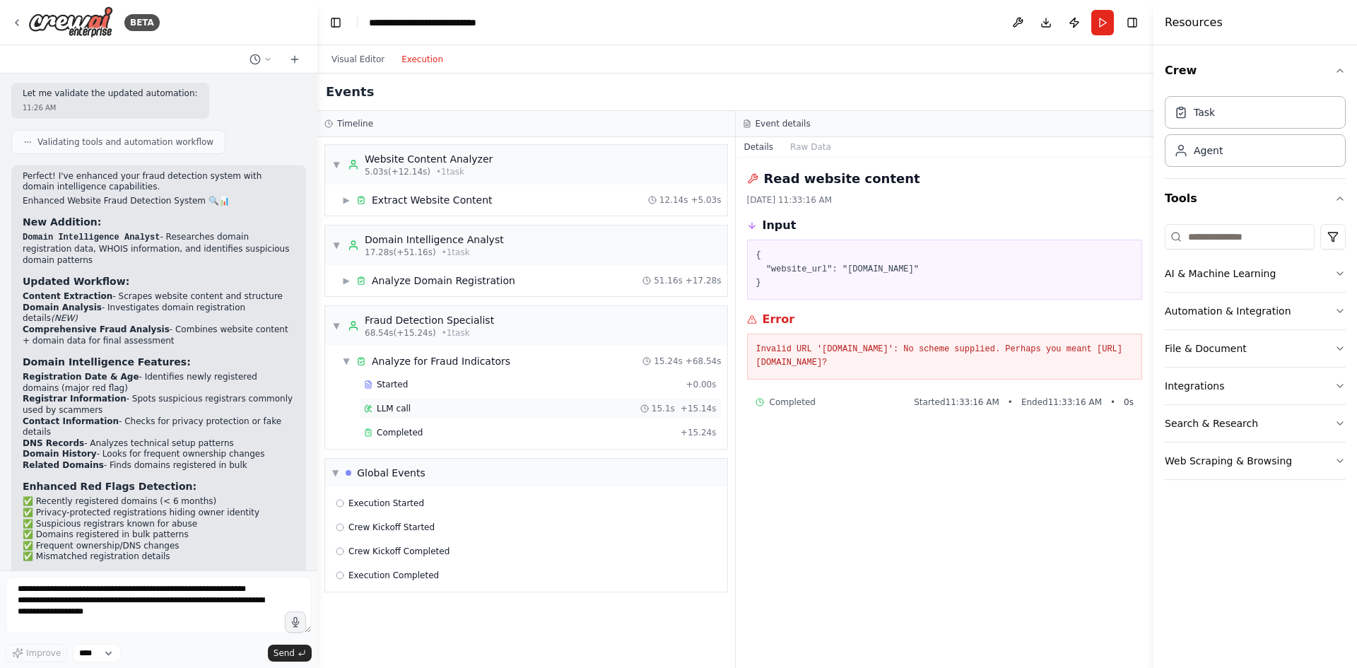
click at [409, 404] on div "LLM call 15.1s + 15.14s" at bounding box center [540, 408] width 353 height 11
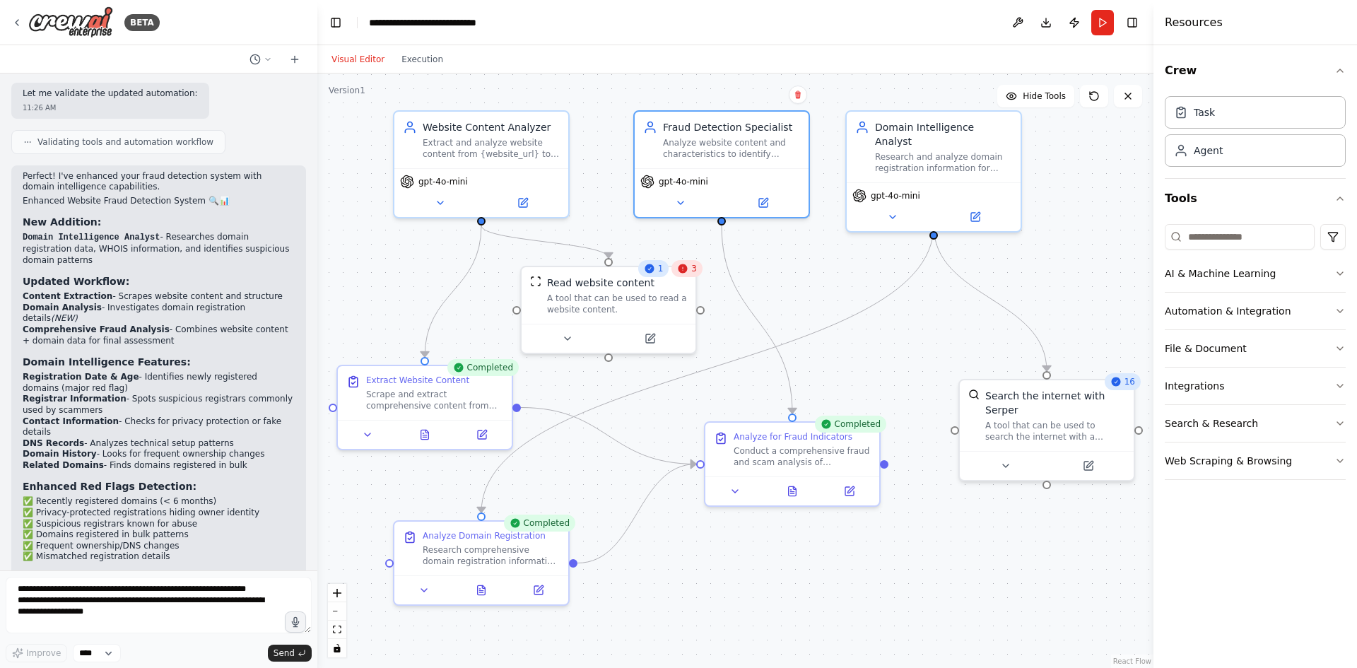
click at [366, 58] on button "Visual Editor" at bounding box center [358, 59] width 70 height 17
click at [484, 139] on div "Extract and analyze website content from {website_url} to gather comprehensive …" at bounding box center [491, 145] width 137 height 23
click at [526, 199] on icon at bounding box center [524, 198] width 6 height 6
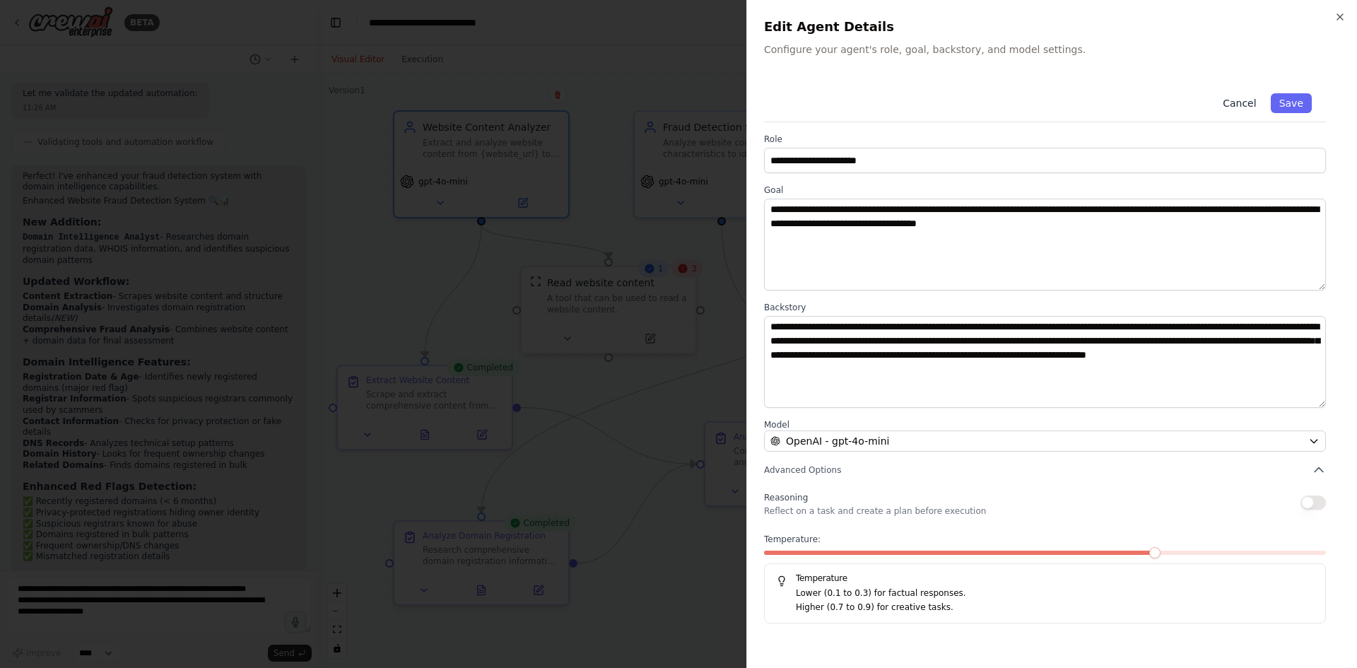
click at [1240, 103] on button "Cancel" at bounding box center [1240, 103] width 50 height 20
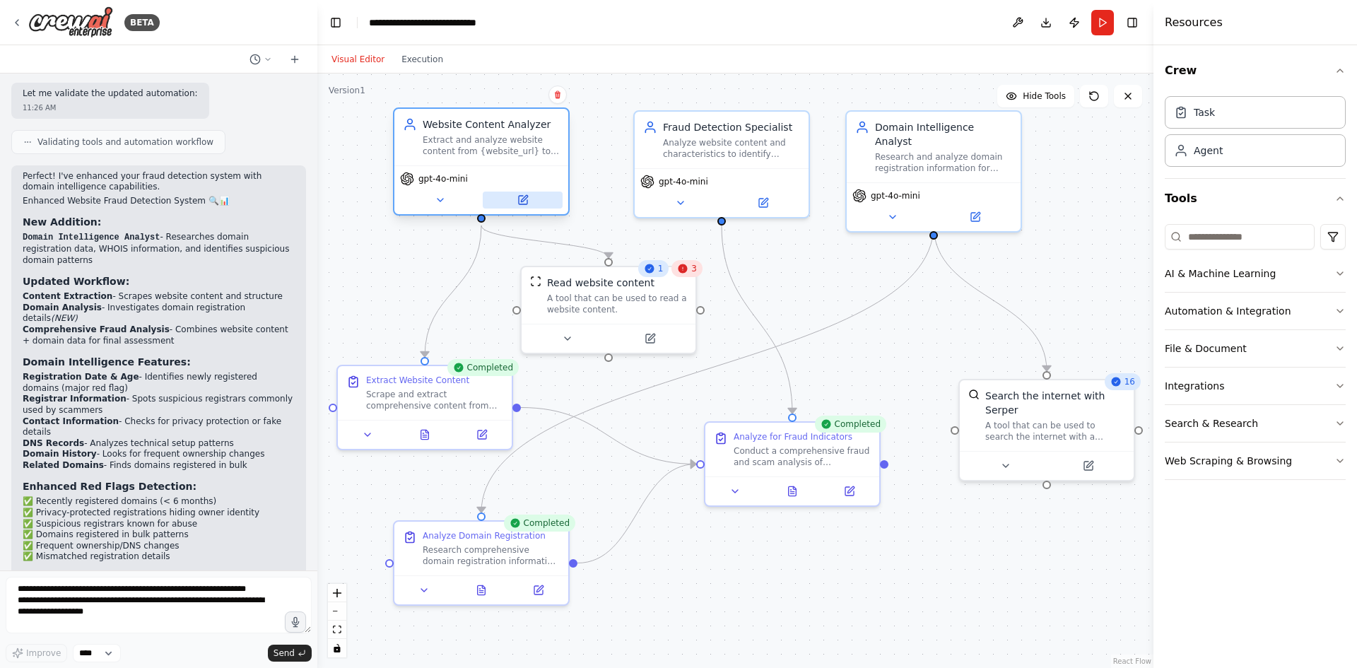
click at [531, 209] on div "gpt-4o-mini" at bounding box center [481, 189] width 174 height 49
click at [428, 197] on button at bounding box center [440, 200] width 80 height 17
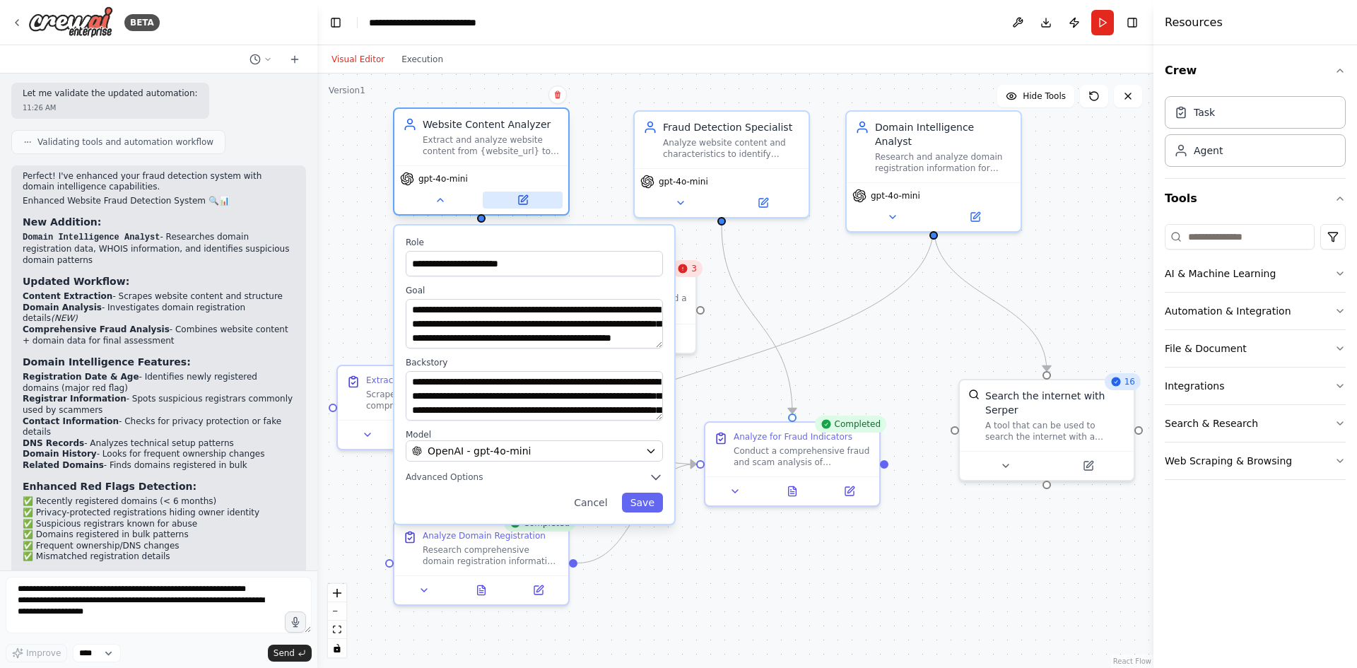
click at [532, 200] on button at bounding box center [523, 200] width 80 height 17
click at [523, 199] on icon at bounding box center [524, 198] width 6 height 6
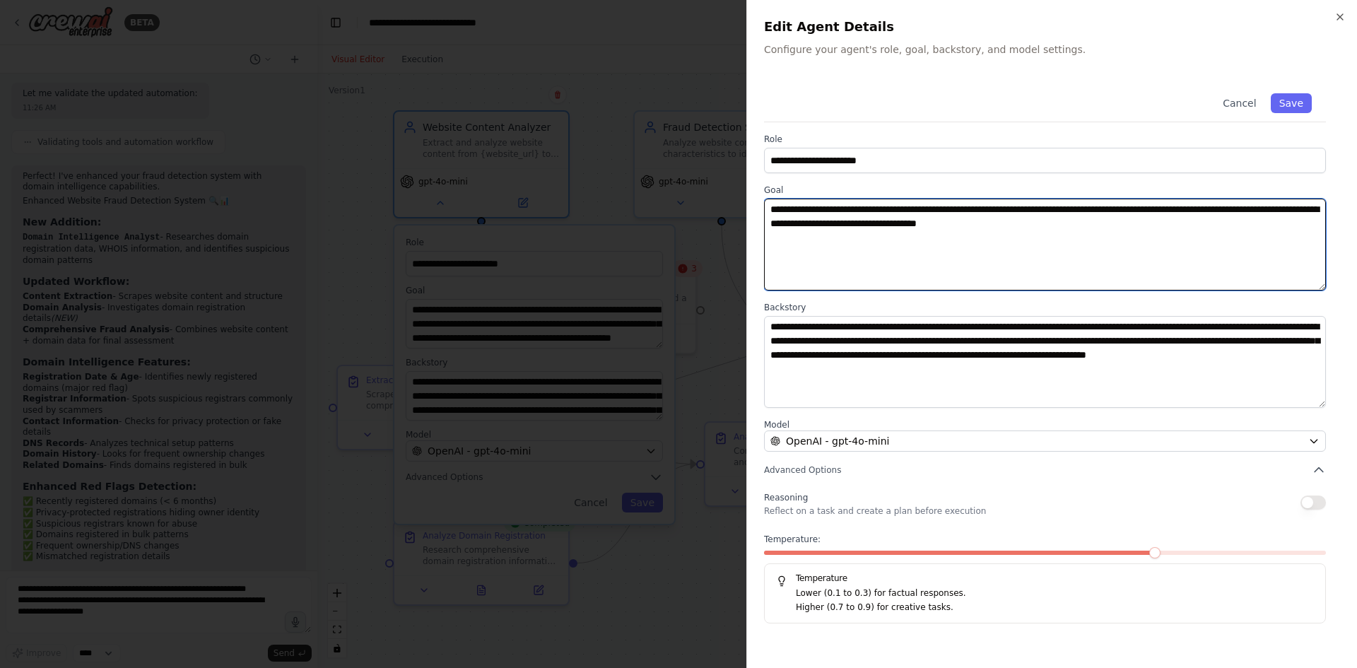
click at [1091, 226] on textarea "**********" at bounding box center [1045, 245] width 562 height 92
type textarea "**********"
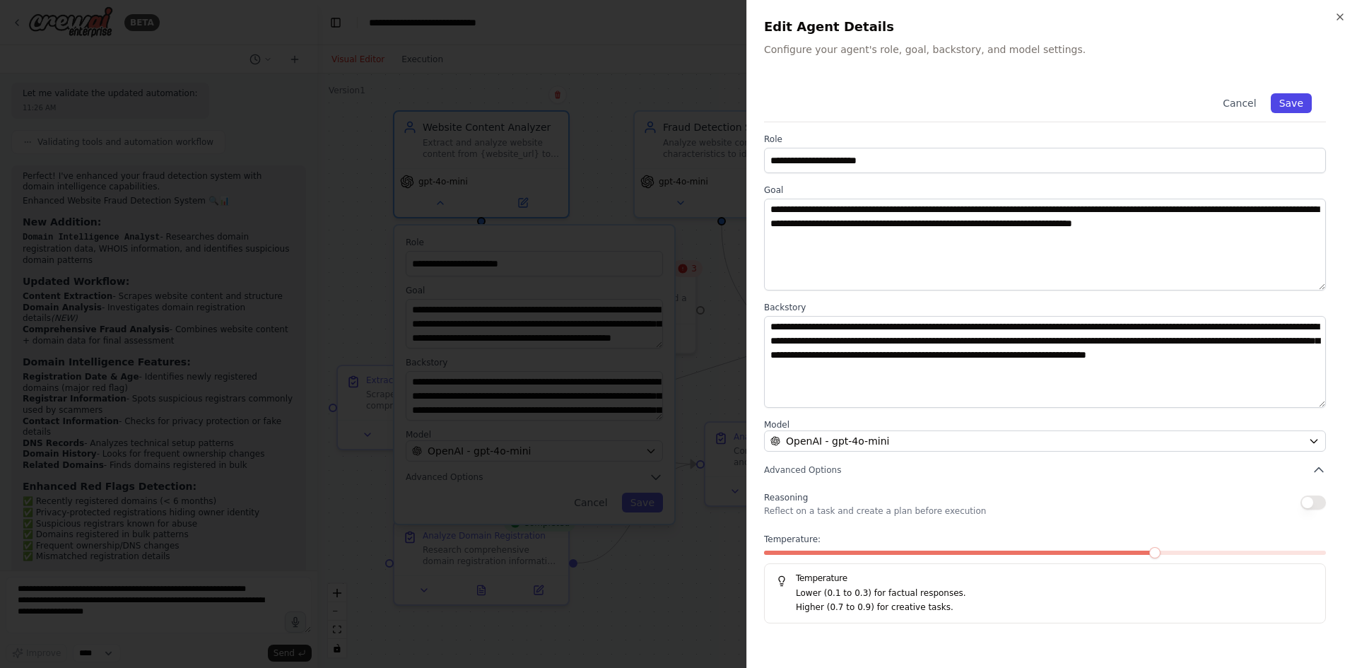
click at [1298, 100] on button "Save" at bounding box center [1291, 103] width 41 height 20
type textarea "**********"
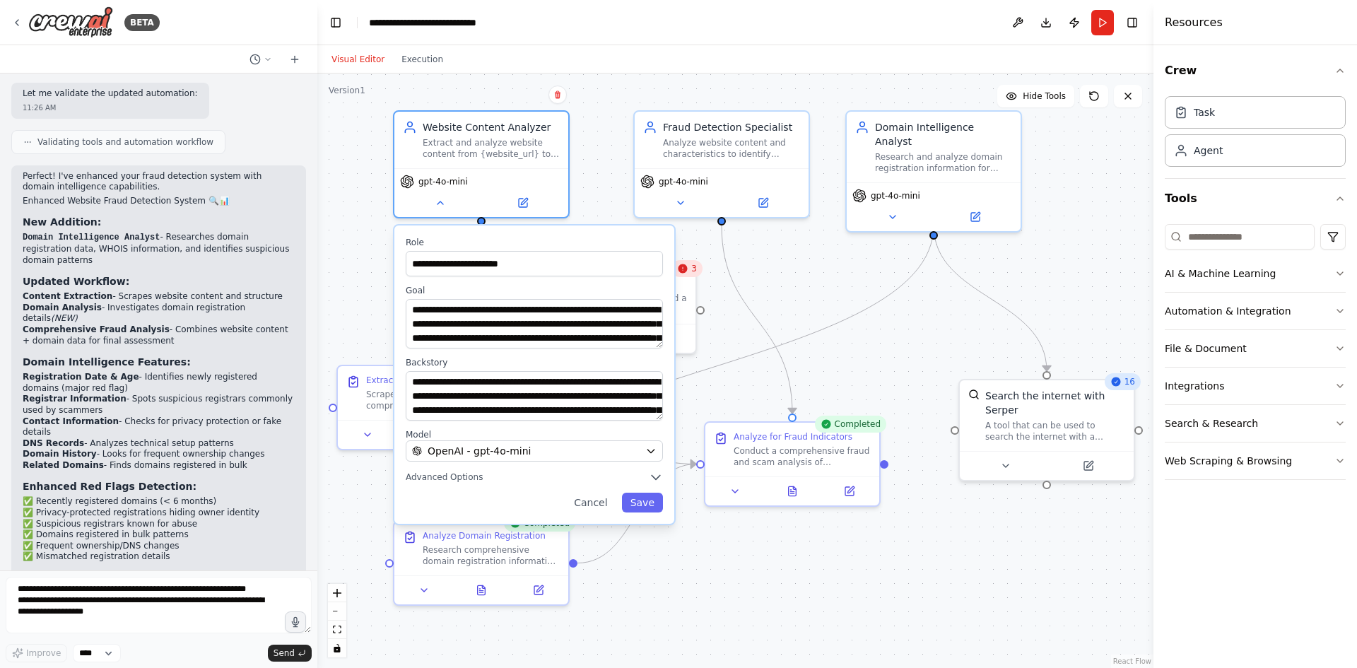
click at [734, 542] on div "**********" at bounding box center [735, 371] width 836 height 595
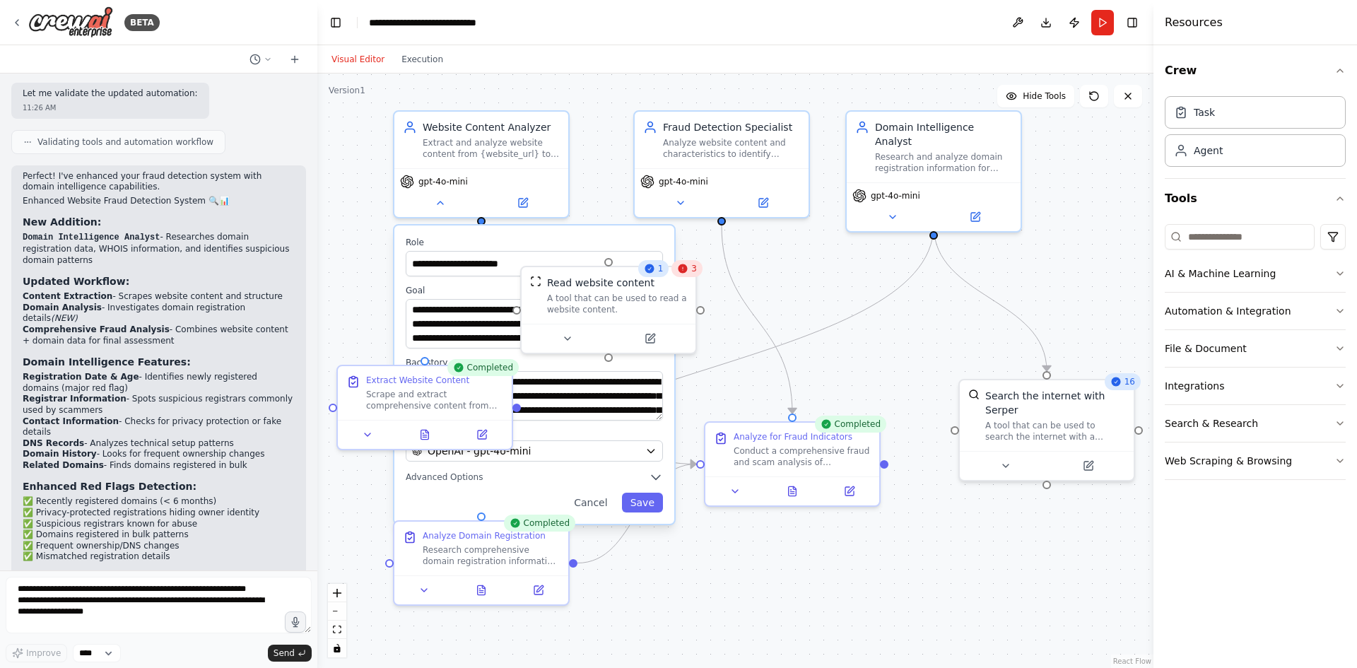
click at [818, 296] on div "**********" at bounding box center [735, 371] width 836 height 595
click at [1103, 25] on button "Run" at bounding box center [1103, 22] width 23 height 25
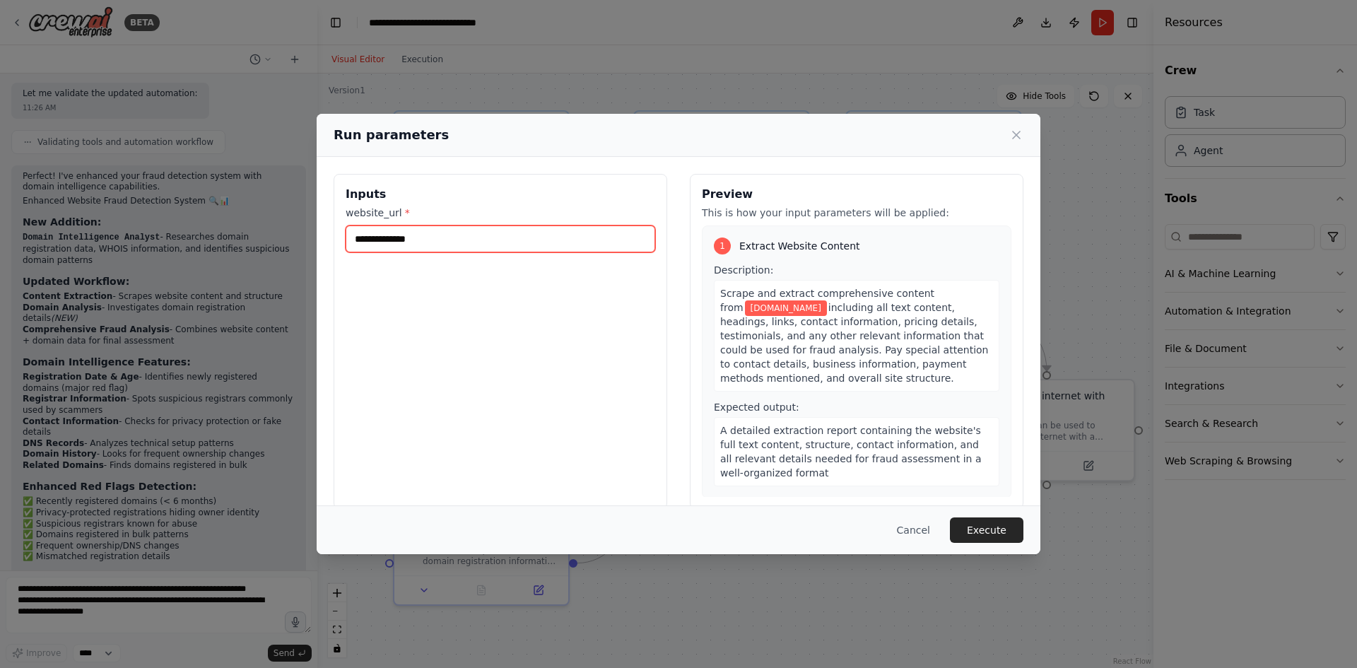
drag, startPoint x: 426, startPoint y: 236, endPoint x: 315, endPoint y: 228, distance: 111.3
click at [315, 228] on div "**********" at bounding box center [678, 334] width 1357 height 668
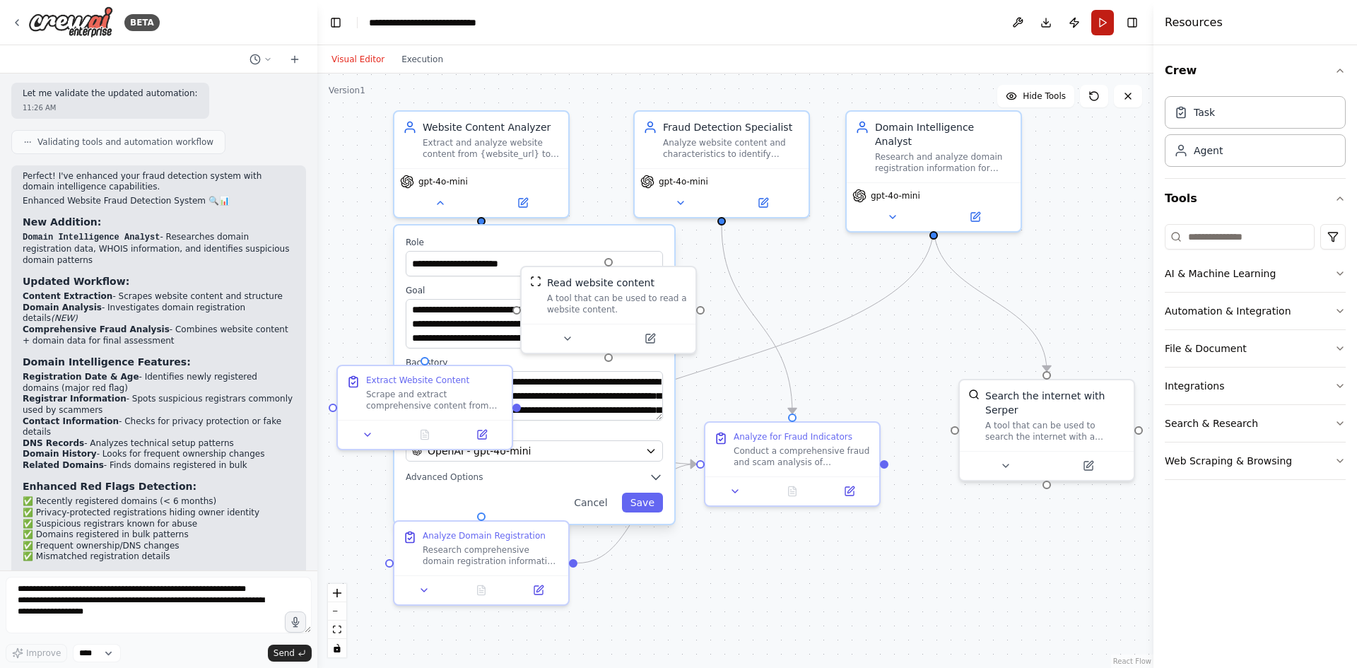
click at [1101, 23] on button "Run" at bounding box center [1103, 22] width 23 height 25
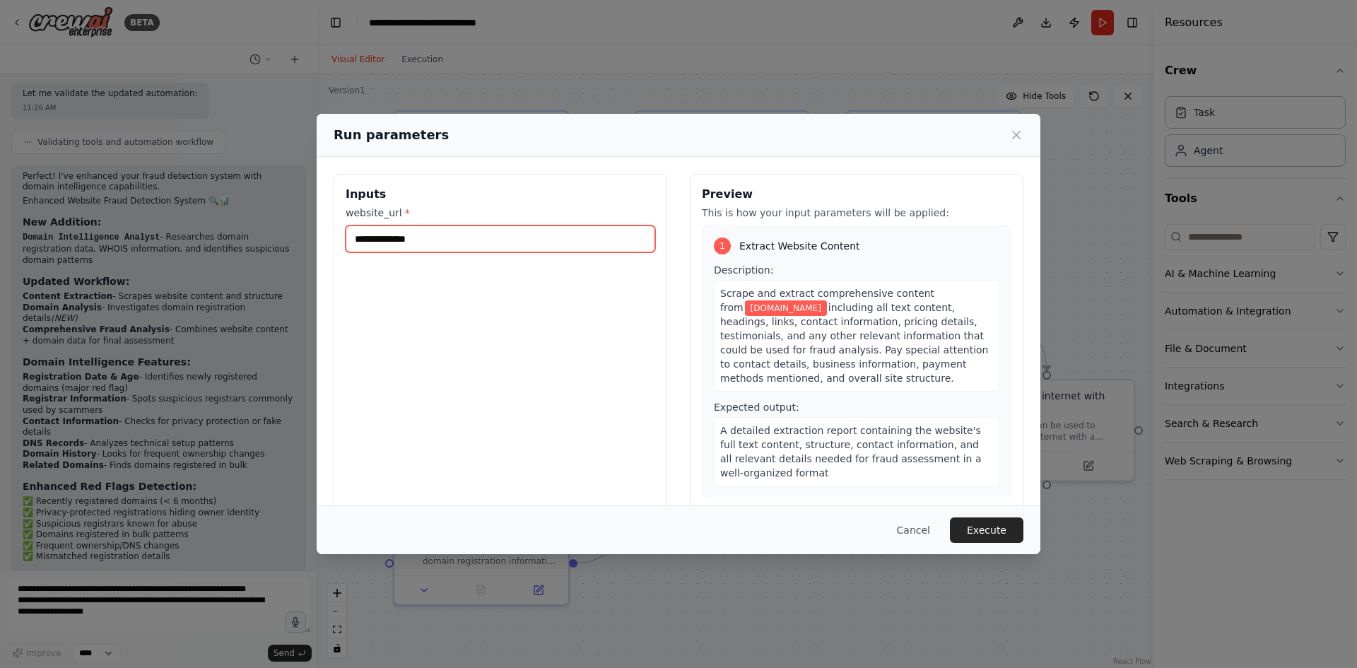
click at [394, 236] on input "**********" at bounding box center [501, 239] width 310 height 27
drag, startPoint x: 431, startPoint y: 235, endPoint x: 335, endPoint y: 230, distance: 96.3
click at [336, 234] on div "**********" at bounding box center [501, 341] width 334 height 335
type input "********"
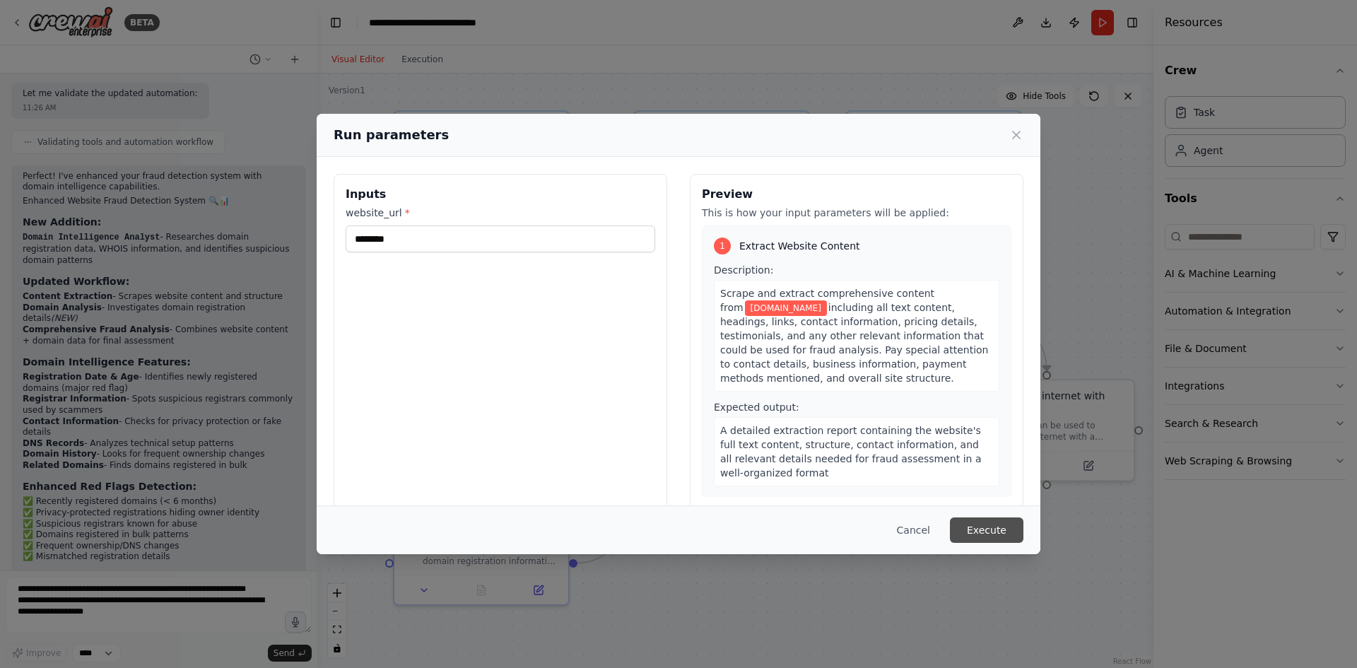
click at [995, 527] on button "Execute" at bounding box center [987, 530] width 74 height 25
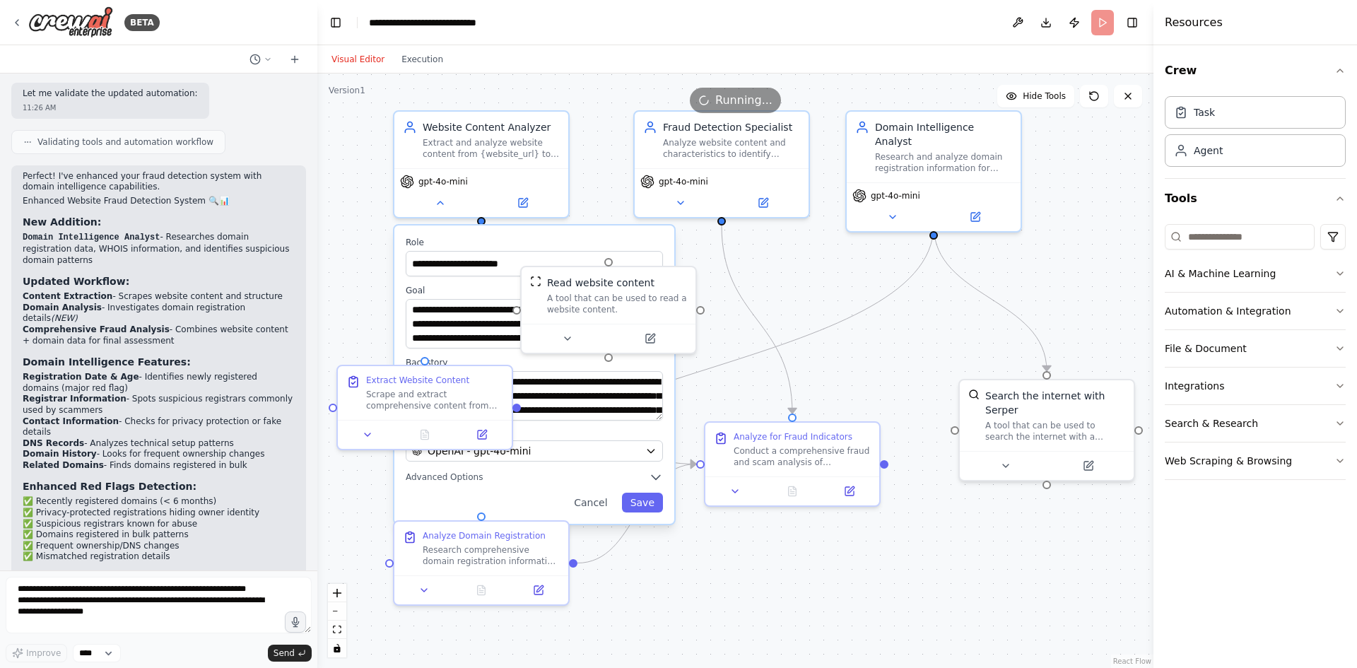
click at [817, 304] on div "**********" at bounding box center [735, 371] width 836 height 595
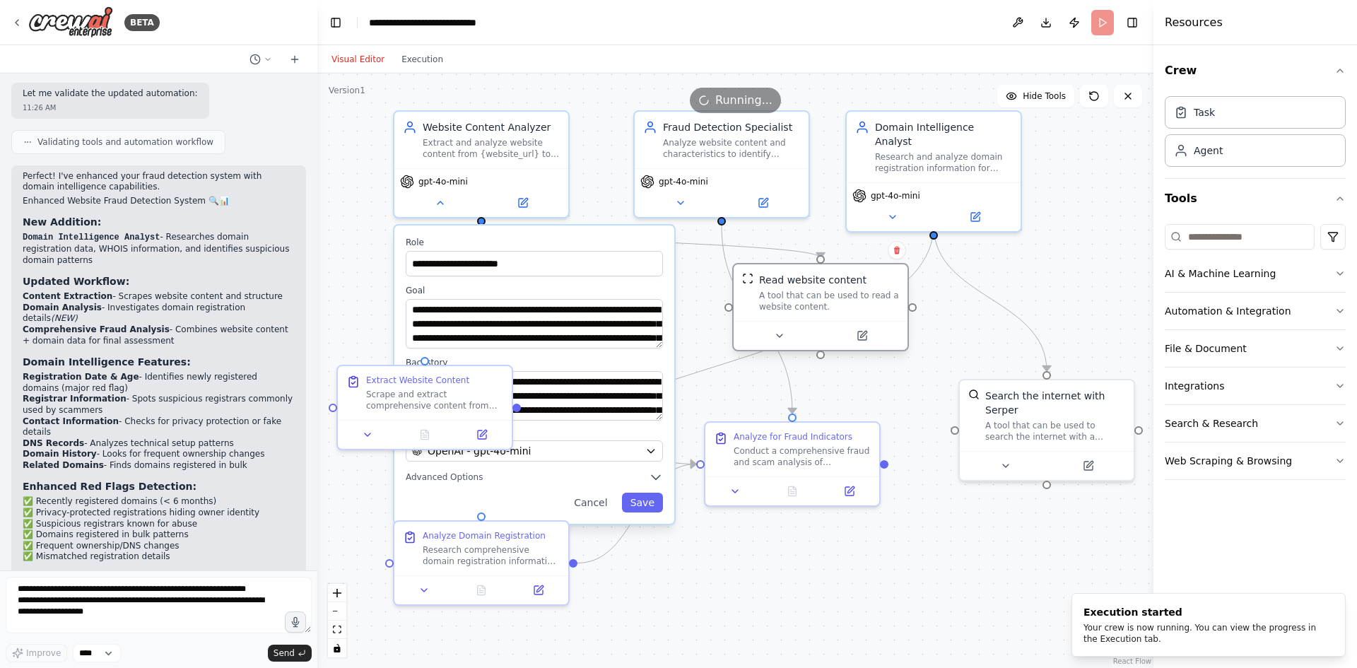
drag, startPoint x: 627, startPoint y: 284, endPoint x: 830, endPoint y: 290, distance: 203.0
click at [830, 290] on div "Read website content A tool that can be used to read a website content." at bounding box center [829, 293] width 140 height 40
click at [600, 510] on button "Cancel" at bounding box center [591, 503] width 50 height 20
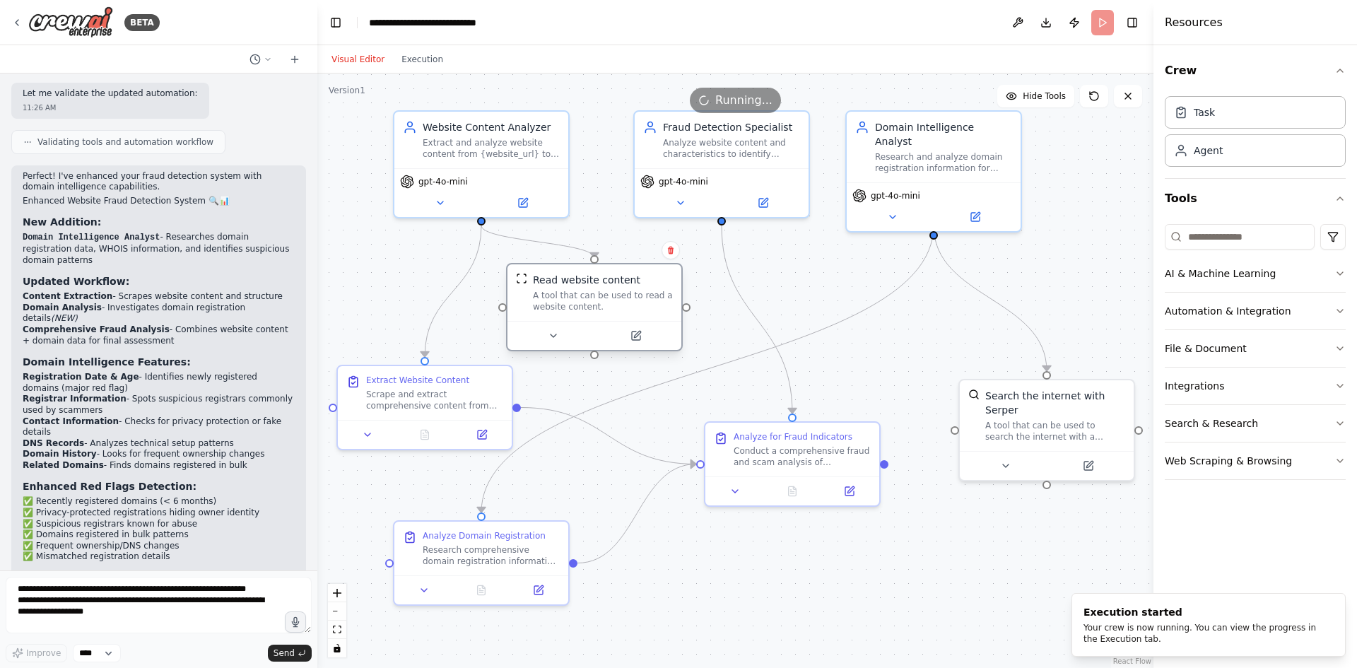
drag, startPoint x: 803, startPoint y: 292, endPoint x: 602, endPoint y: 288, distance: 200.8
click at [602, 288] on div "Read website content A tool that can be used to read a website content." at bounding box center [603, 293] width 140 height 40
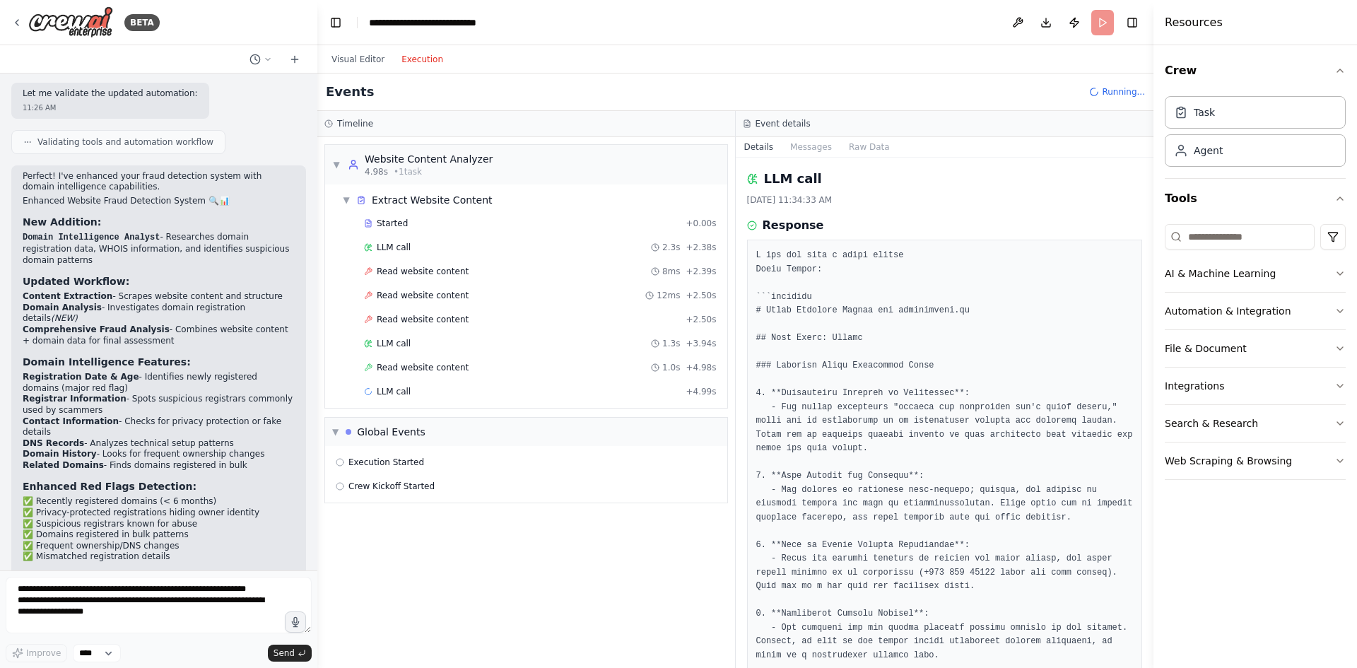
click at [432, 62] on button "Execution" at bounding box center [422, 59] width 59 height 17
click at [436, 268] on span "Read website content" at bounding box center [423, 271] width 92 height 11
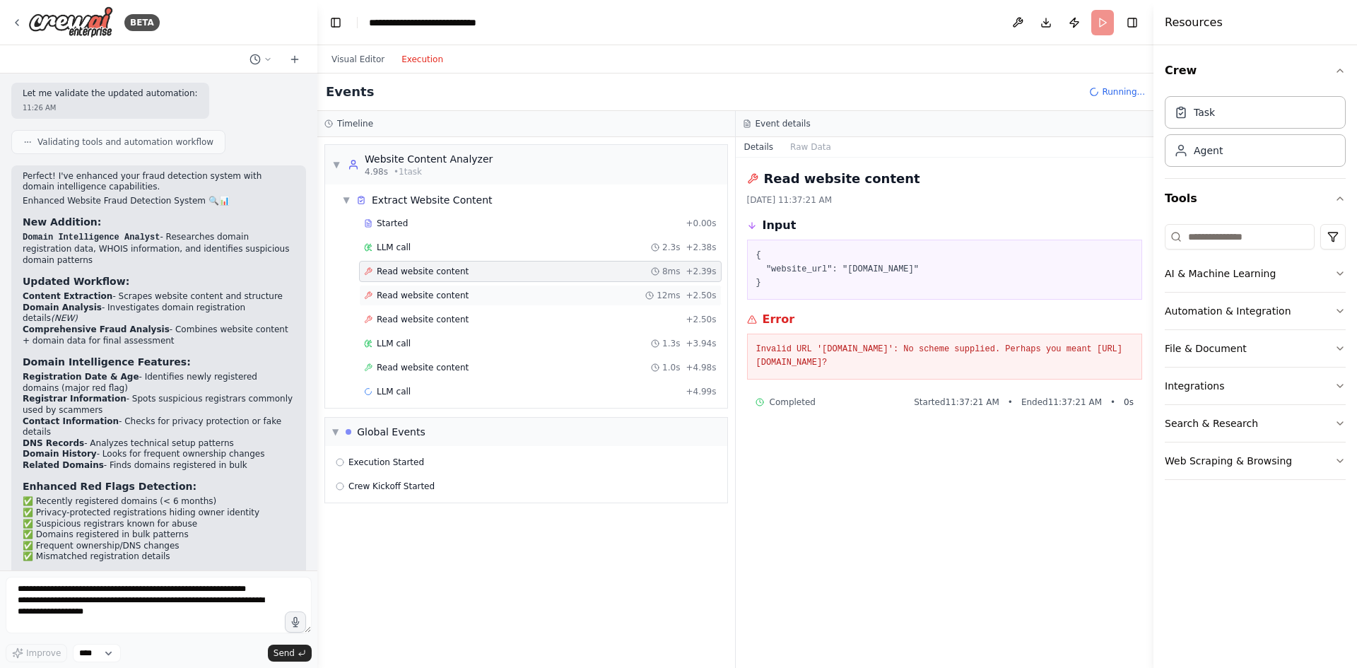
click at [428, 292] on span "Read website content" at bounding box center [423, 295] width 92 height 11
click at [429, 319] on span "Read website content" at bounding box center [423, 319] width 92 height 11
click at [417, 368] on span "Read website content" at bounding box center [423, 367] width 92 height 11
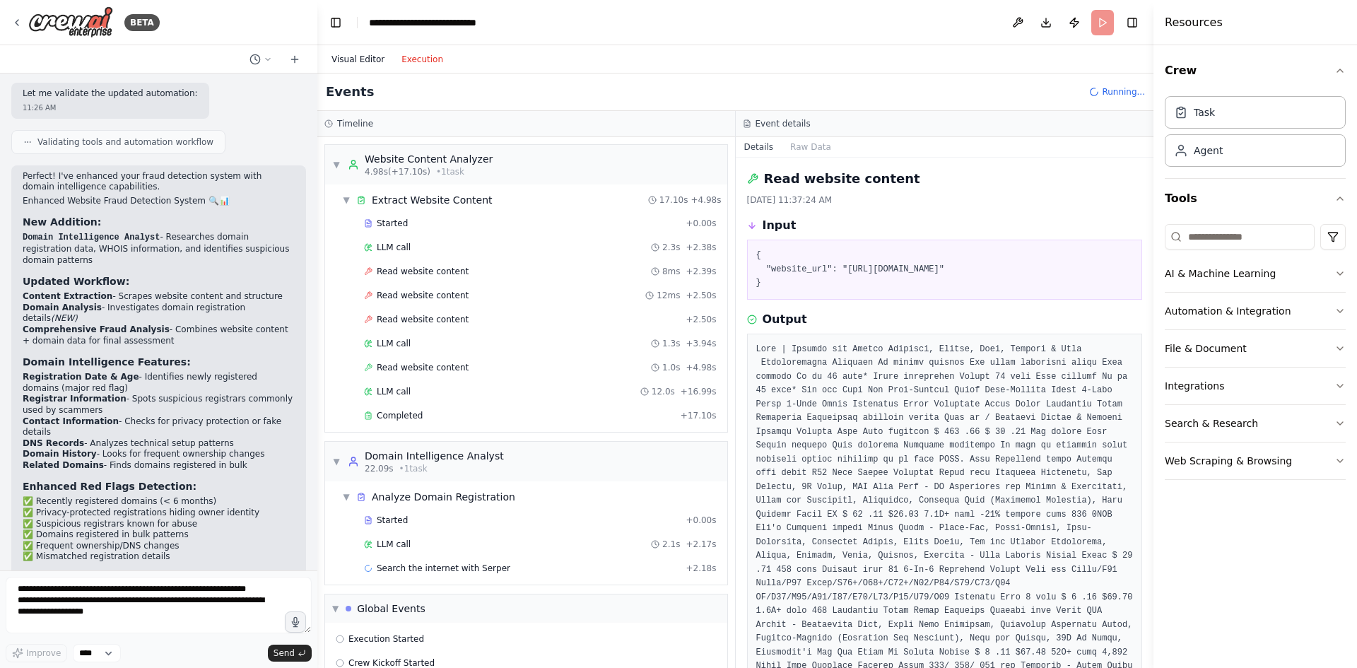
click at [346, 54] on button "Visual Editor" at bounding box center [358, 59] width 70 height 17
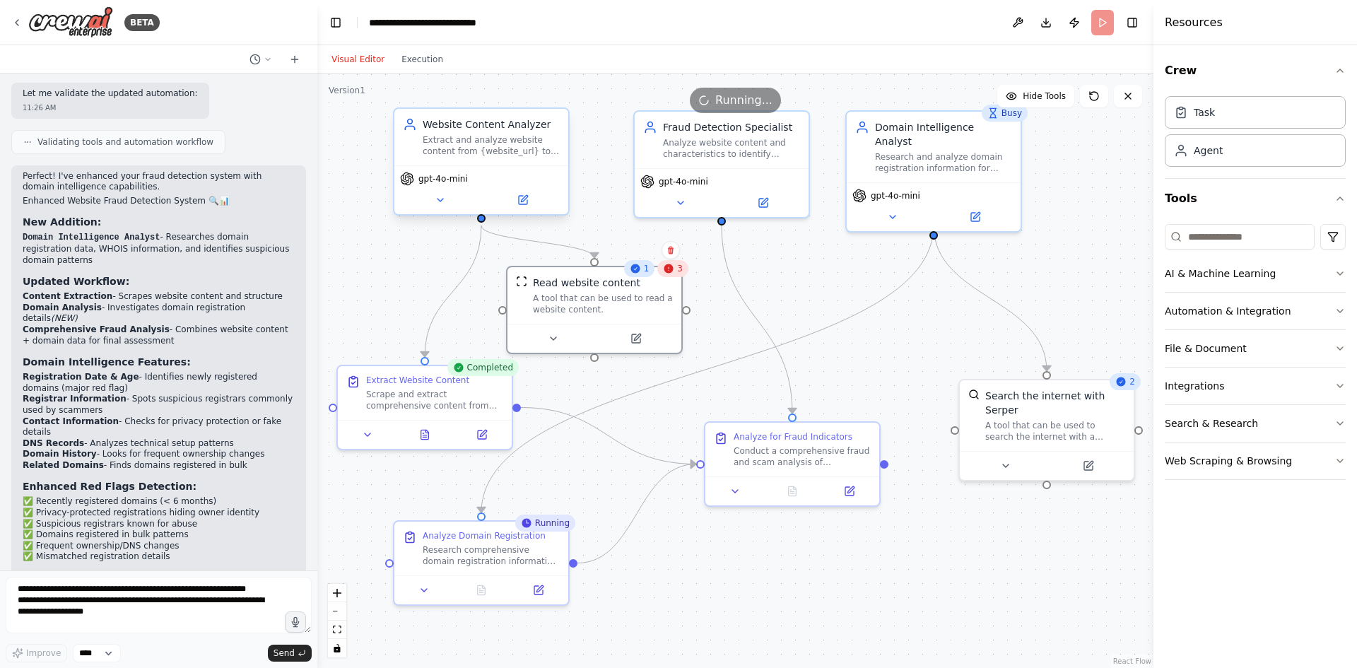
click at [496, 135] on div "Extract and analyze website content from {website_url} to gather comprehensive …" at bounding box center [491, 145] width 137 height 23
click at [404, 53] on button "Execution" at bounding box center [422, 59] width 59 height 17
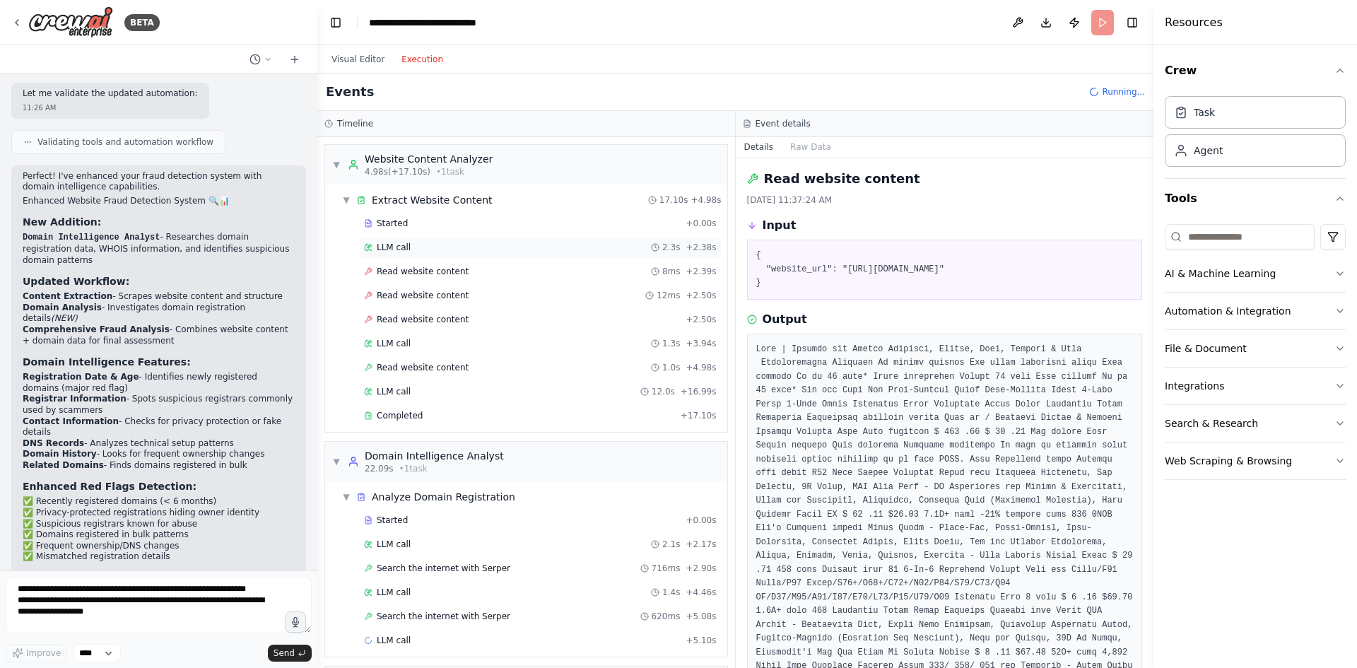
click at [390, 245] on span "LLM call" at bounding box center [394, 247] width 34 height 11
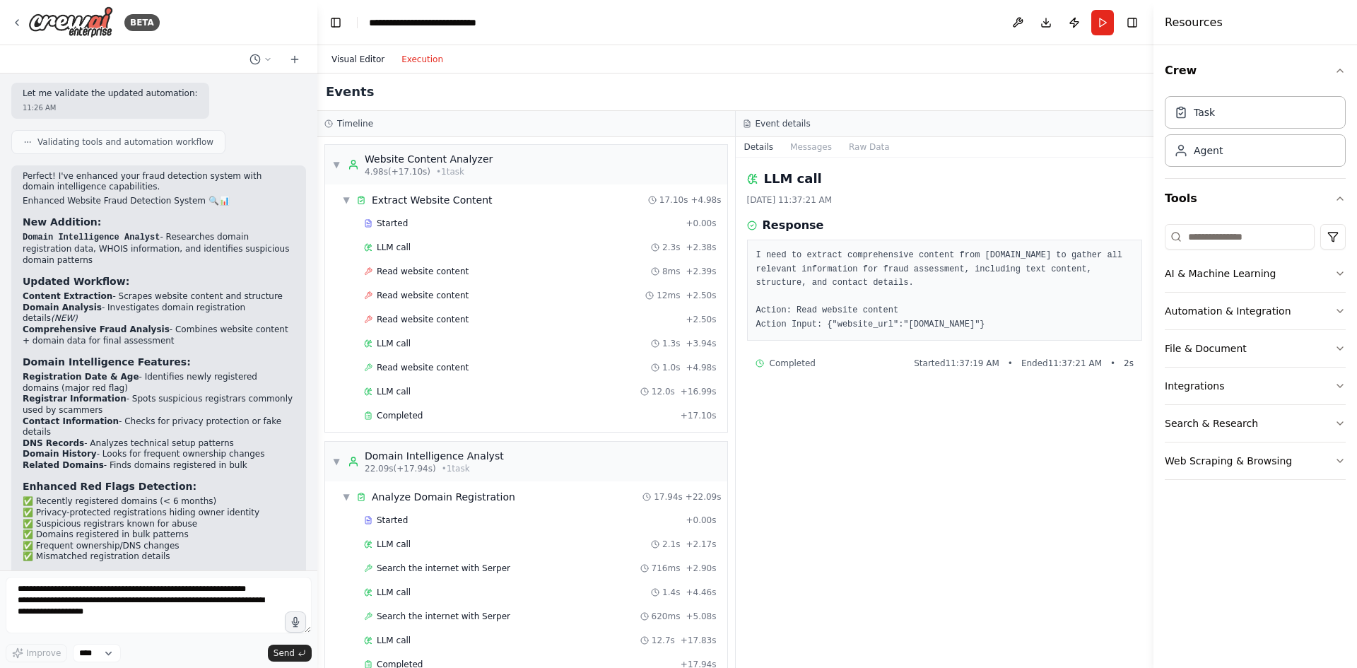
click at [356, 56] on button "Visual Editor" at bounding box center [358, 59] width 70 height 17
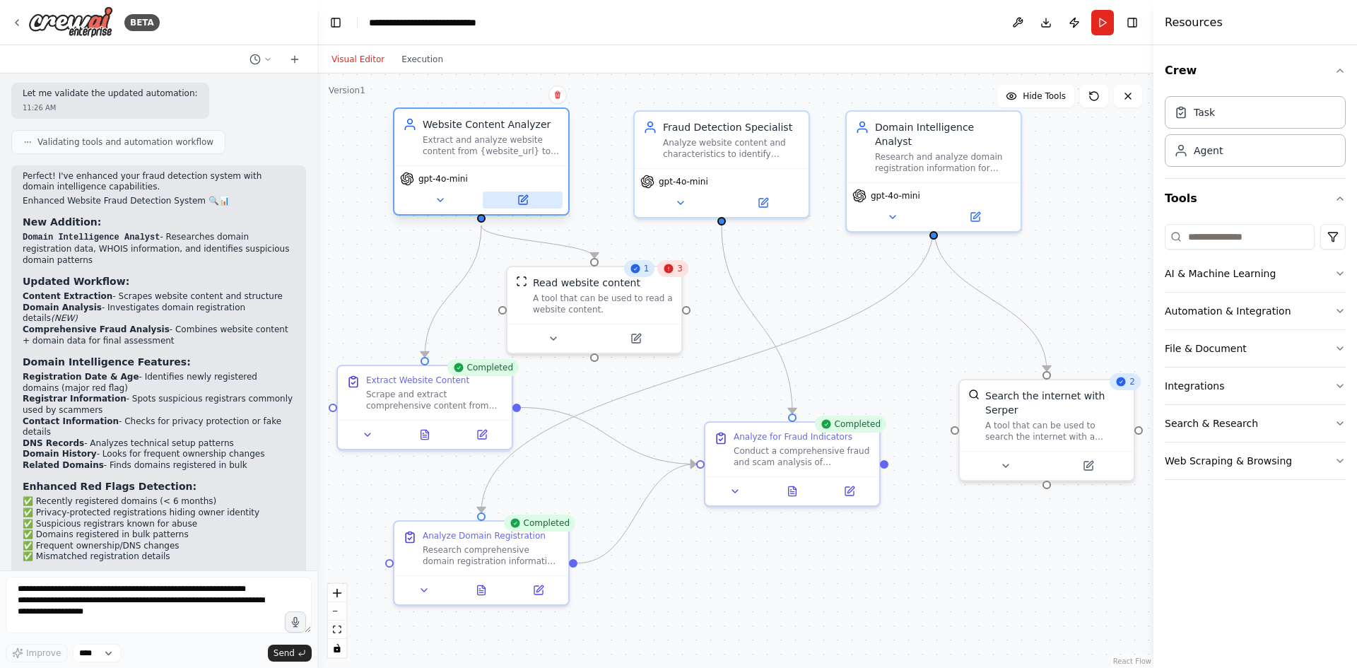
click at [520, 200] on icon at bounding box center [523, 200] width 8 height 8
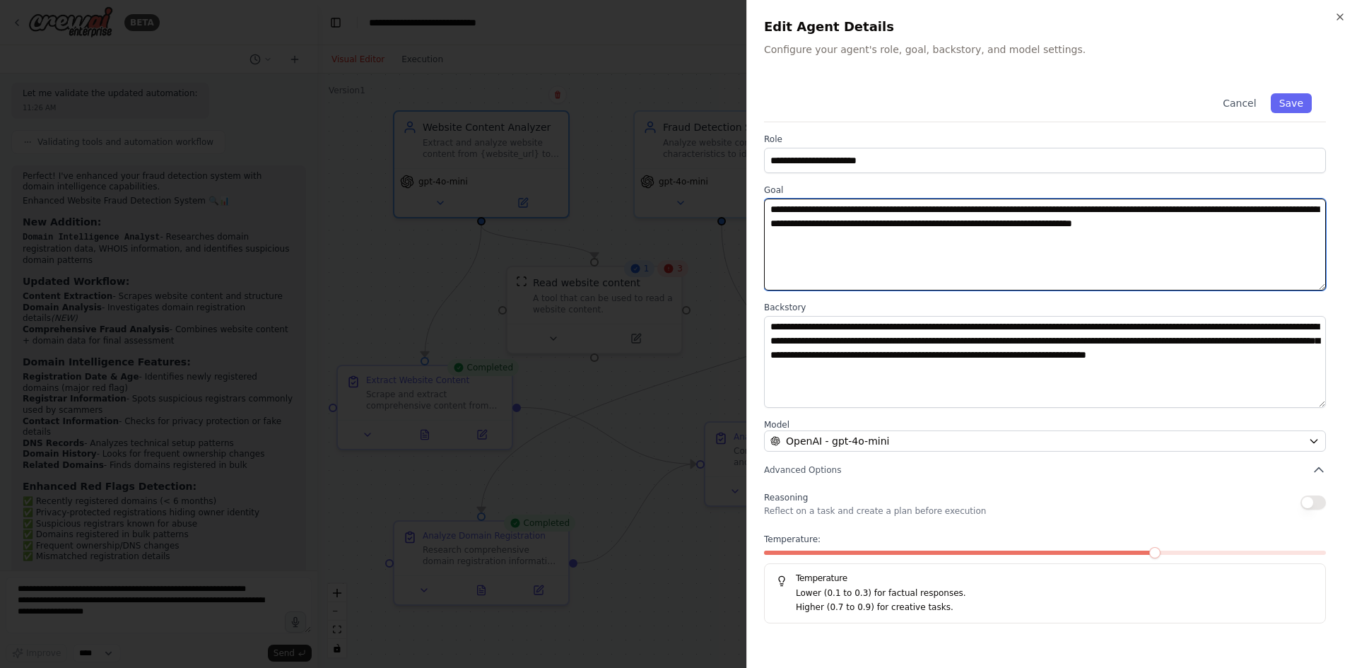
click at [1086, 223] on textarea "**********" at bounding box center [1045, 245] width 562 height 92
drag, startPoint x: 964, startPoint y: 234, endPoint x: 737, endPoint y: 238, distance: 227.7
click at [737, 238] on body "BETA I want check web pages for scam and fraud 11:15 AM ▶ Thought process I'll …" at bounding box center [678, 334] width 1357 height 668
drag, startPoint x: 1010, startPoint y: 206, endPoint x: 952, endPoint y: 208, distance: 58.0
click at [952, 208] on textarea "**********" at bounding box center [1045, 245] width 562 height 92
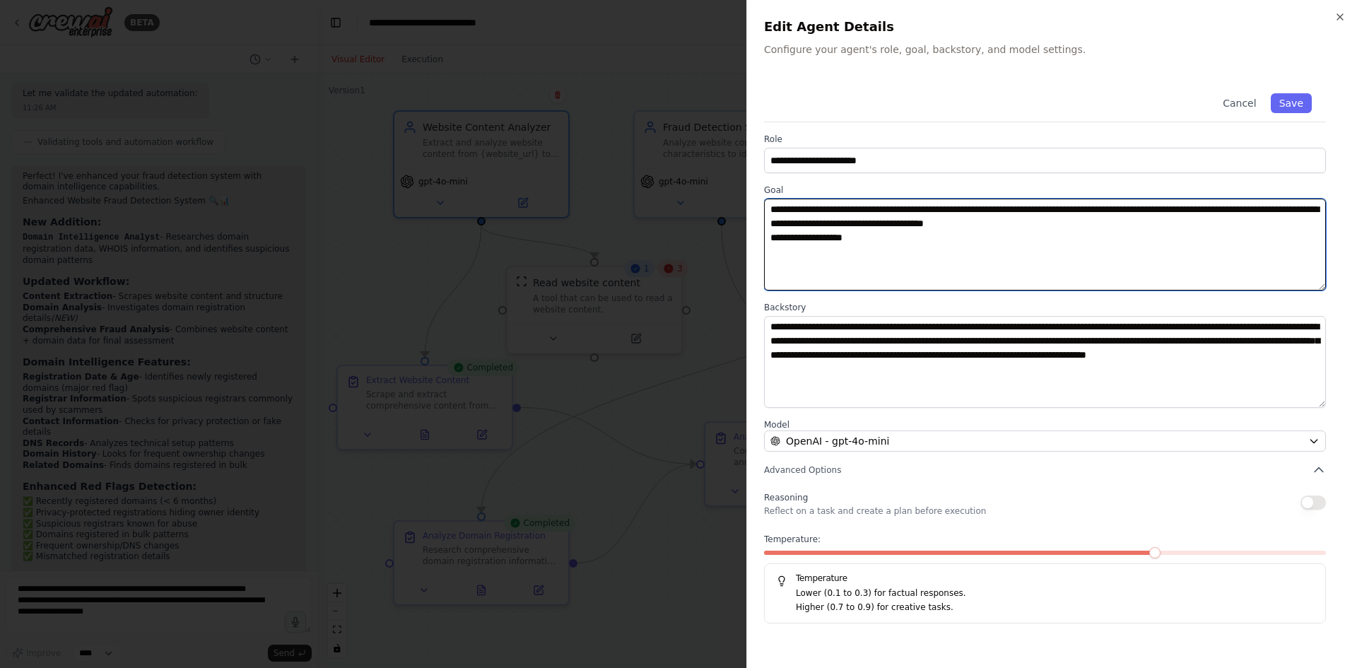
click at [875, 242] on textarea "**********" at bounding box center [1045, 245] width 562 height 92
paste textarea "**********"
type textarea "**********"
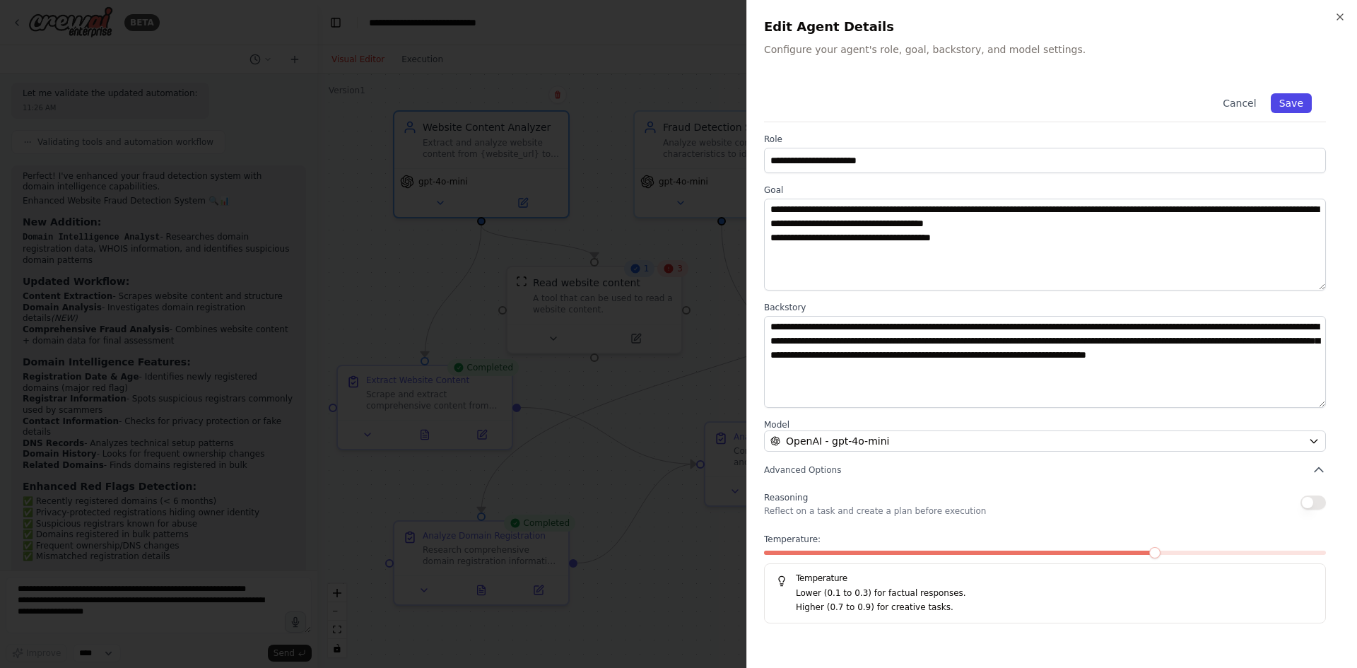
click at [1298, 107] on button "Save" at bounding box center [1291, 103] width 41 height 20
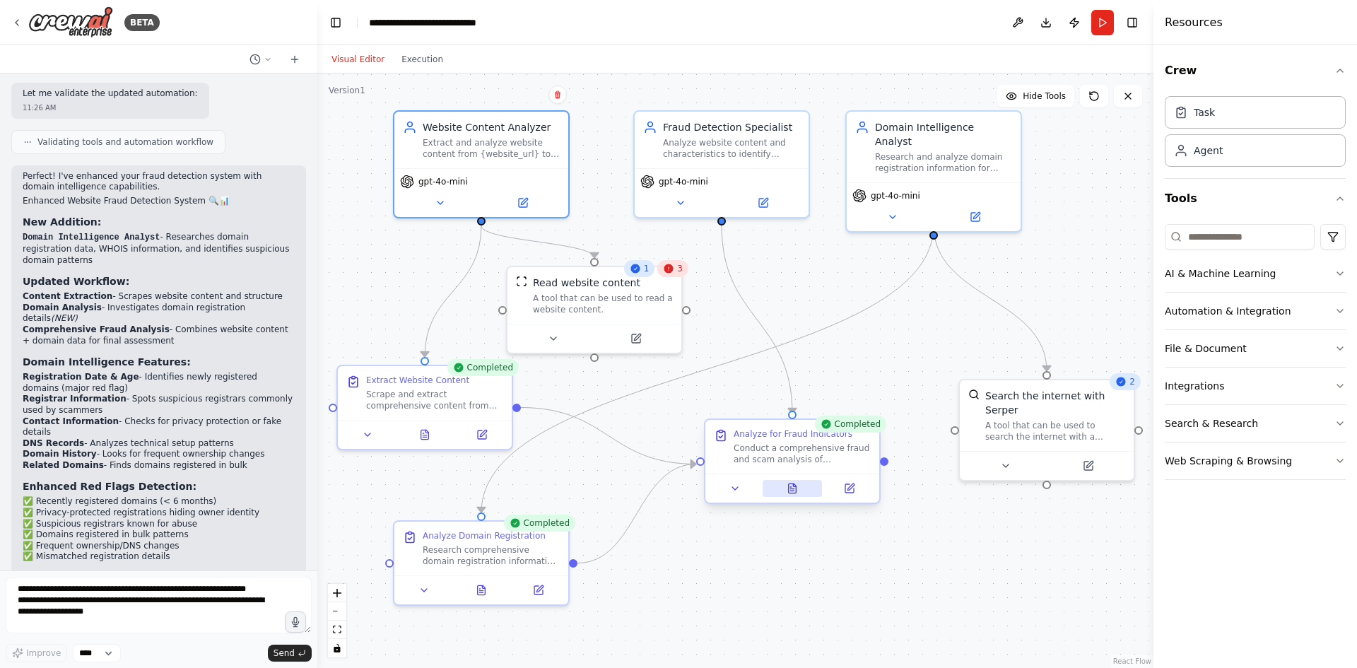
click at [781, 489] on button at bounding box center [793, 488] width 60 height 17
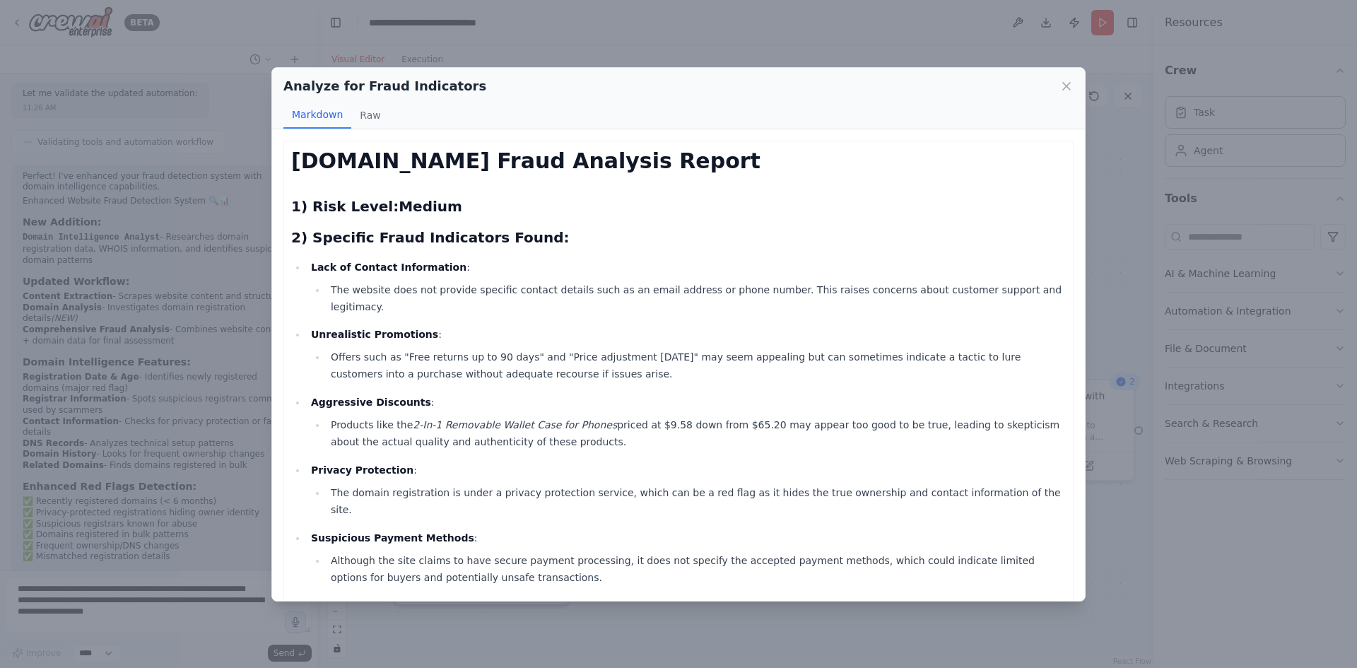
click at [1120, 187] on div "Analyze for Fraud Indicators Markdown Raw Temu.com Fraud Analysis Report 1) Ris…" at bounding box center [678, 334] width 1357 height 668
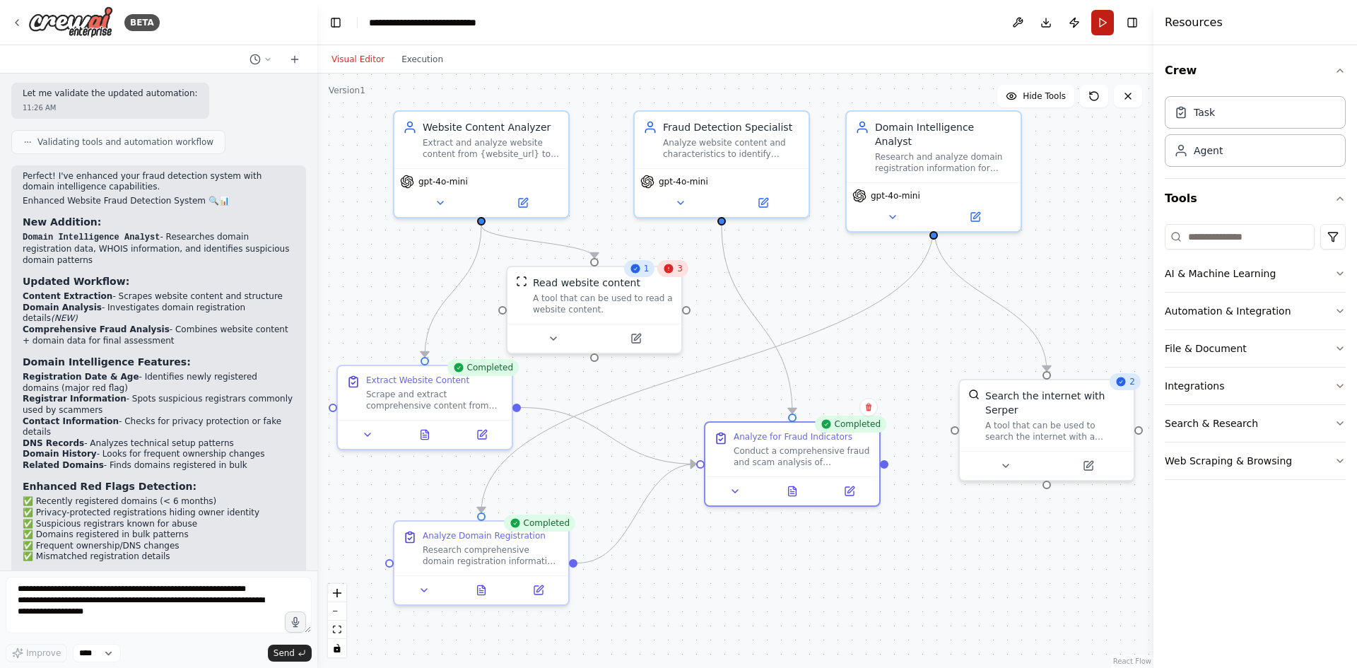
click at [1103, 23] on button "Run" at bounding box center [1103, 22] width 23 height 25
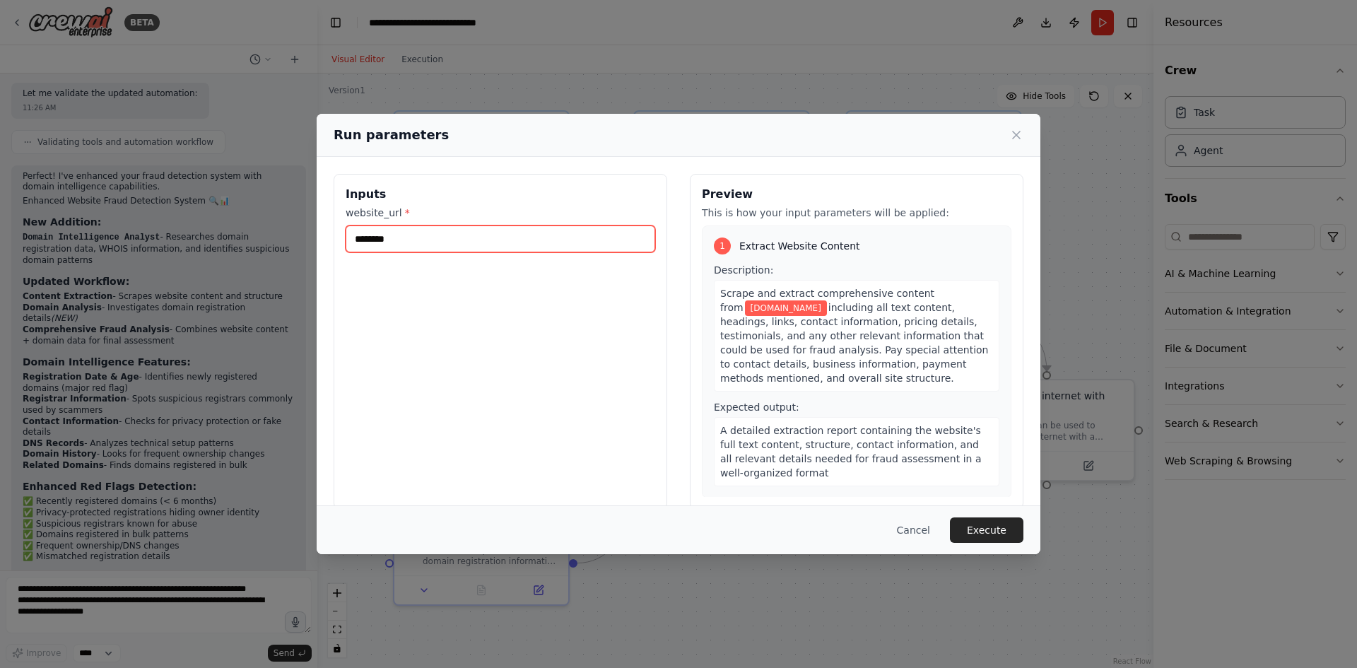
drag, startPoint x: 408, startPoint y: 240, endPoint x: 312, endPoint y: 239, distance: 96.2
click at [312, 239] on div "Run parameters Inputs website_url * ******** Preview This is how your input par…" at bounding box center [678, 334] width 1357 height 668
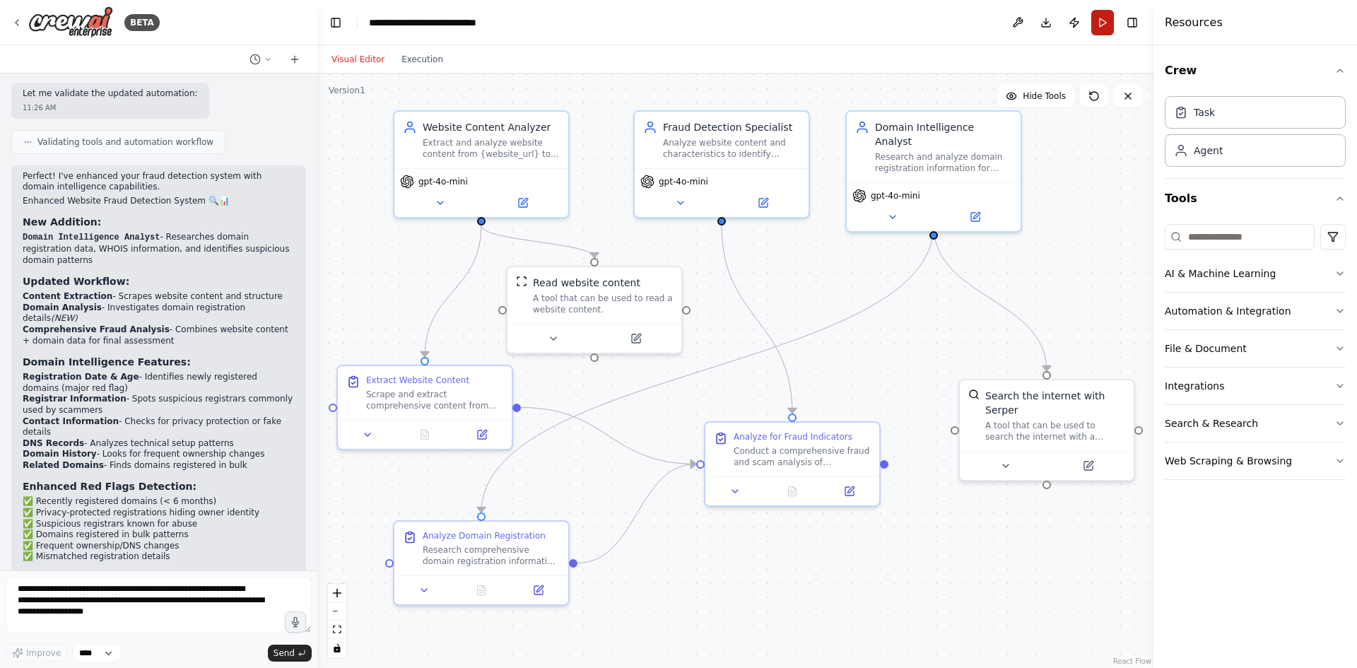
click at [1106, 19] on button "Run" at bounding box center [1103, 22] width 23 height 25
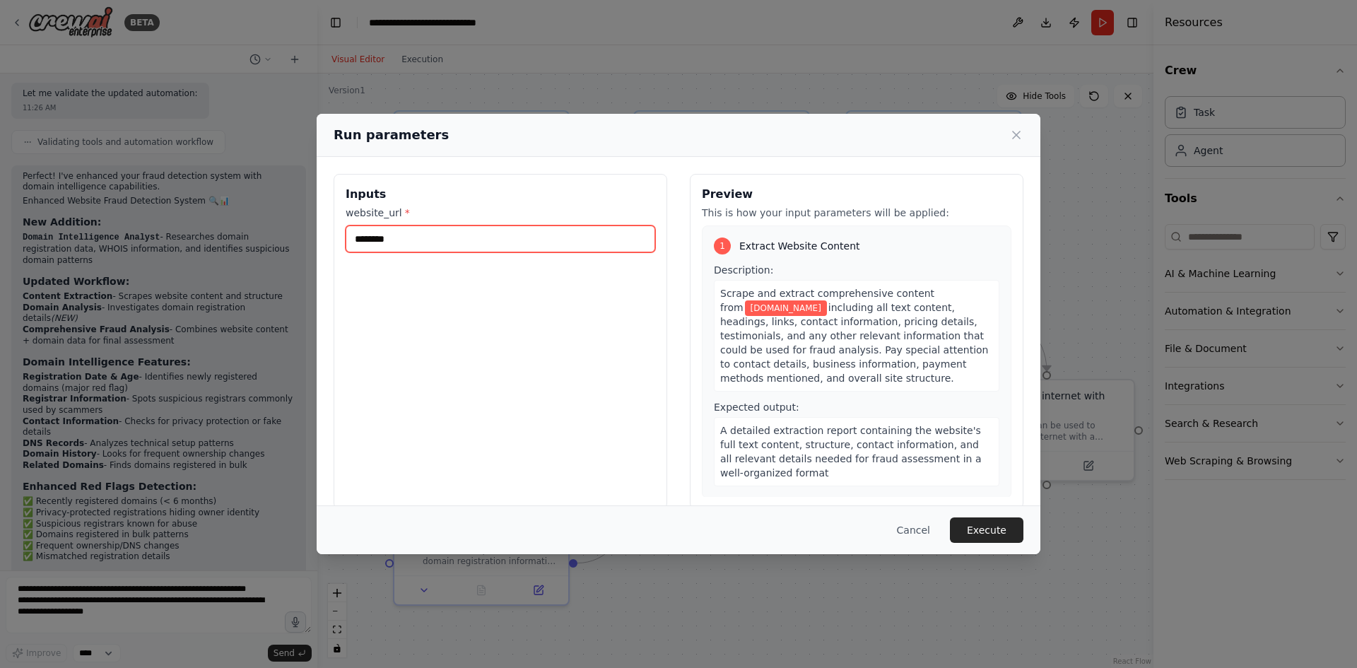
drag, startPoint x: 426, startPoint y: 238, endPoint x: 337, endPoint y: 239, distance: 88.4
click at [337, 239] on div "Inputs website_url * ********" at bounding box center [501, 341] width 334 height 335
type input "*******"
click at [990, 532] on button "Execute" at bounding box center [987, 530] width 74 height 25
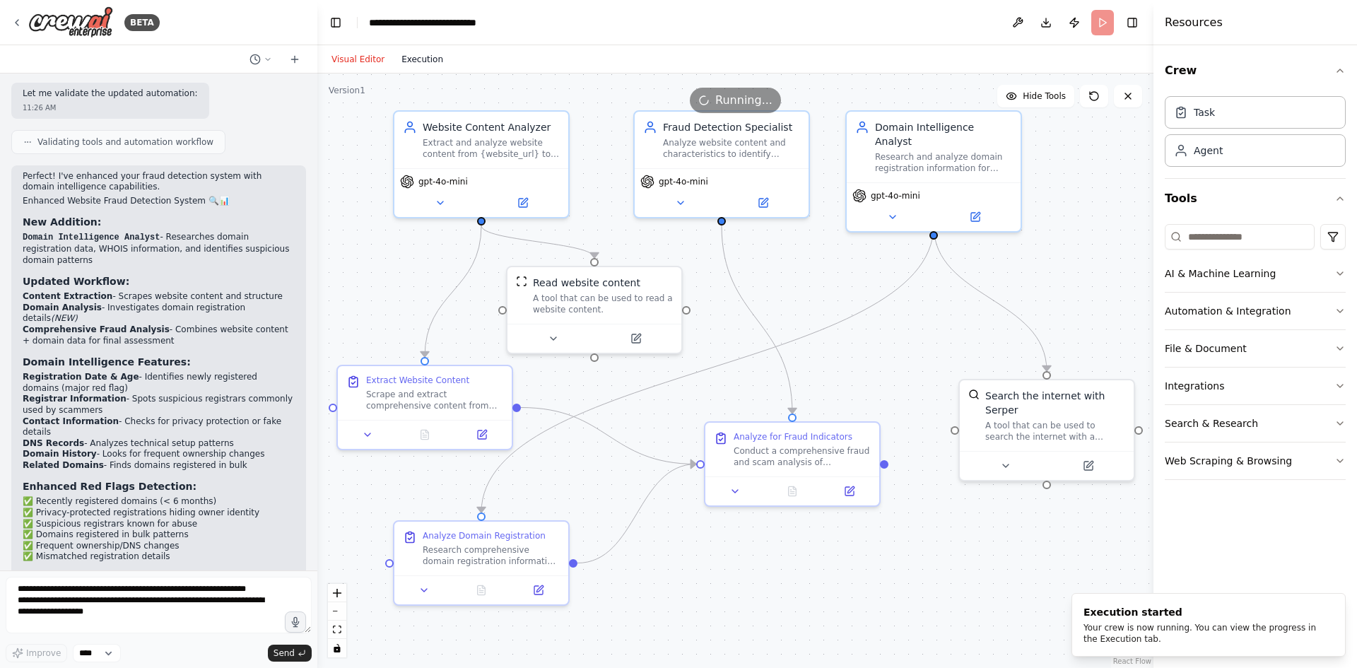
click at [427, 60] on button "Execution" at bounding box center [422, 59] width 59 height 17
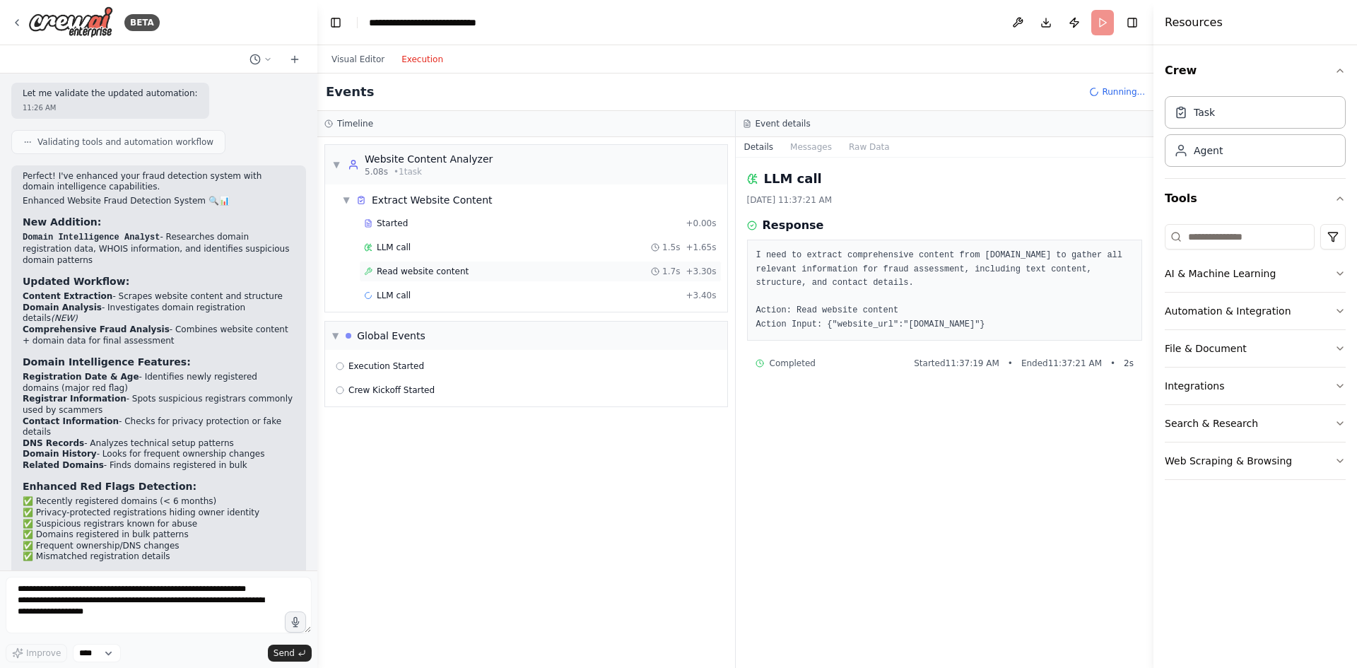
click at [393, 271] on span "Read website content" at bounding box center [423, 271] width 92 height 11
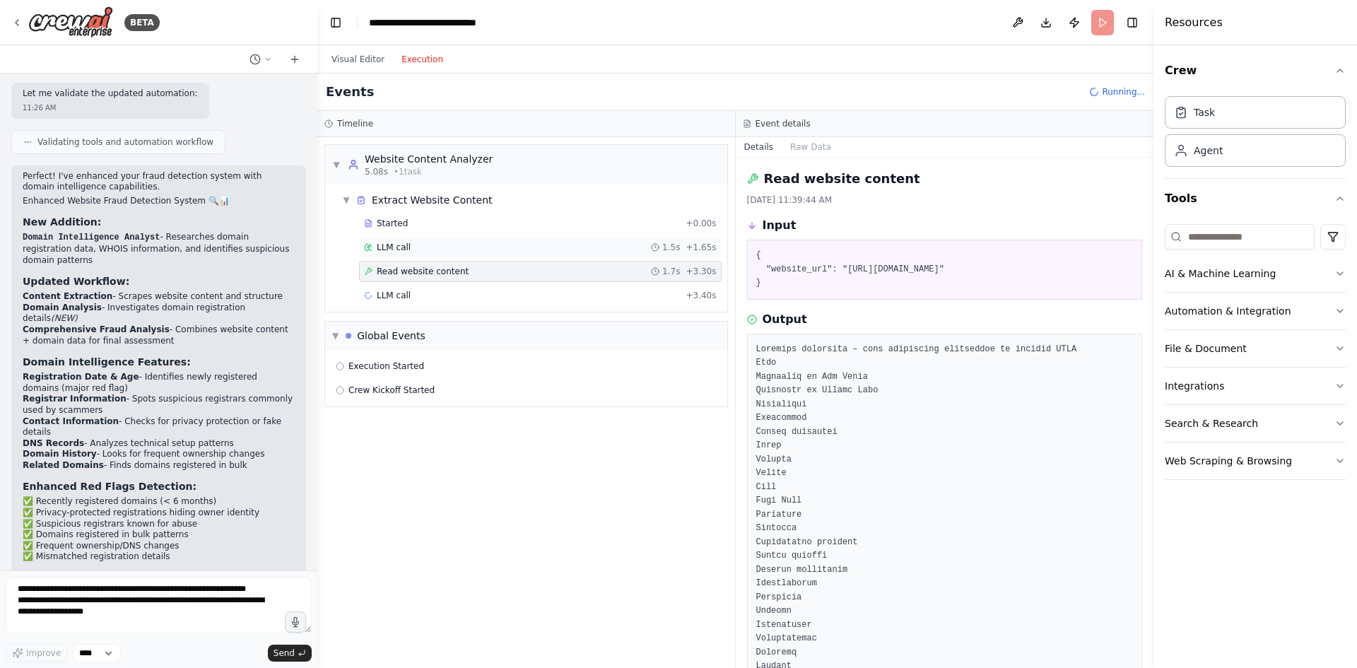
click at [393, 246] on span "LLM call" at bounding box center [394, 247] width 34 height 11
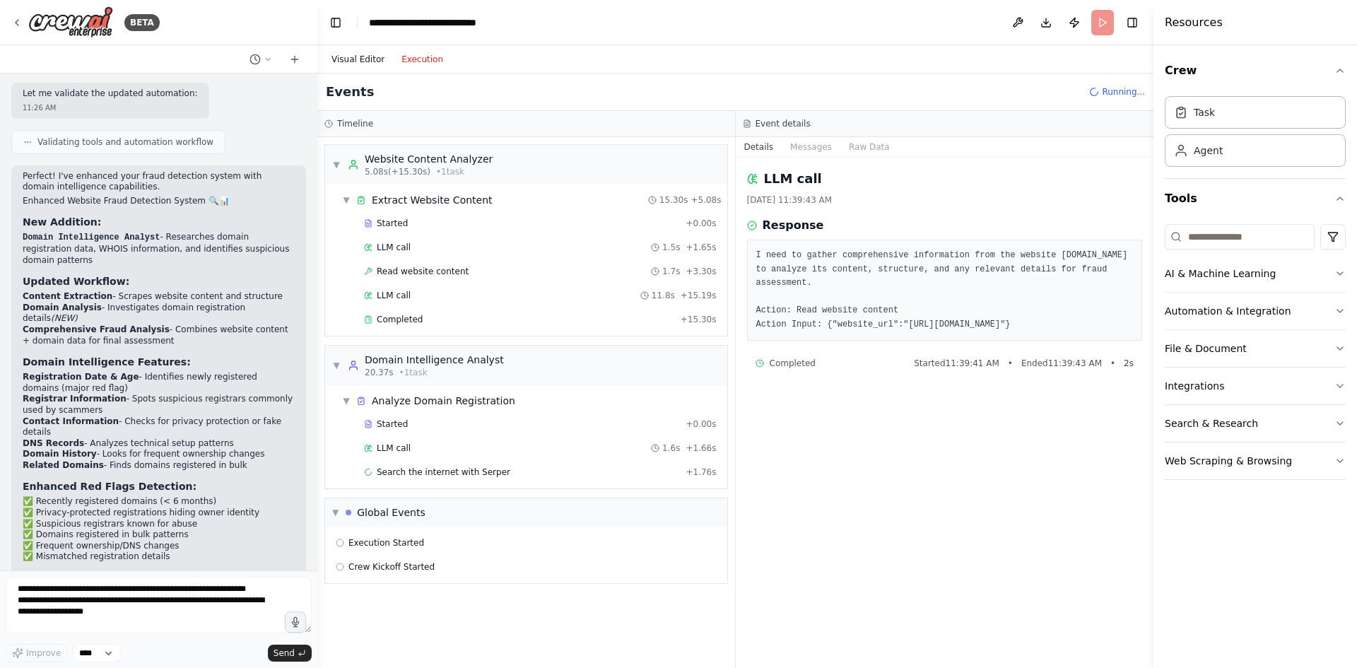
click at [352, 59] on button "Visual Editor" at bounding box center [358, 59] width 70 height 17
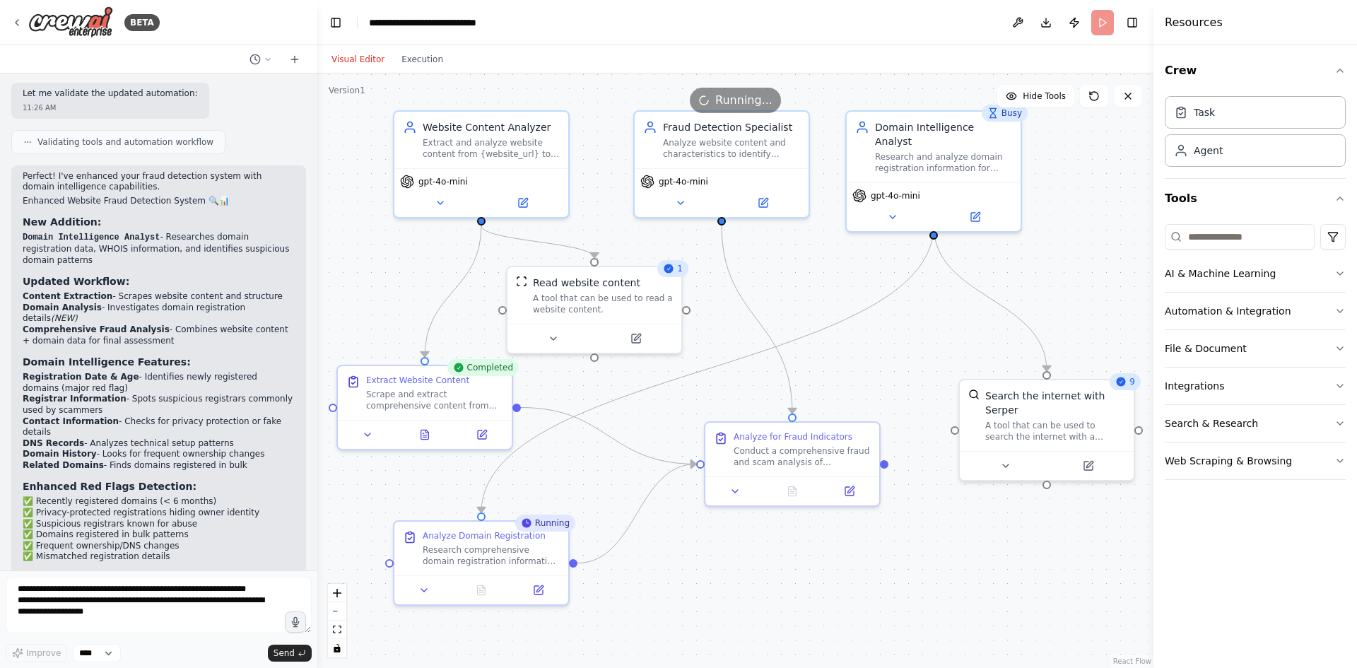
click at [1058, 20] on header "**********" at bounding box center [735, 22] width 836 height 45
click at [1043, 21] on button "Download" at bounding box center [1046, 22] width 23 height 25
click at [1050, 25] on button "Download" at bounding box center [1046, 22] width 23 height 25
click at [1133, 18] on button "Toggle Right Sidebar" at bounding box center [1133, 23] width 20 height 20
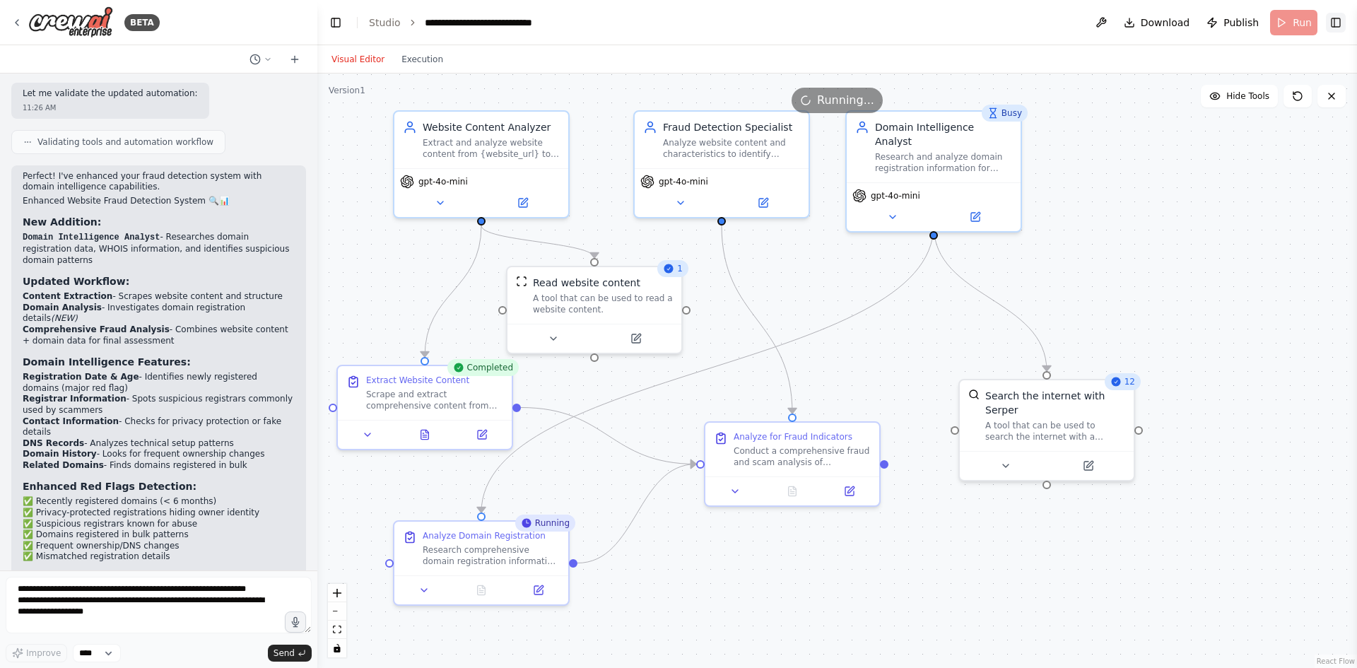
click at [1336, 25] on button "Toggle Right Sidebar" at bounding box center [1336, 23] width 20 height 20
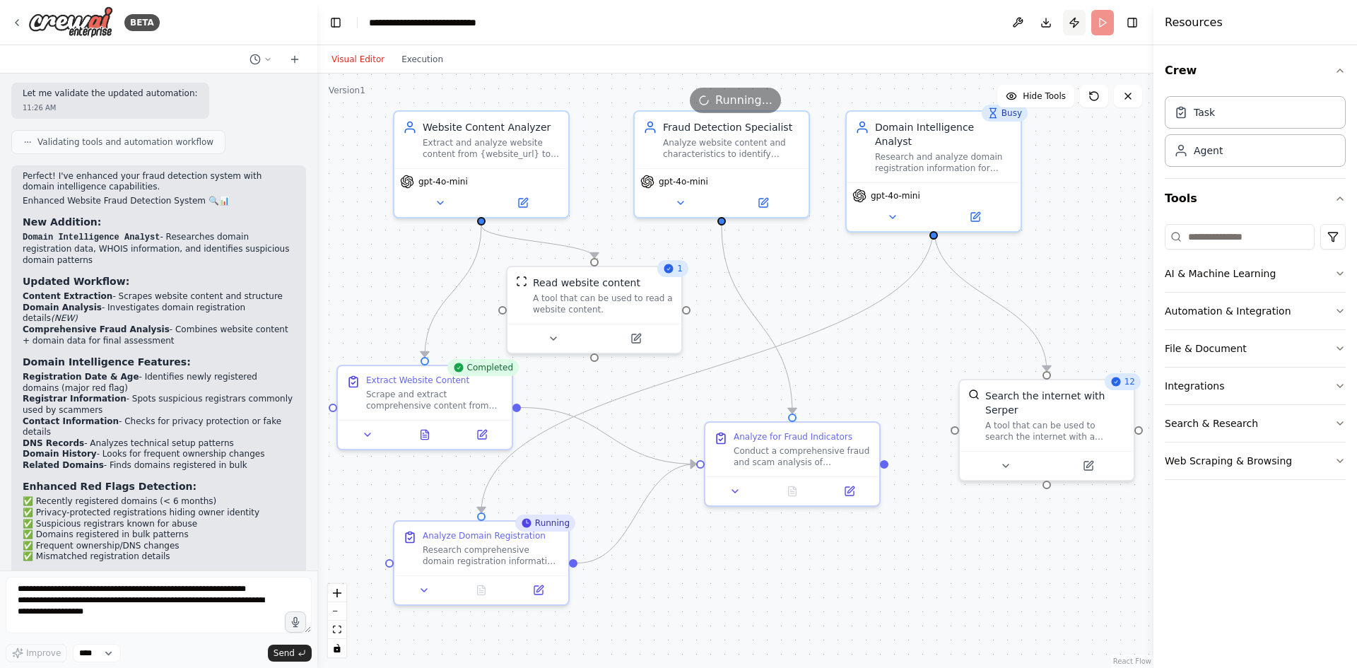
click at [1074, 19] on button "Publish" at bounding box center [1074, 22] width 23 height 25
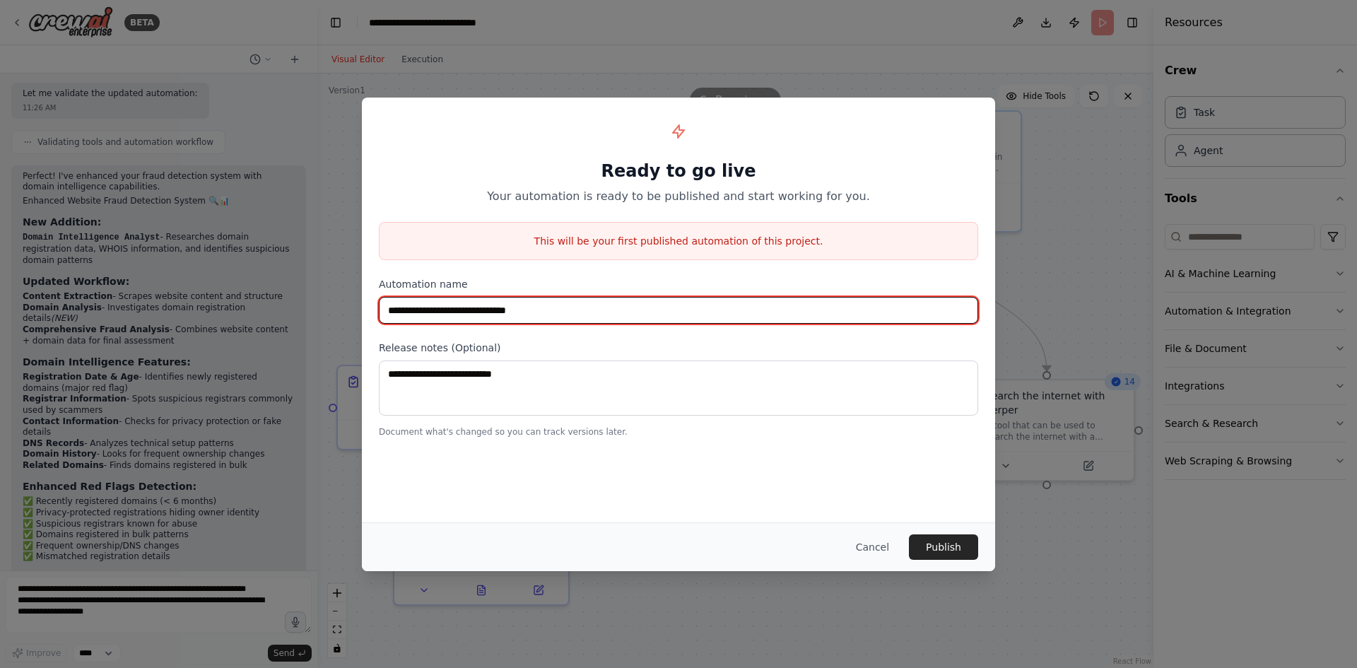
click at [556, 306] on input "**********" at bounding box center [679, 310] width 600 height 27
type input "**********"
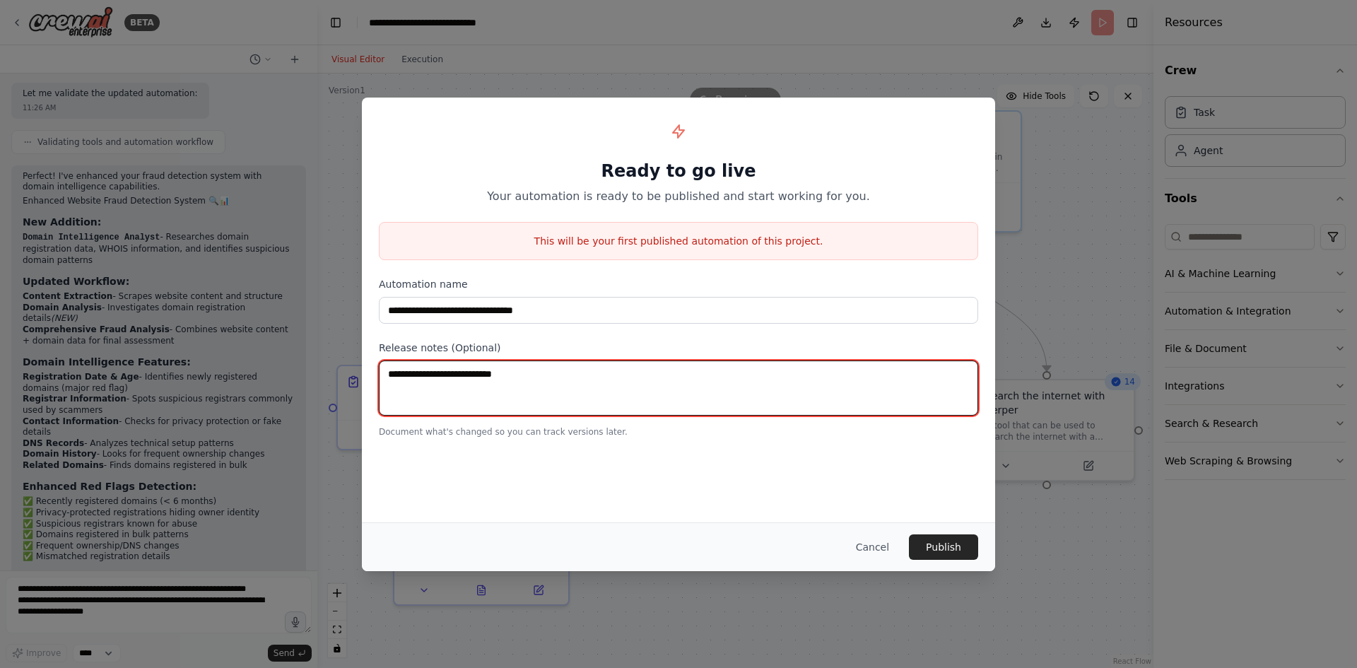
click at [451, 375] on textarea at bounding box center [679, 388] width 600 height 55
type textarea "**********"
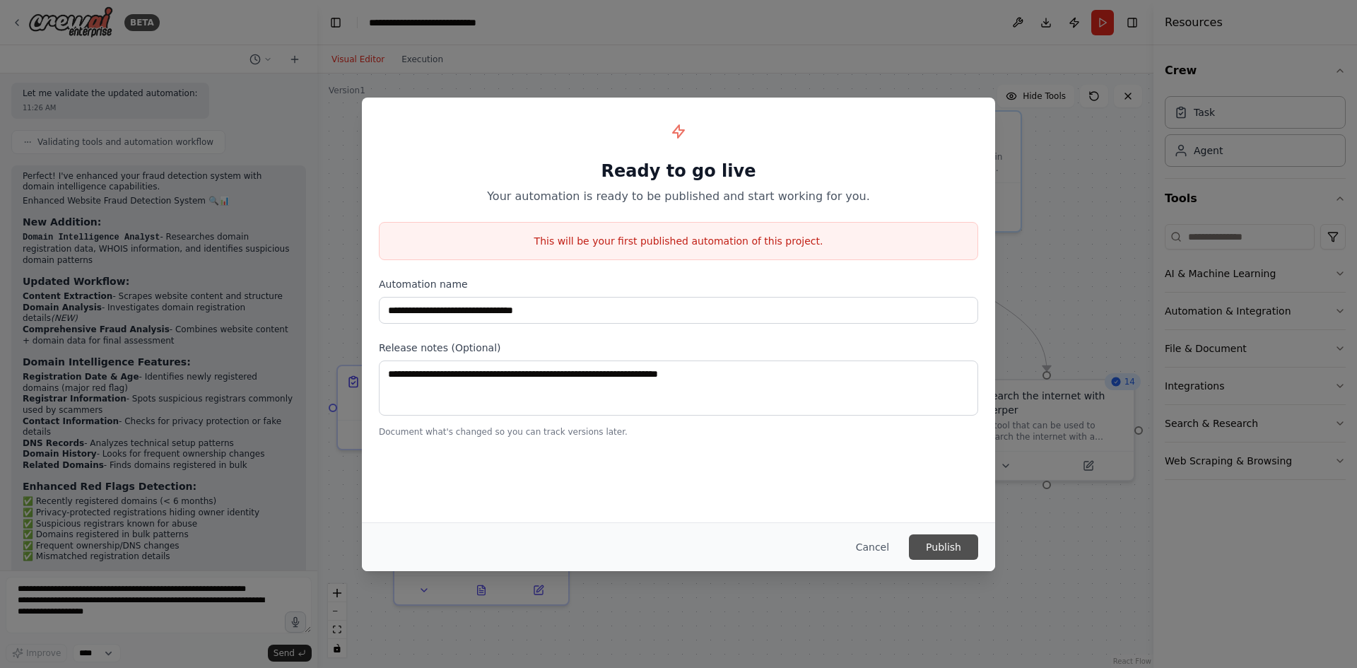
click at [943, 544] on button "Publish" at bounding box center [943, 546] width 69 height 25
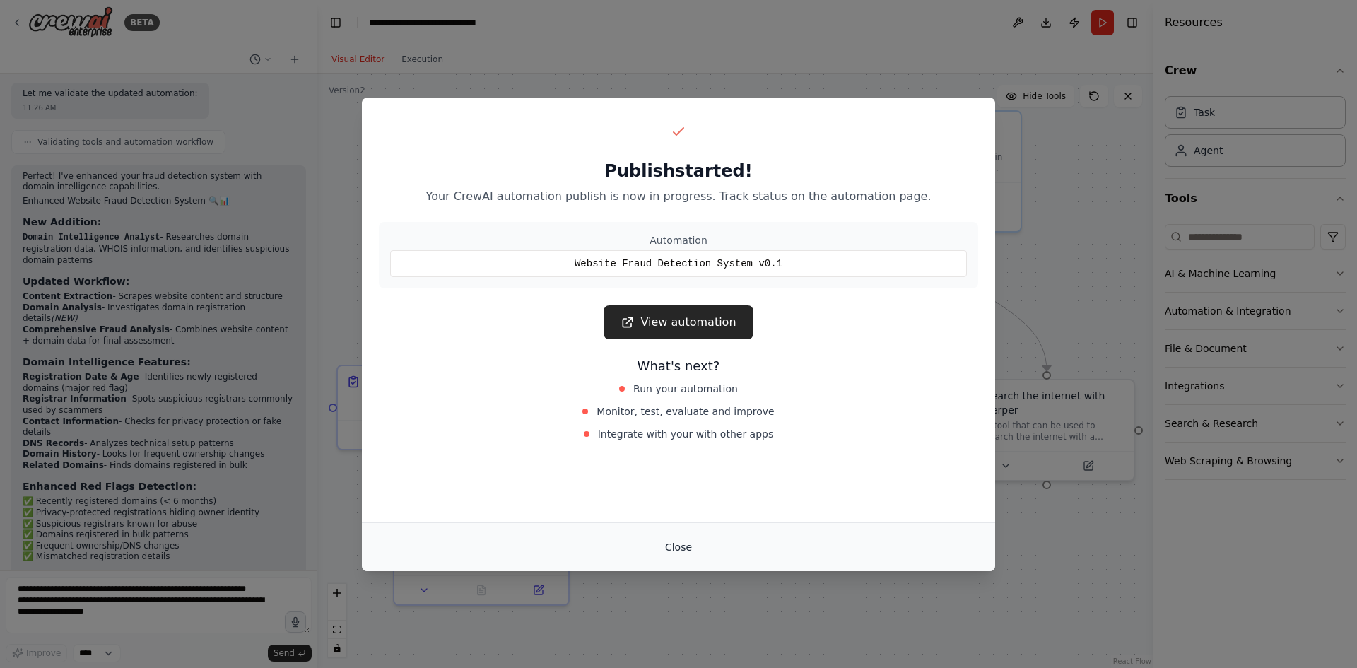
click at [674, 549] on button "Close" at bounding box center [678, 546] width 49 height 25
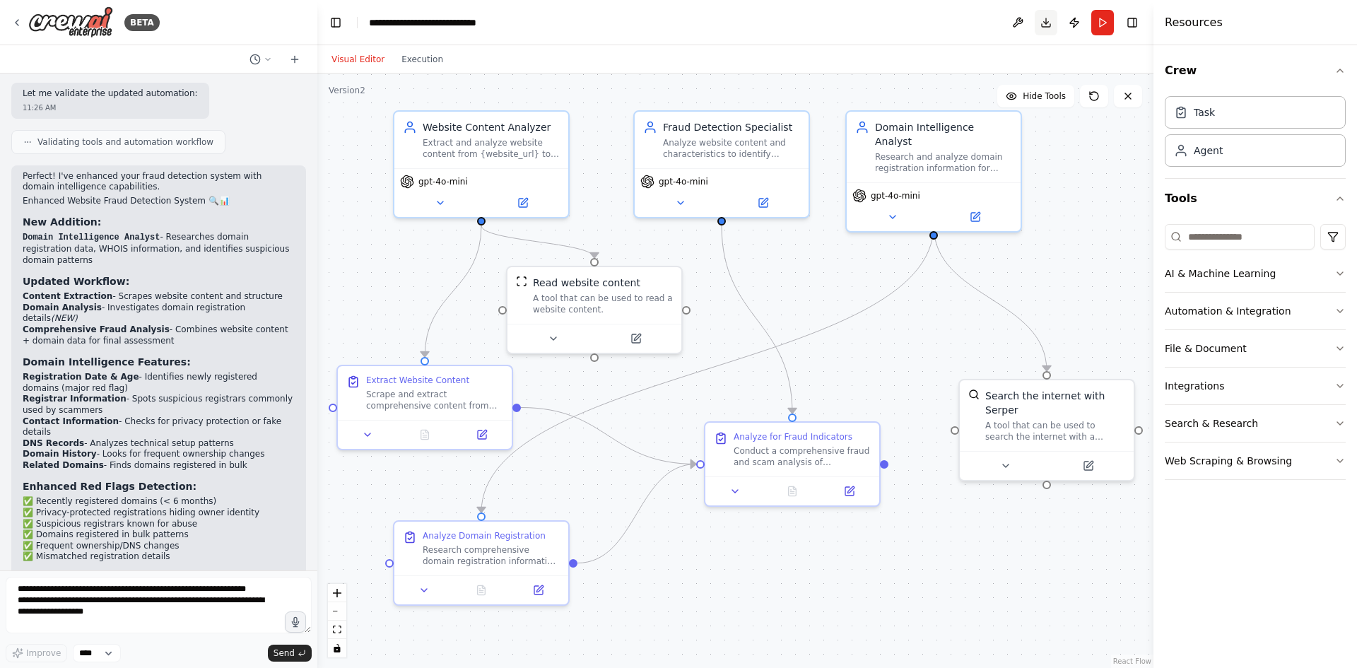
click at [1048, 22] on button "Download" at bounding box center [1046, 22] width 23 height 25
click at [1023, 16] on button at bounding box center [1018, 22] width 23 height 25
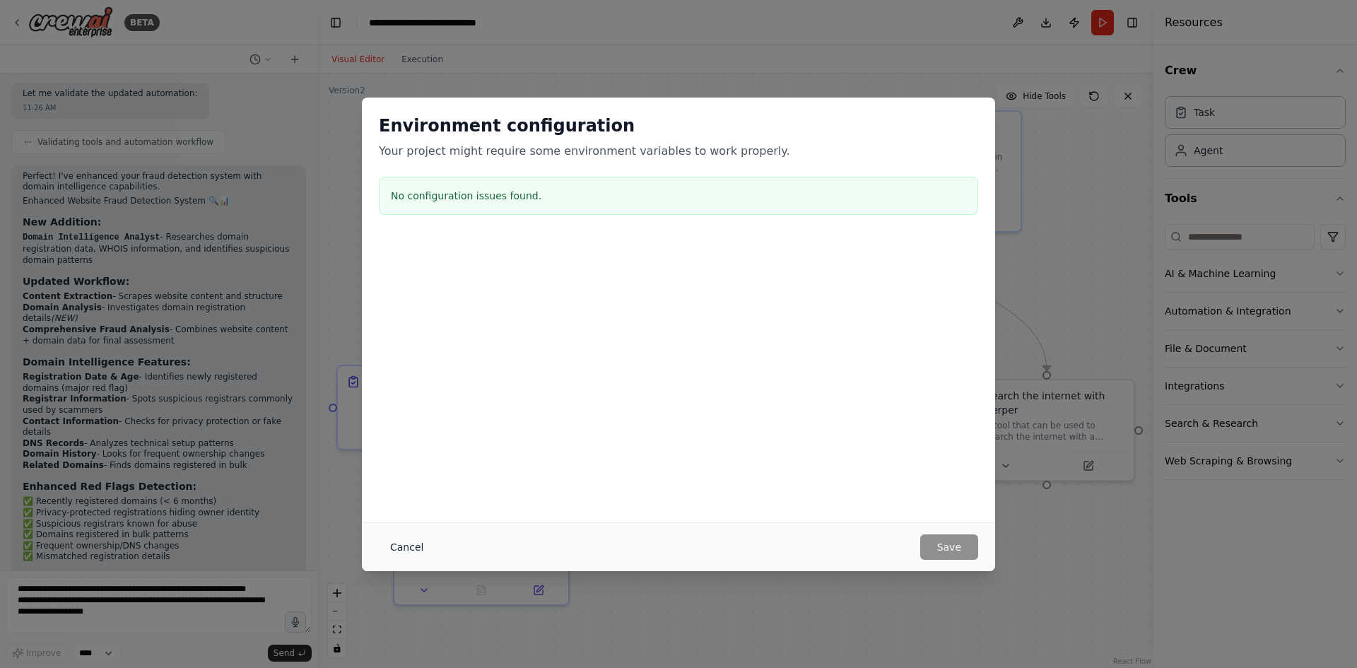
click at [409, 548] on button "Cancel" at bounding box center [407, 546] width 56 height 25
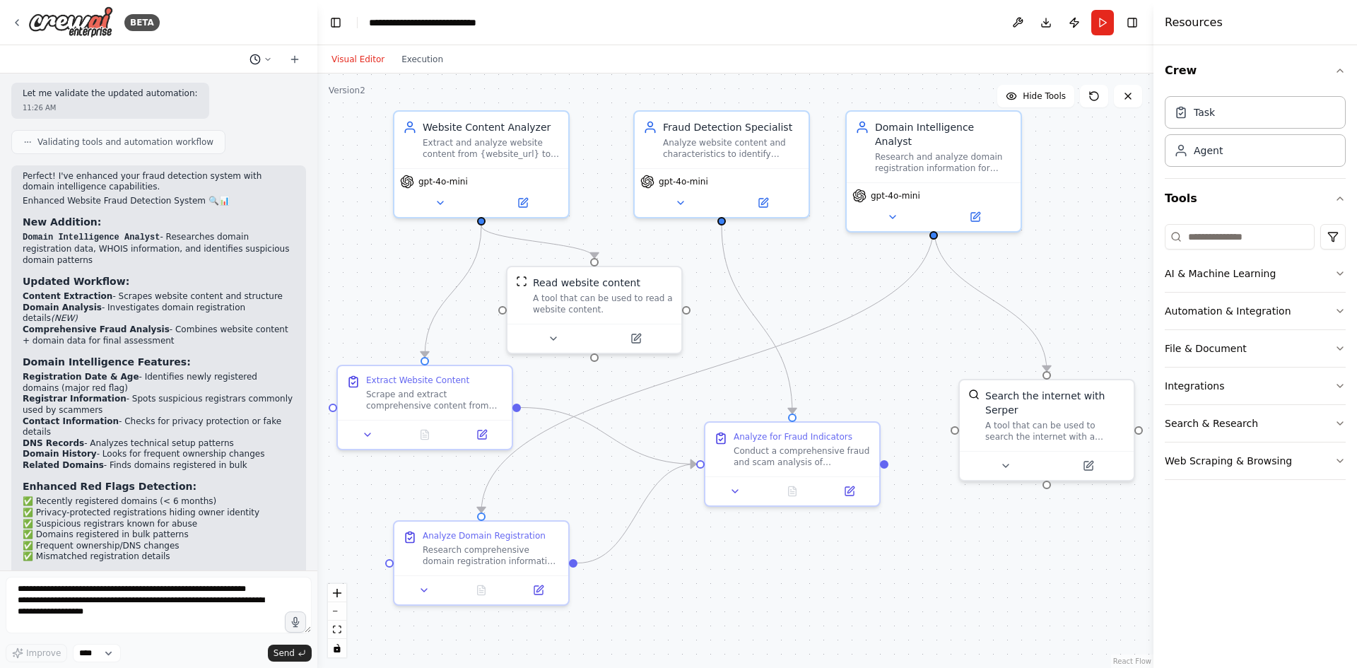
click at [266, 59] on icon at bounding box center [268, 59] width 8 height 8
click at [187, 52] on div at bounding box center [158, 334] width 317 height 668
click at [298, 57] on icon at bounding box center [294, 59] width 11 height 11
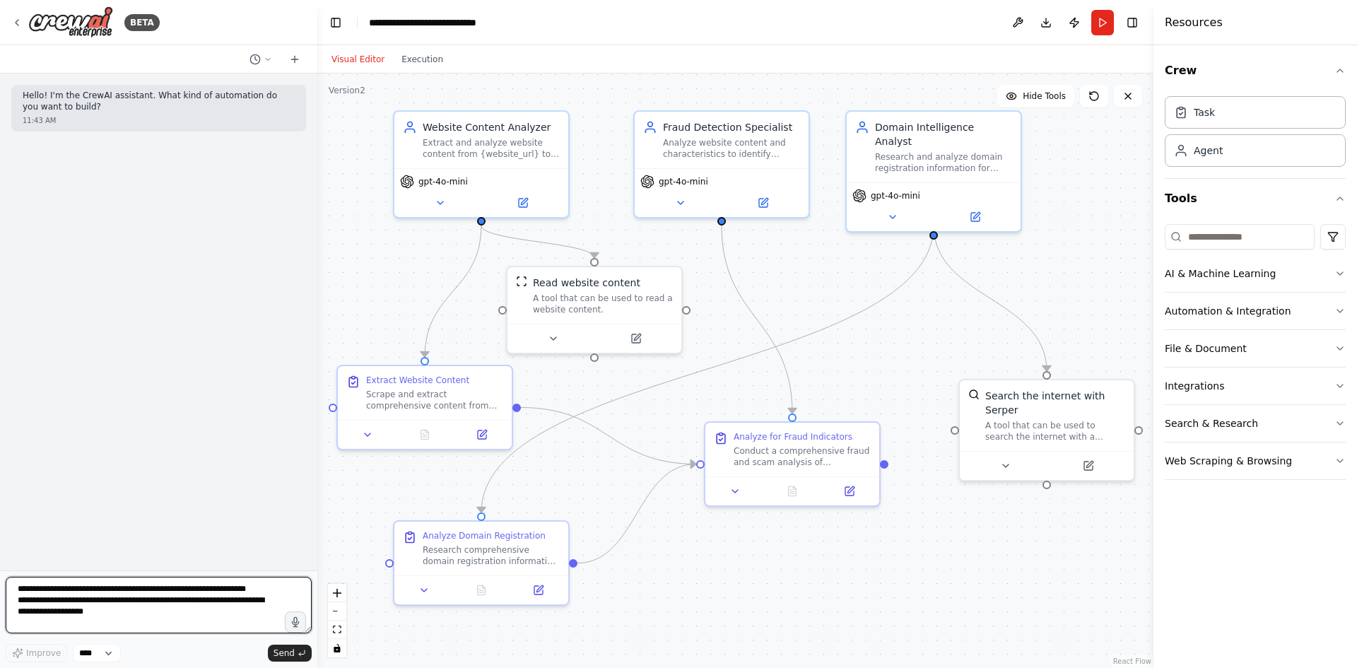
click at [34, 595] on textarea "**********" at bounding box center [159, 605] width 306 height 57
type textarea "*"
type textarea "**********"
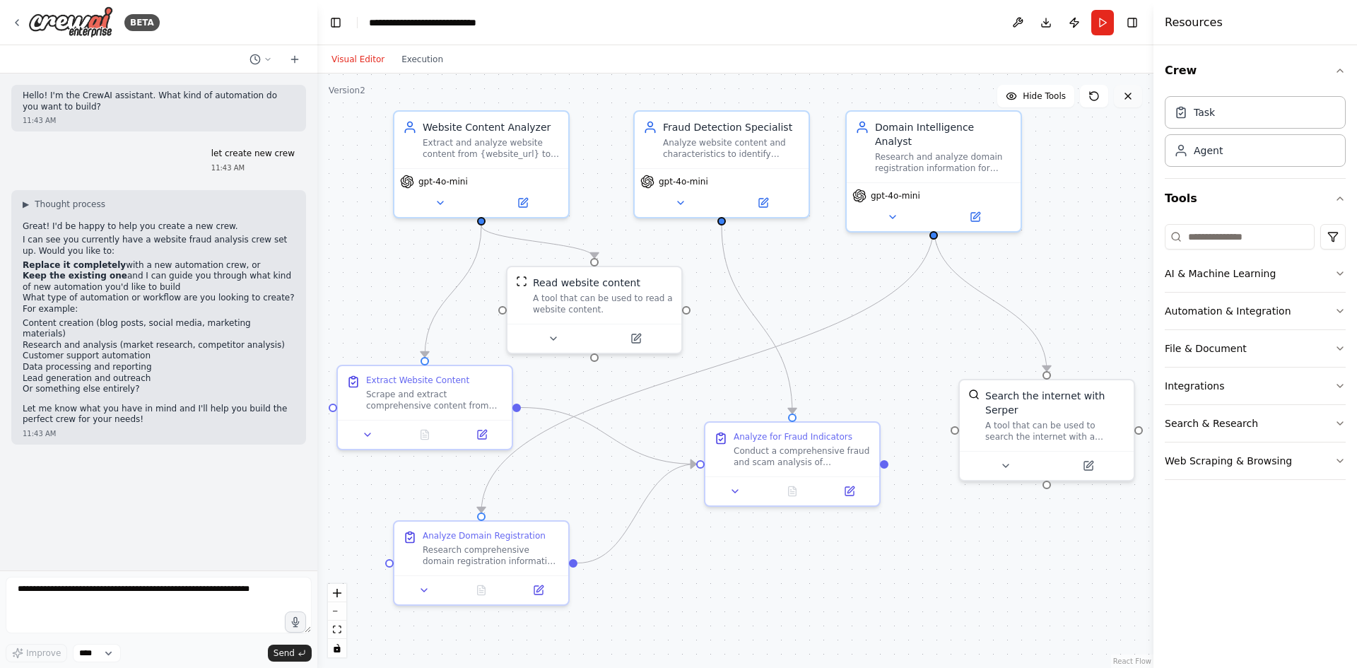
click at [1130, 97] on icon at bounding box center [1128, 95] width 11 height 11
click at [1109, 155] on div ".deletable-edge-delete-btn { width: 20px; height: 20px; border: 0px solid #ffff…" at bounding box center [735, 371] width 836 height 595
click at [1126, 96] on icon at bounding box center [1128, 95] width 11 height 11
drag, startPoint x: 214, startPoint y: 265, endPoint x: 25, endPoint y: 266, distance: 189.5
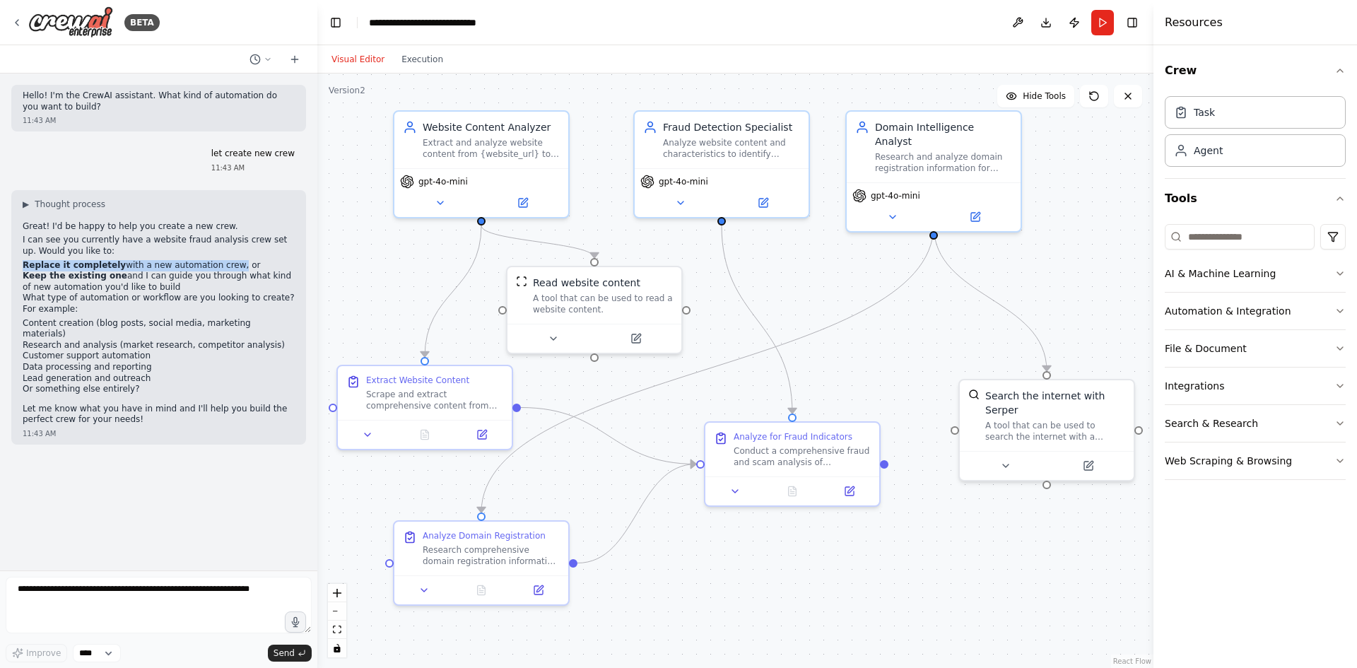
click at [25, 266] on li "Replace it completely with a new automation crew, or" at bounding box center [159, 265] width 272 height 11
copy li "Replace it completely with a new automation crew"
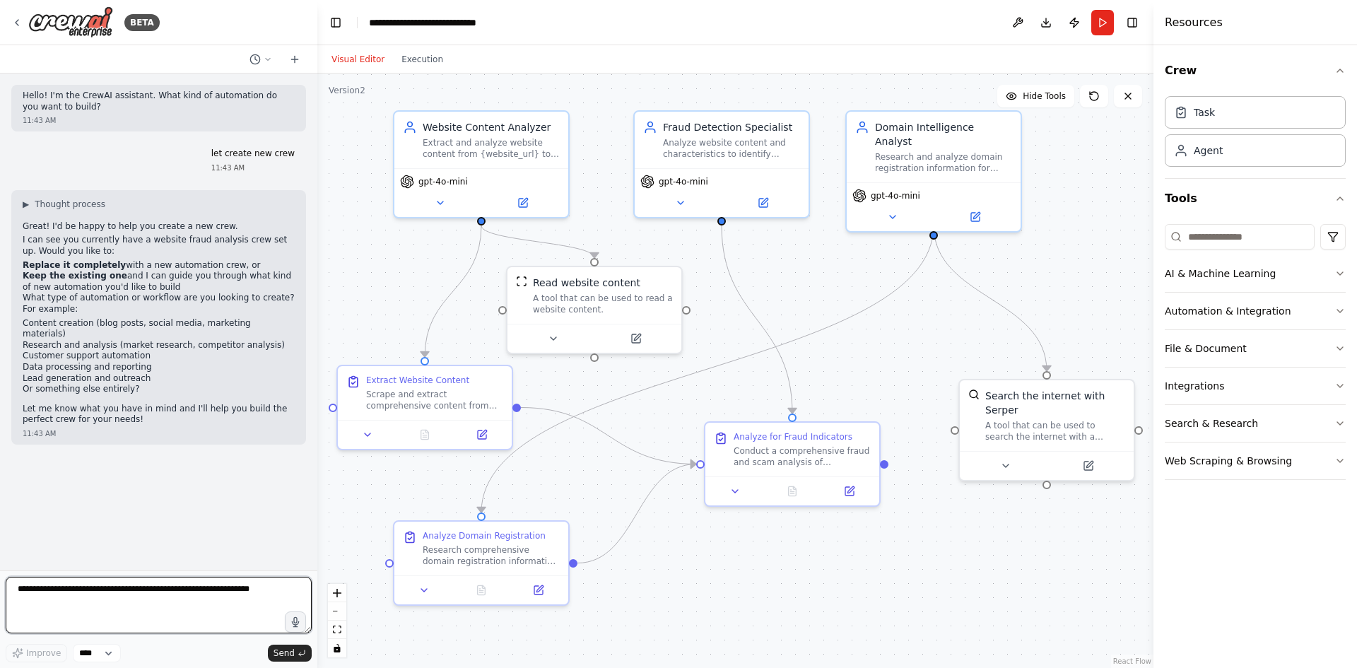
click at [45, 600] on textarea at bounding box center [159, 605] width 306 height 57
paste textarea "**********"
type textarea "**********"
click at [288, 650] on span "Send" at bounding box center [284, 653] width 21 height 11
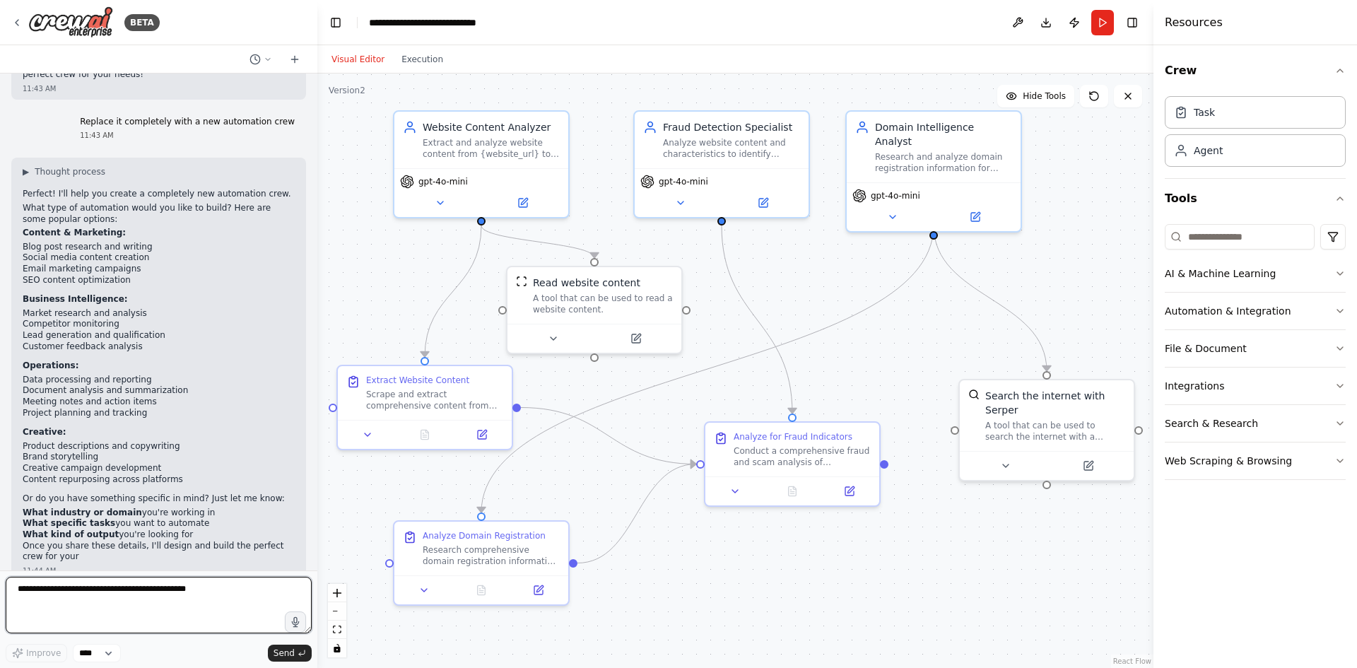
scroll to position [356, 0]
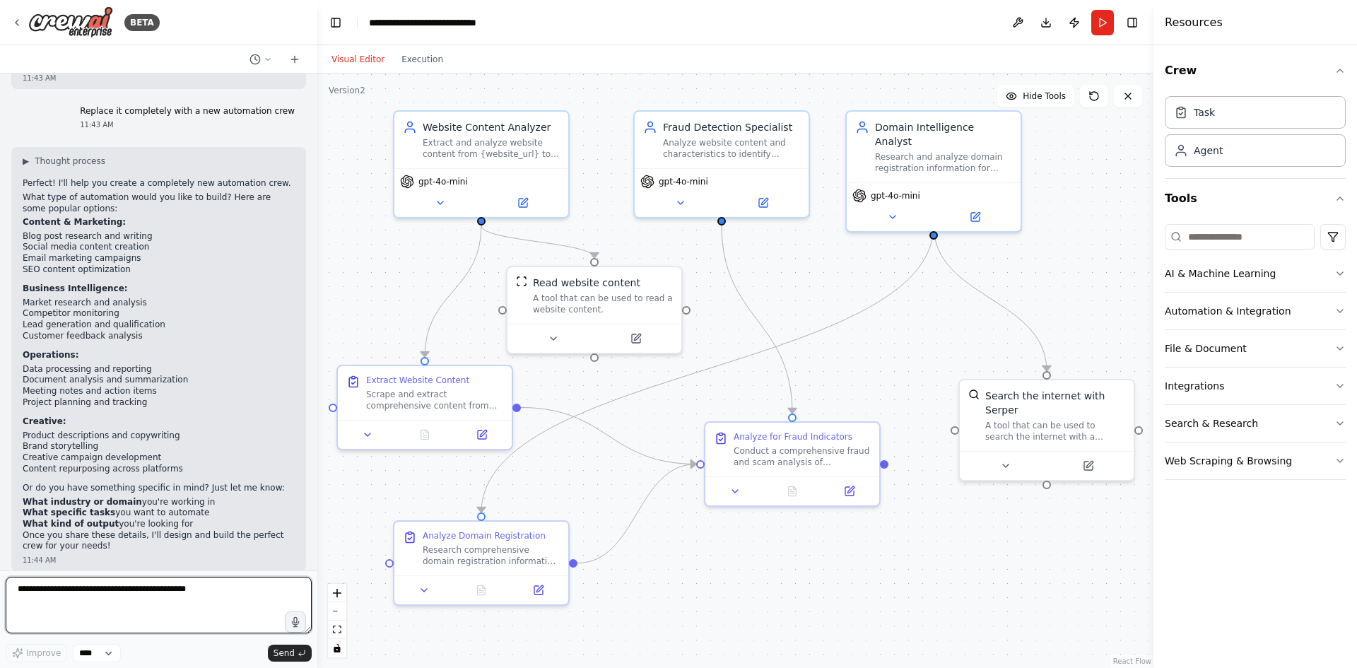
click at [22, 593] on textarea "**********" at bounding box center [159, 605] width 306 height 57
click at [201, 589] on textarea "**********" at bounding box center [159, 605] width 306 height 57
click at [74, 602] on textarea "**********" at bounding box center [159, 605] width 306 height 57
paste textarea "**********"
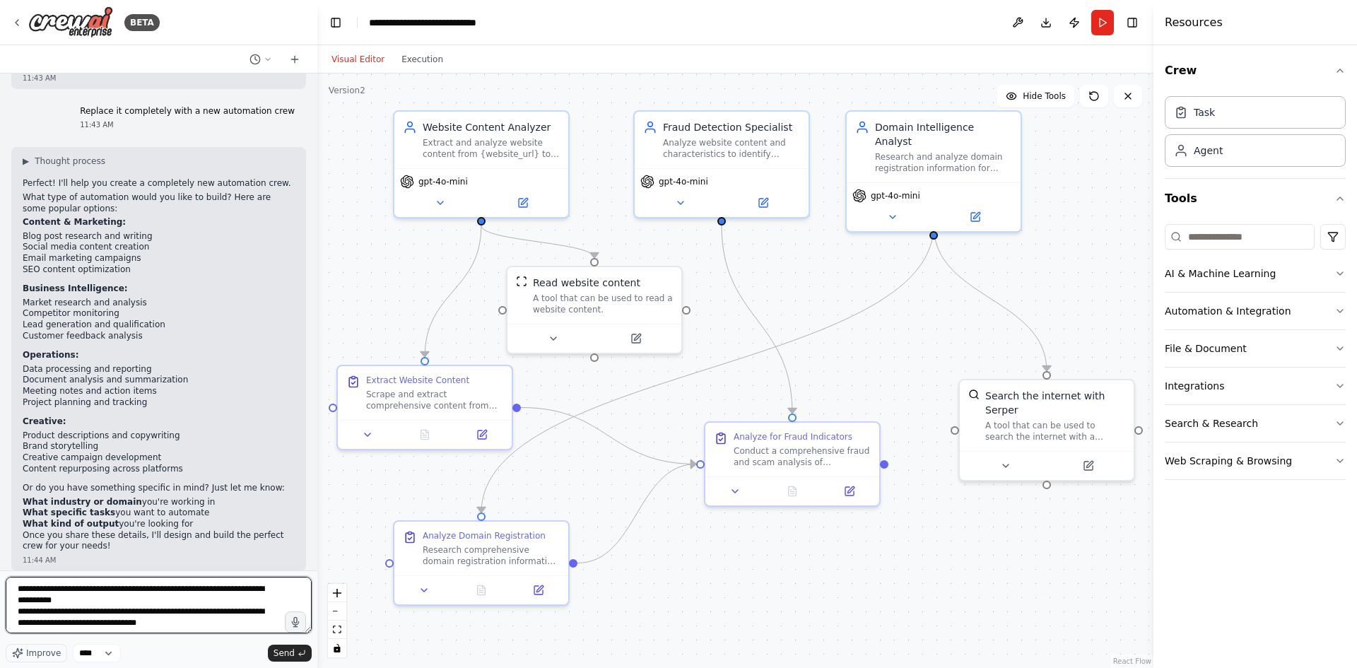
paste textarea "**********"
type textarea "**********"
click at [291, 653] on span "Send" at bounding box center [284, 653] width 21 height 11
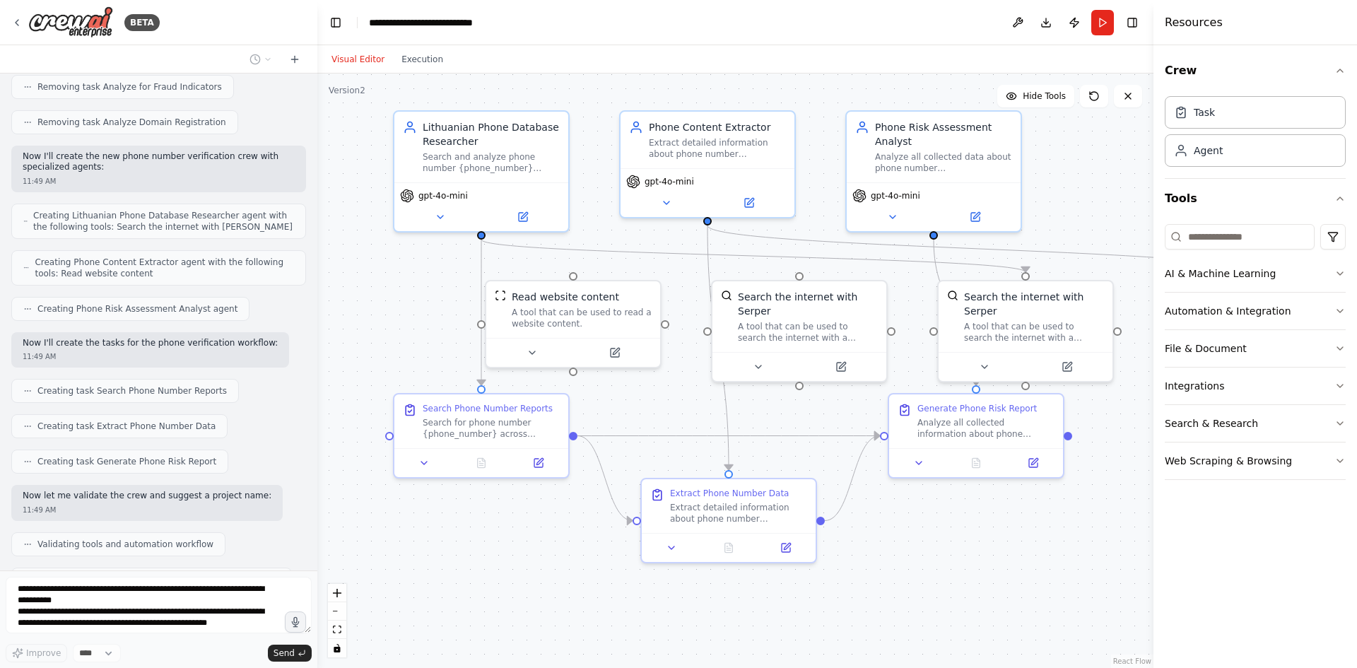
scroll to position [1413, 0]
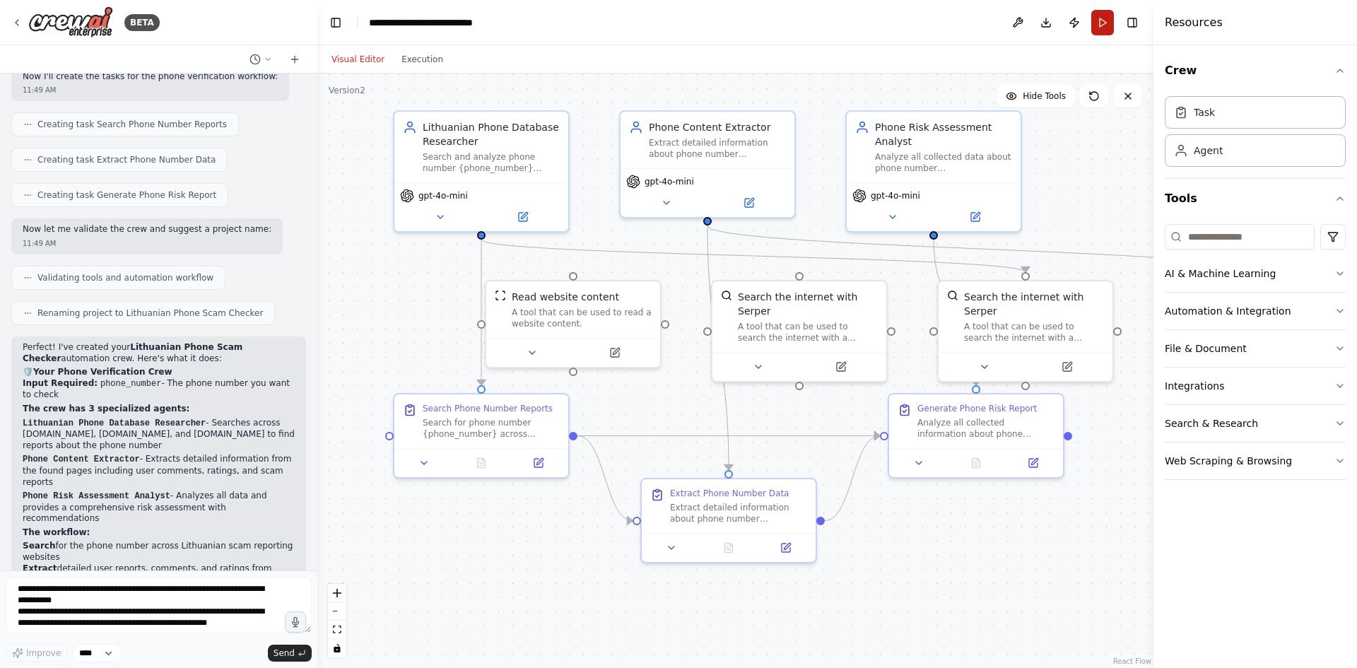
click at [1111, 23] on button "Run" at bounding box center [1103, 22] width 23 height 25
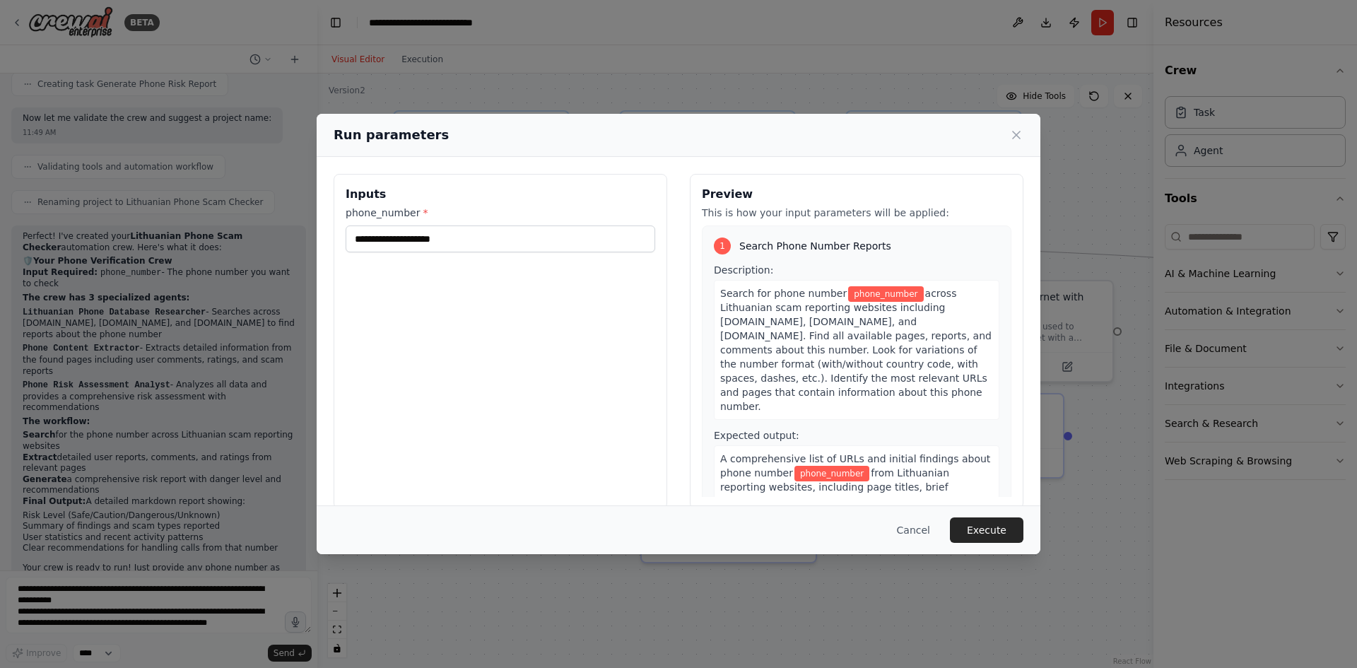
scroll to position [1765, 0]
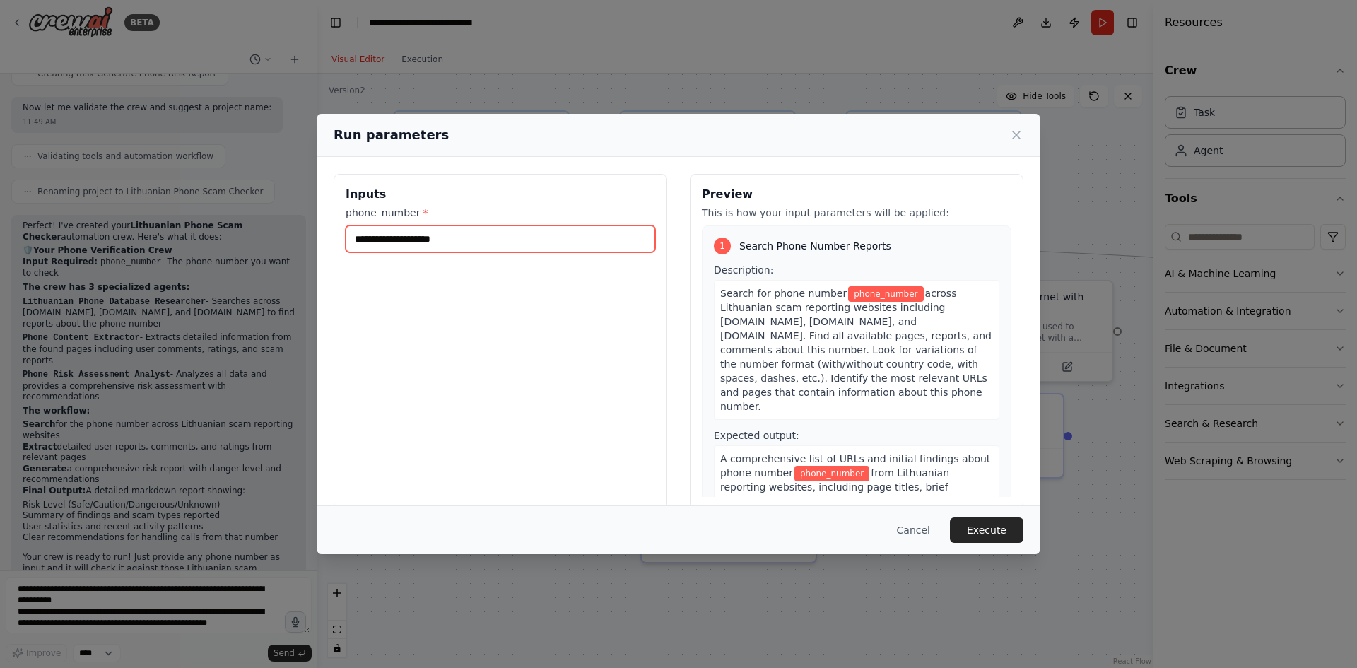
click at [437, 242] on input "phone_number *" at bounding box center [501, 239] width 310 height 27
paste input "**********"
type input "**********"
drag, startPoint x: 472, startPoint y: 234, endPoint x: 337, endPoint y: 233, distance: 135.7
click at [341, 233] on div "**********" at bounding box center [501, 341] width 334 height 335
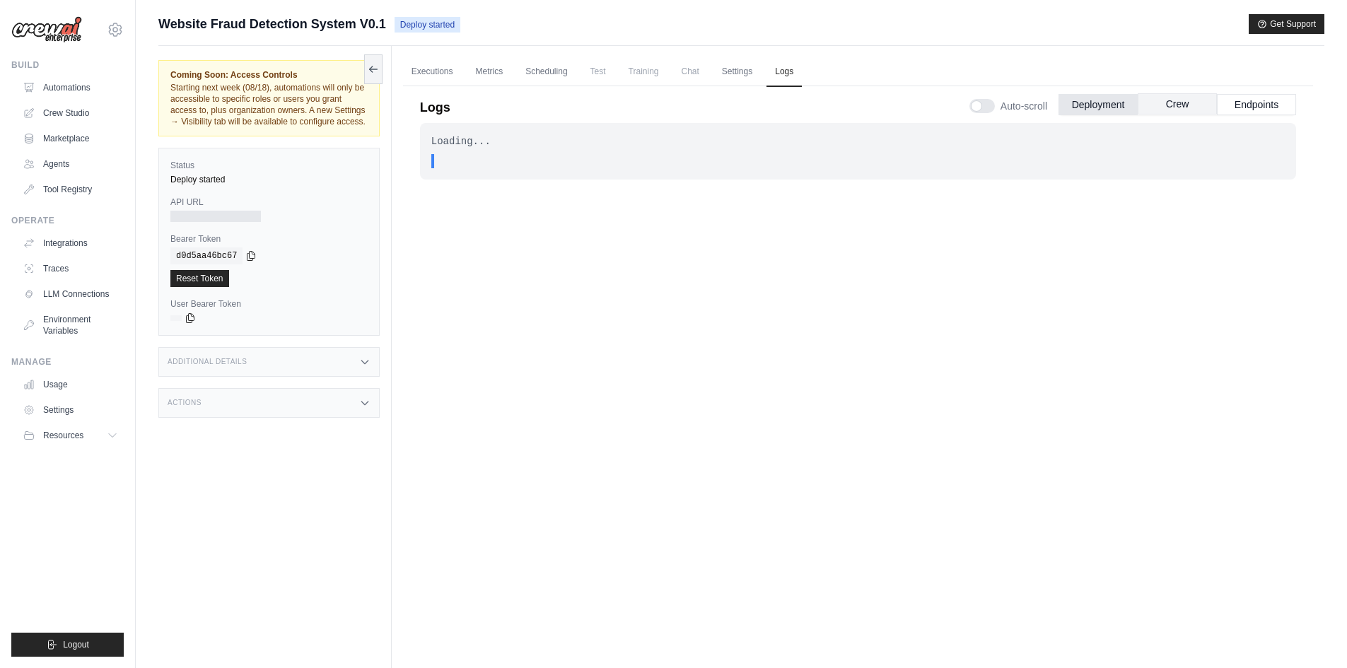
click at [1195, 106] on button "Crew" at bounding box center [1177, 103] width 79 height 21
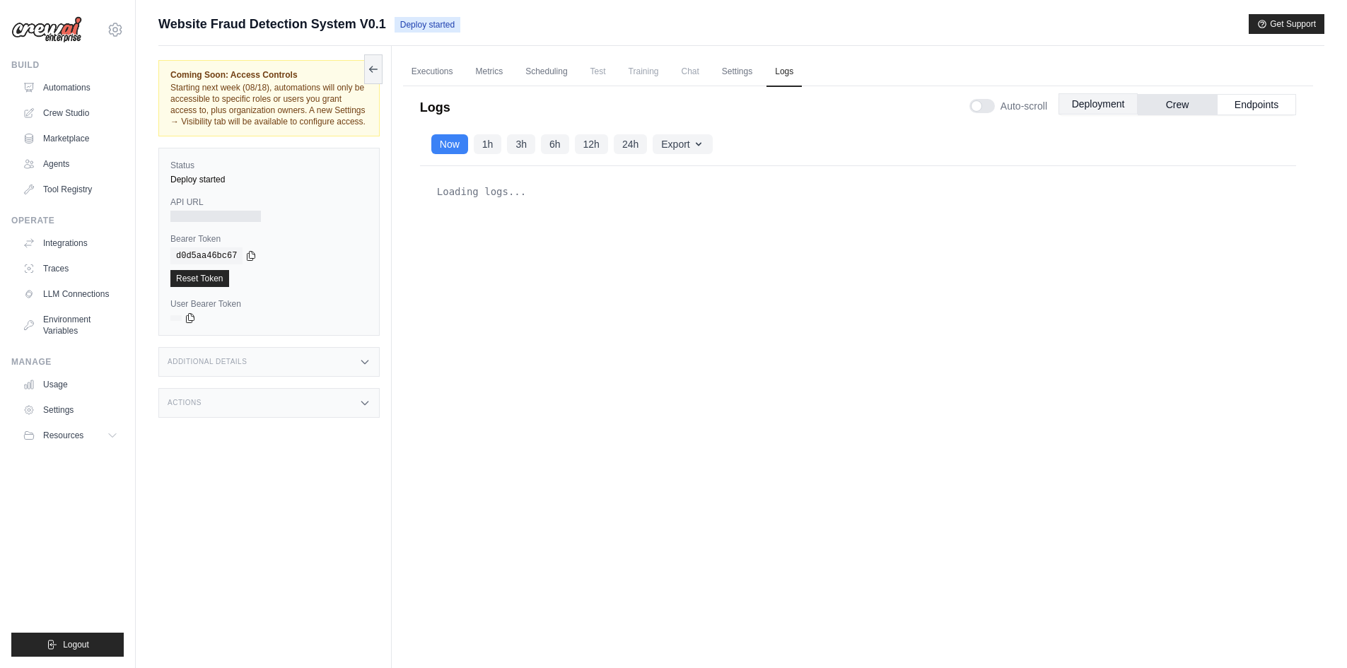
click at [1110, 102] on button "Deployment" at bounding box center [1097, 103] width 79 height 21
